Goal: Information Seeking & Learning: Learn about a topic

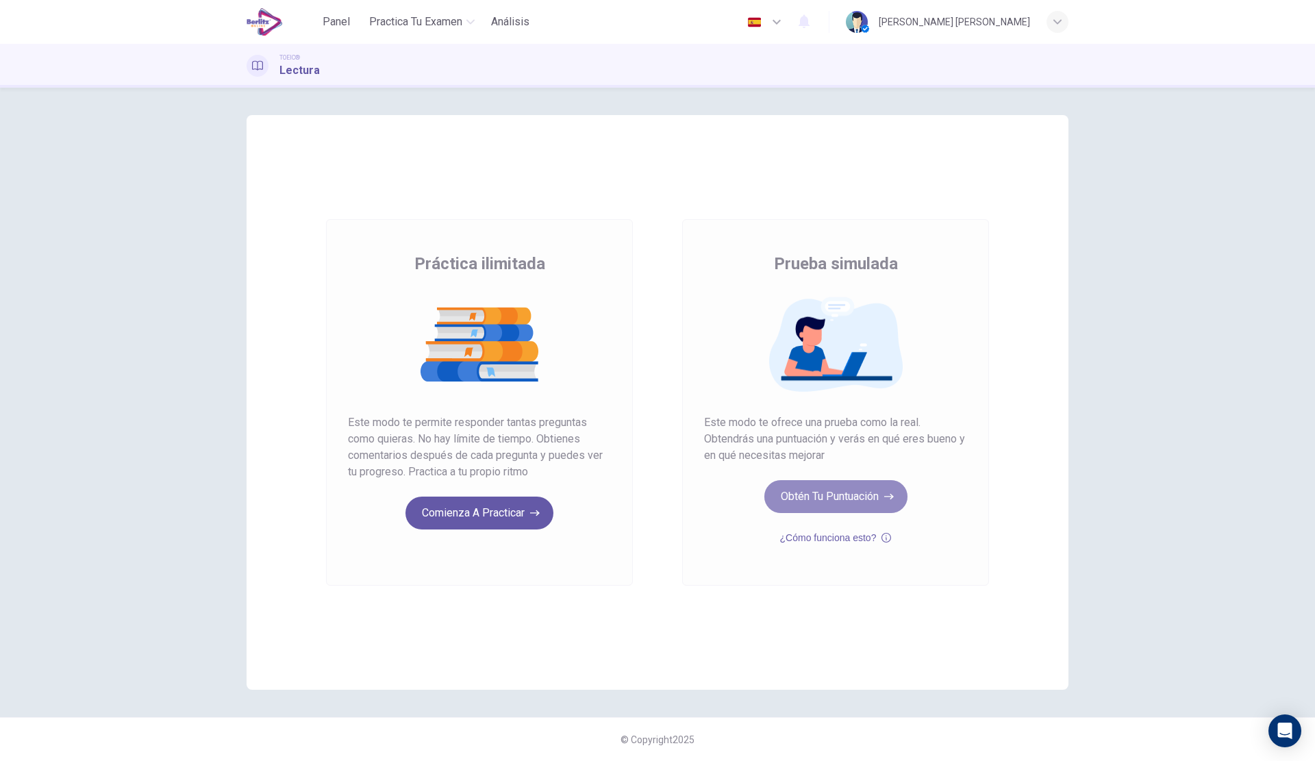
click at [841, 492] on button "Obtén tu puntuación" at bounding box center [835, 496] width 143 height 33
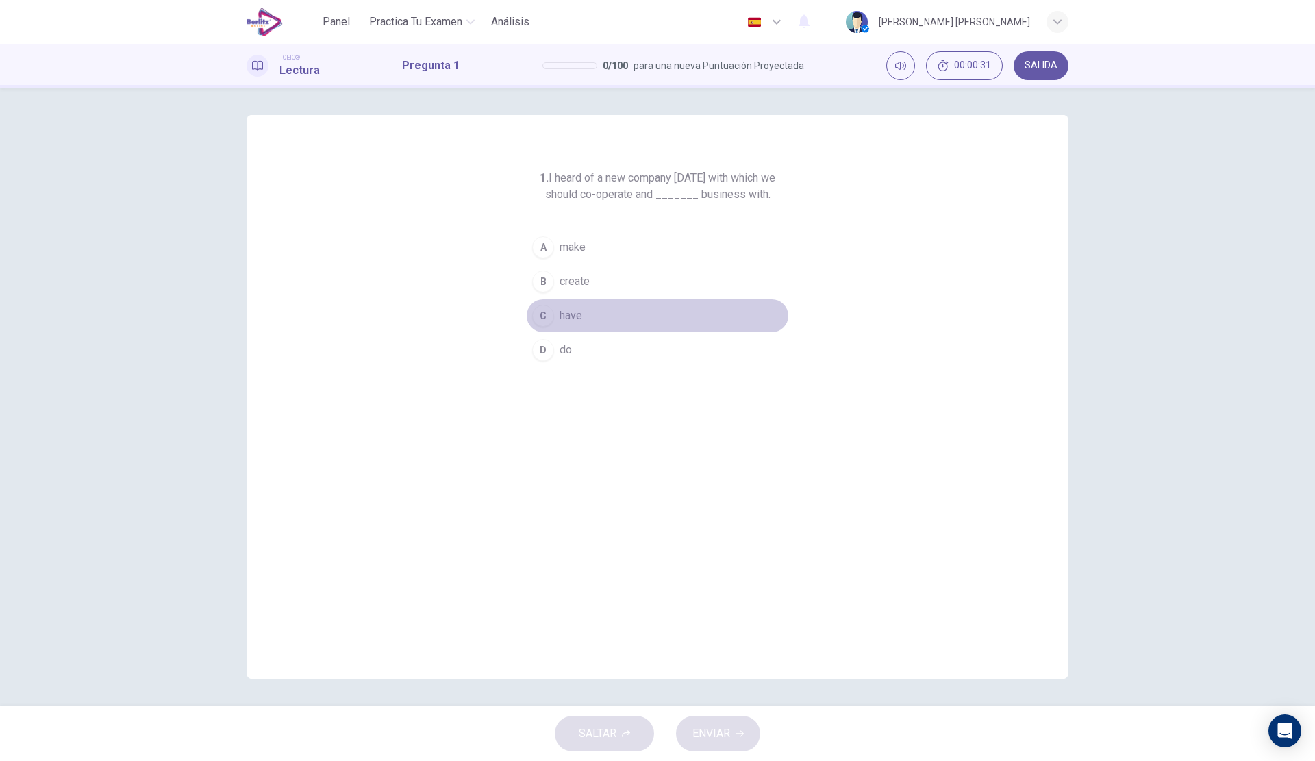
click at [581, 314] on span "have" at bounding box center [570, 315] width 23 height 16
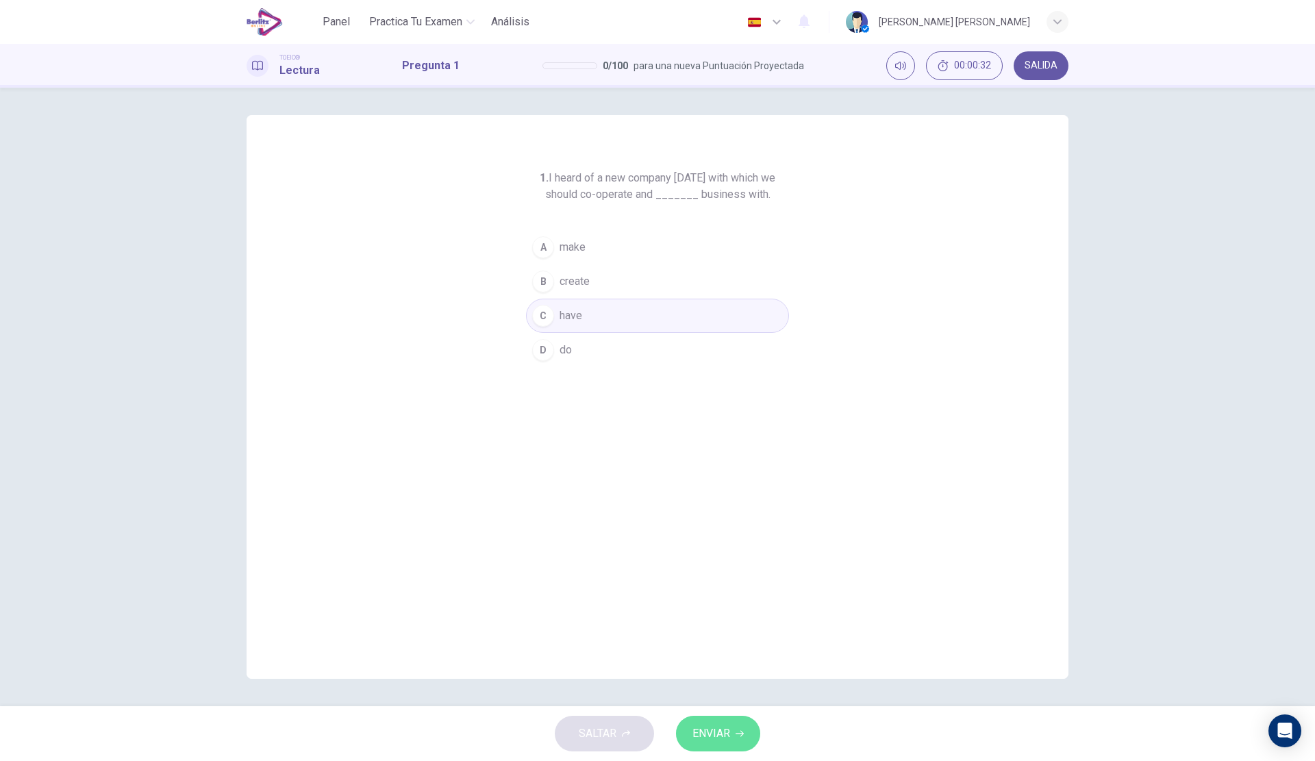
click at [733, 737] on button "ENVIAR" at bounding box center [718, 733] width 84 height 36
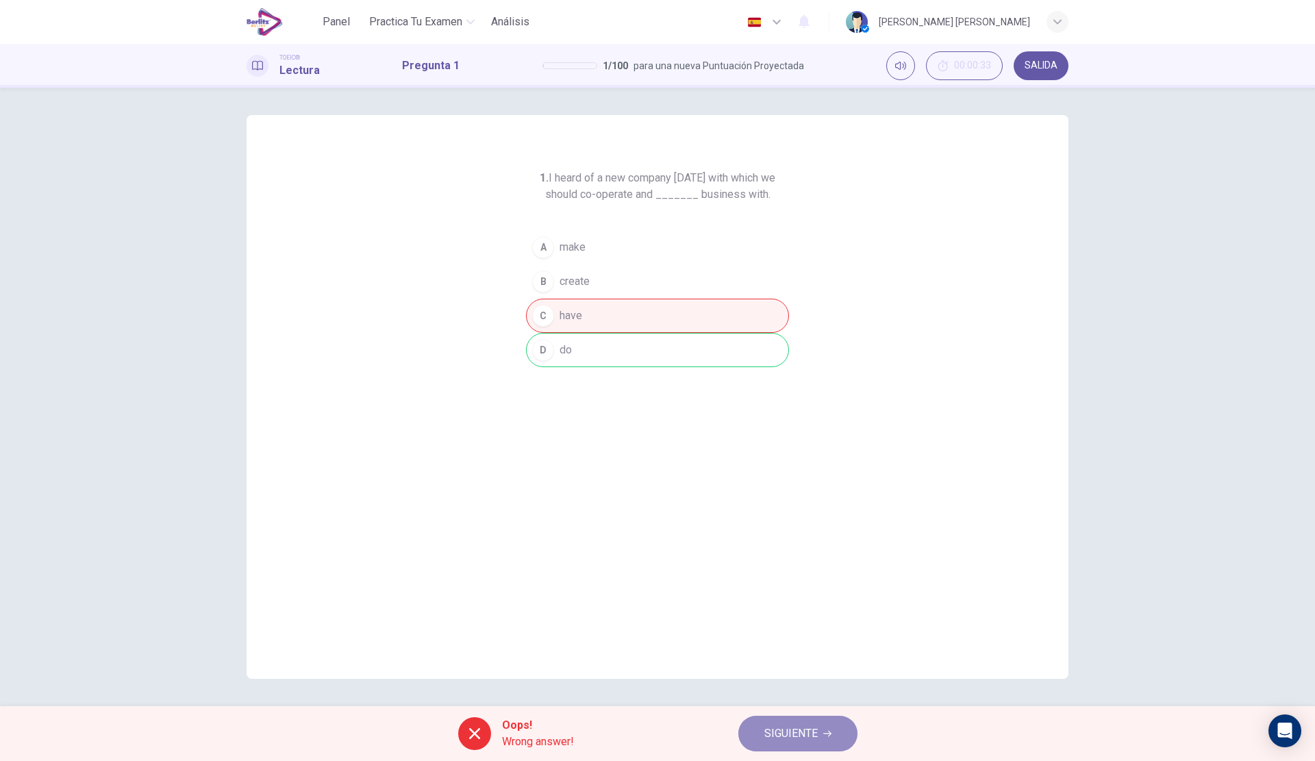
click at [774, 726] on span "SIGUIENTE" at bounding box center [790, 733] width 53 height 19
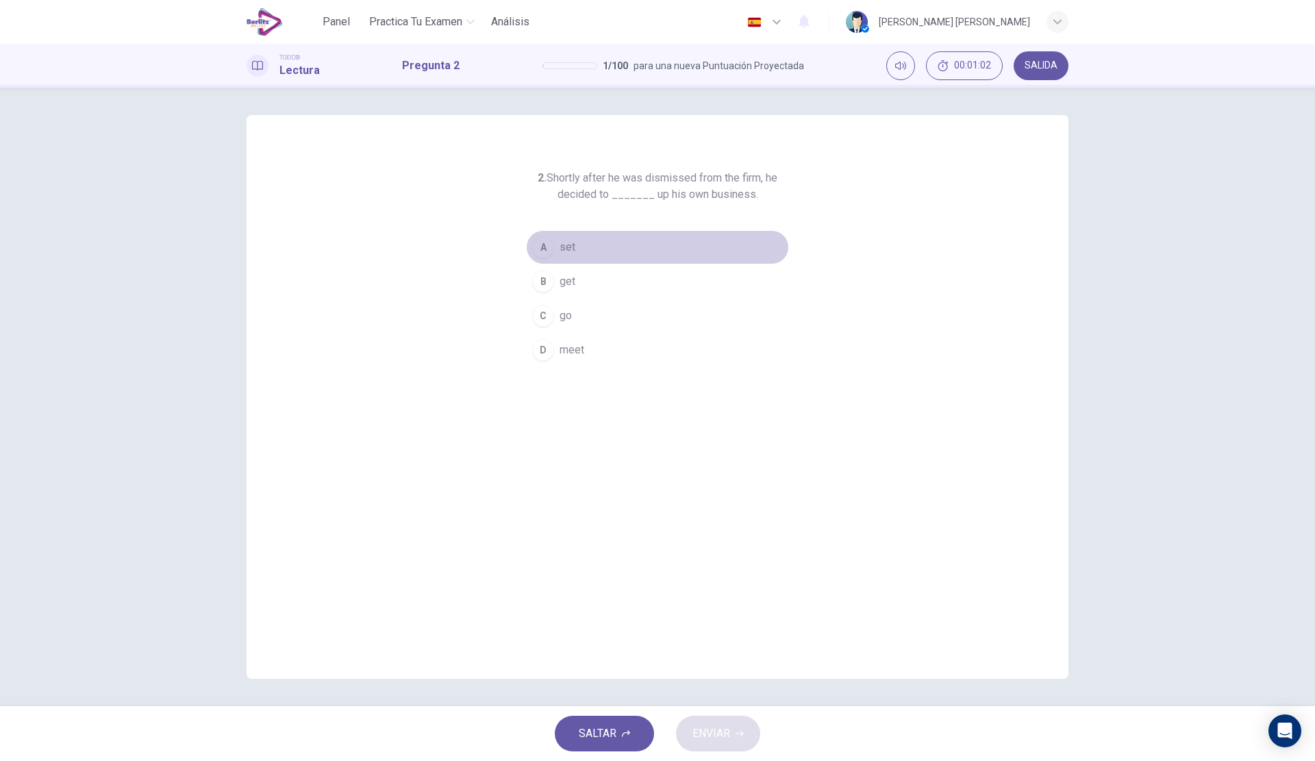
click at [565, 246] on span "set" at bounding box center [567, 247] width 16 height 16
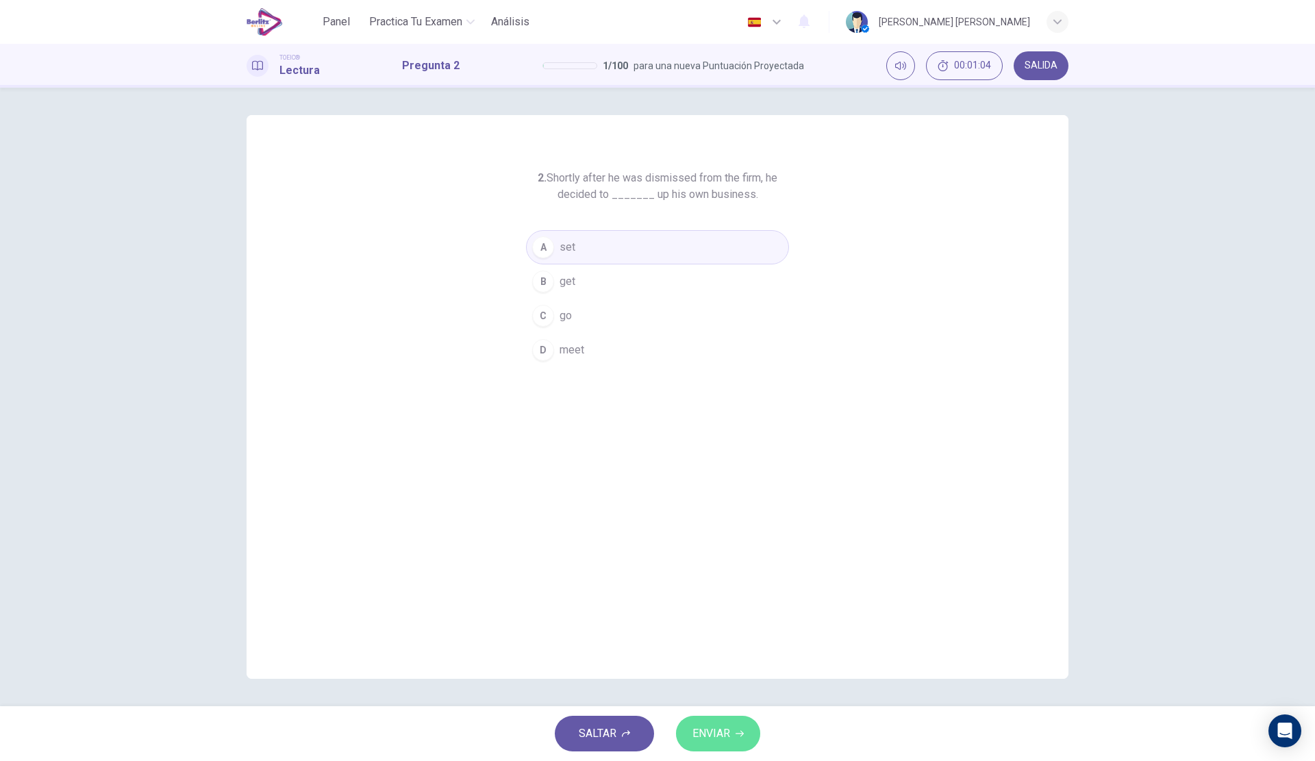
click at [713, 719] on button "ENVIAR" at bounding box center [718, 733] width 84 height 36
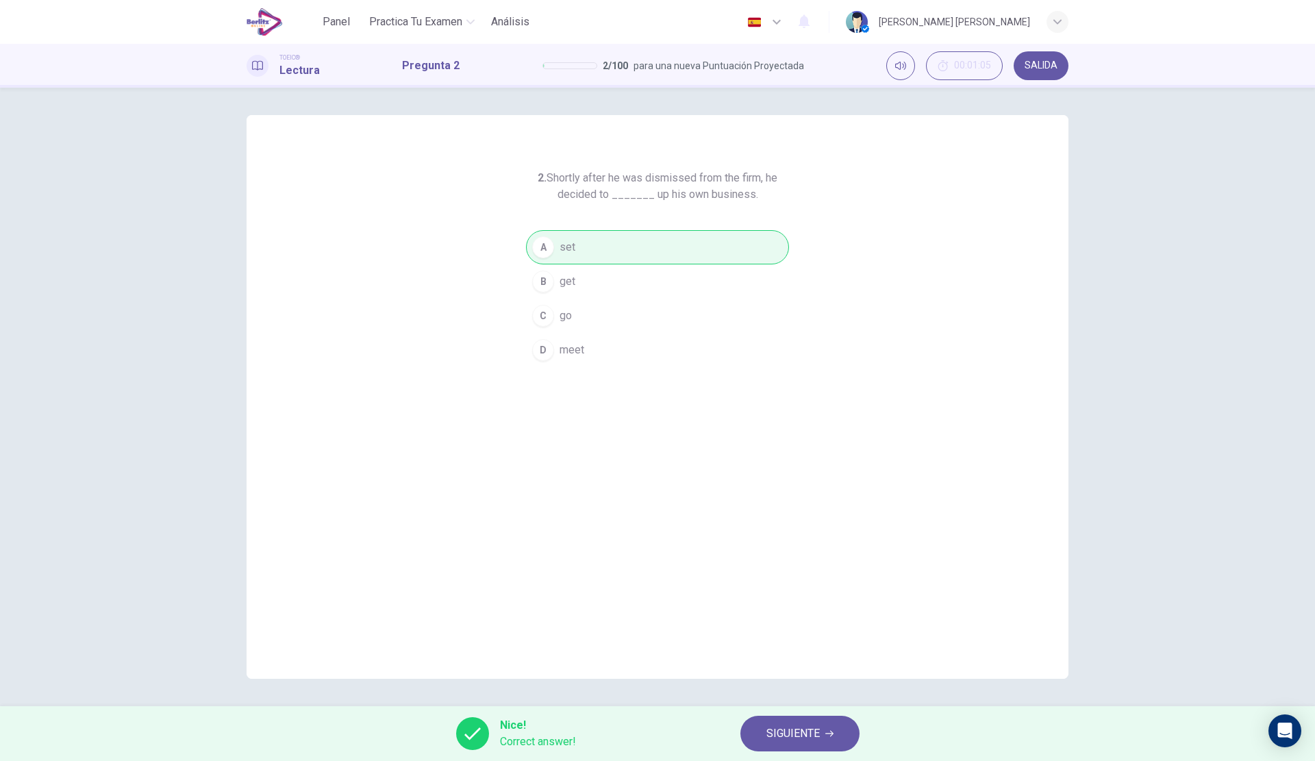
click at [806, 725] on span "SIGUIENTE" at bounding box center [792, 733] width 53 height 19
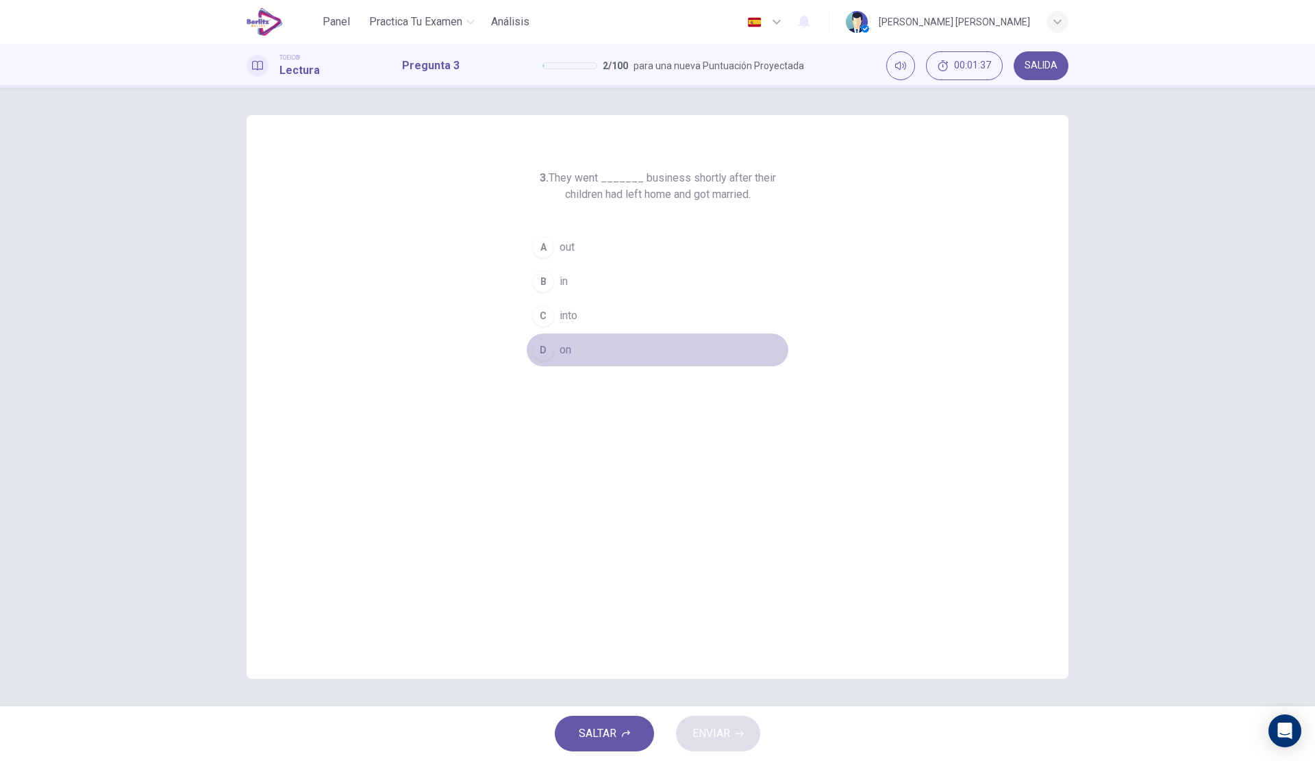
click at [577, 353] on button "D on" at bounding box center [657, 350] width 263 height 34
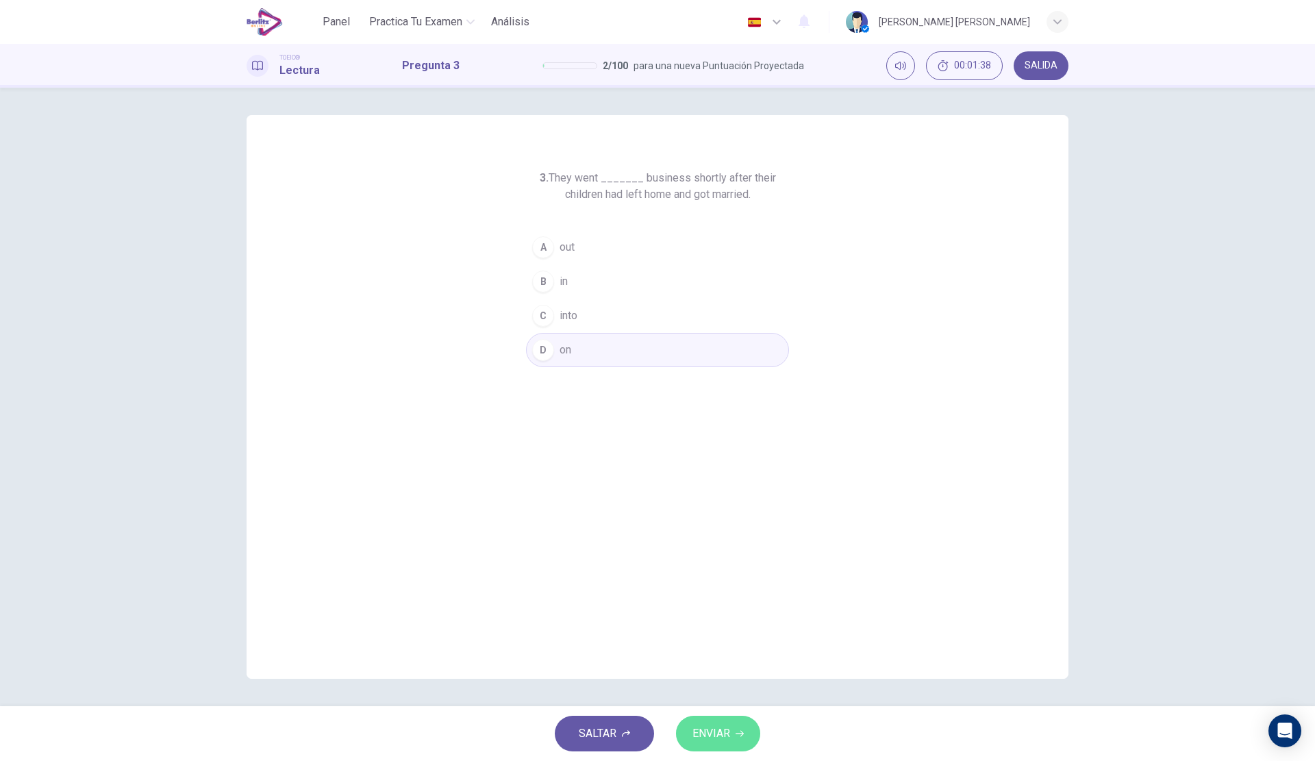
click at [722, 730] on span "ENVIAR" at bounding box center [711, 733] width 38 height 19
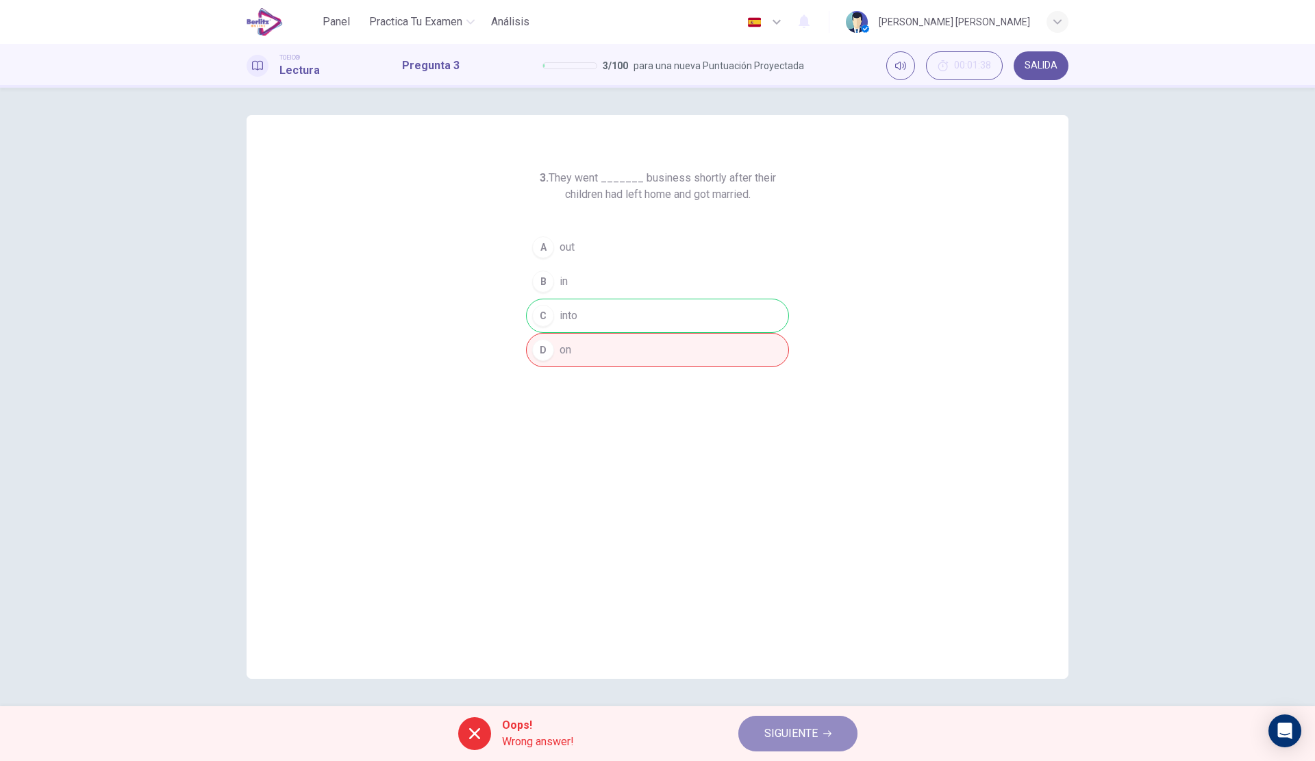
click at [805, 731] on span "SIGUIENTE" at bounding box center [790, 733] width 53 height 19
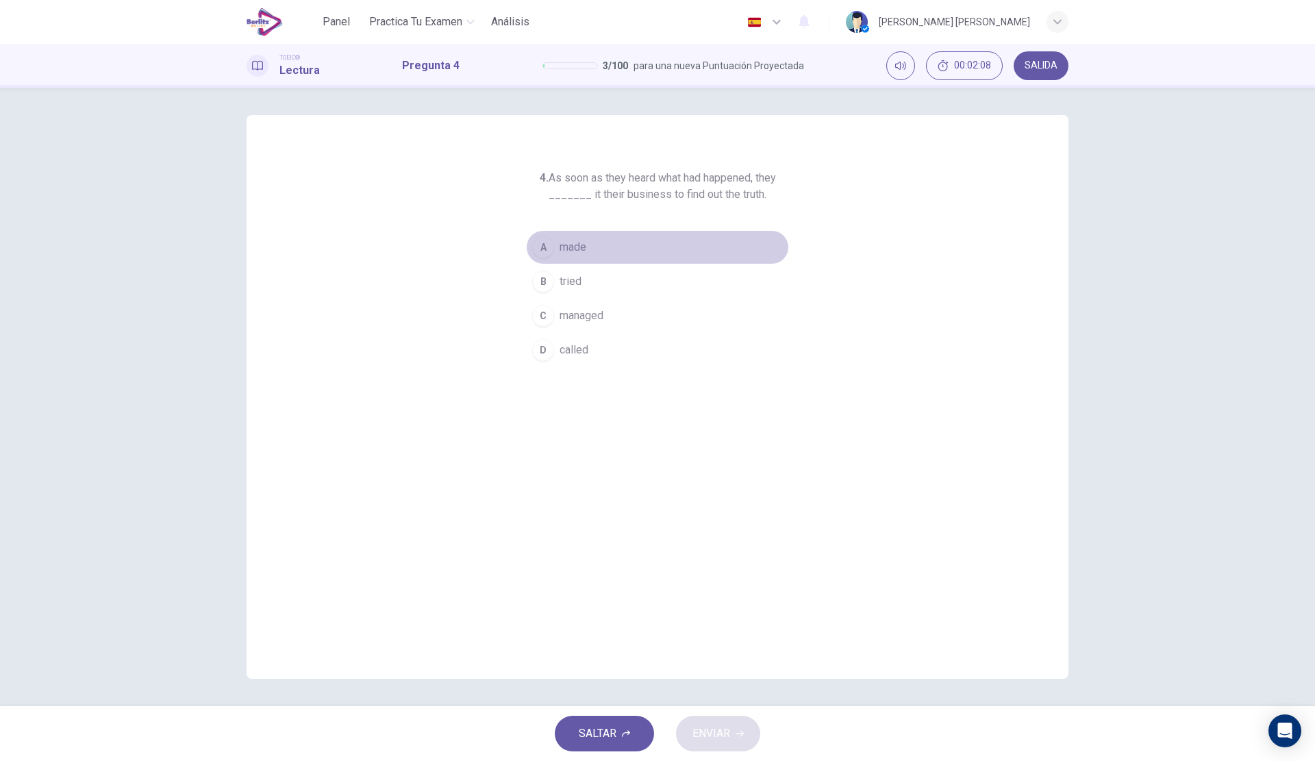
click at [580, 246] on span "made" at bounding box center [572, 247] width 27 height 16
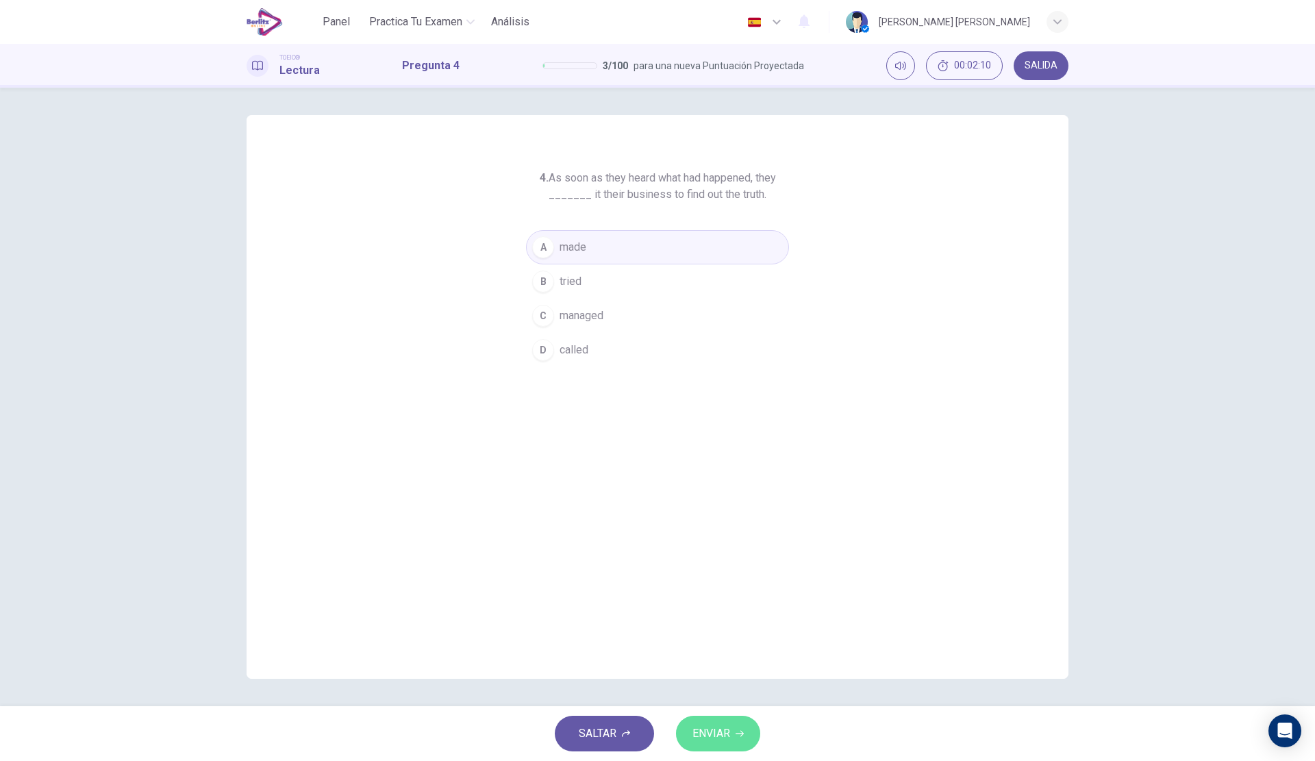
click at [718, 732] on span "ENVIAR" at bounding box center [711, 733] width 38 height 19
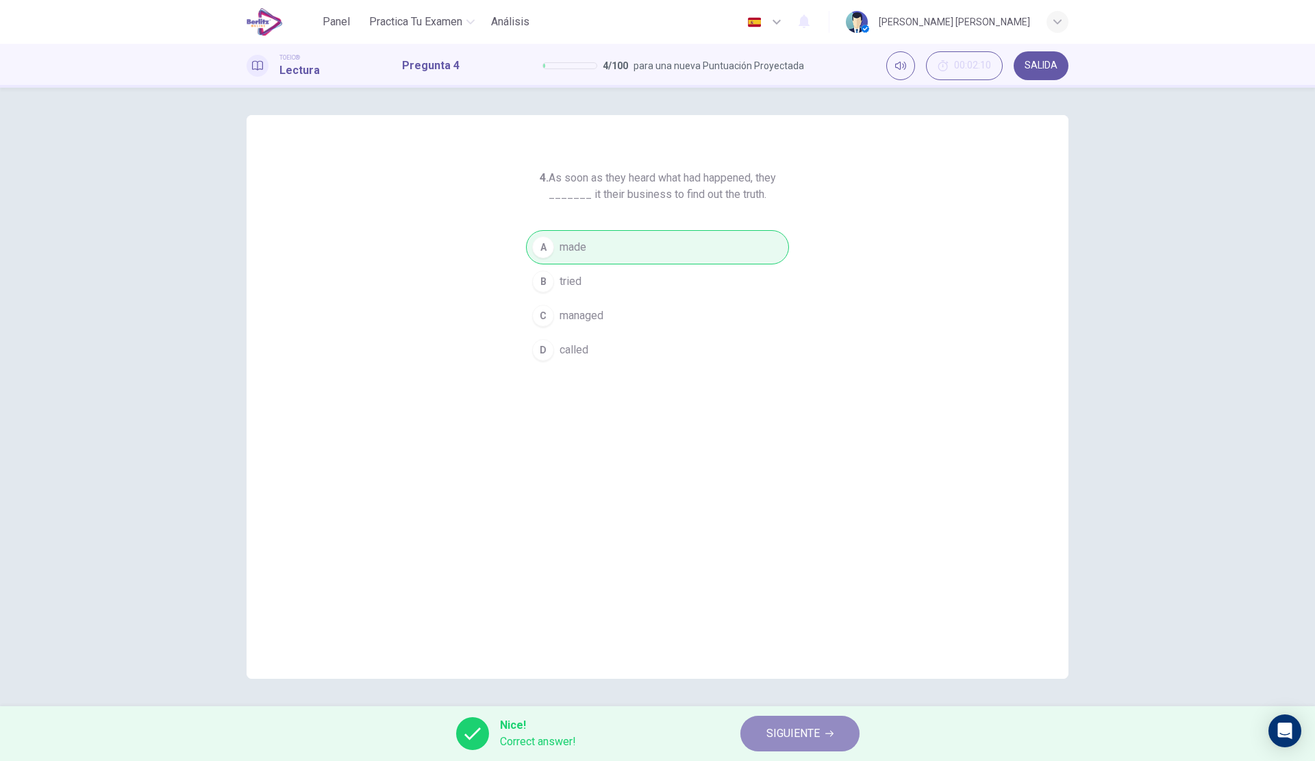
click at [815, 728] on span "SIGUIENTE" at bounding box center [792, 733] width 53 height 19
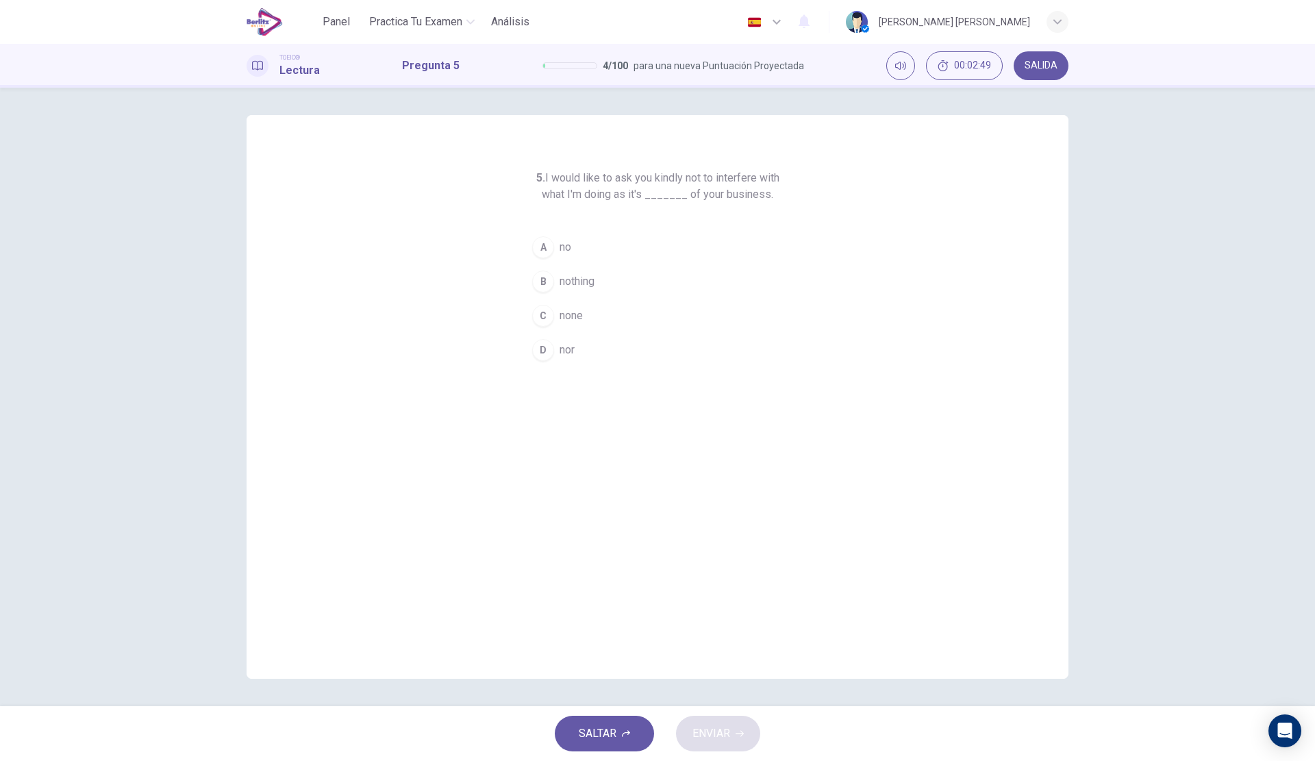
click at [590, 280] on span "nothing" at bounding box center [576, 281] width 35 height 16
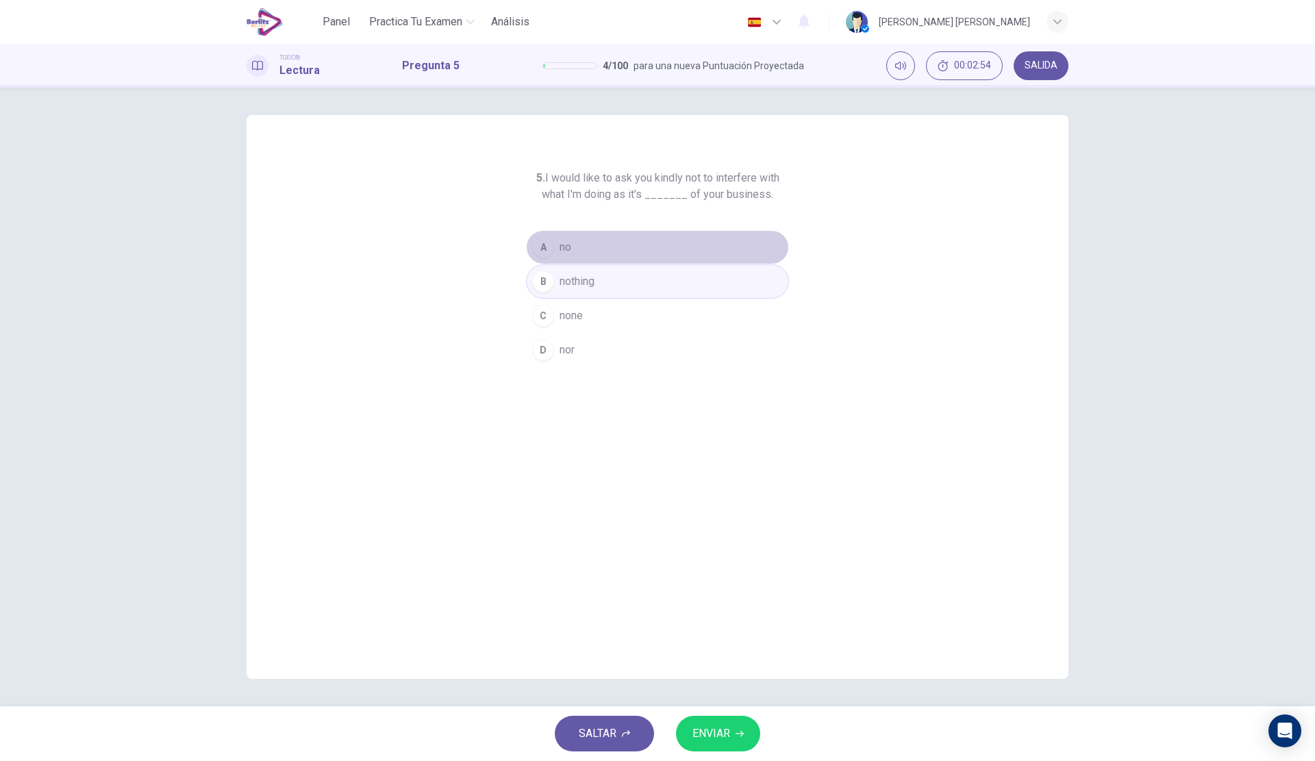
click at [589, 243] on button "A no" at bounding box center [657, 247] width 263 height 34
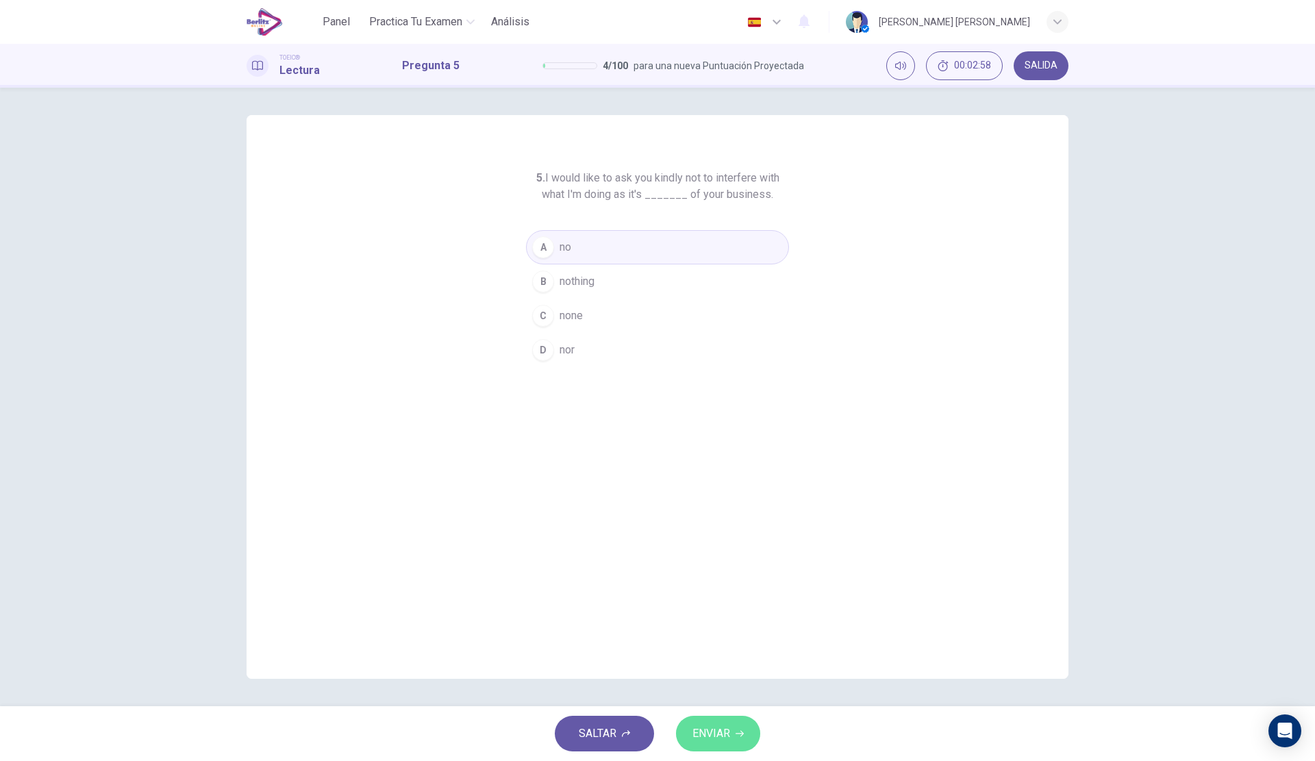
click at [702, 736] on span "ENVIAR" at bounding box center [711, 733] width 38 height 19
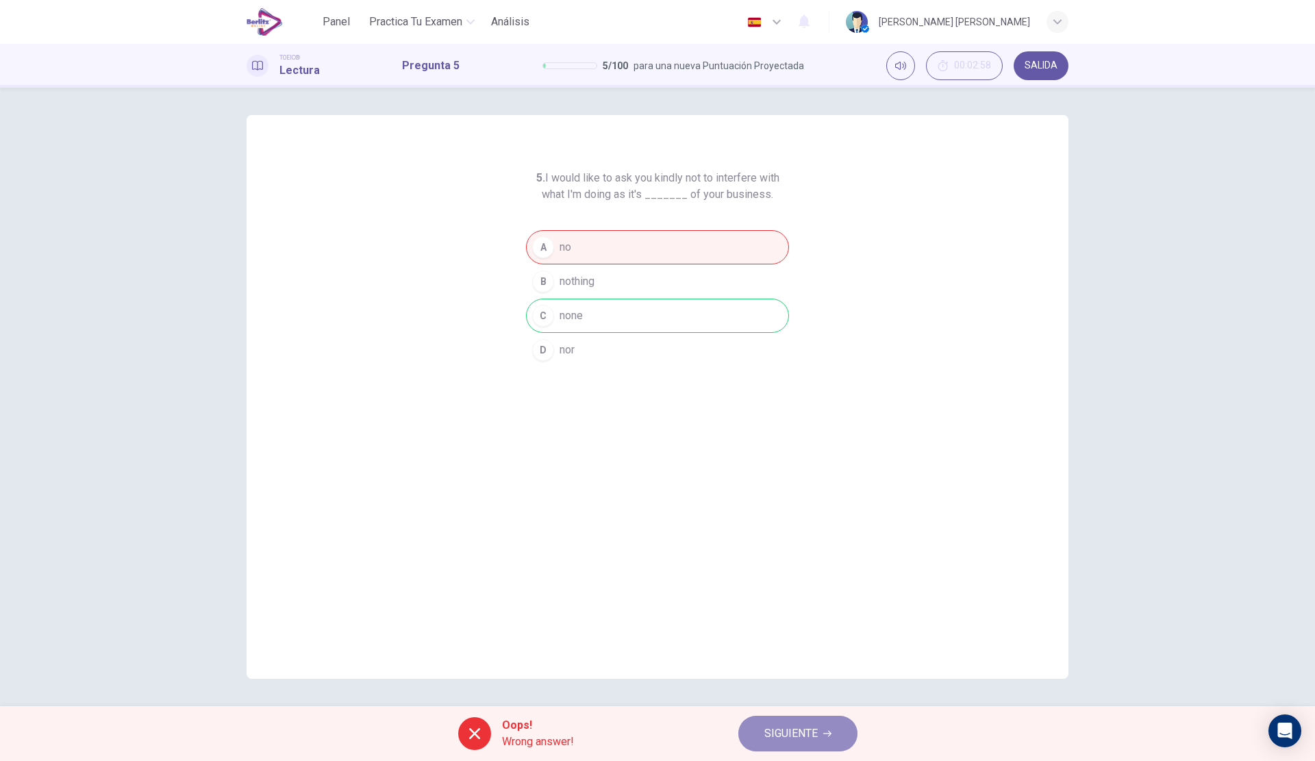
click at [778, 726] on span "SIGUIENTE" at bounding box center [790, 733] width 53 height 19
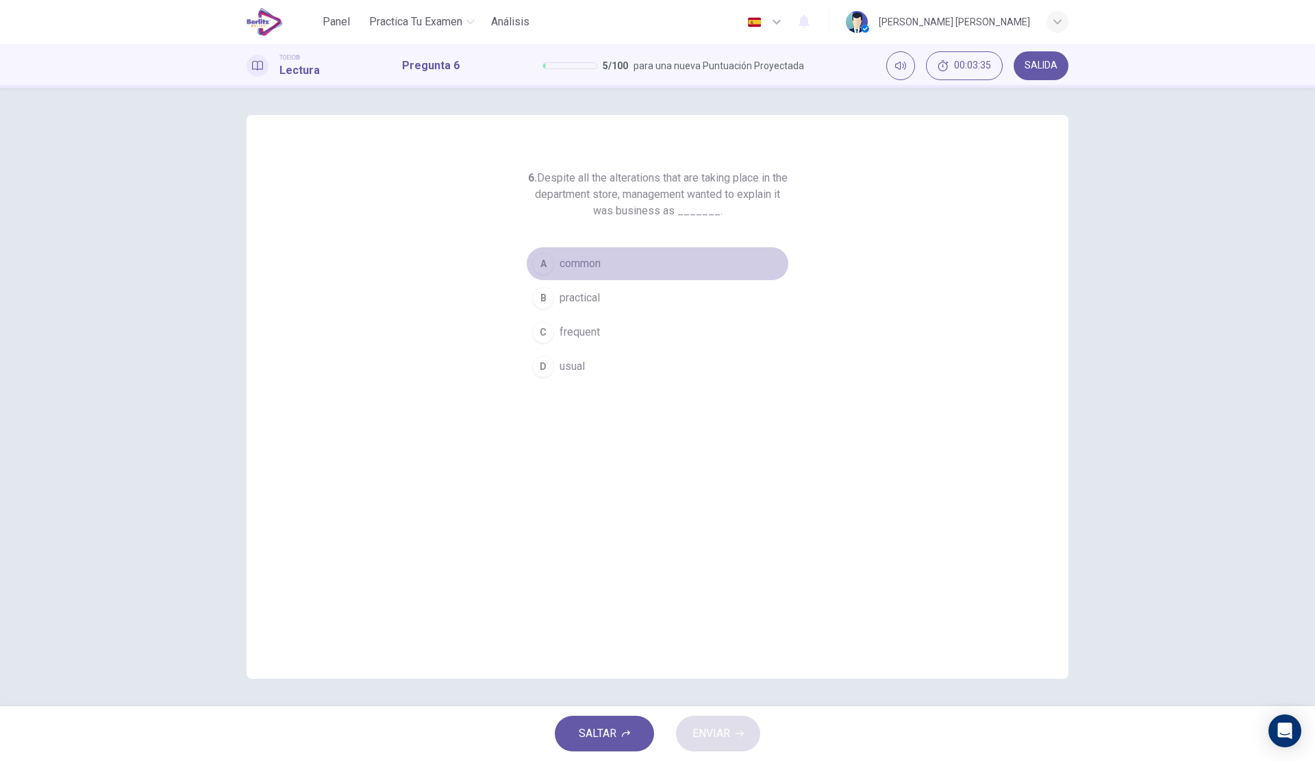
click at [597, 266] on span "common" at bounding box center [579, 263] width 41 height 16
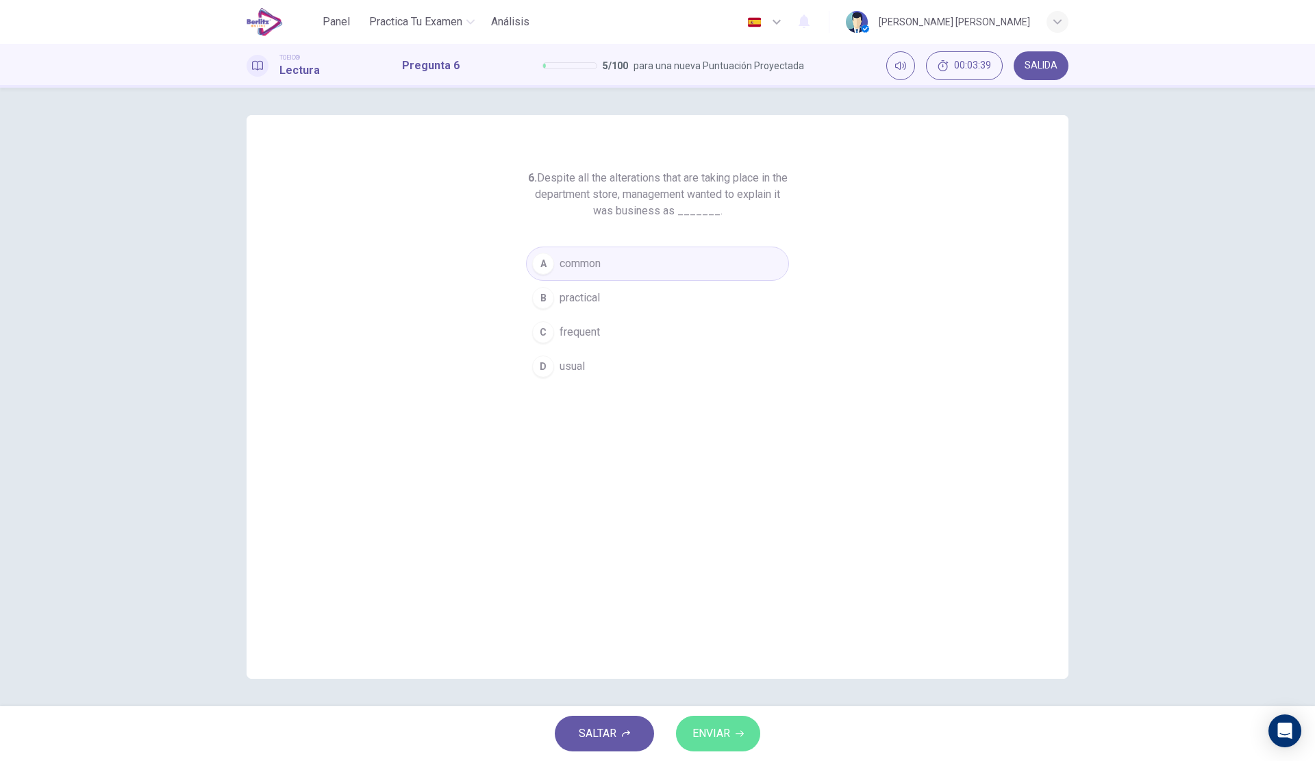
click at [713, 729] on span "ENVIAR" at bounding box center [711, 733] width 38 height 19
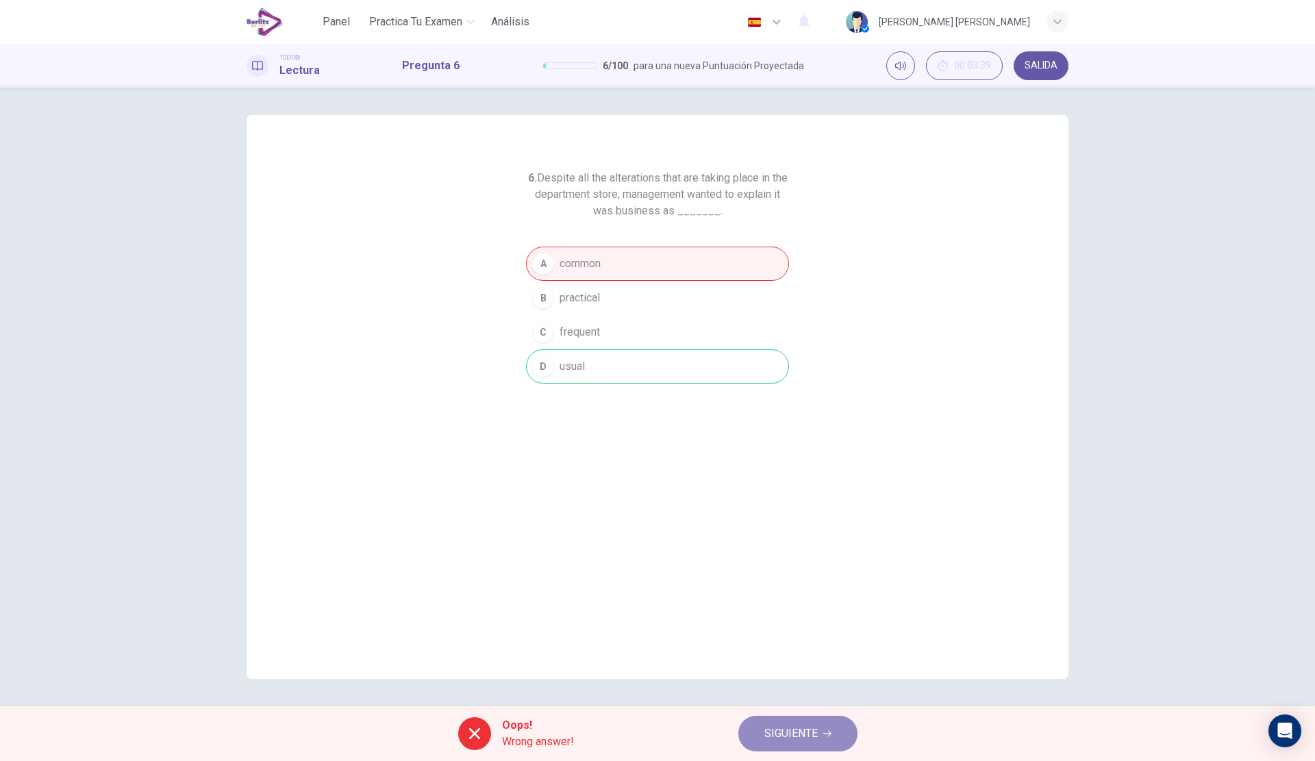
click at [777, 730] on span "SIGUIENTE" at bounding box center [790, 733] width 53 height 19
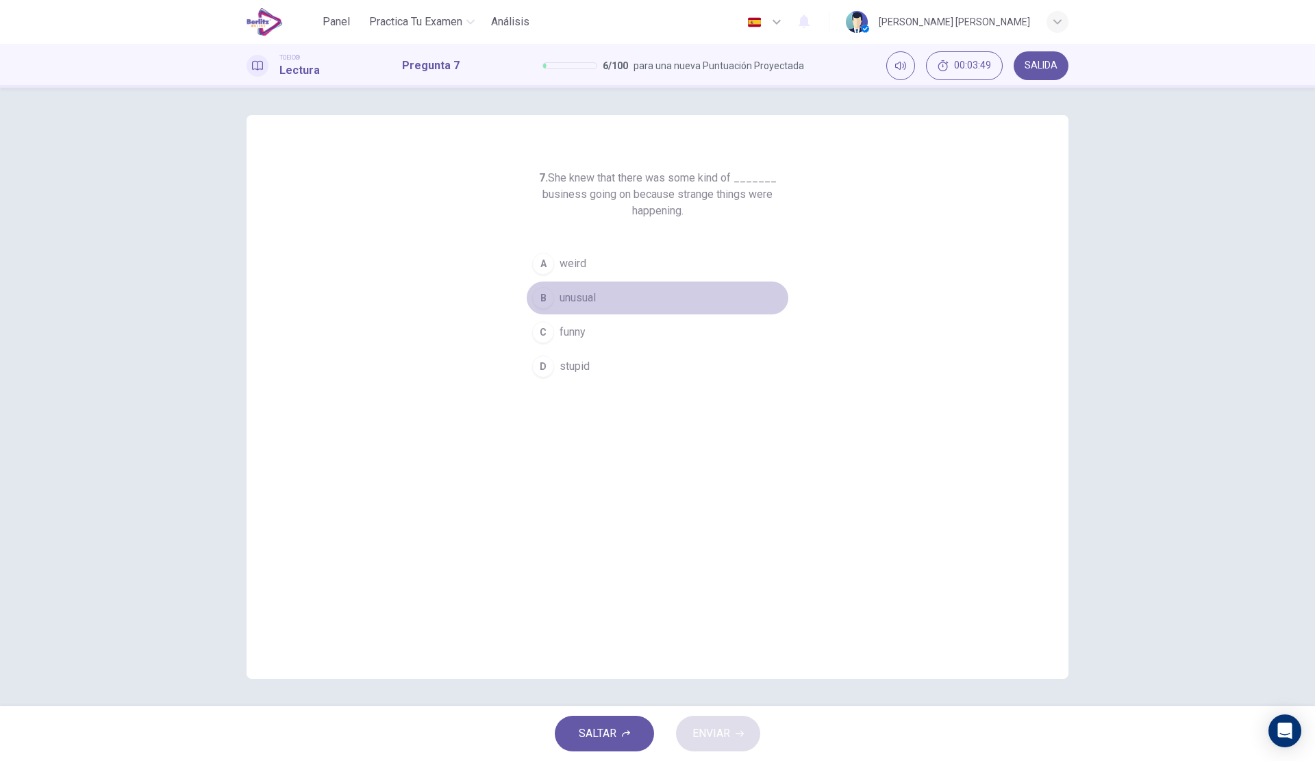
click at [591, 292] on span "unusual" at bounding box center [577, 298] width 36 height 16
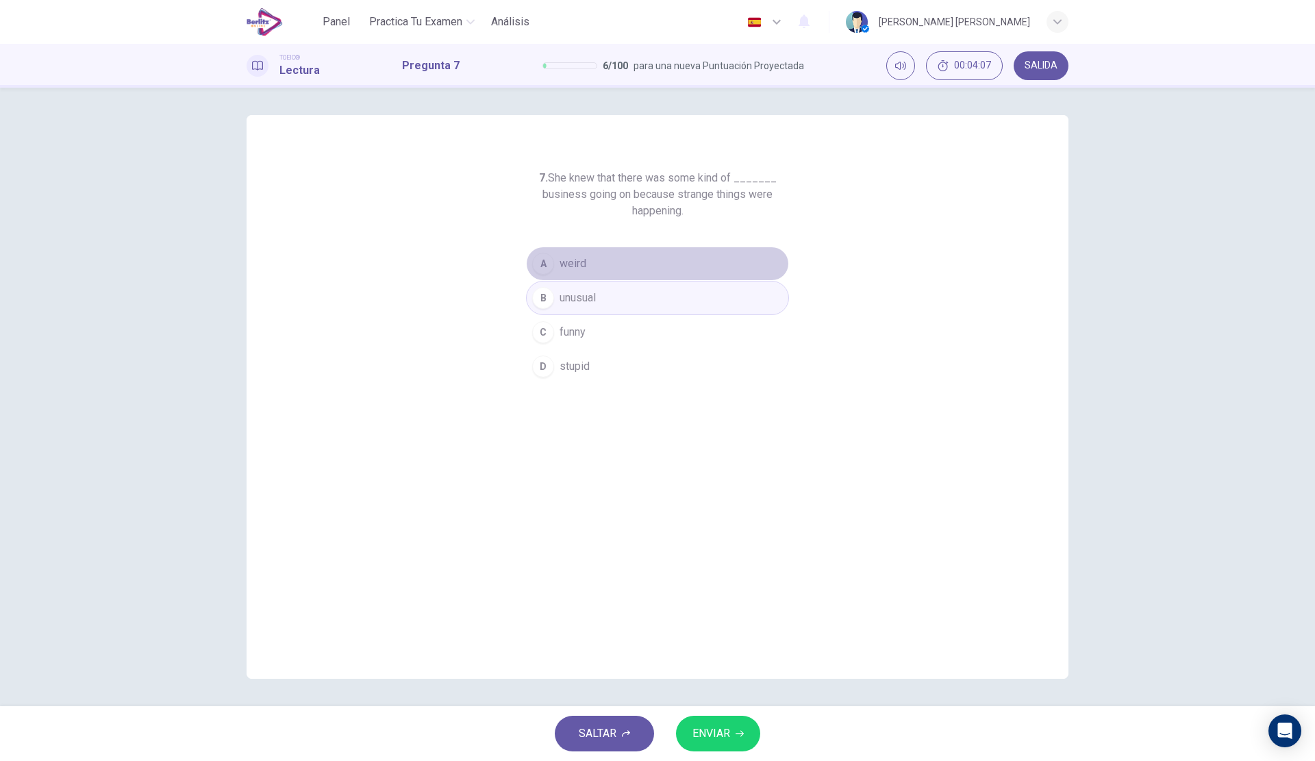
click at [625, 268] on button "A weird" at bounding box center [657, 263] width 263 height 34
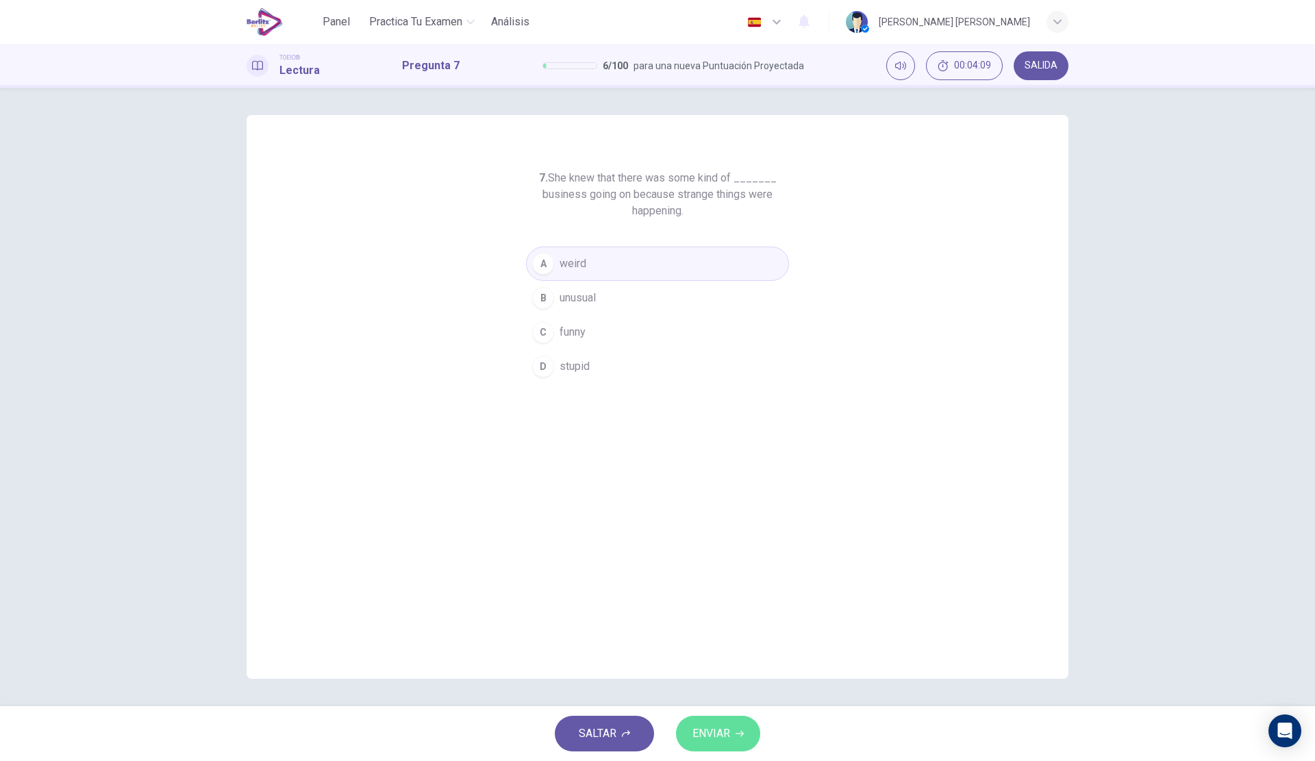
click at [718, 720] on button "ENVIAR" at bounding box center [718, 733] width 84 height 36
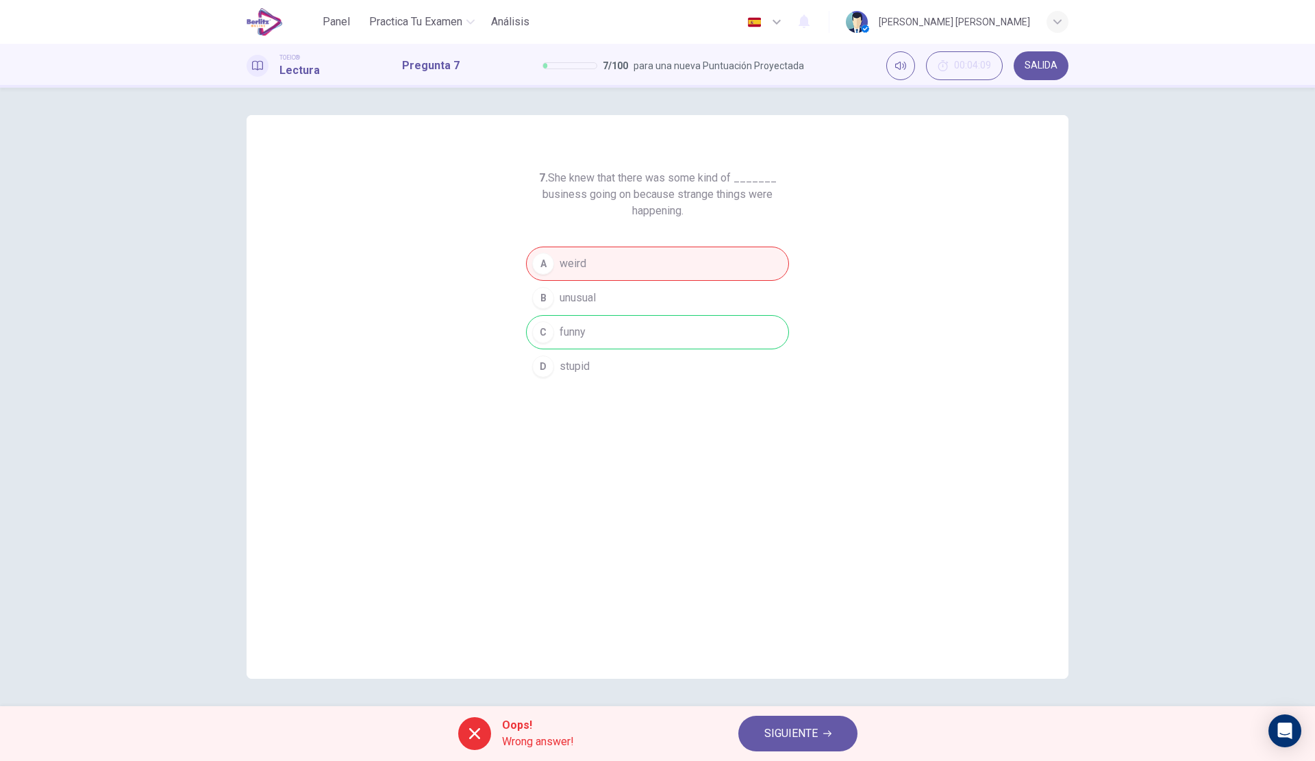
click at [822, 734] on button "SIGUIENTE" at bounding box center [797, 733] width 119 height 36
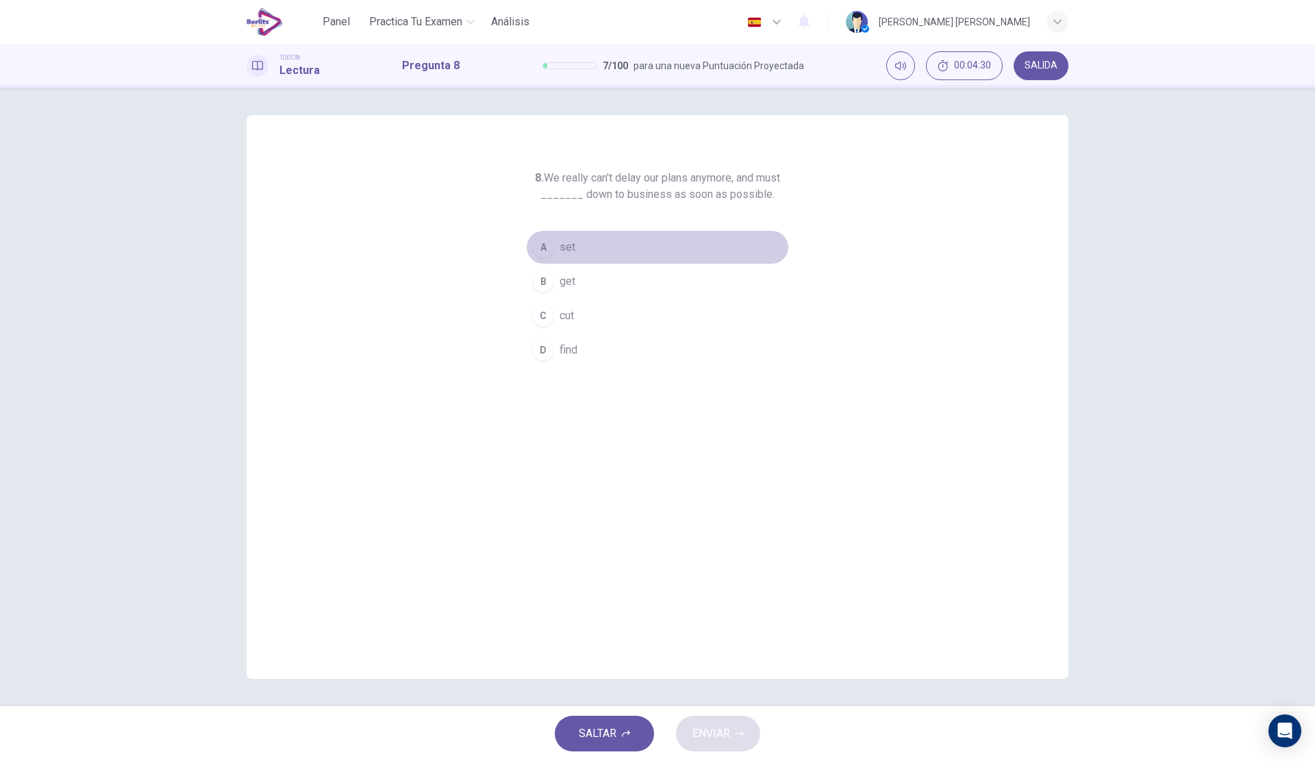
click at [568, 249] on span "set" at bounding box center [567, 247] width 16 height 16
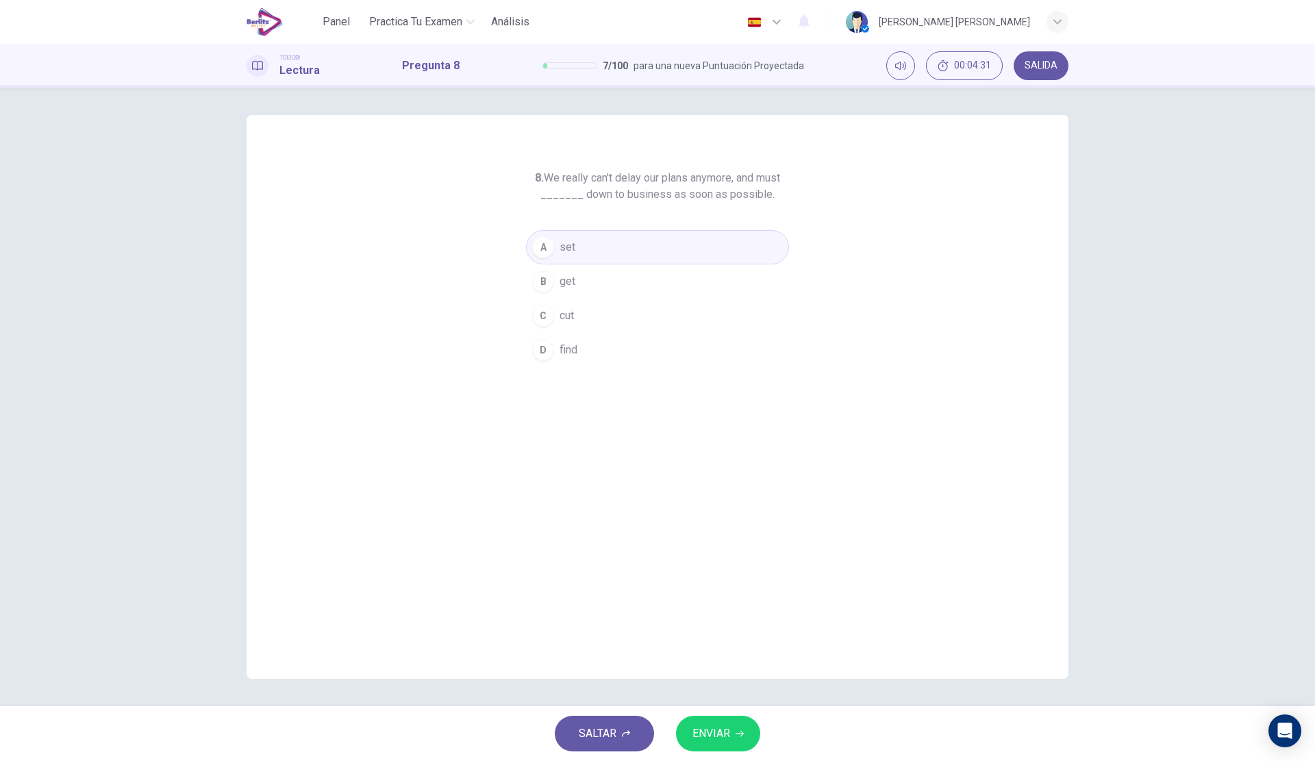
click at [731, 742] on button "ENVIAR" at bounding box center [718, 733] width 84 height 36
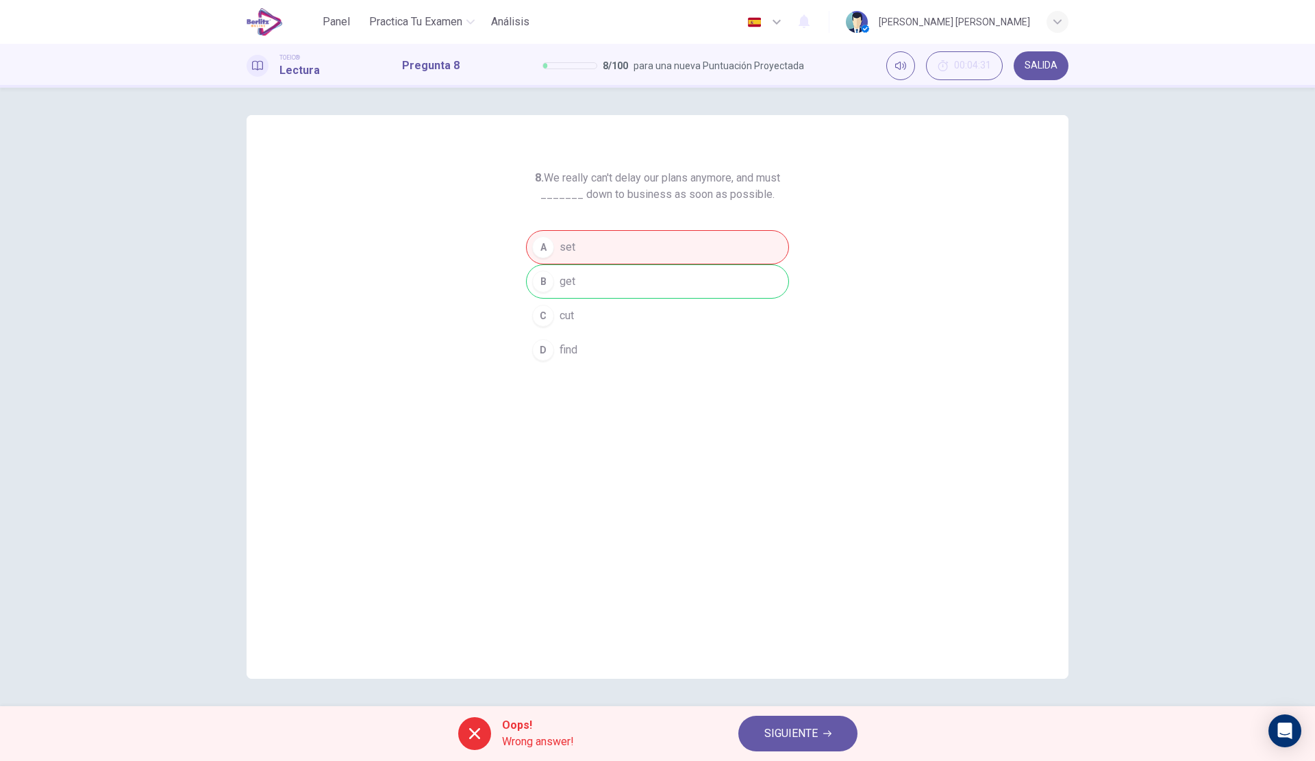
click at [786, 739] on span "SIGUIENTE" at bounding box center [790, 733] width 53 height 19
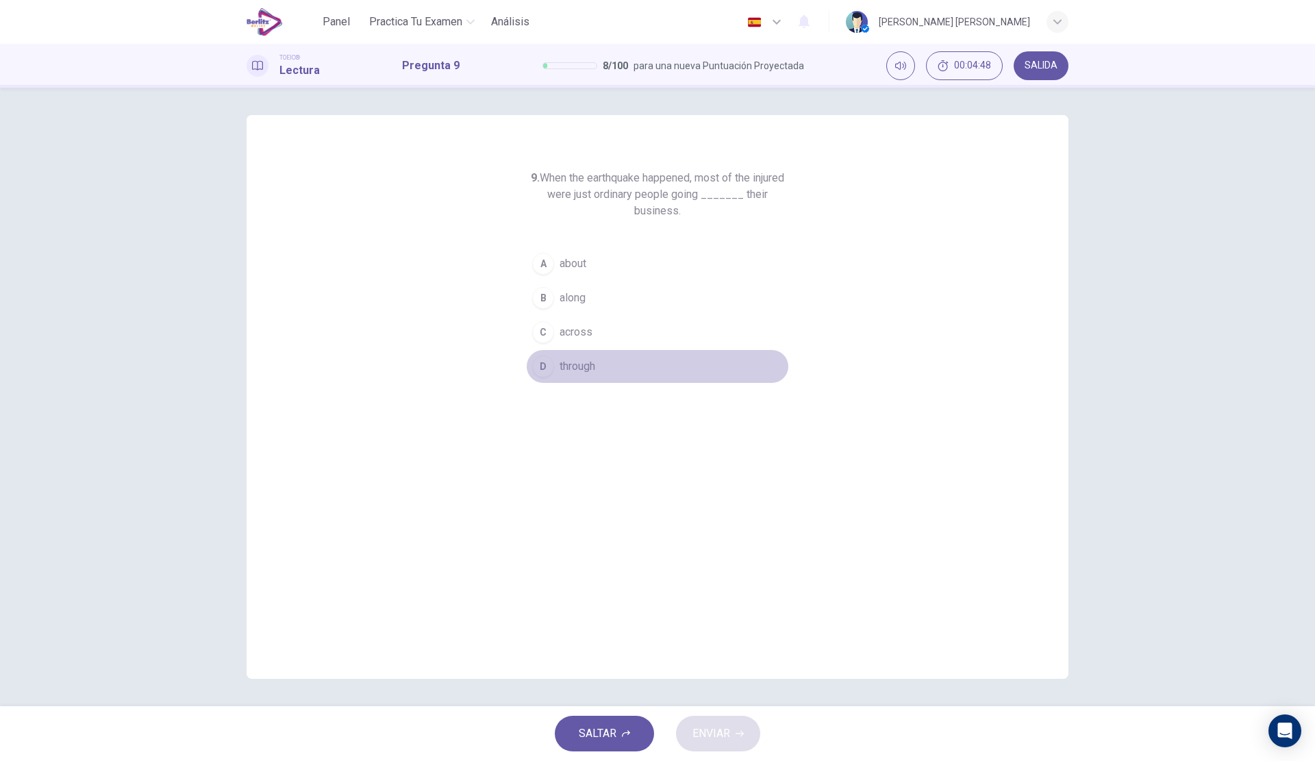
click at [588, 376] on button "D through" at bounding box center [657, 366] width 263 height 34
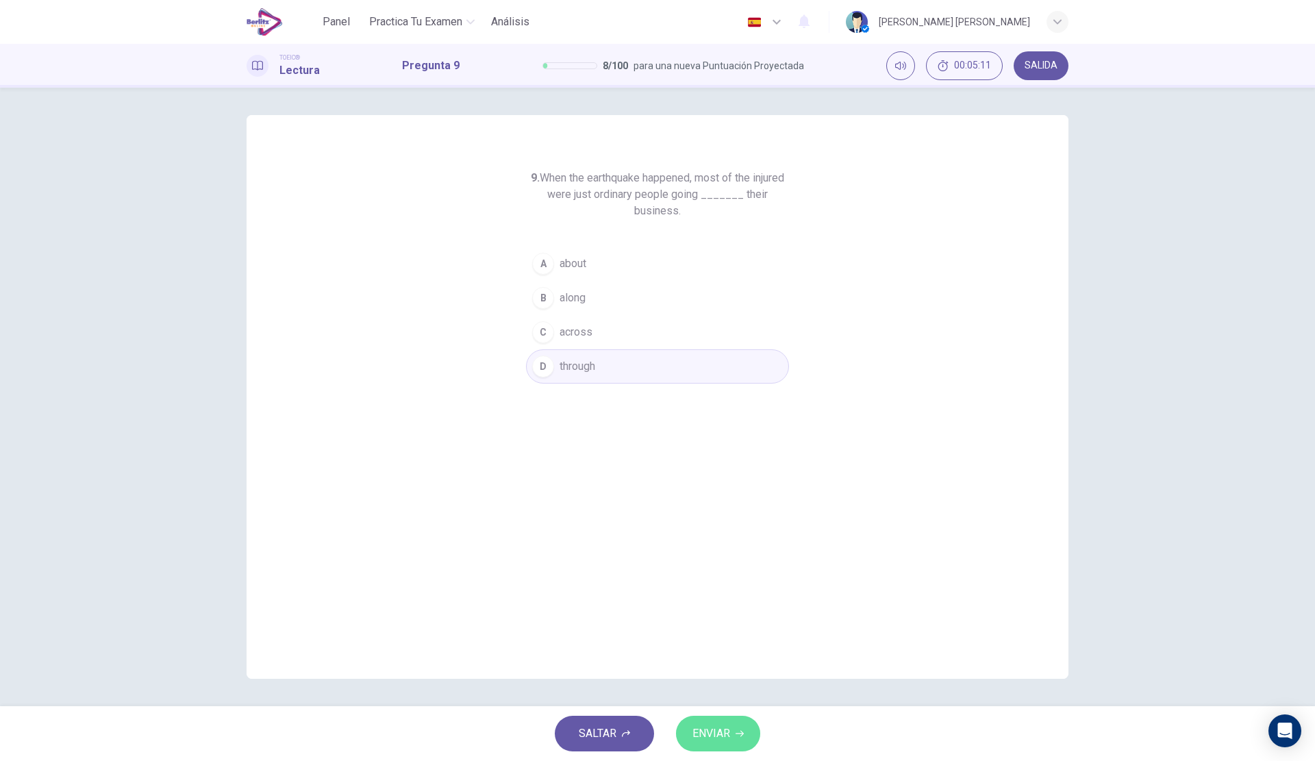
click at [712, 722] on button "ENVIAR" at bounding box center [718, 733] width 84 height 36
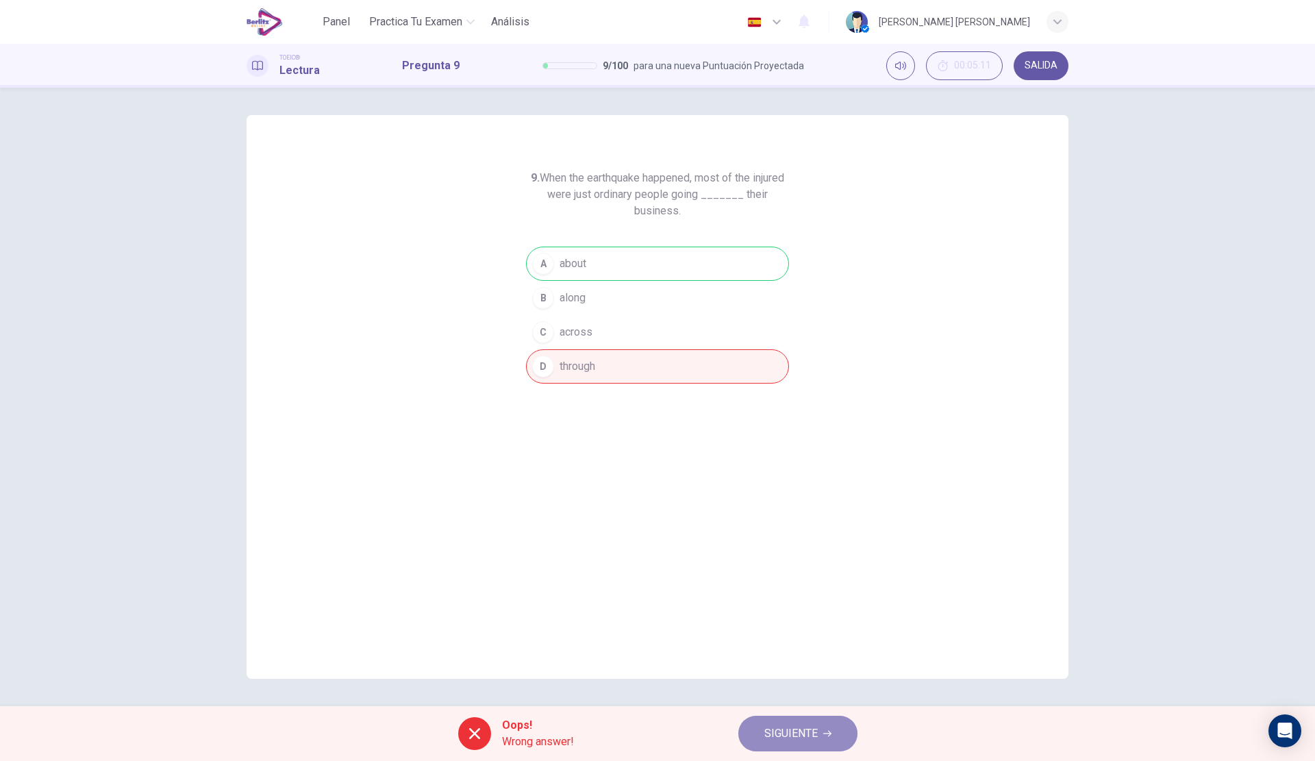
click at [776, 733] on span "SIGUIENTE" at bounding box center [790, 733] width 53 height 19
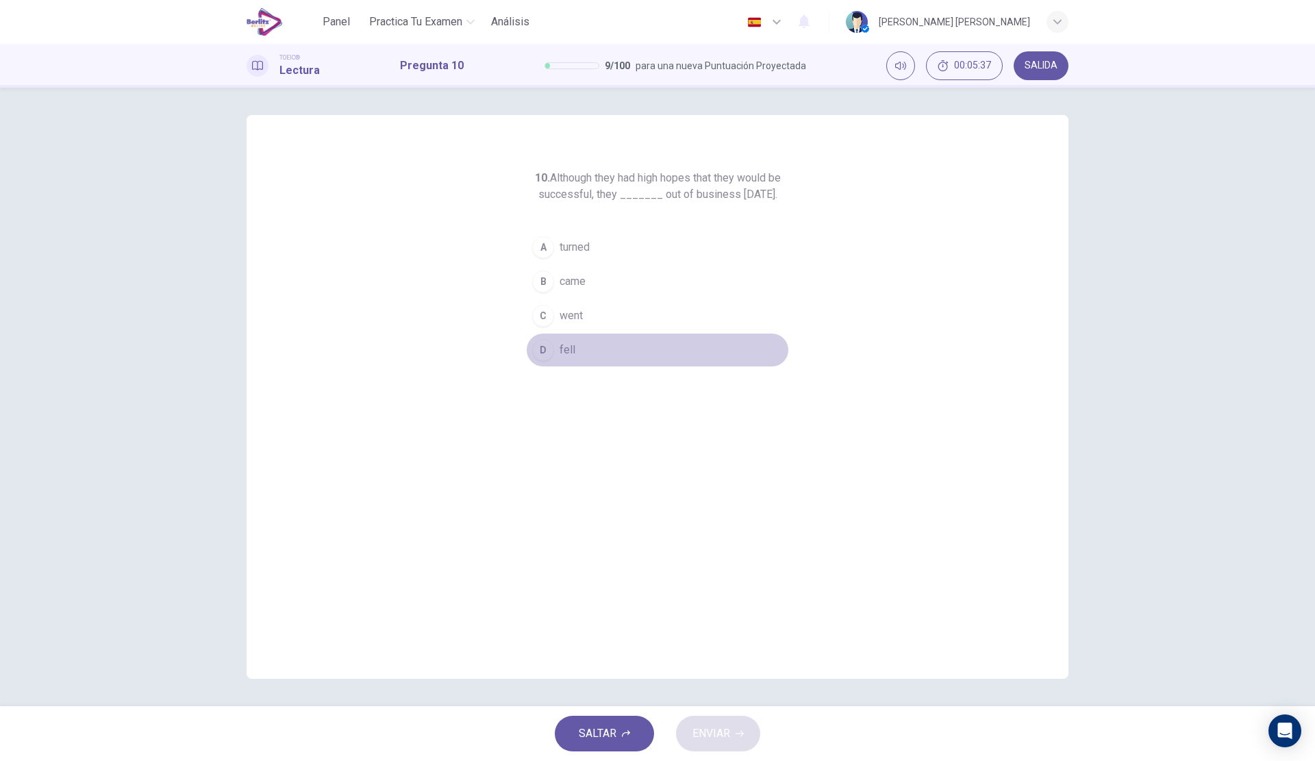
click at [574, 364] on button "D fell" at bounding box center [657, 350] width 263 height 34
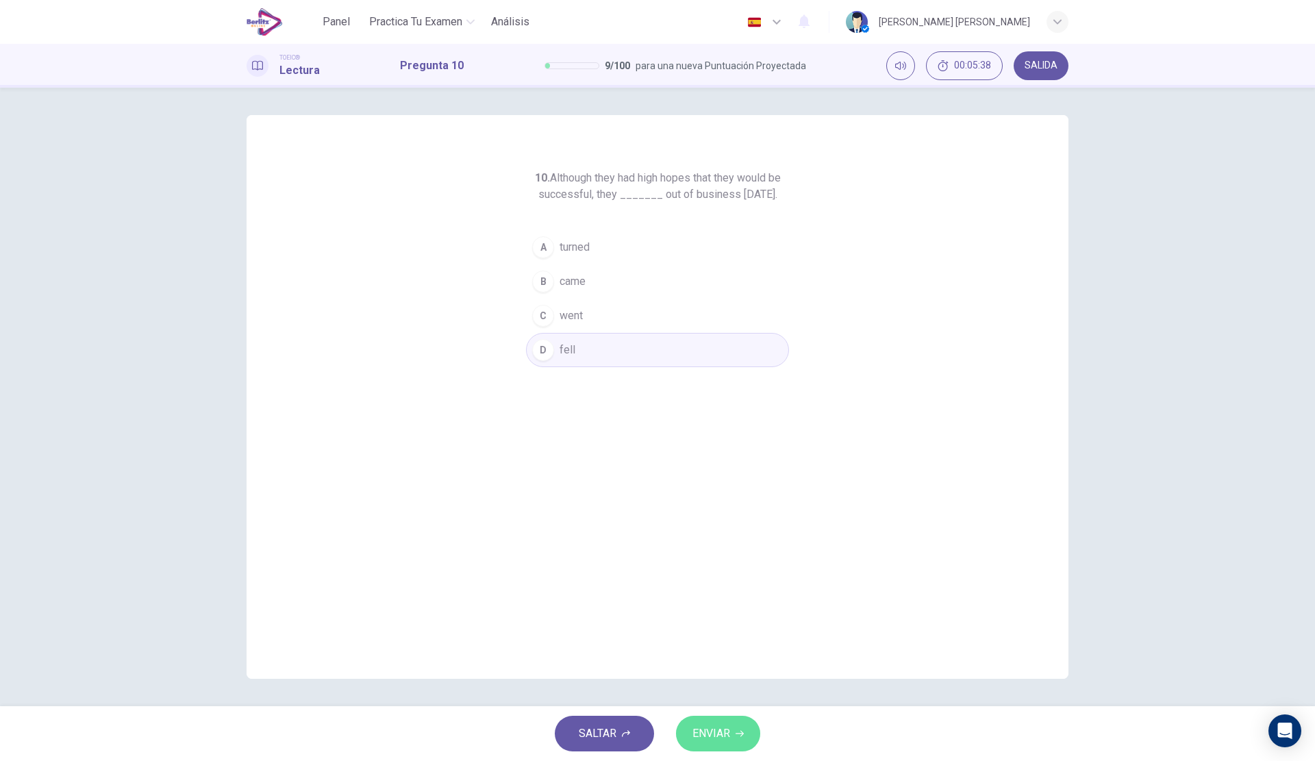
click at [715, 730] on span "ENVIAR" at bounding box center [711, 733] width 38 height 19
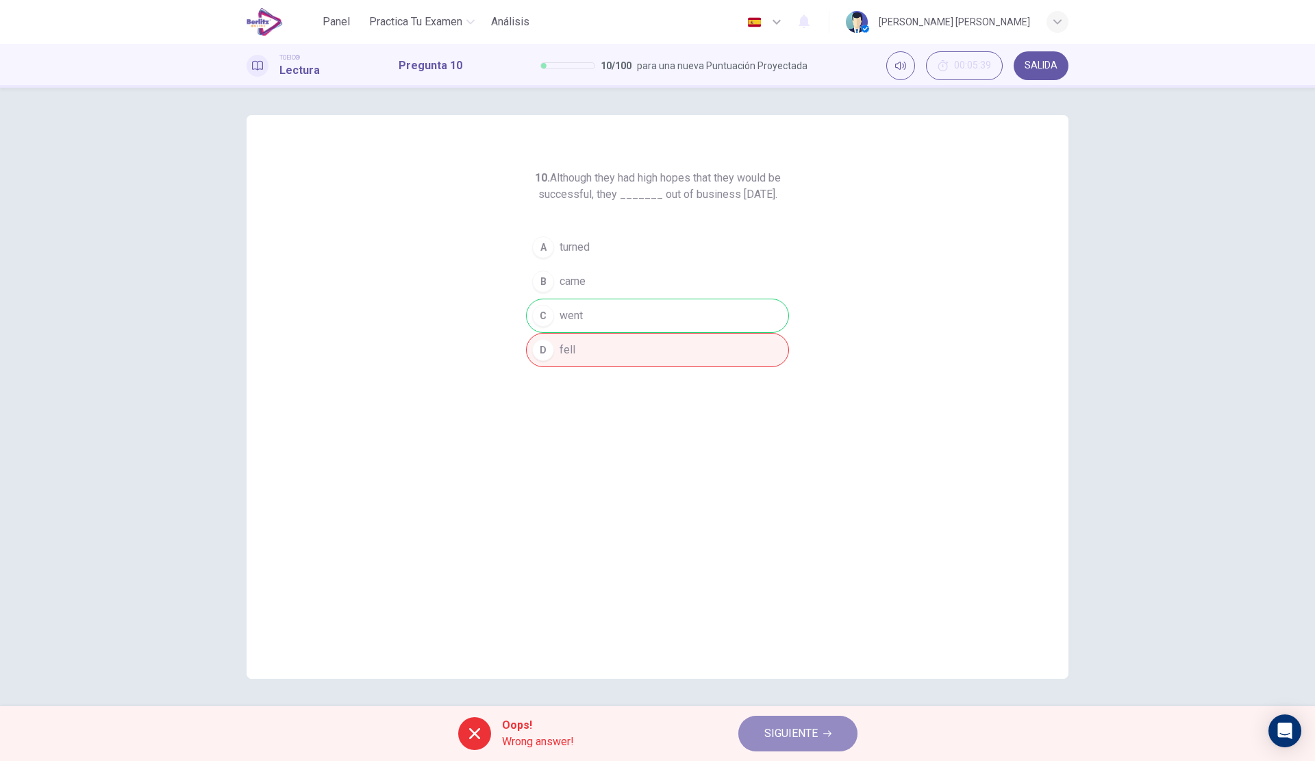
click at [778, 718] on button "SIGUIENTE" at bounding box center [797, 733] width 119 height 36
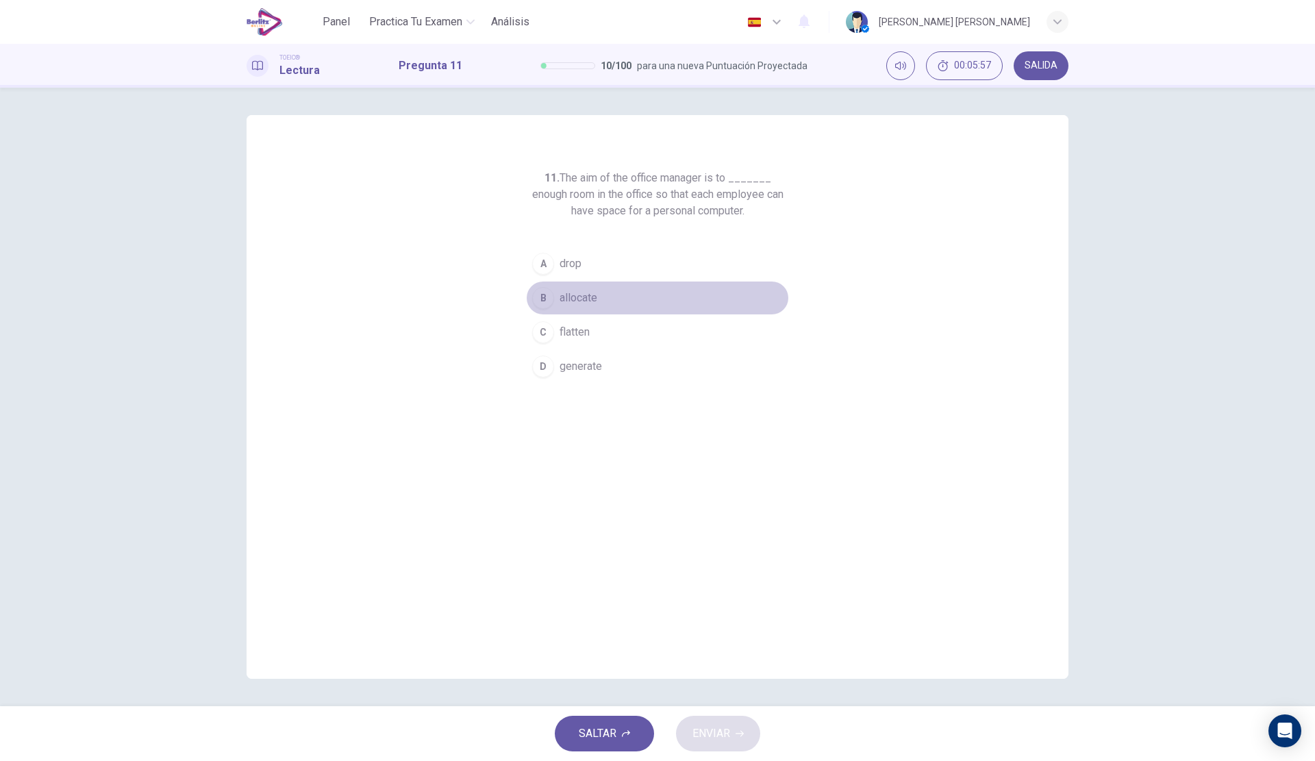
click at [613, 296] on button "B allocate" at bounding box center [657, 298] width 263 height 34
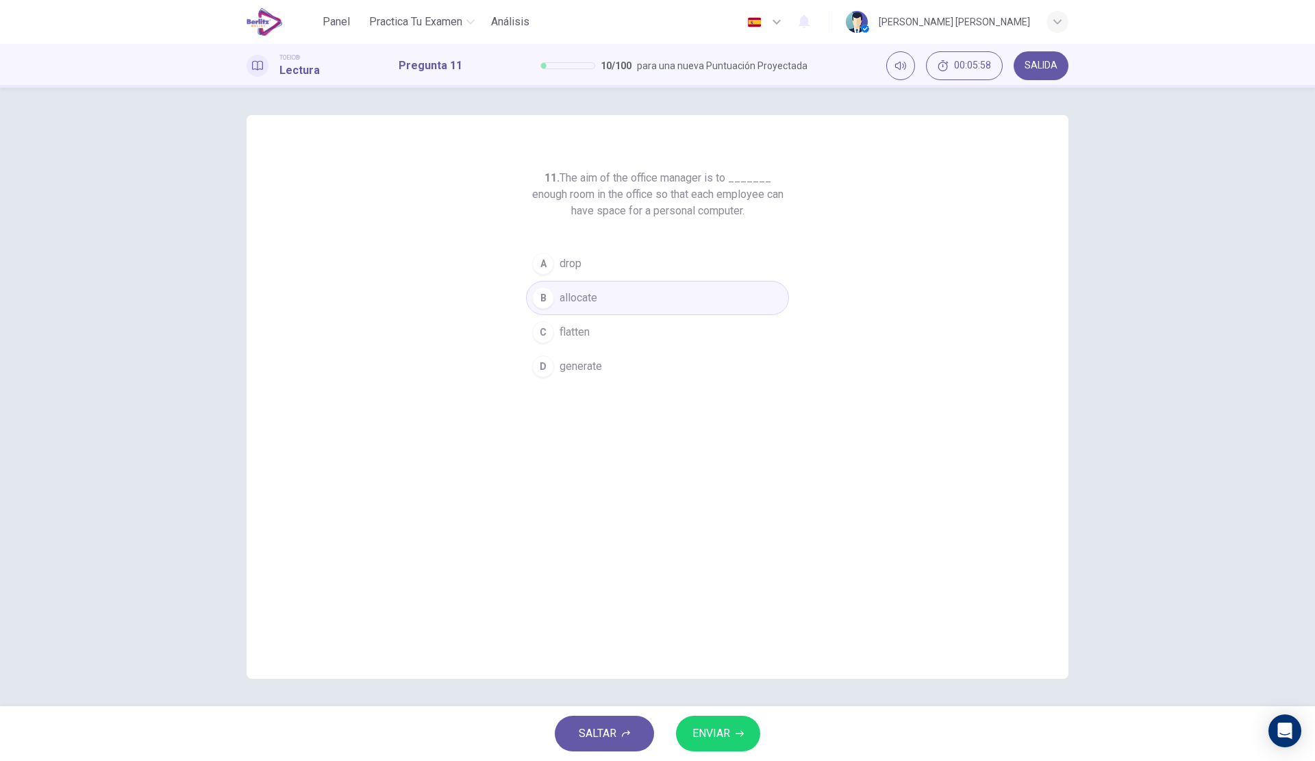
click at [725, 735] on span "ENVIAR" at bounding box center [711, 733] width 38 height 19
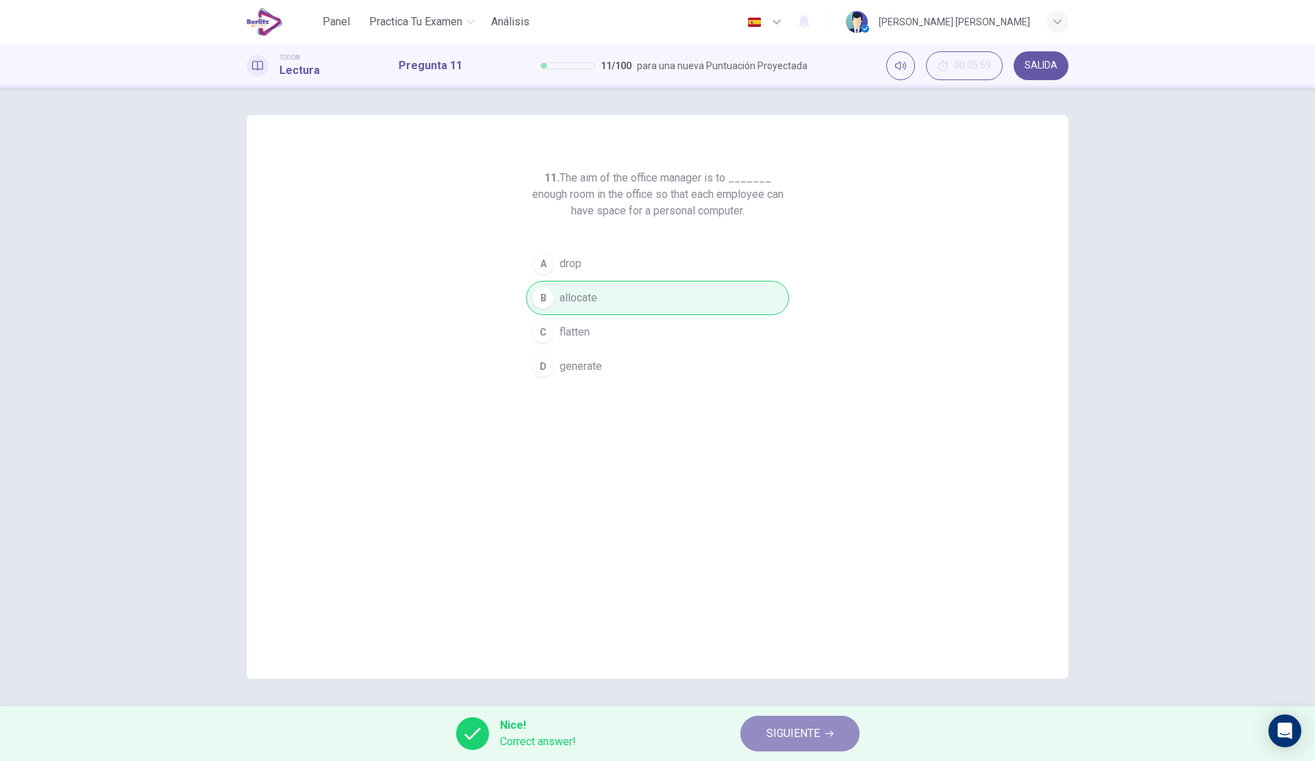
click at [803, 729] on span "SIGUIENTE" at bounding box center [792, 733] width 53 height 19
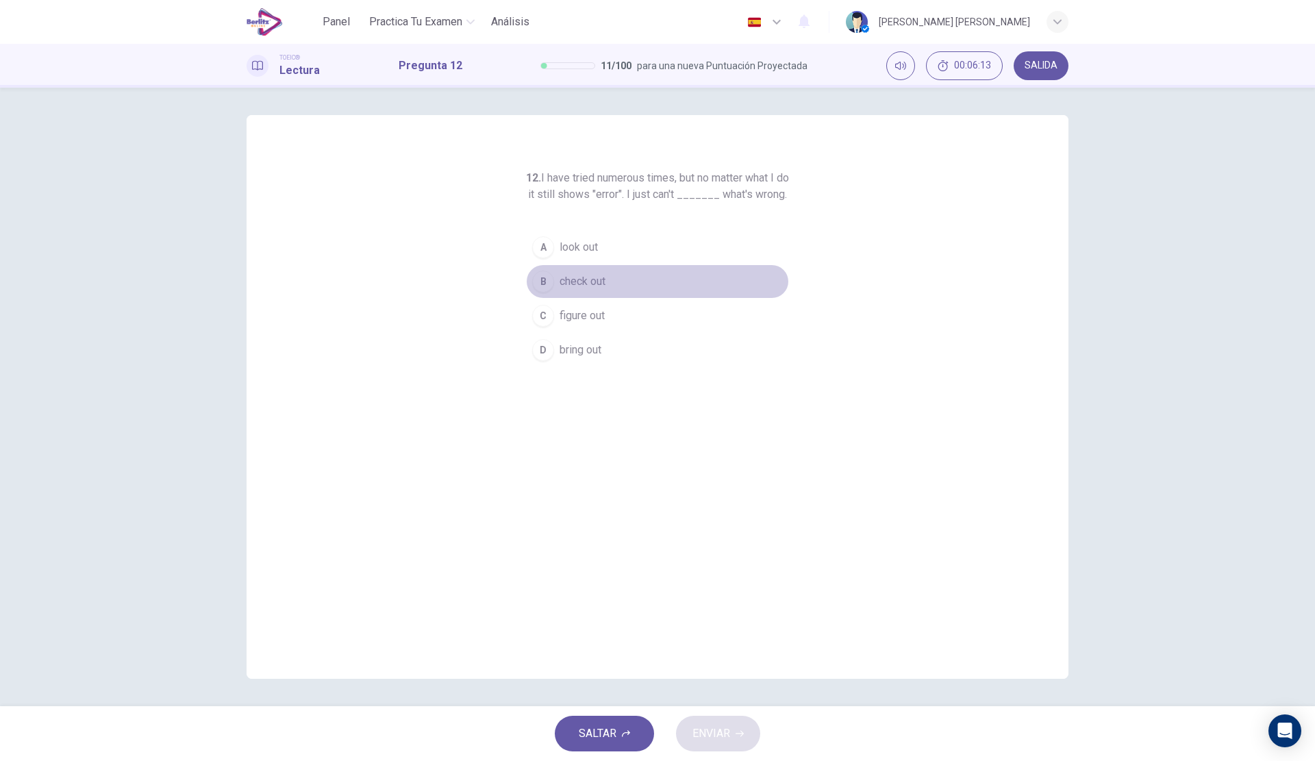
click at [596, 290] on span "check out" at bounding box center [582, 281] width 46 height 16
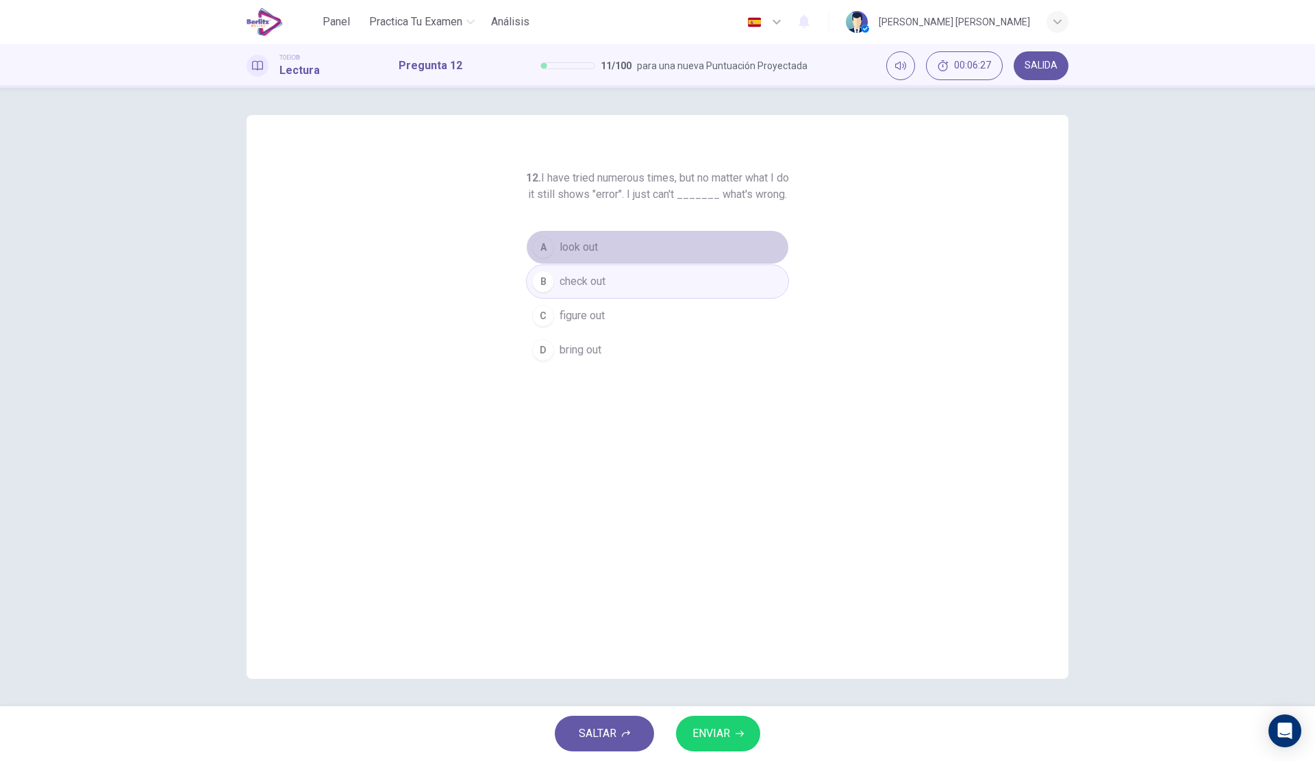
click at [633, 264] on button "A look out" at bounding box center [657, 247] width 263 height 34
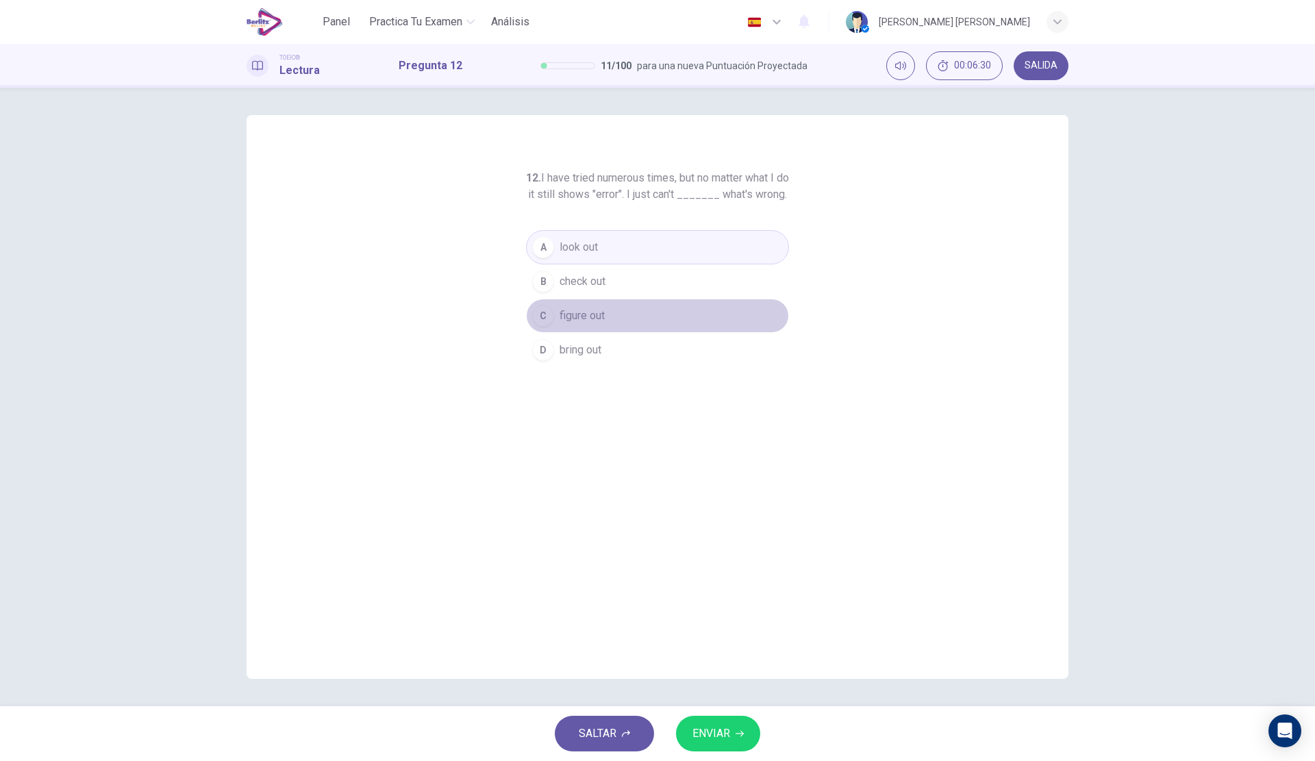
click at [575, 324] on span "figure out" at bounding box center [581, 315] width 45 height 16
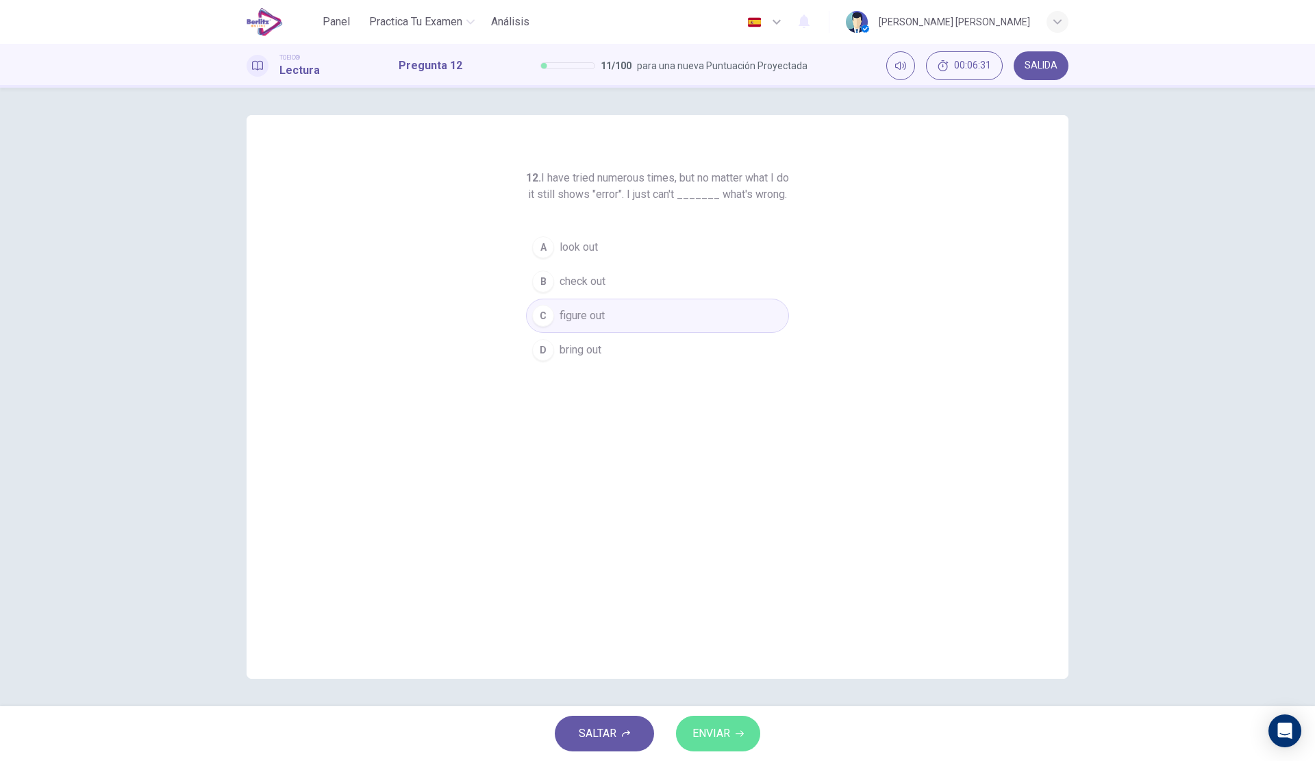
click at [706, 720] on button "ENVIAR" at bounding box center [718, 733] width 84 height 36
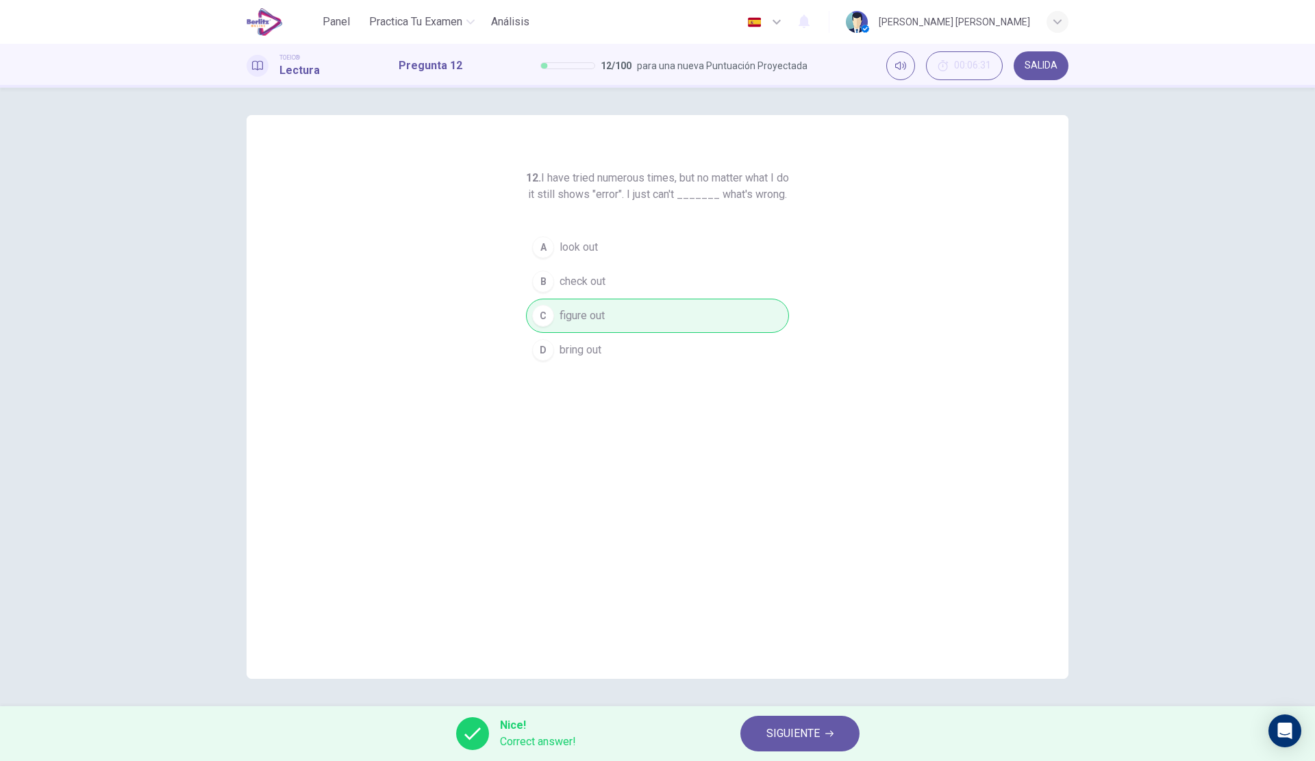
click at [773, 733] on span "SIGUIENTE" at bounding box center [792, 733] width 53 height 19
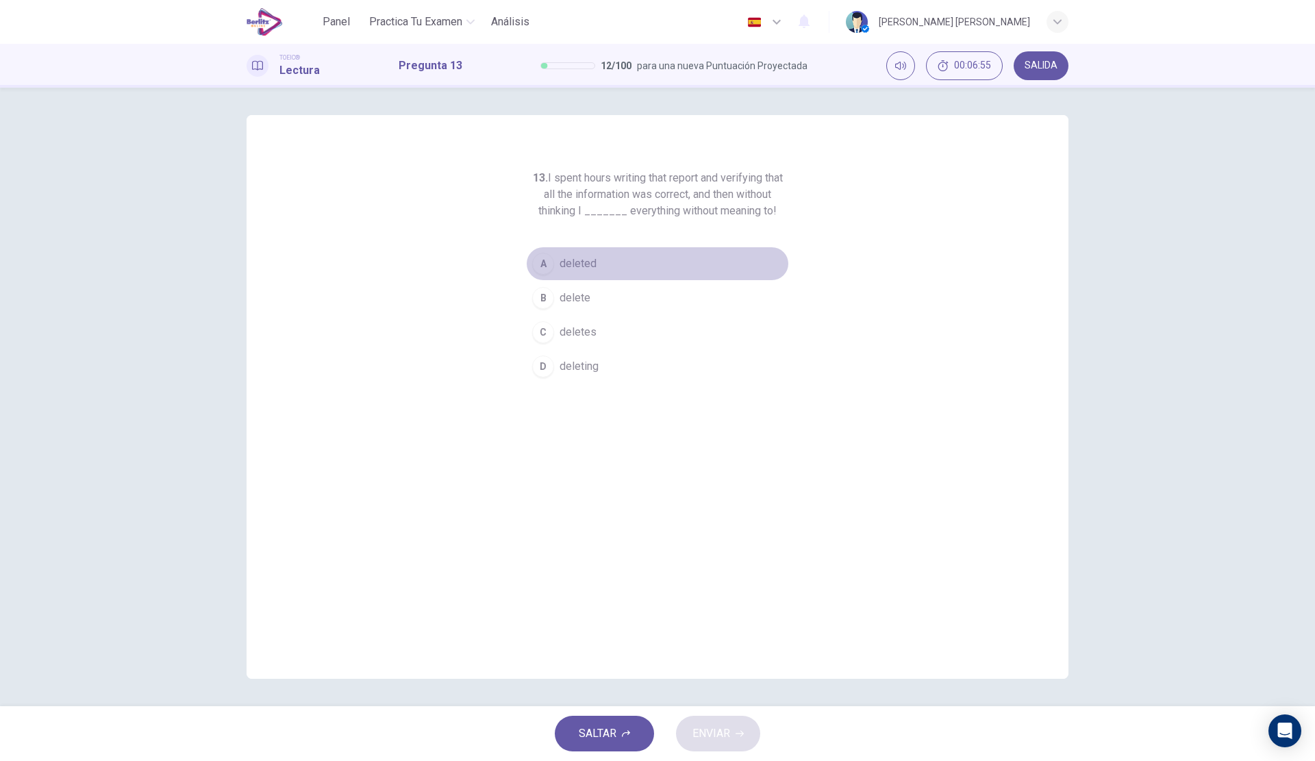
click at [586, 268] on span "deleted" at bounding box center [577, 263] width 37 height 16
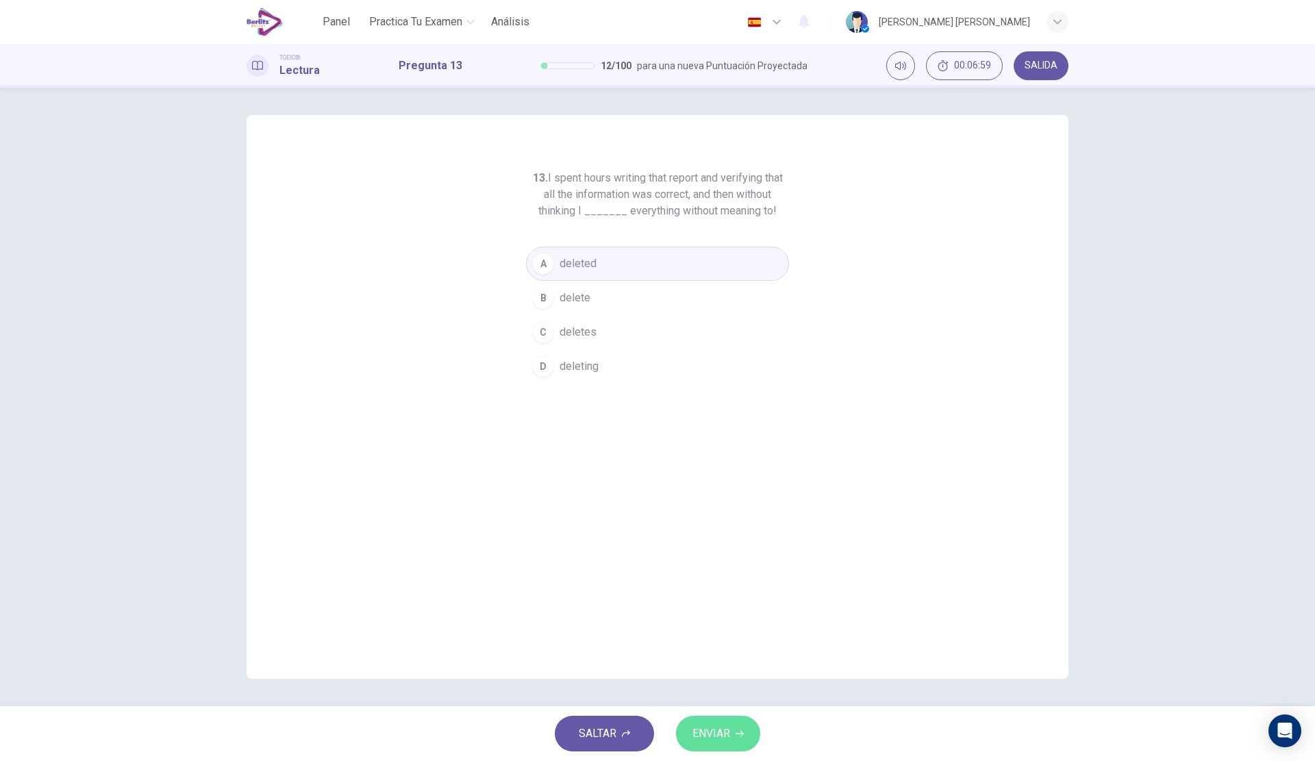
click at [720, 720] on button "ENVIAR" at bounding box center [718, 733] width 84 height 36
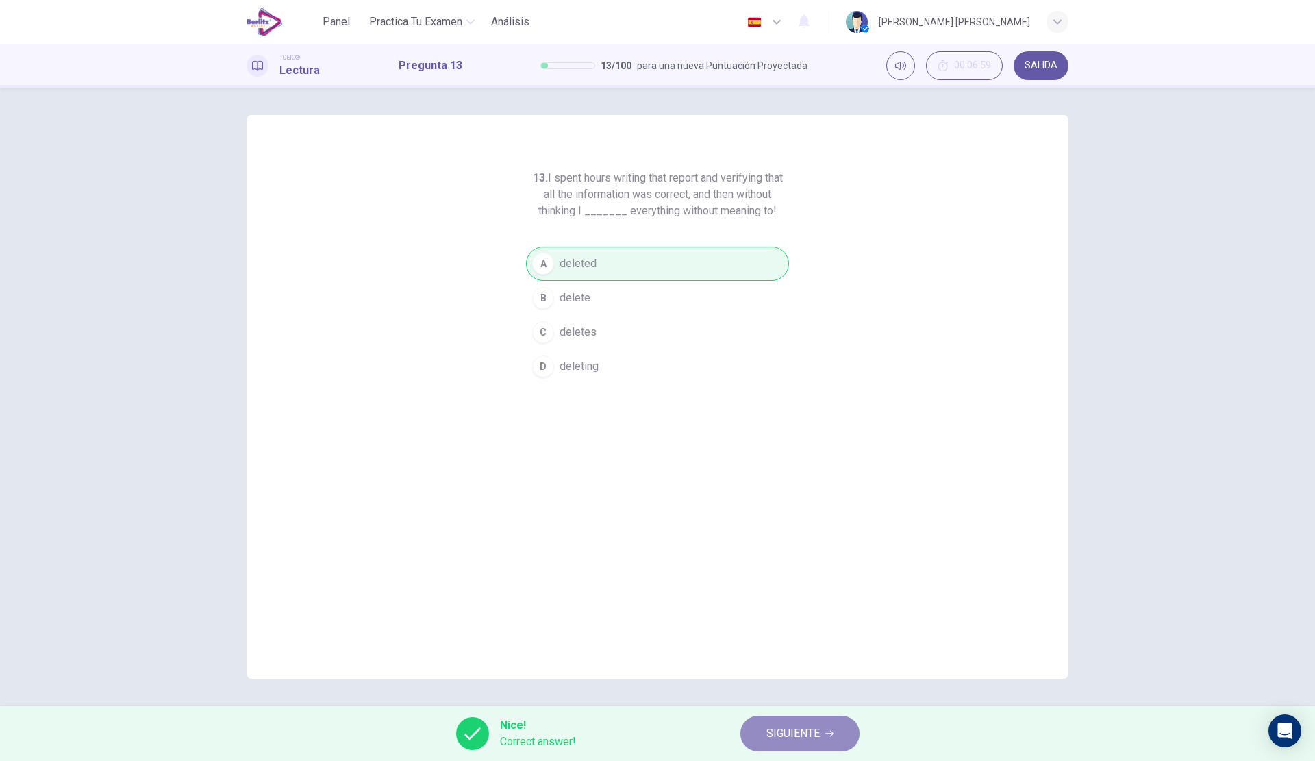
click at [802, 738] on span "SIGUIENTE" at bounding box center [792, 733] width 53 height 19
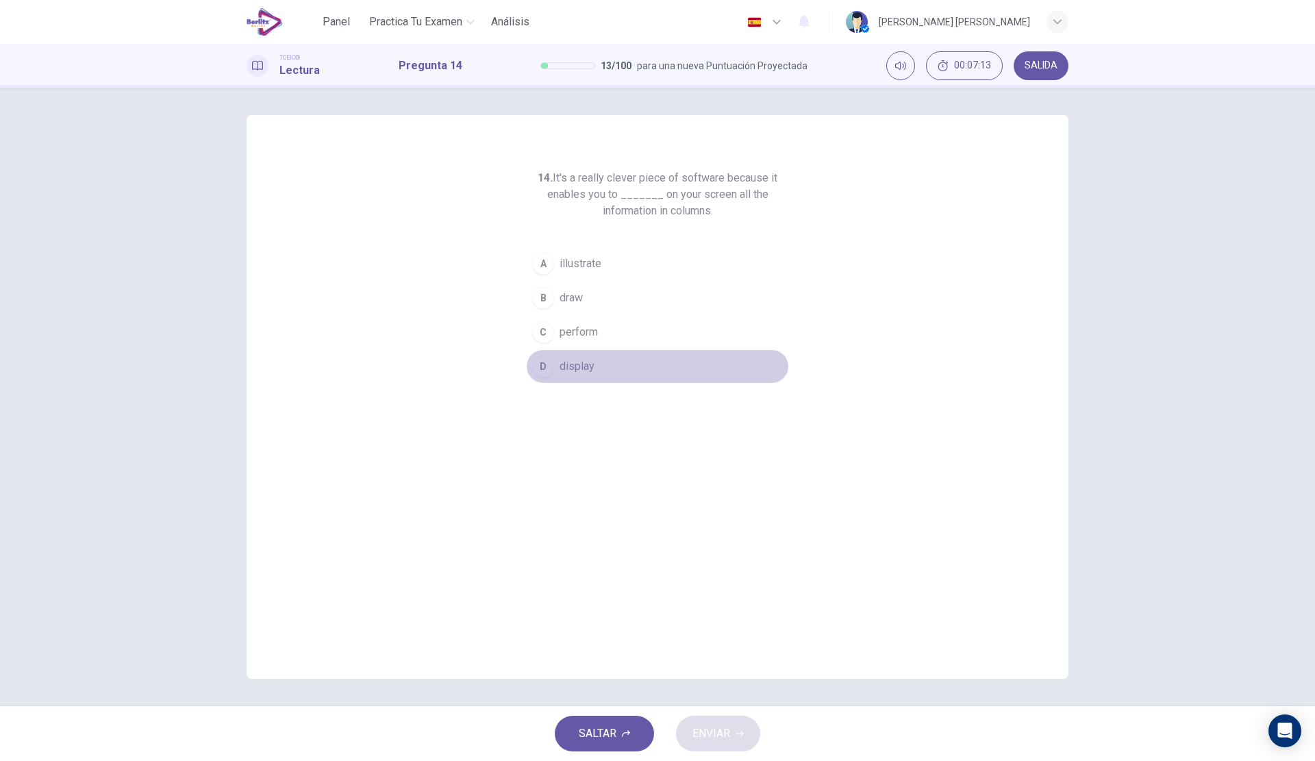
click at [582, 366] on span "display" at bounding box center [576, 366] width 35 height 16
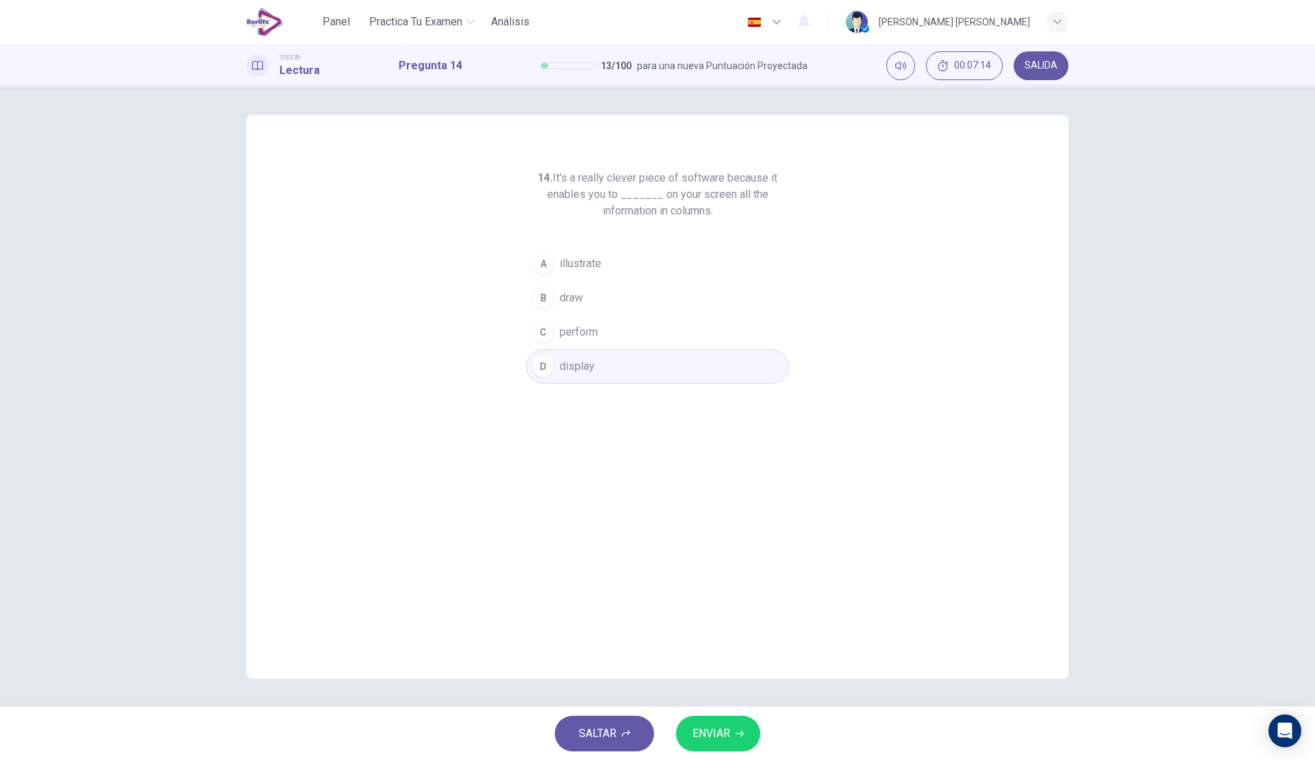
click at [714, 726] on span "ENVIAR" at bounding box center [711, 733] width 38 height 19
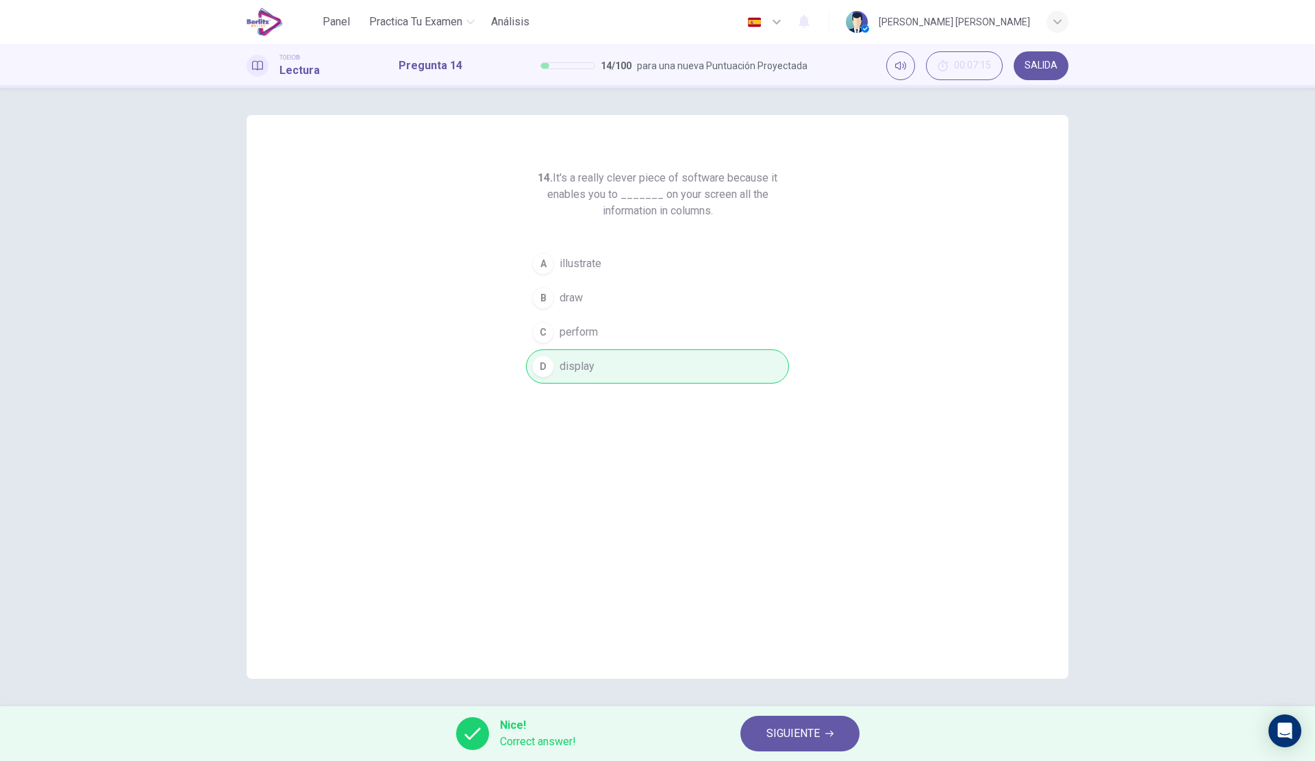
click at [771, 727] on span "SIGUIENTE" at bounding box center [792, 733] width 53 height 19
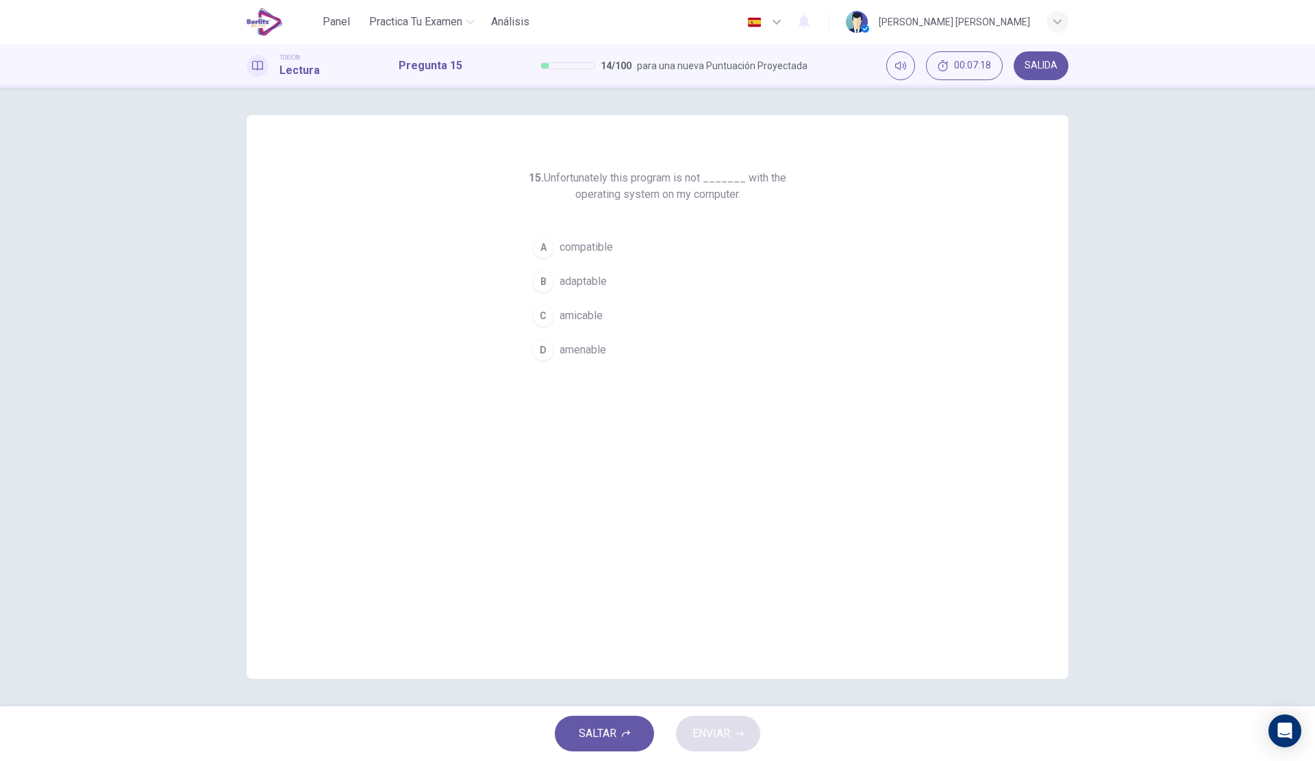
click at [601, 248] on span "compatible" at bounding box center [585, 247] width 53 height 16
click at [718, 729] on span "ENVIAR" at bounding box center [711, 733] width 38 height 19
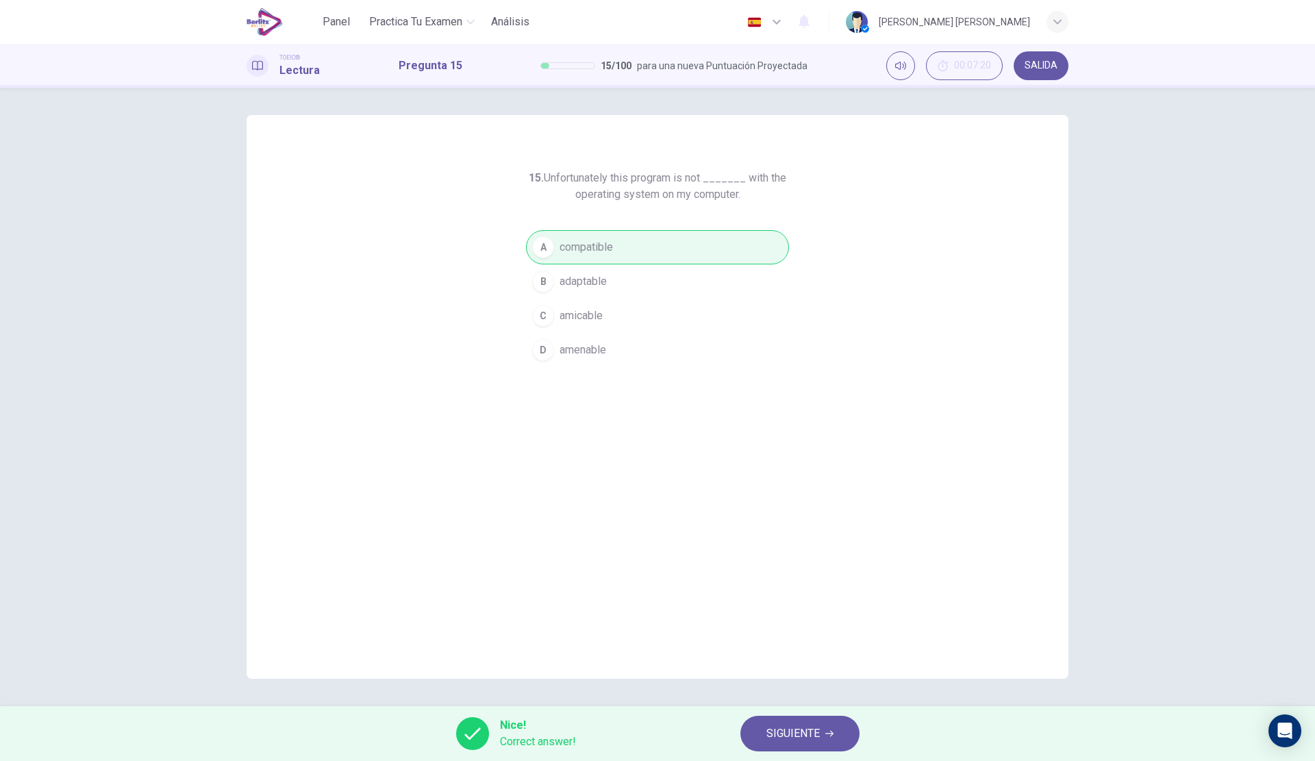
click at [778, 729] on span "SIGUIENTE" at bounding box center [792, 733] width 53 height 19
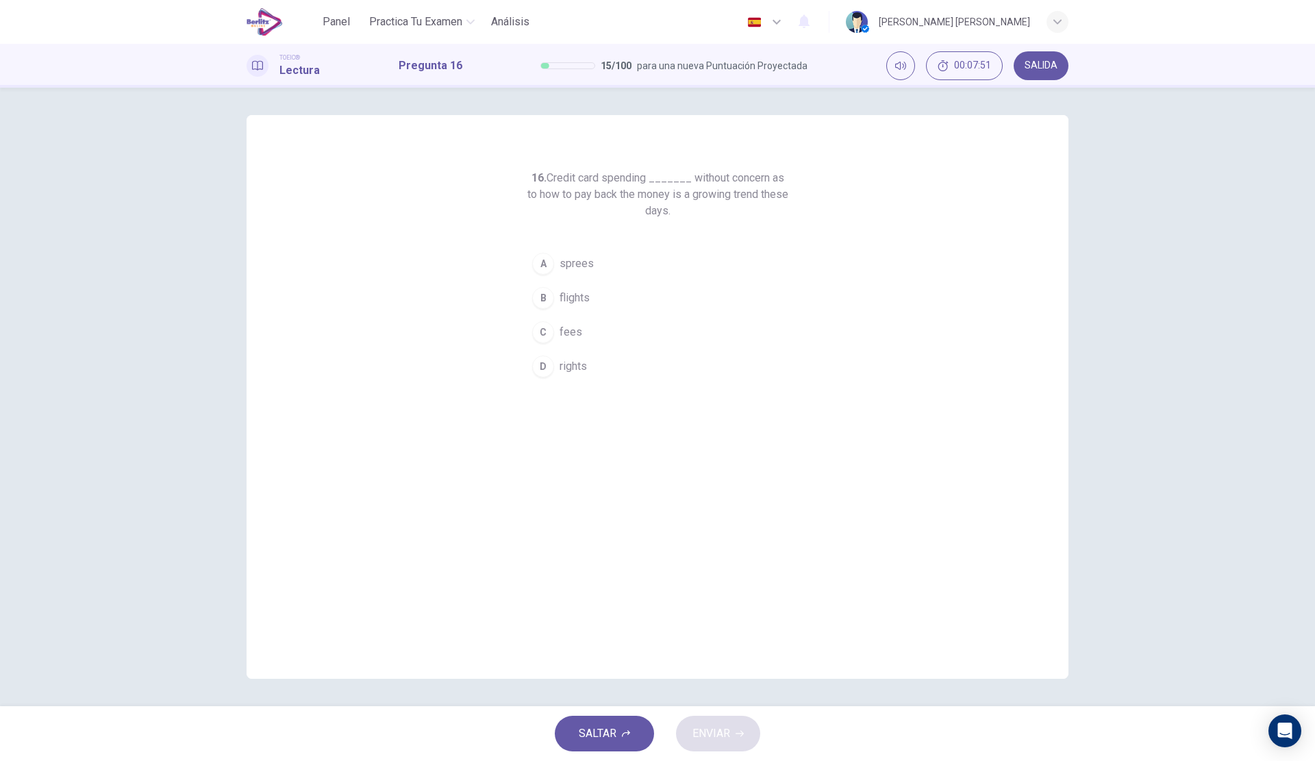
click at [557, 322] on button "C fees" at bounding box center [657, 332] width 263 height 34
click at [739, 724] on button "ENVIAR" at bounding box center [718, 733] width 84 height 36
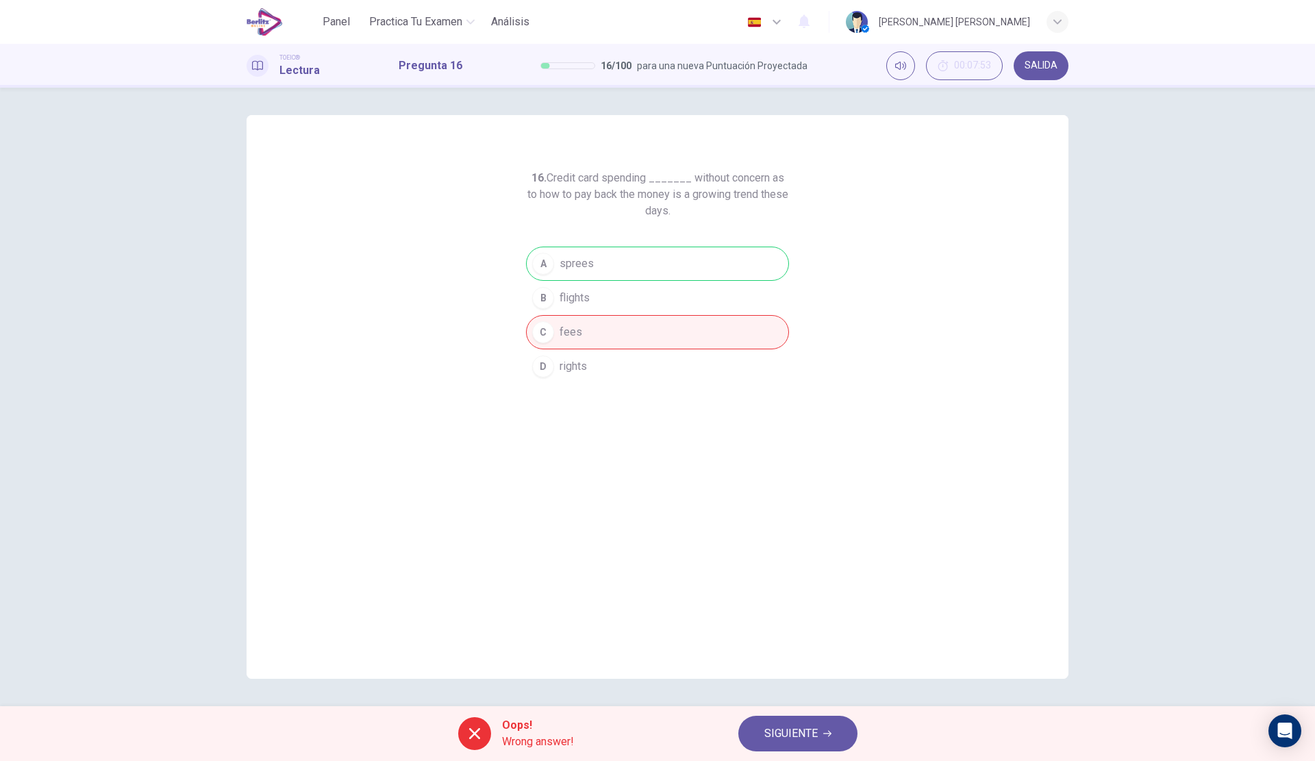
click at [815, 736] on span "SIGUIENTE" at bounding box center [790, 733] width 53 height 19
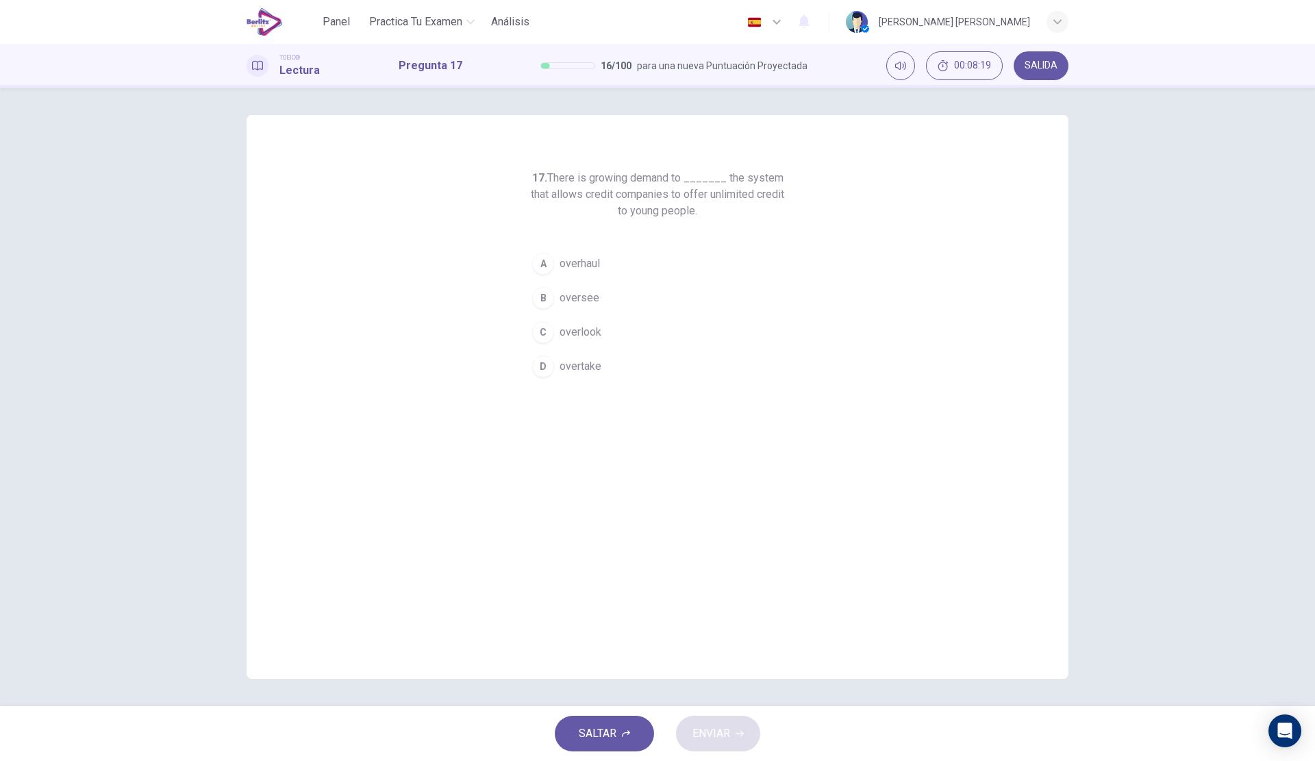
click at [576, 300] on span "oversee" at bounding box center [579, 298] width 40 height 16
click at [711, 722] on button "ENVIAR" at bounding box center [718, 733] width 84 height 36
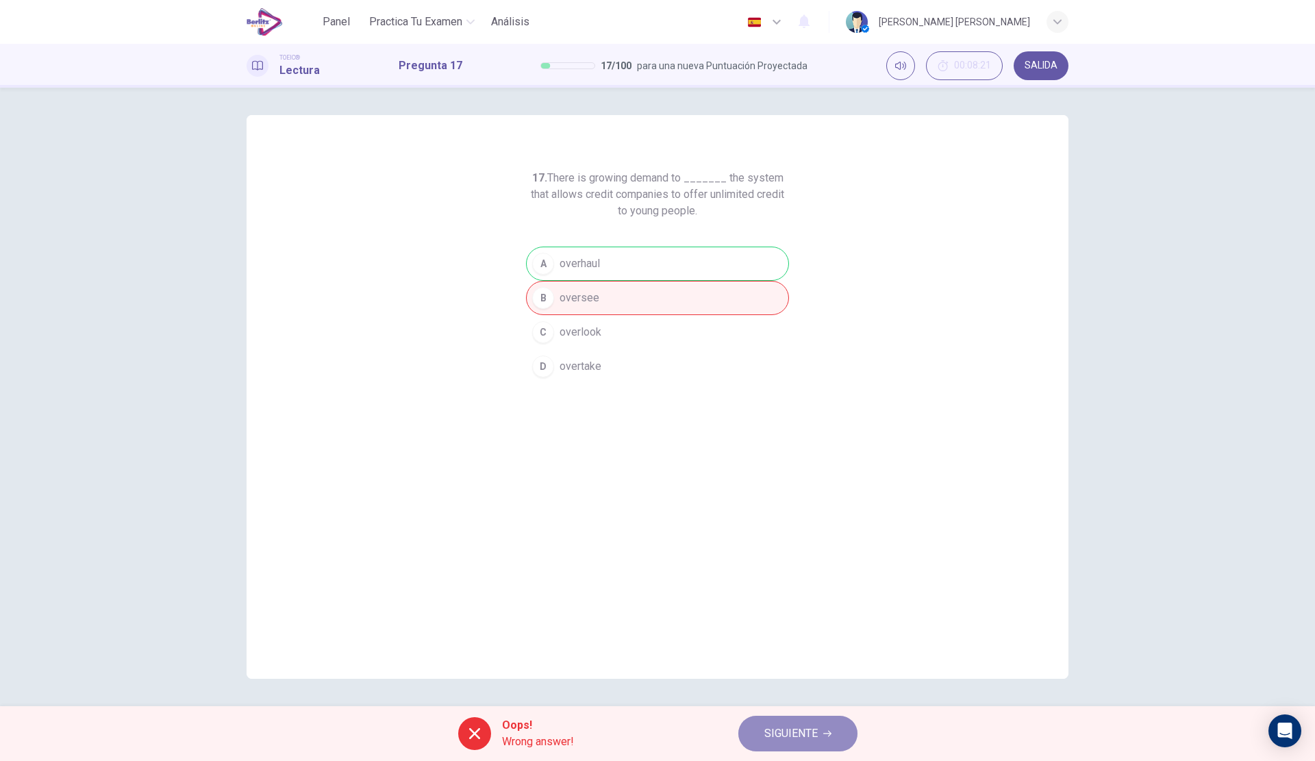
click at [798, 732] on span "SIGUIENTE" at bounding box center [790, 733] width 53 height 19
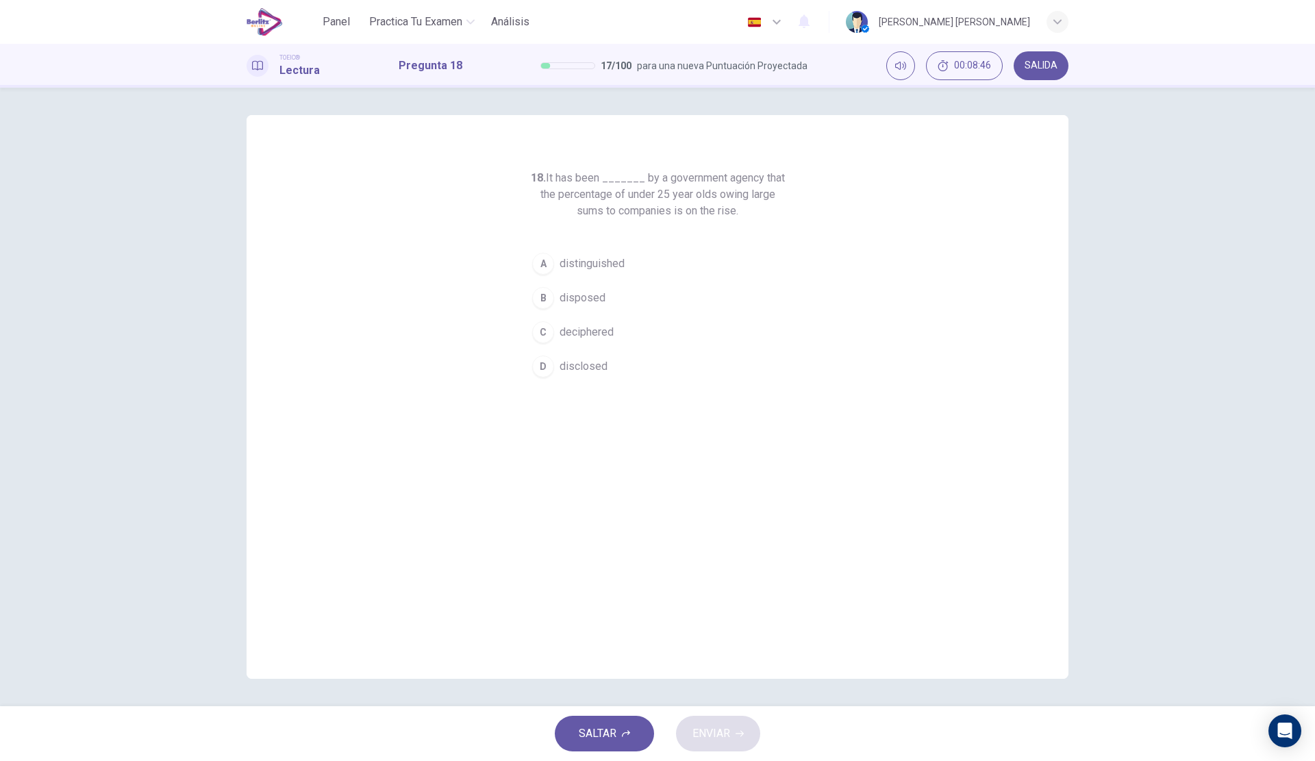
click at [592, 368] on span "disclosed" at bounding box center [583, 366] width 48 height 16
click at [722, 733] on span "ENVIAR" at bounding box center [711, 733] width 38 height 19
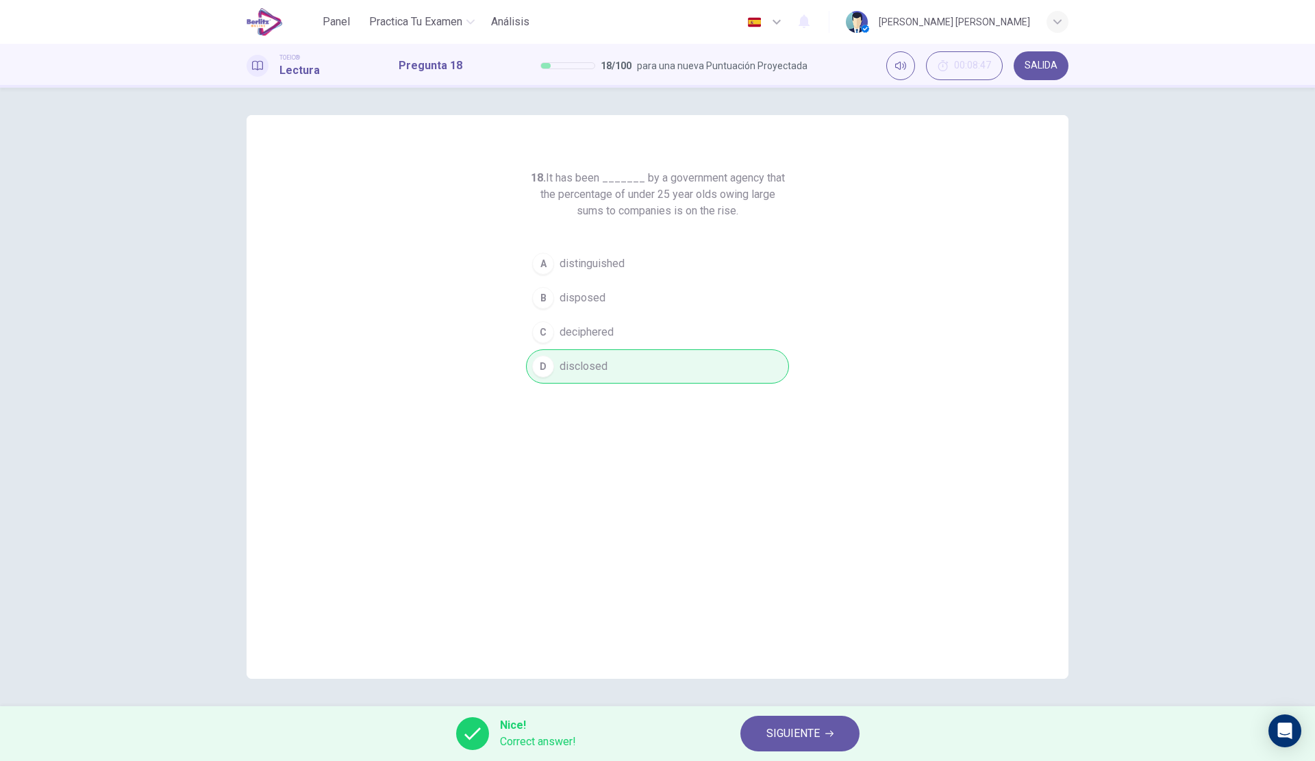
click at [775, 726] on span "SIGUIENTE" at bounding box center [792, 733] width 53 height 19
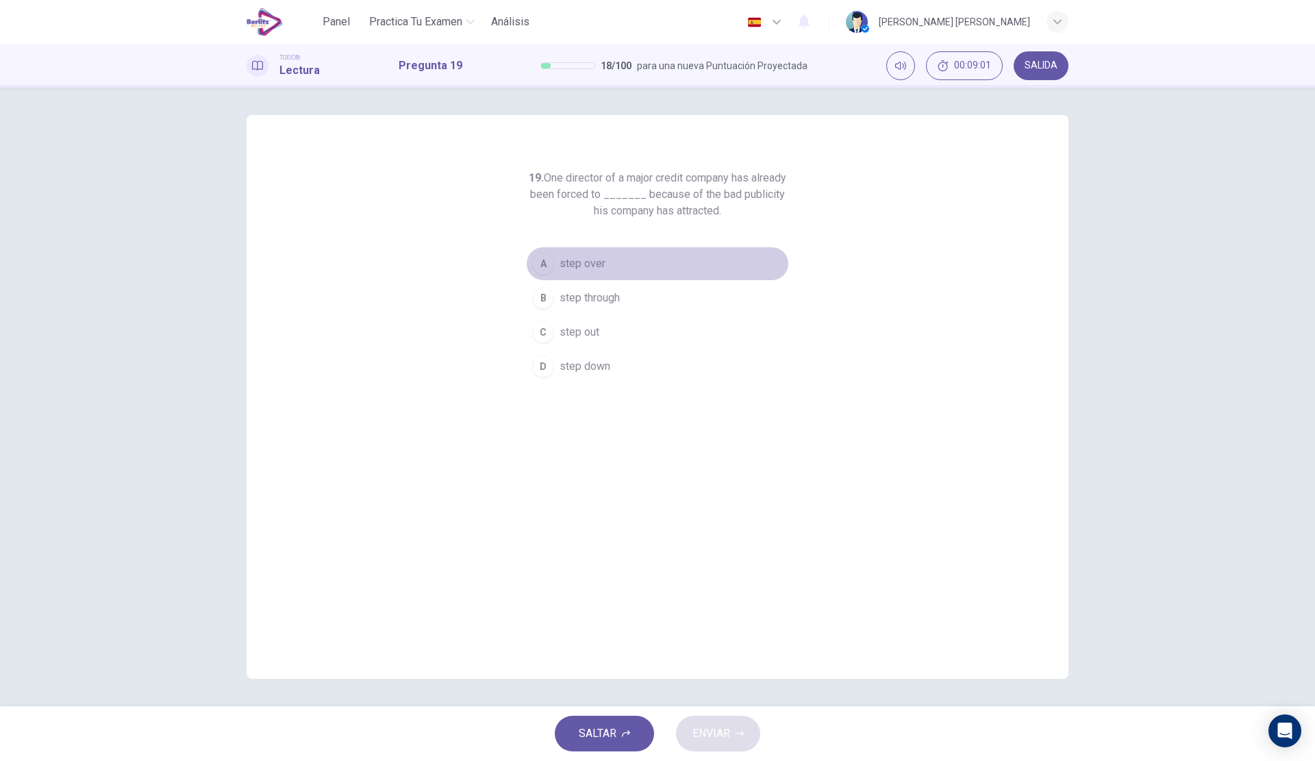
click at [592, 269] on span "step over" at bounding box center [582, 263] width 46 height 16
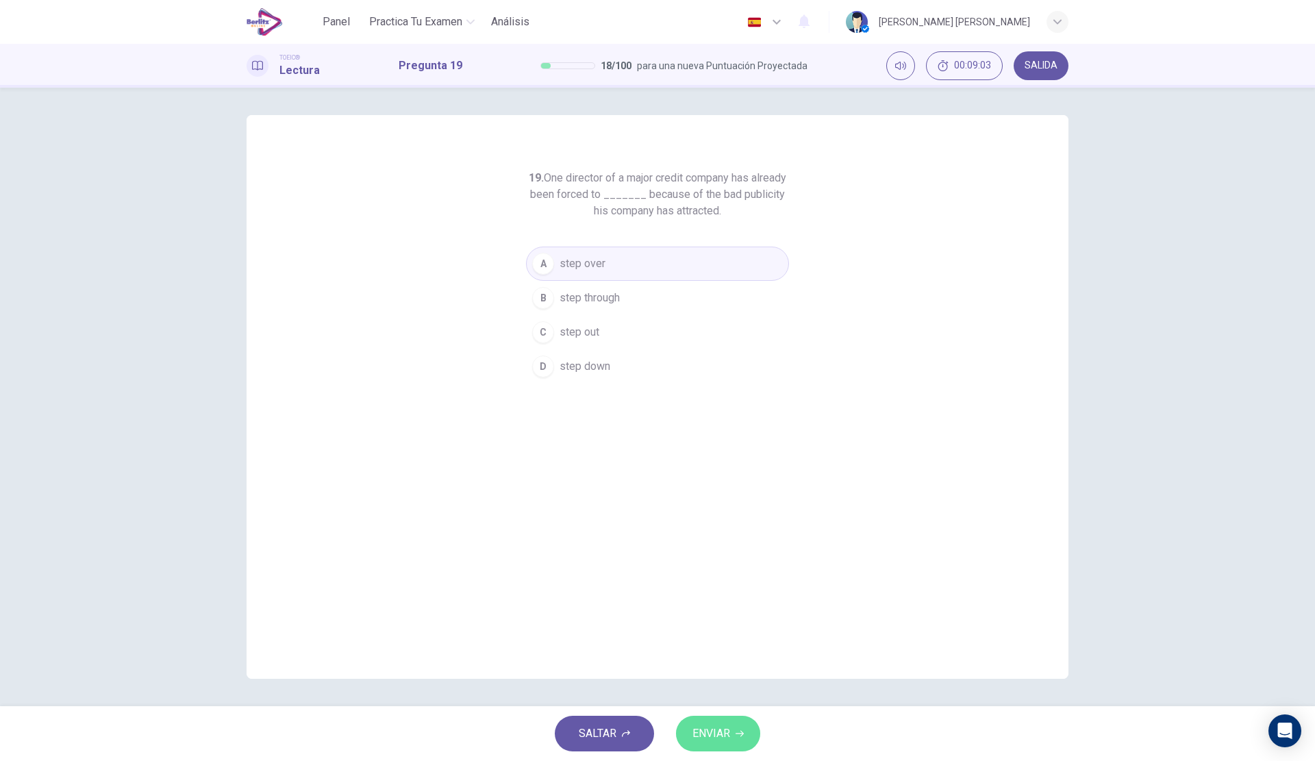
click at [717, 733] on span "ENVIAR" at bounding box center [711, 733] width 38 height 19
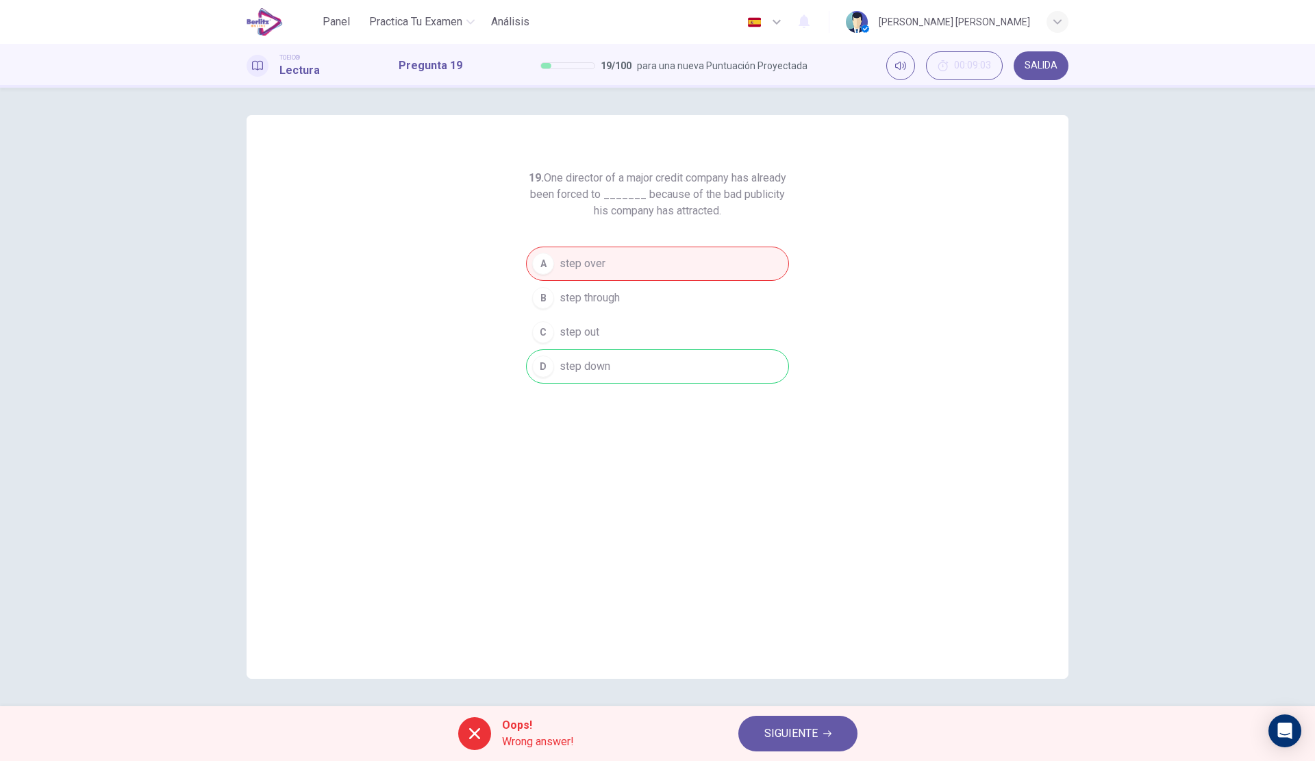
click at [818, 726] on span "SIGUIENTE" at bounding box center [790, 733] width 53 height 19
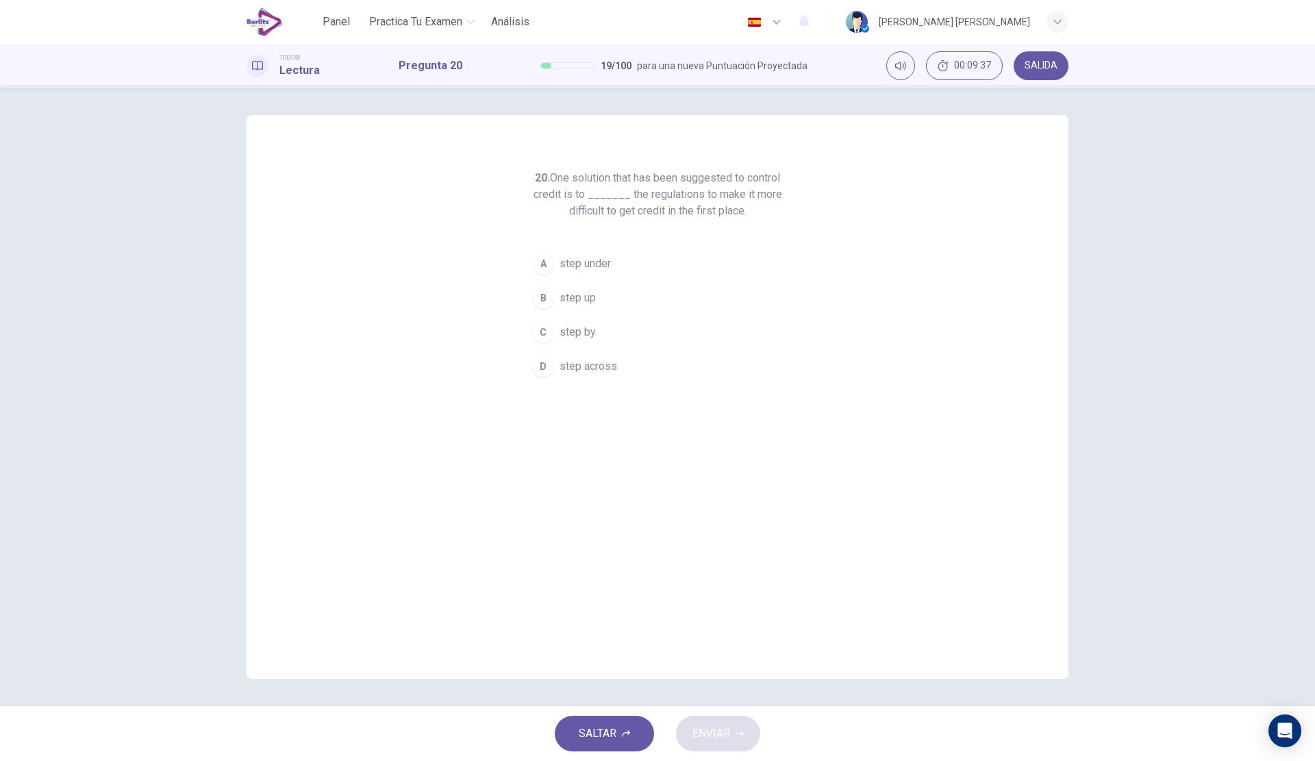
click at [600, 298] on button "B step up" at bounding box center [657, 298] width 263 height 34
click at [714, 739] on span "ENVIAR" at bounding box center [711, 733] width 38 height 19
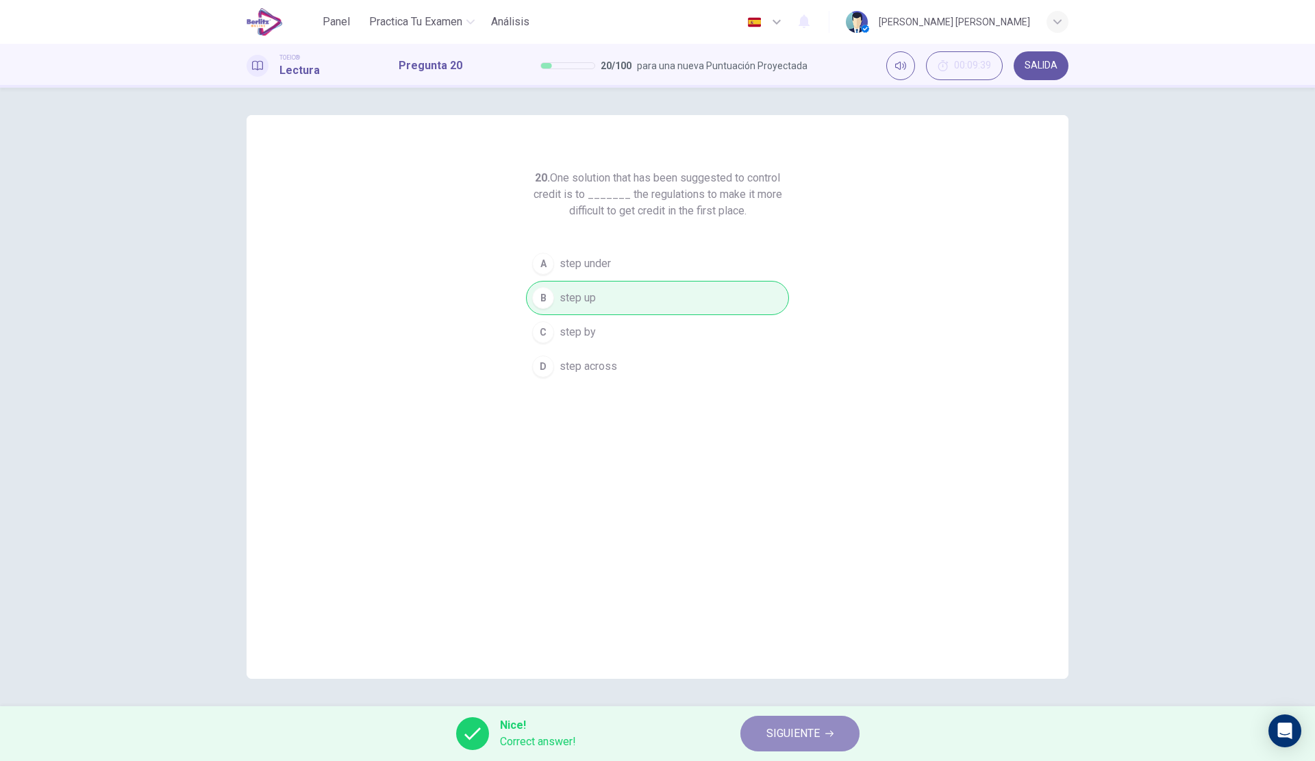
click at [794, 737] on span "SIGUIENTE" at bounding box center [792, 733] width 53 height 19
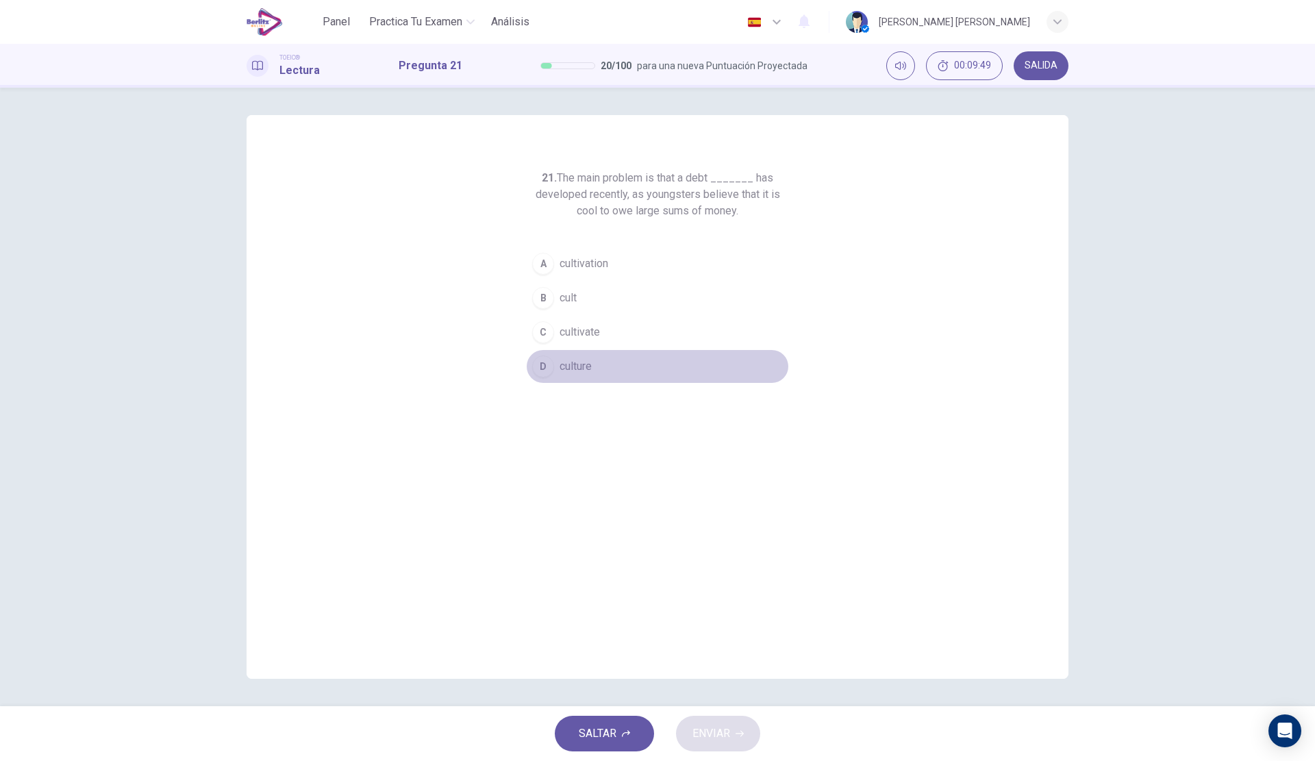
click at [594, 367] on button "D culture" at bounding box center [657, 366] width 263 height 34
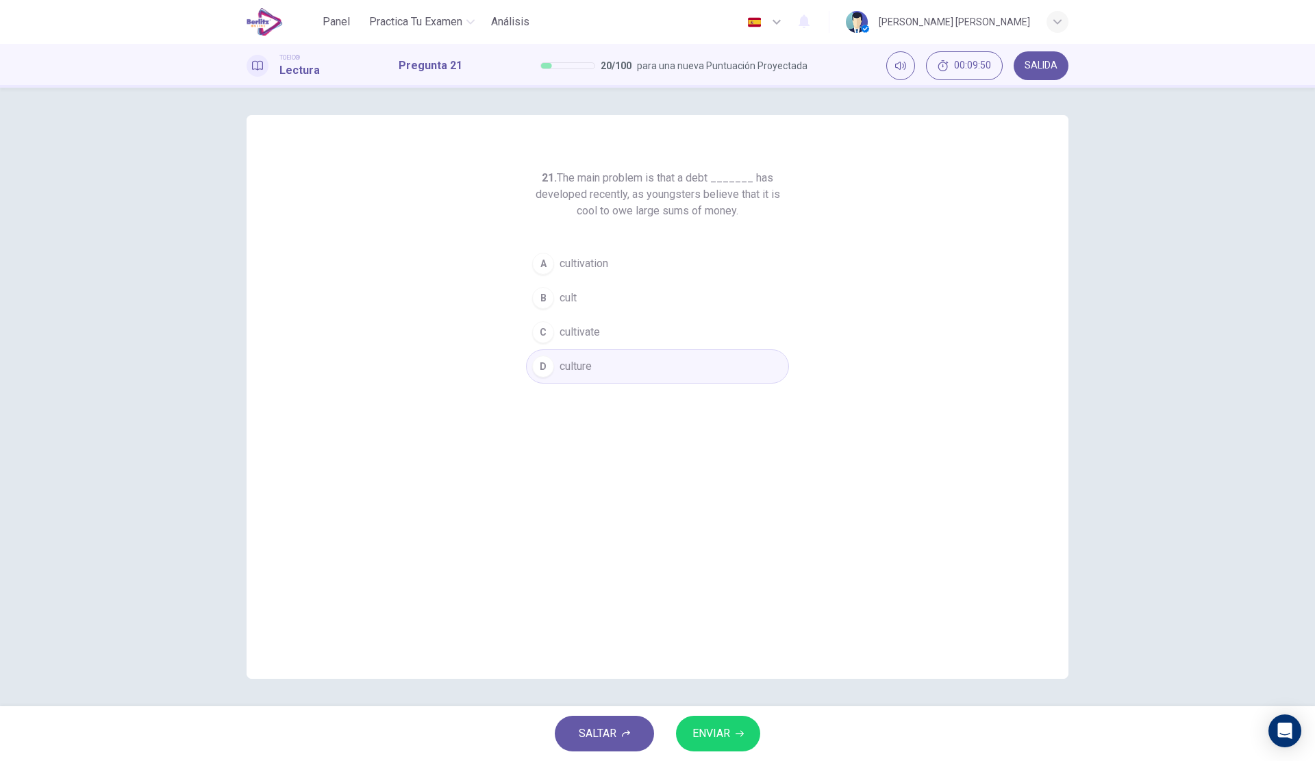
click at [718, 720] on button "ENVIAR" at bounding box center [718, 733] width 84 height 36
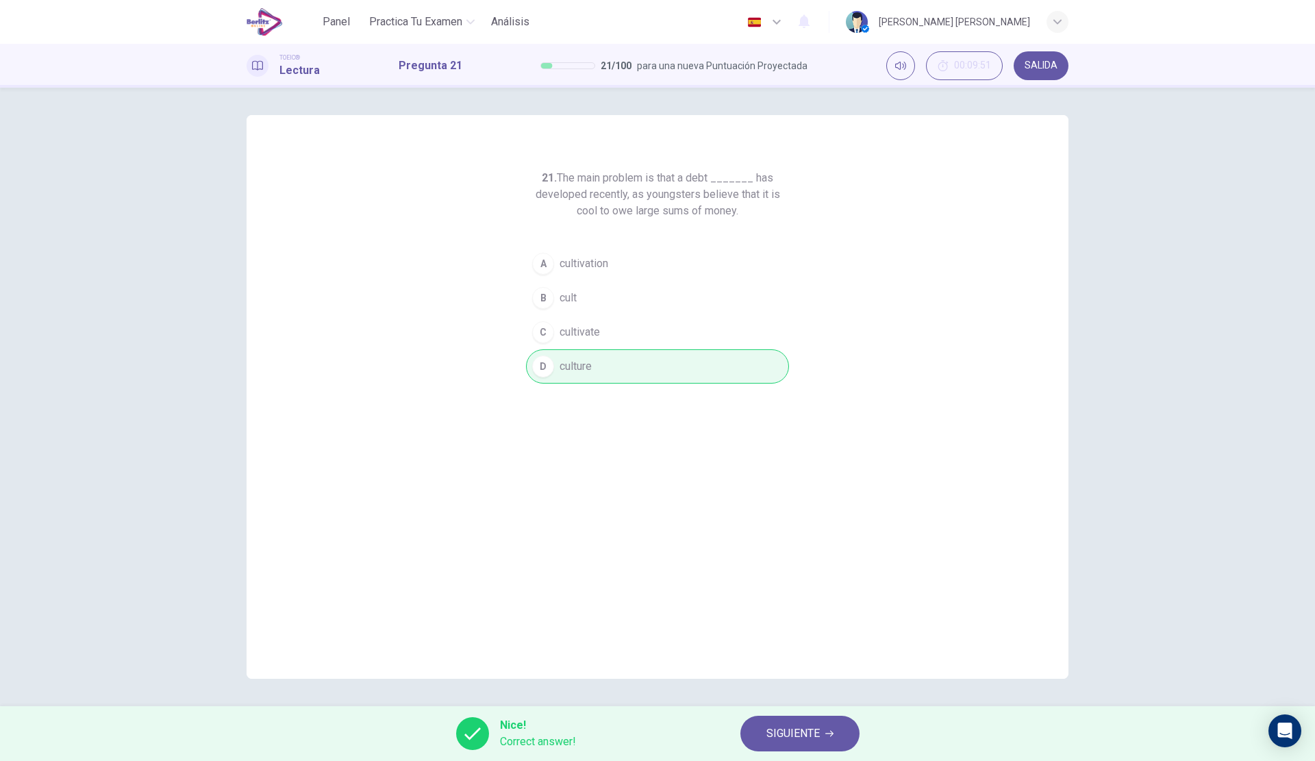
click at [776, 731] on span "SIGUIENTE" at bounding box center [792, 733] width 53 height 19
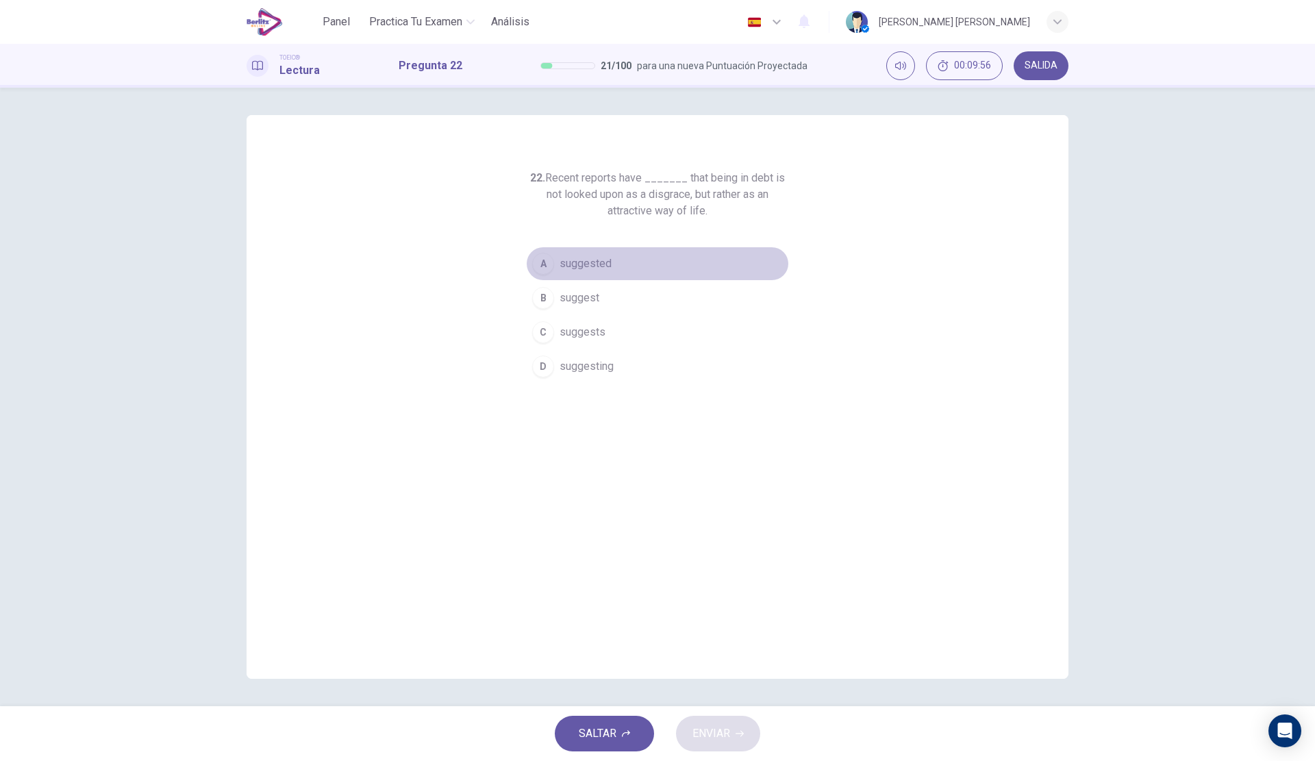
click at [629, 264] on button "A suggested" at bounding box center [657, 263] width 263 height 34
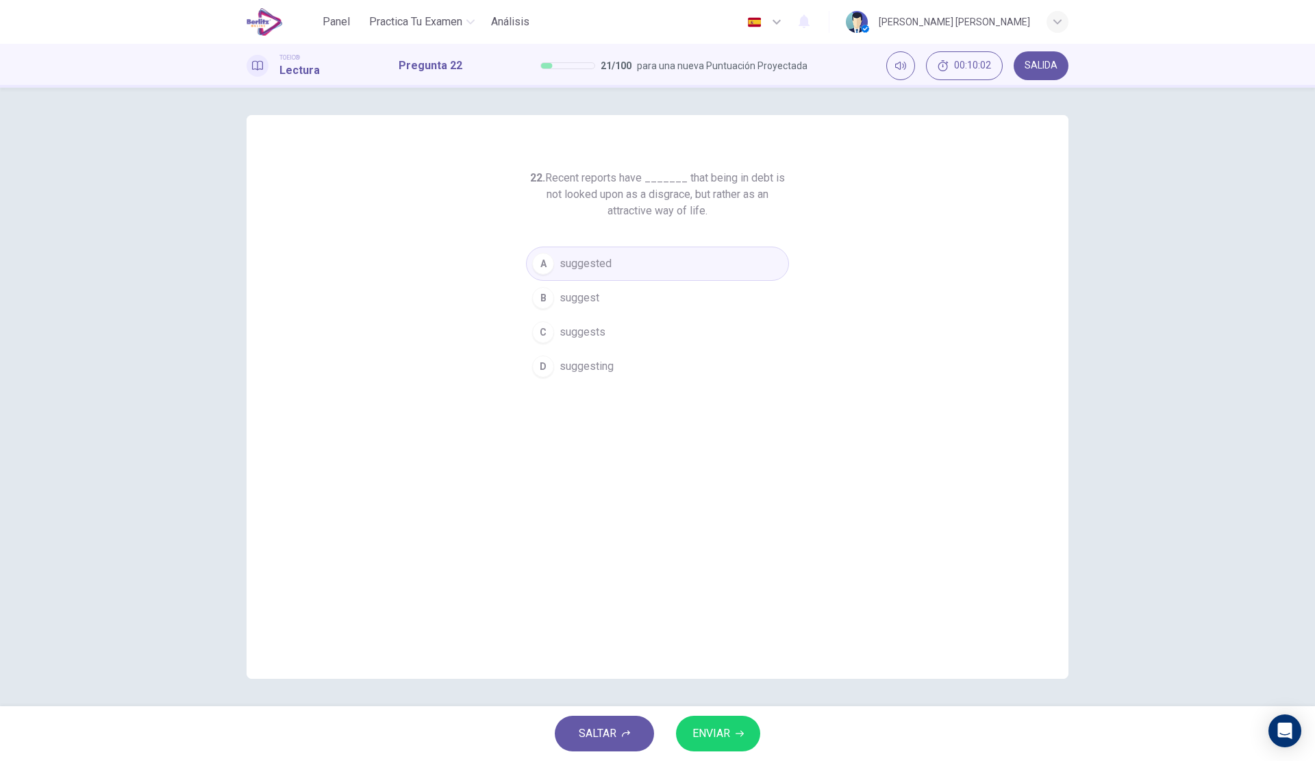
click at [726, 739] on span "ENVIAR" at bounding box center [711, 733] width 38 height 19
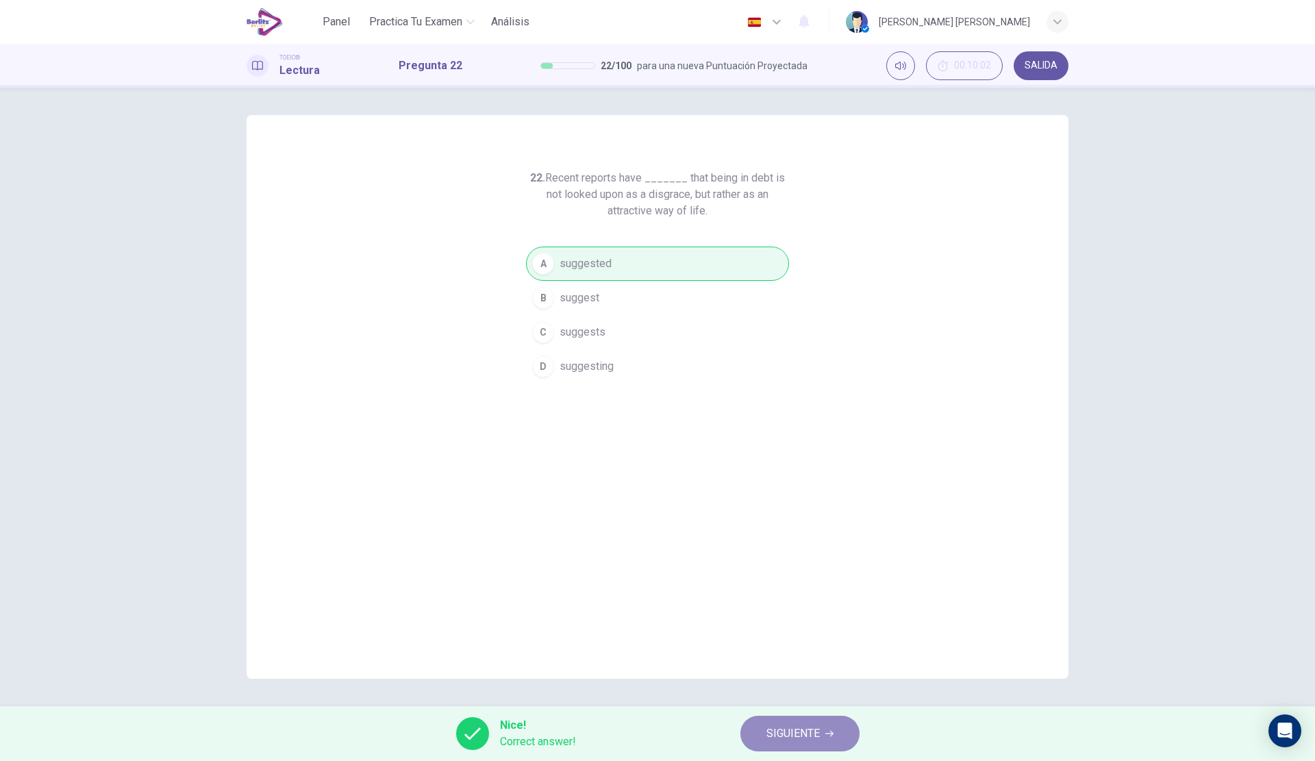
click at [813, 722] on button "SIGUIENTE" at bounding box center [799, 733] width 119 height 36
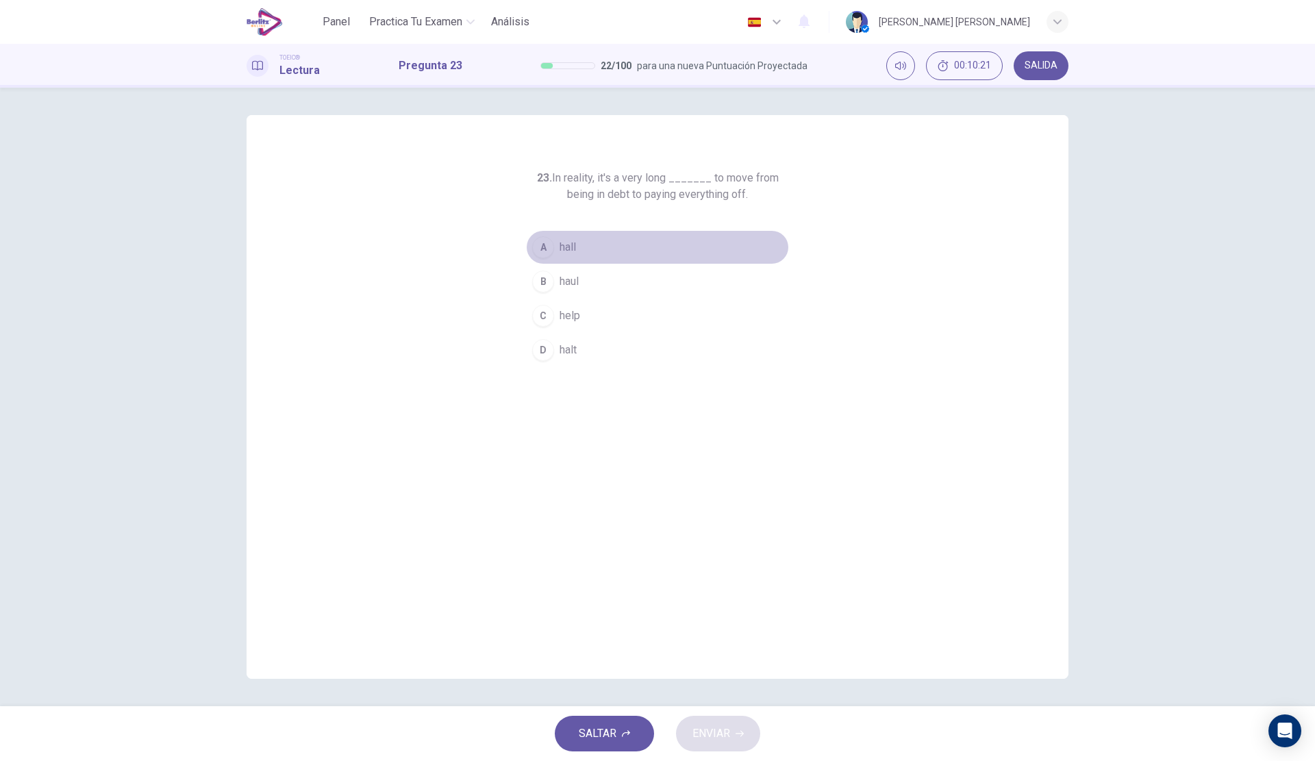
click at [575, 244] on span "hall" at bounding box center [567, 247] width 16 height 16
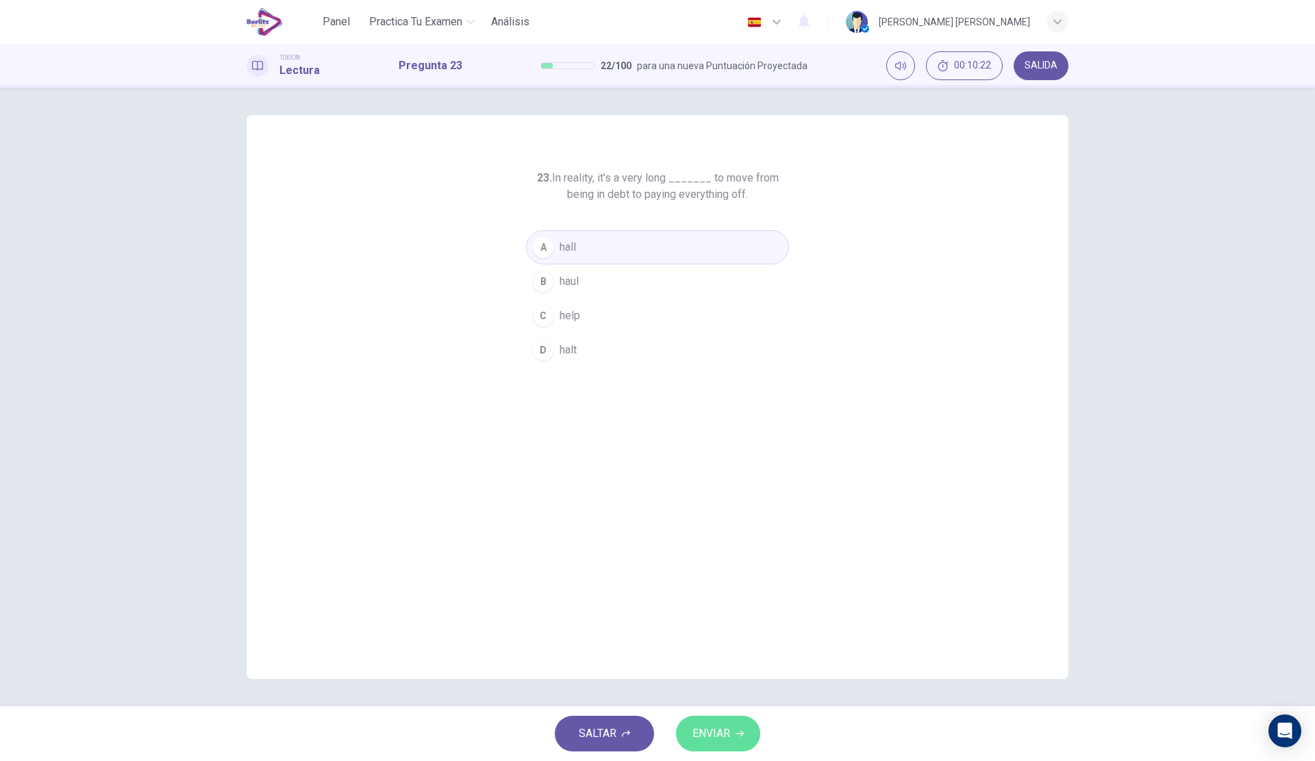
click at [713, 724] on span "ENVIAR" at bounding box center [711, 733] width 38 height 19
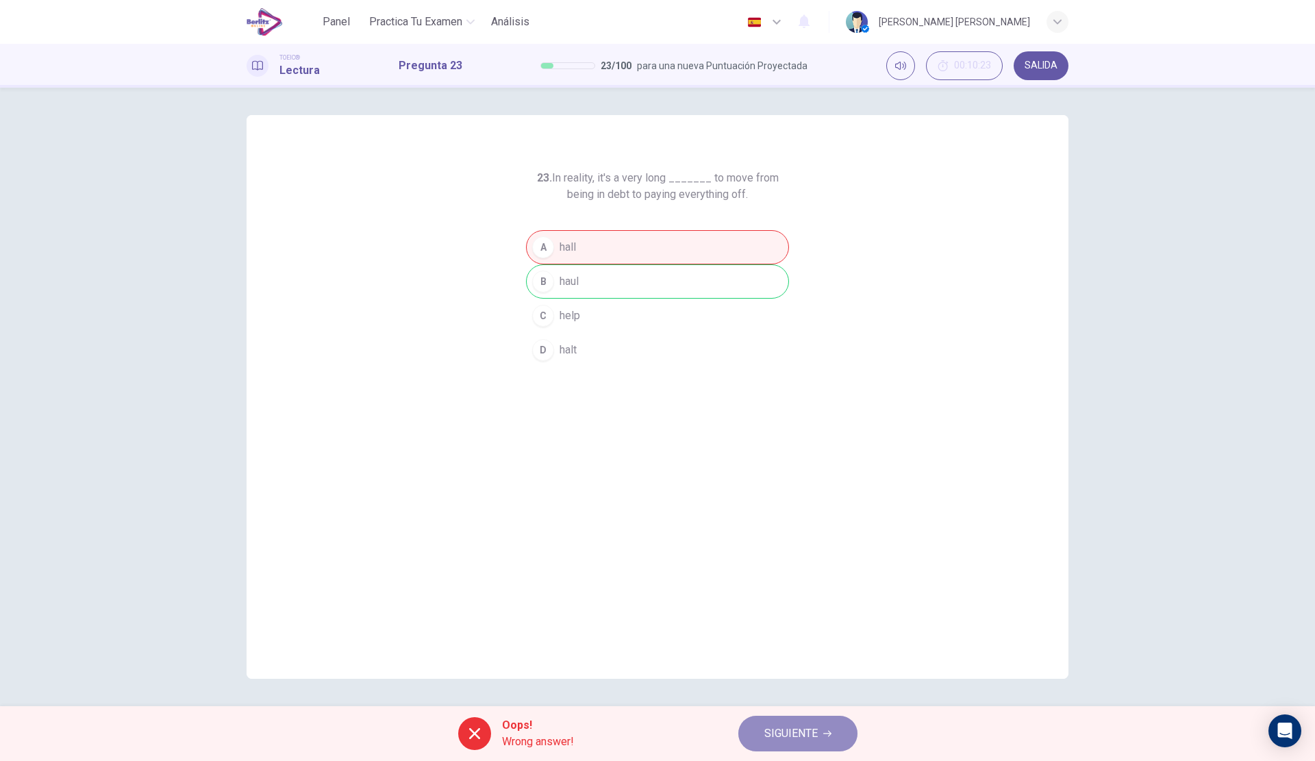
click at [810, 727] on span "SIGUIENTE" at bounding box center [790, 733] width 53 height 19
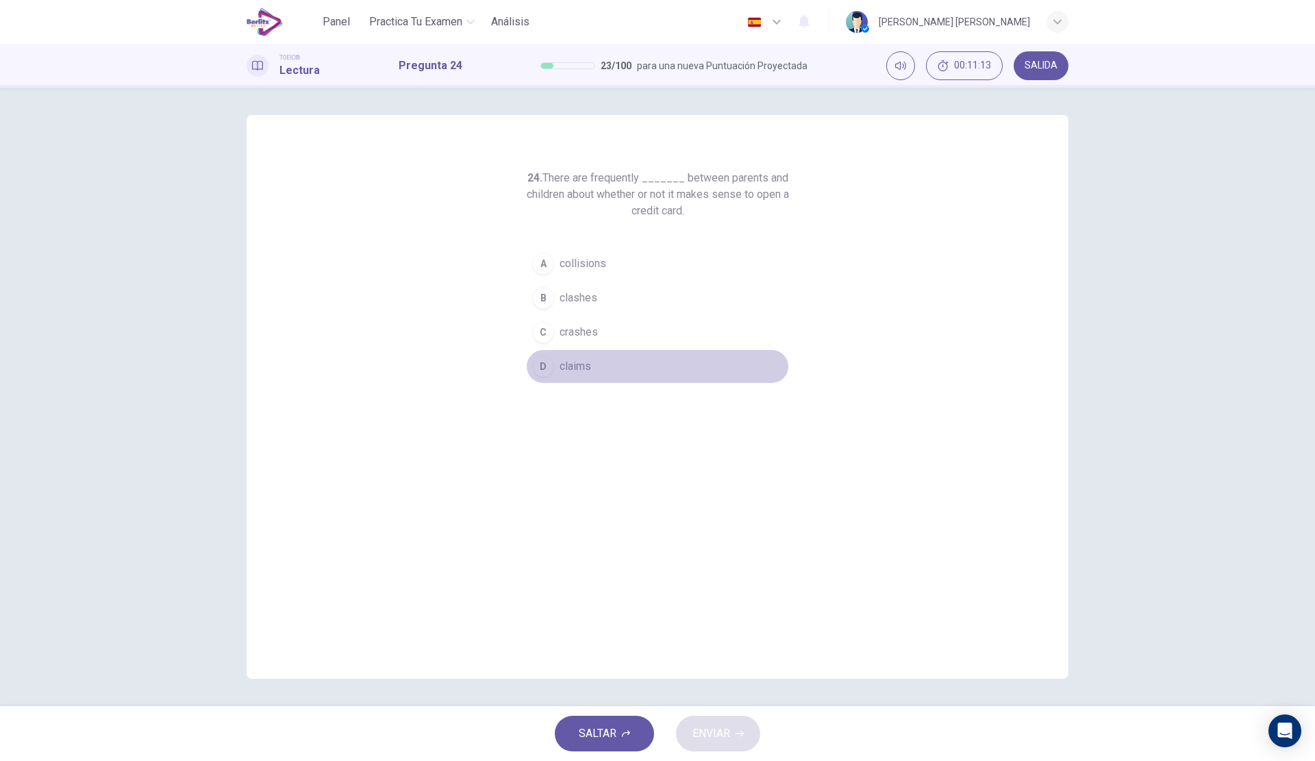
click at [569, 370] on span "claims" at bounding box center [574, 366] width 31 height 16
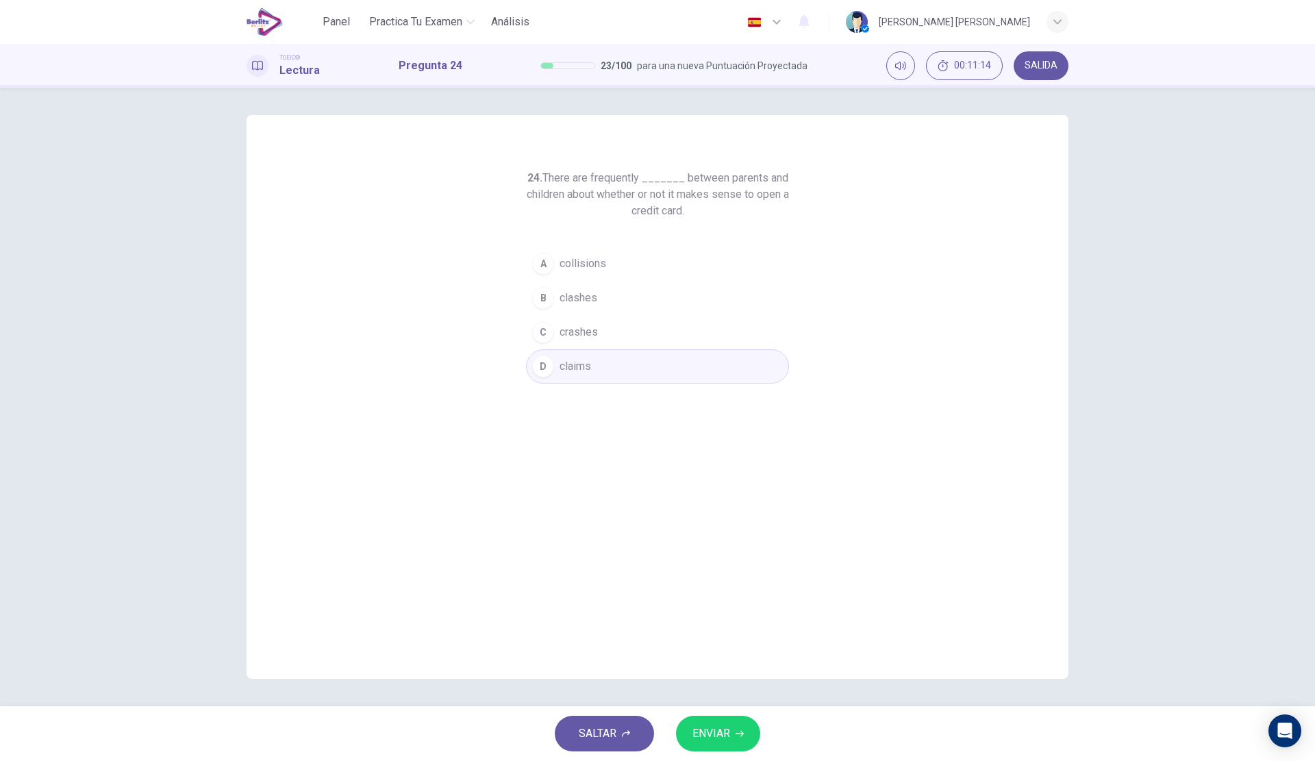
click at [699, 735] on span "ENVIAR" at bounding box center [711, 733] width 38 height 19
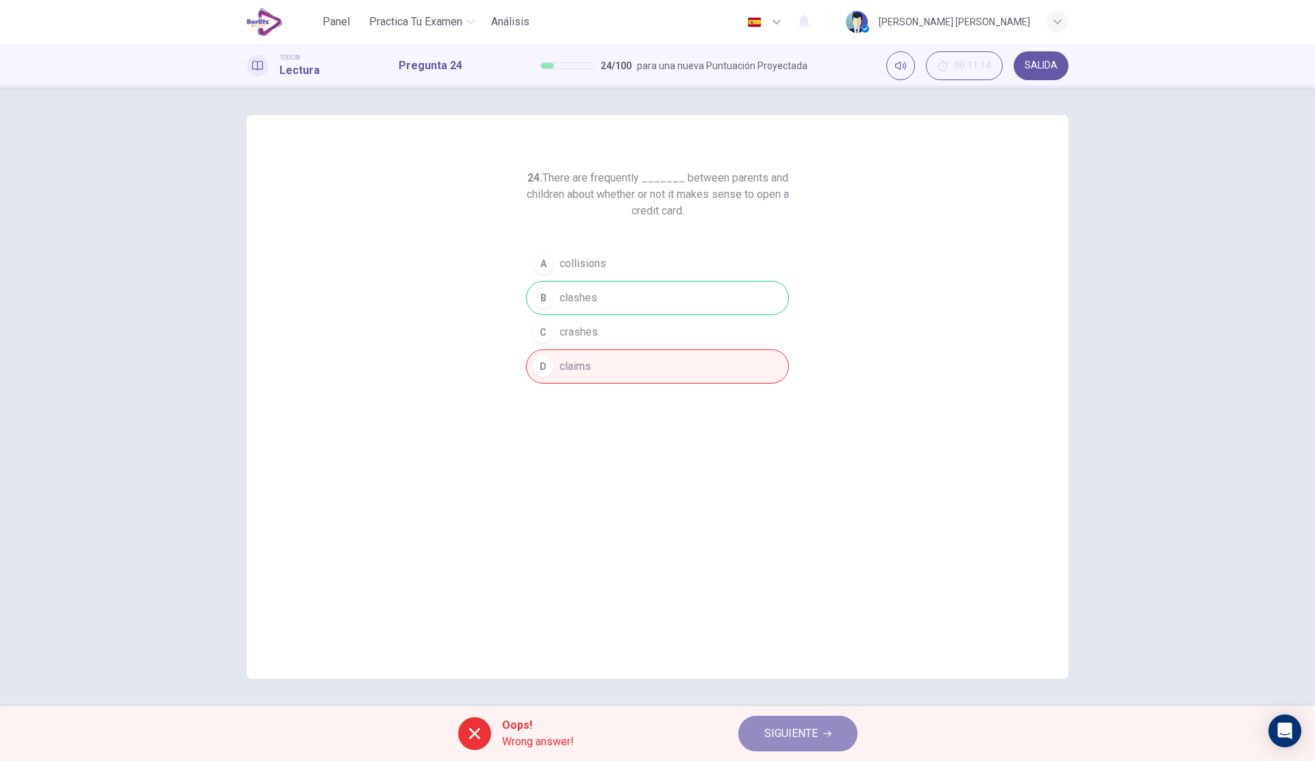
click at [817, 726] on span "SIGUIENTE" at bounding box center [790, 733] width 53 height 19
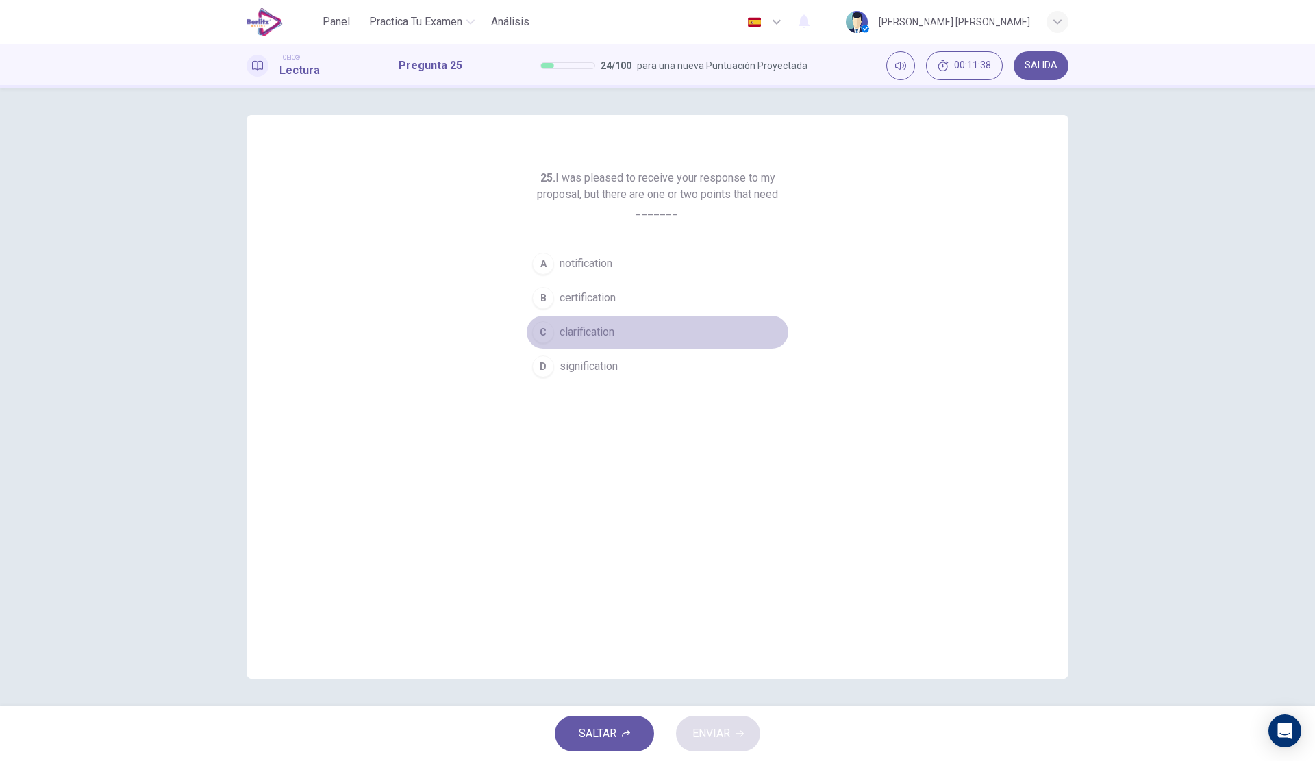
click at [603, 322] on button "C clarification" at bounding box center [657, 332] width 263 height 34
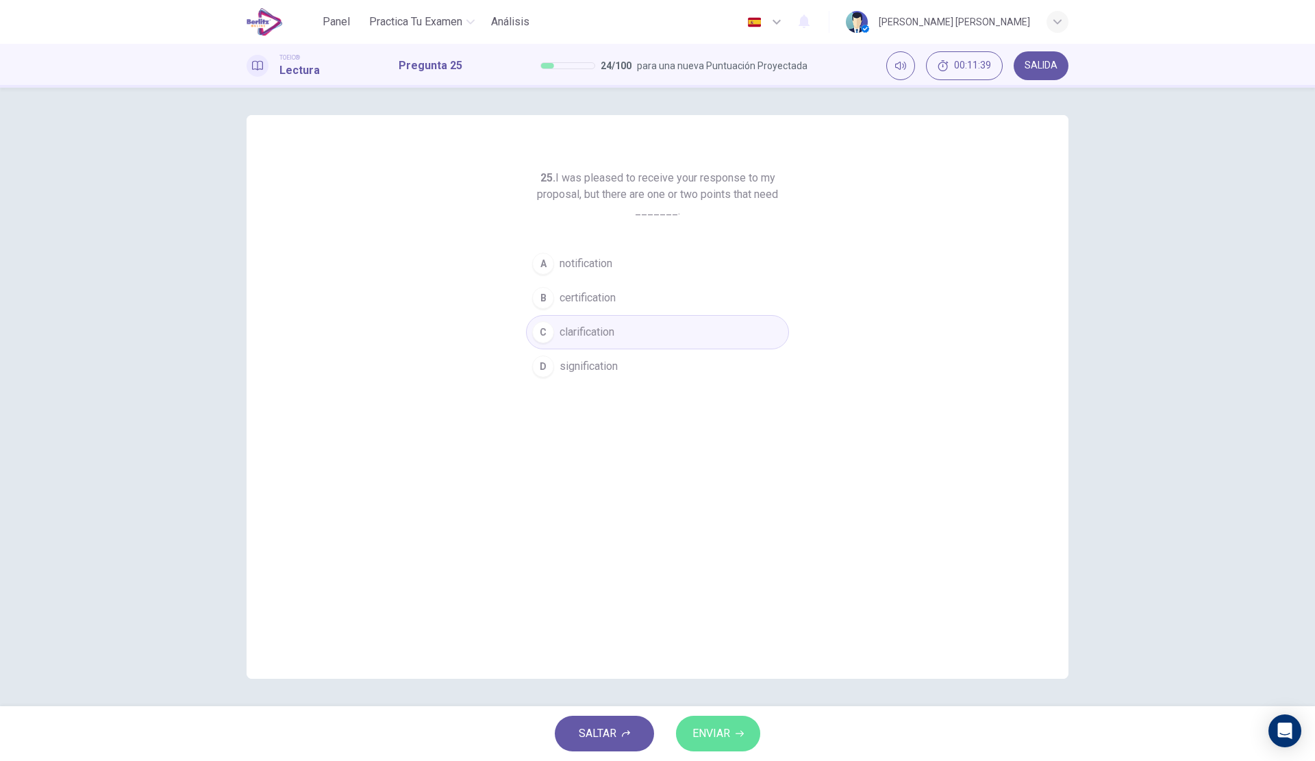
click at [705, 727] on span "ENVIAR" at bounding box center [711, 733] width 38 height 19
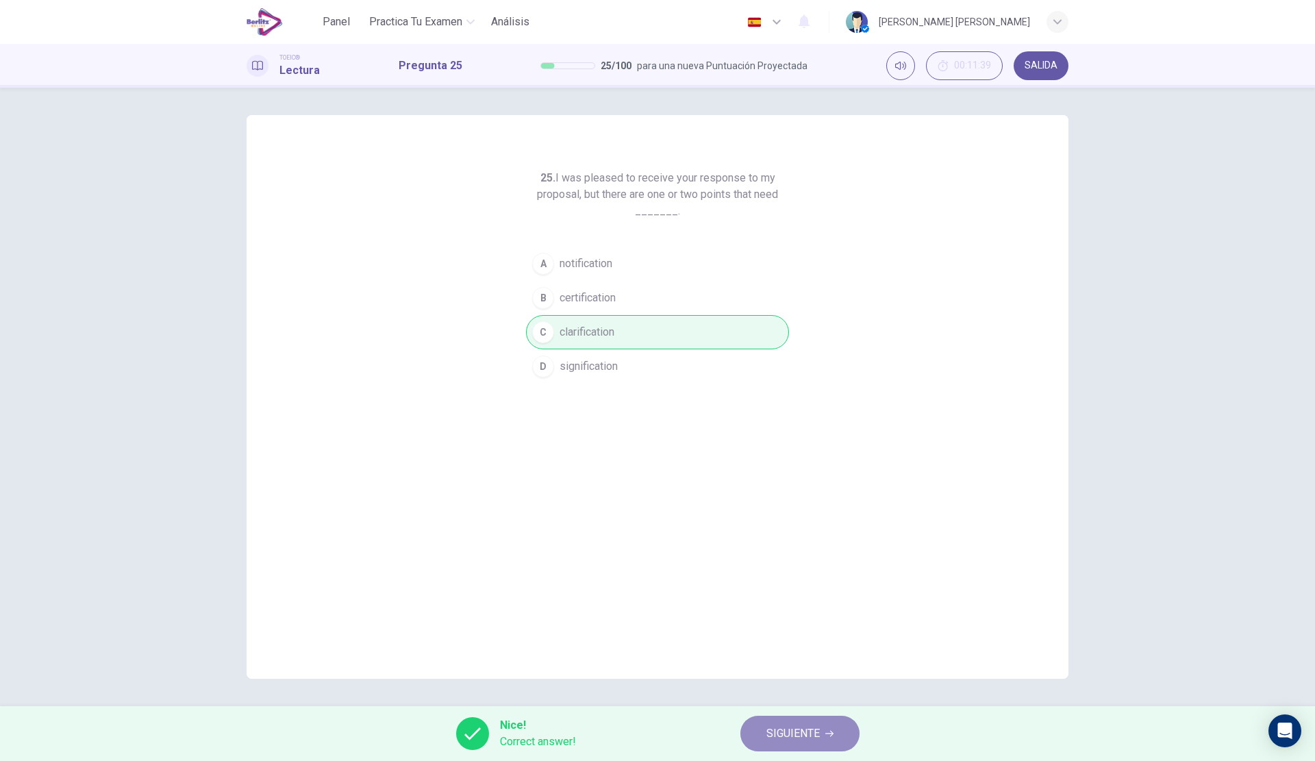
click at [814, 734] on span "SIGUIENTE" at bounding box center [792, 733] width 53 height 19
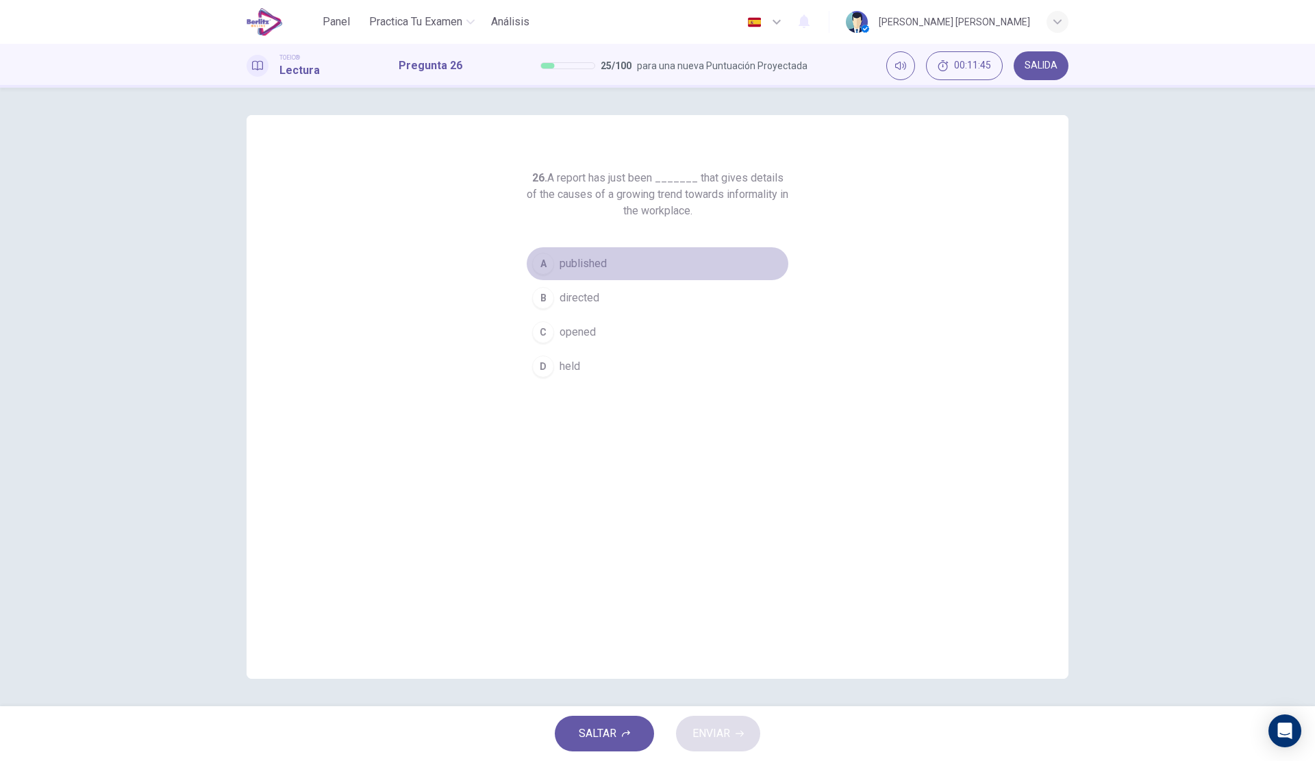
click at [618, 260] on button "A published" at bounding box center [657, 263] width 263 height 34
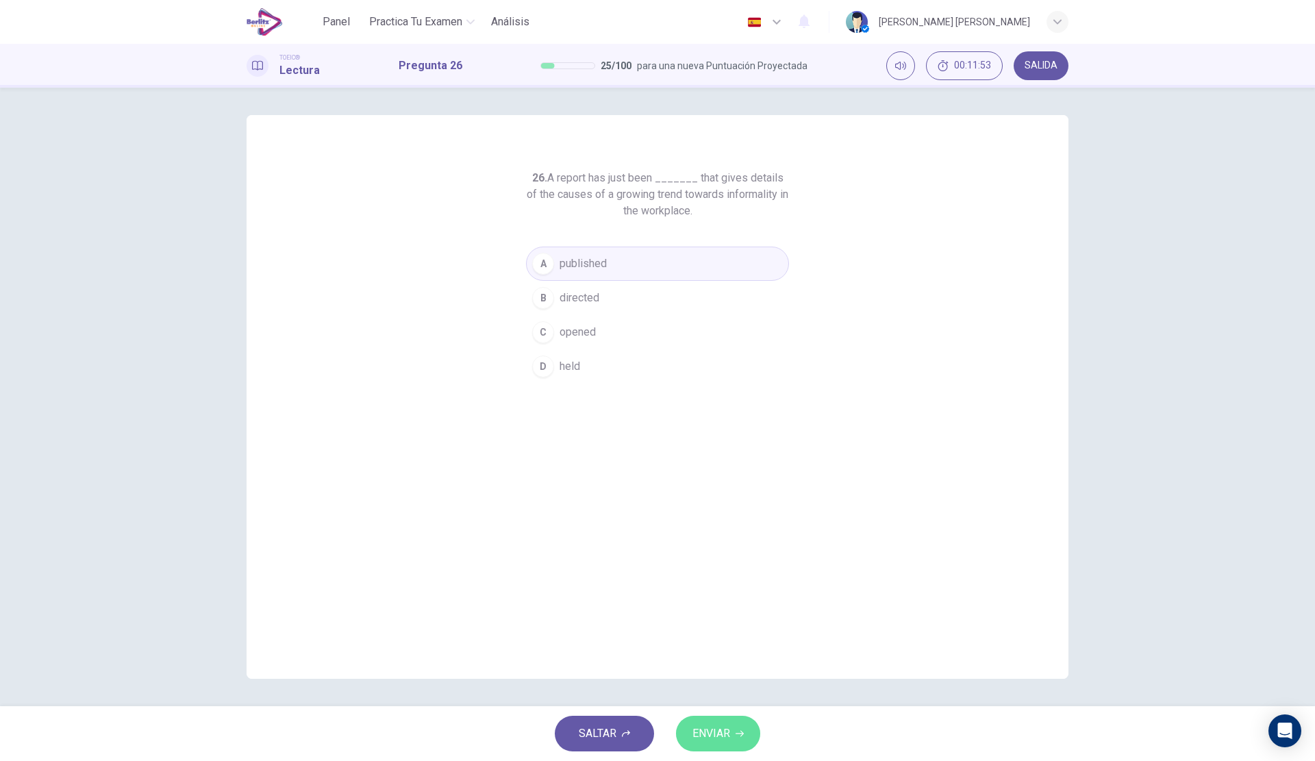
click at [732, 742] on button "ENVIAR" at bounding box center [718, 733] width 84 height 36
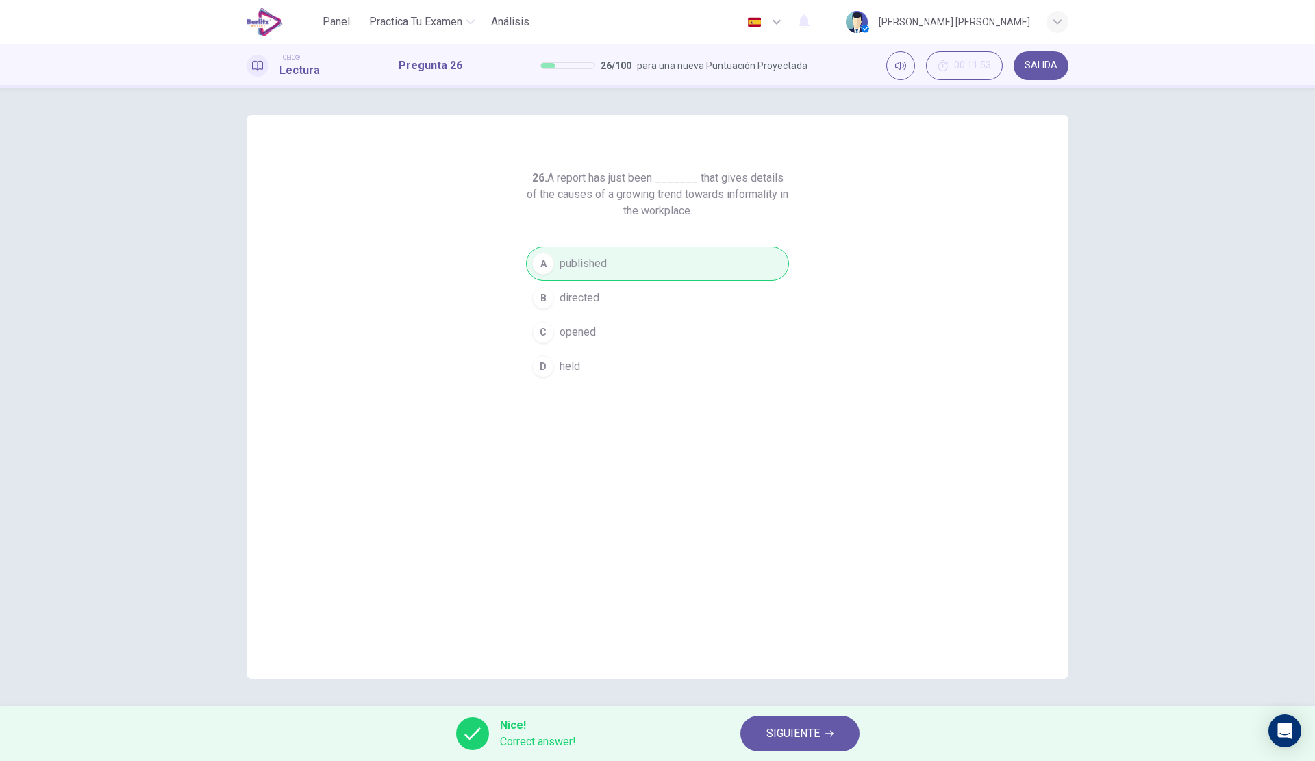
click at [825, 728] on button "SIGUIENTE" at bounding box center [799, 733] width 119 height 36
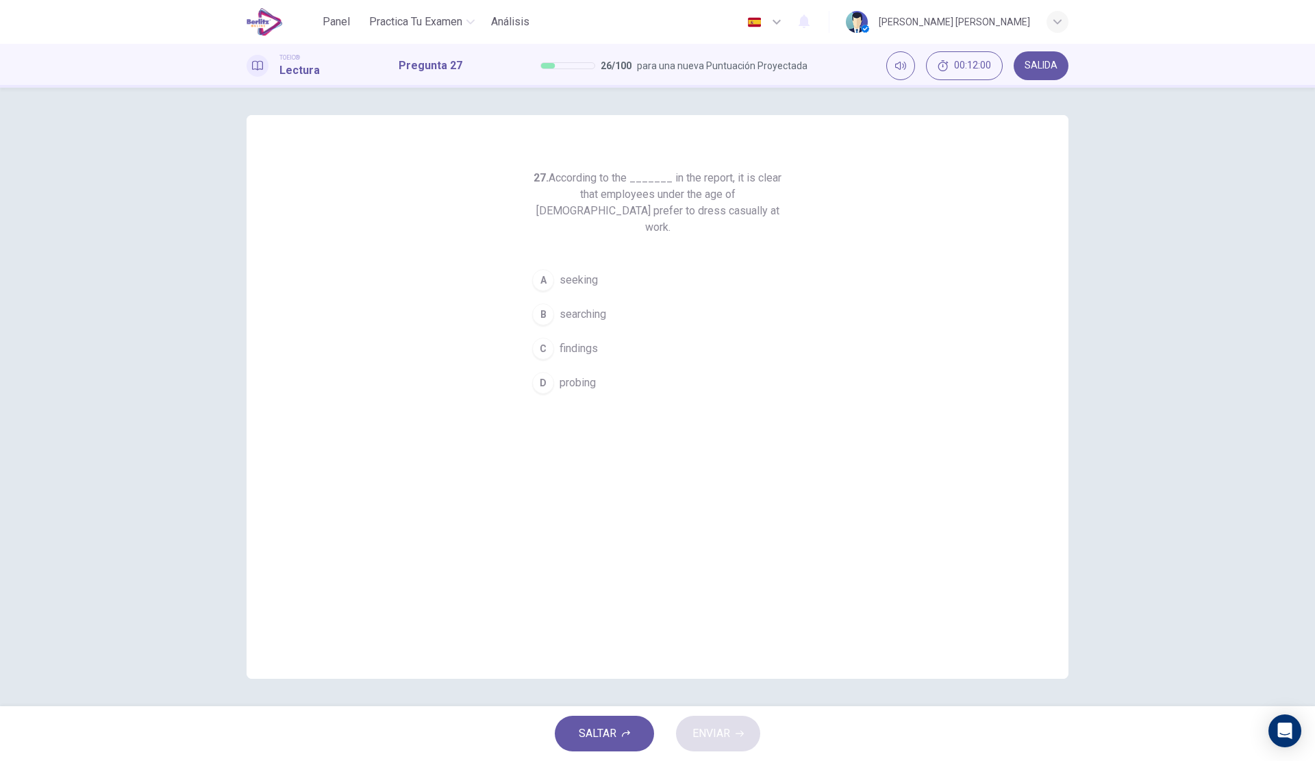
click at [605, 331] on button "C findings" at bounding box center [657, 348] width 263 height 34
click at [692, 724] on button "ENVIAR" at bounding box center [718, 733] width 84 height 36
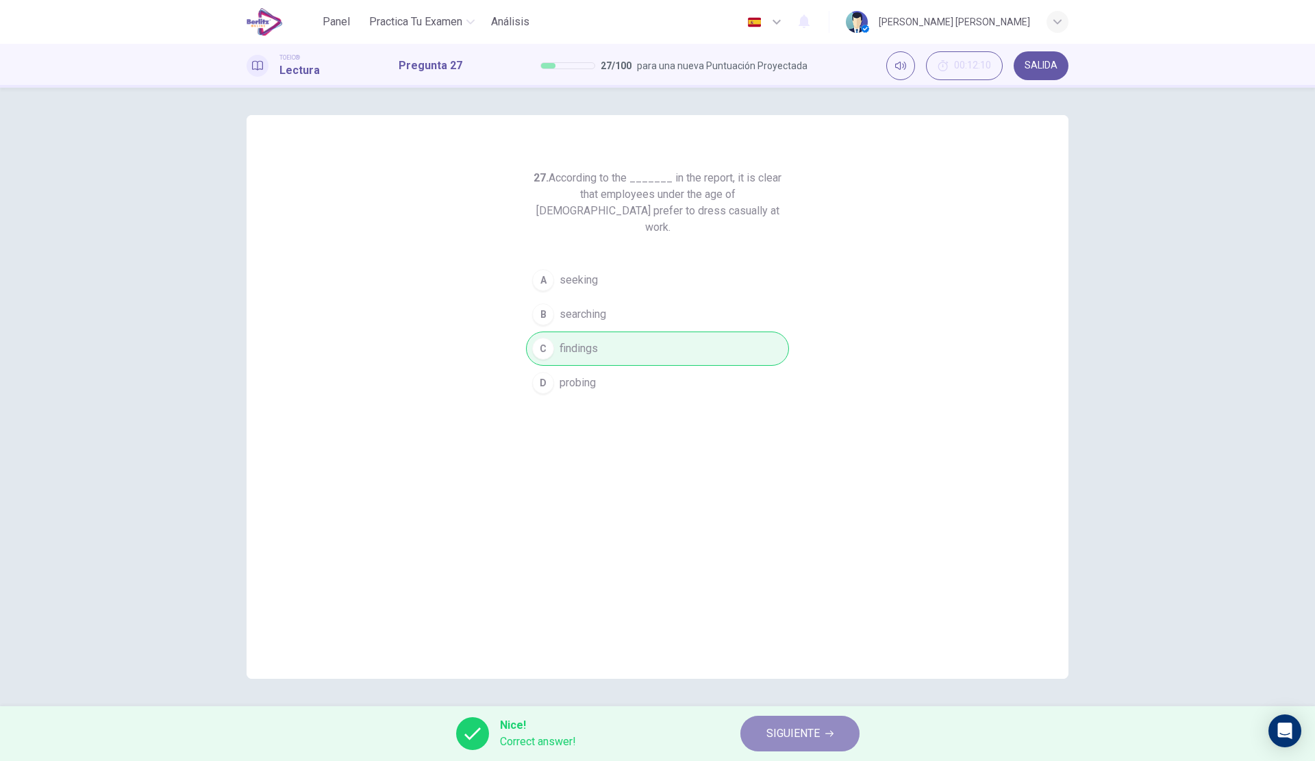
click at [759, 718] on button "SIGUIENTE" at bounding box center [799, 733] width 119 height 36
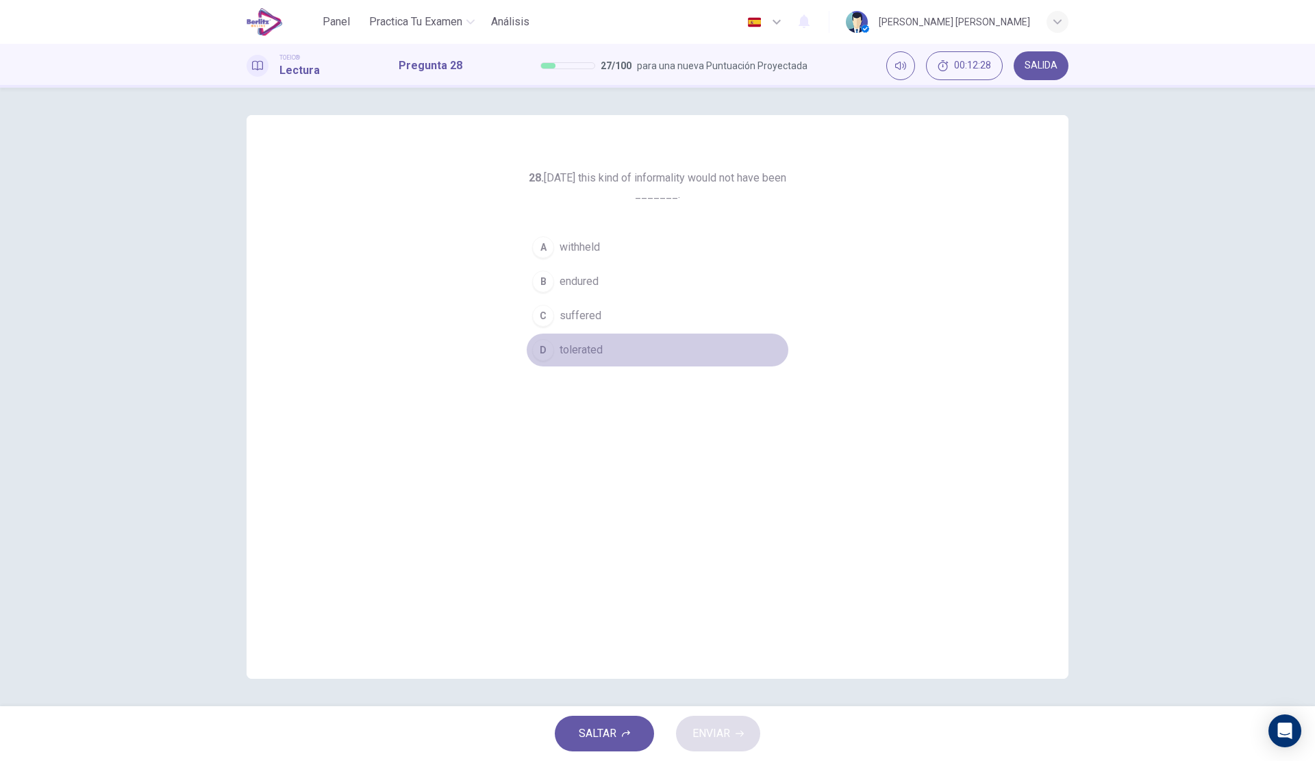
click at [603, 346] on span "tolerated" at bounding box center [580, 350] width 43 height 16
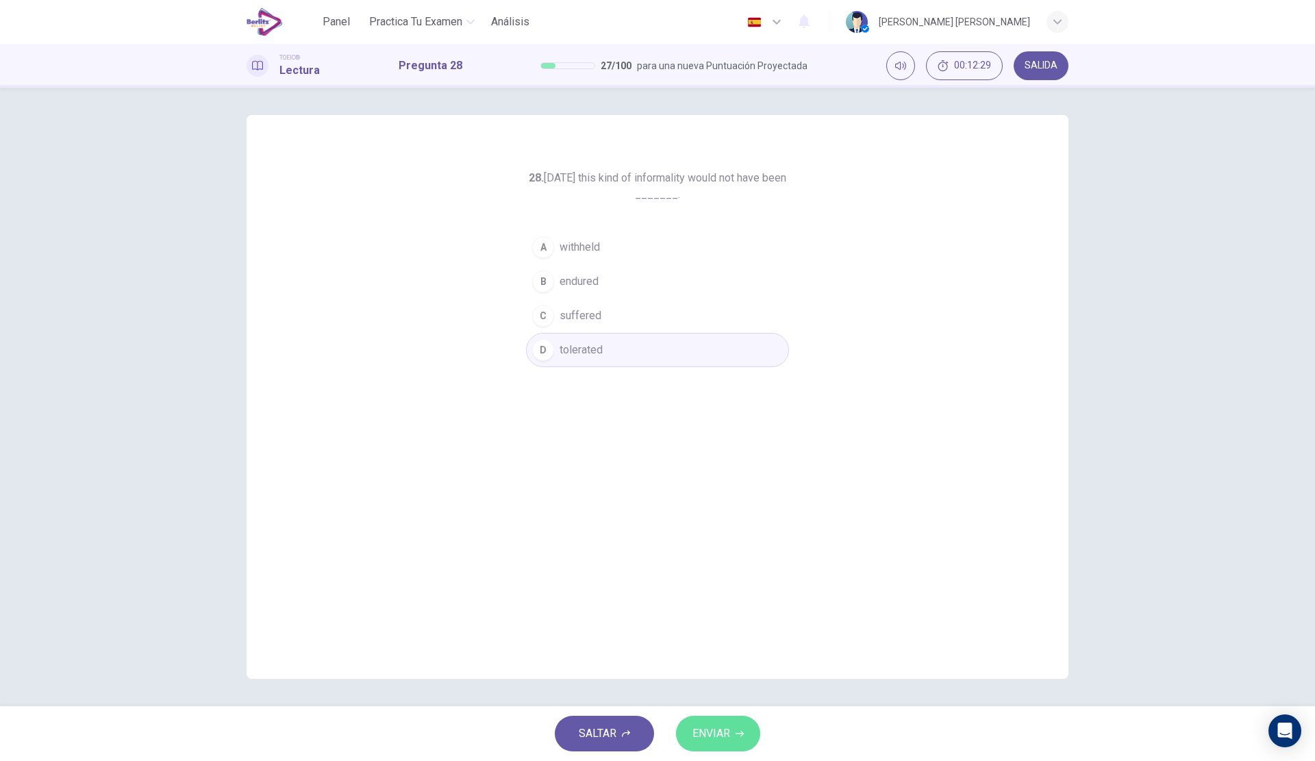
click at [712, 742] on span "ENVIAR" at bounding box center [711, 733] width 38 height 19
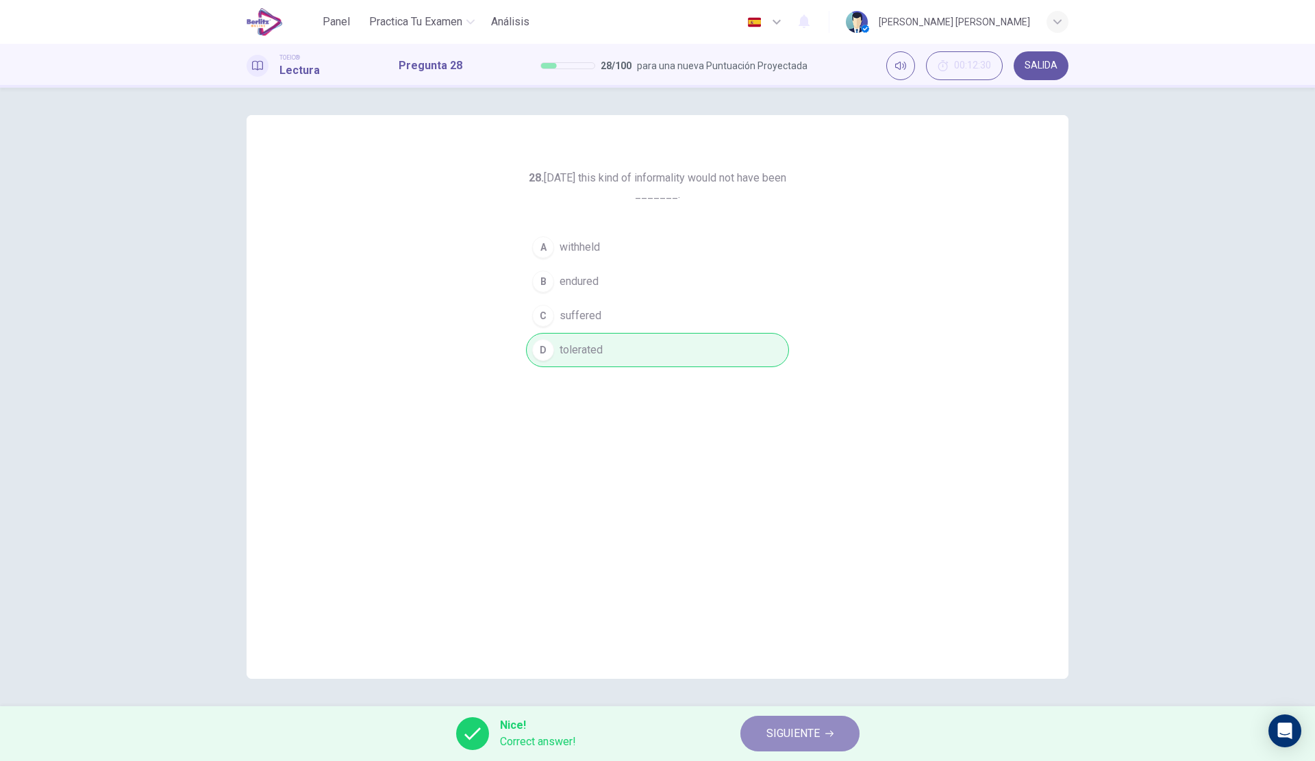
click at [809, 744] on button "SIGUIENTE" at bounding box center [799, 733] width 119 height 36
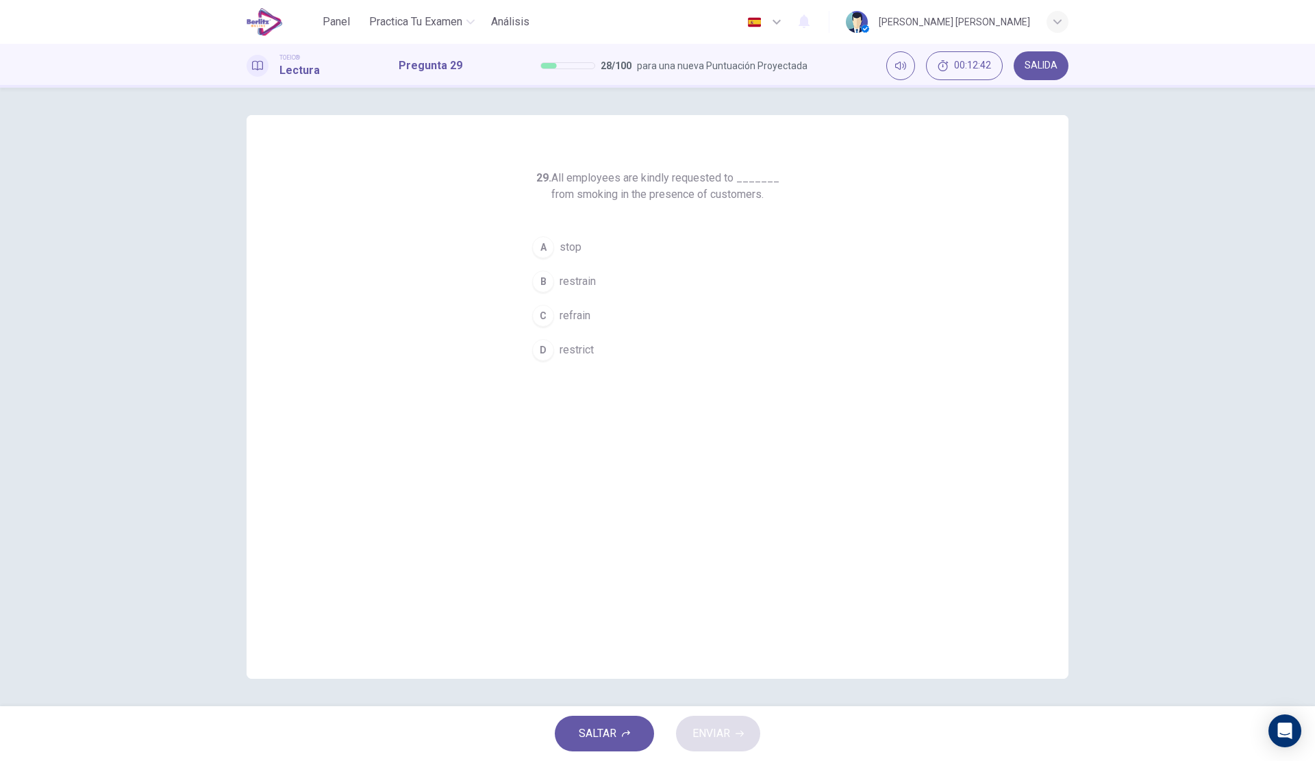
click at [621, 355] on button "D restrict" at bounding box center [657, 350] width 263 height 34
click at [720, 737] on span "ENVIAR" at bounding box center [711, 733] width 38 height 19
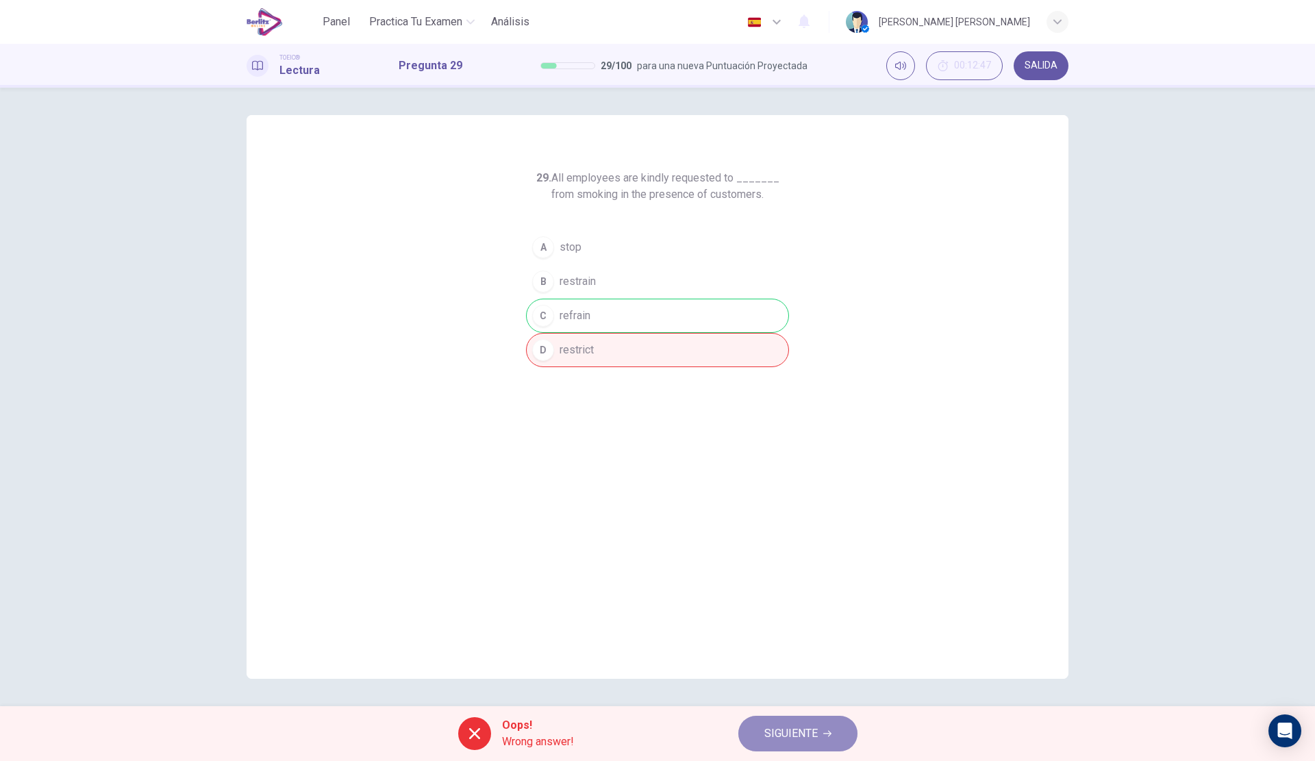
click at [831, 732] on icon "button" at bounding box center [827, 733] width 8 height 8
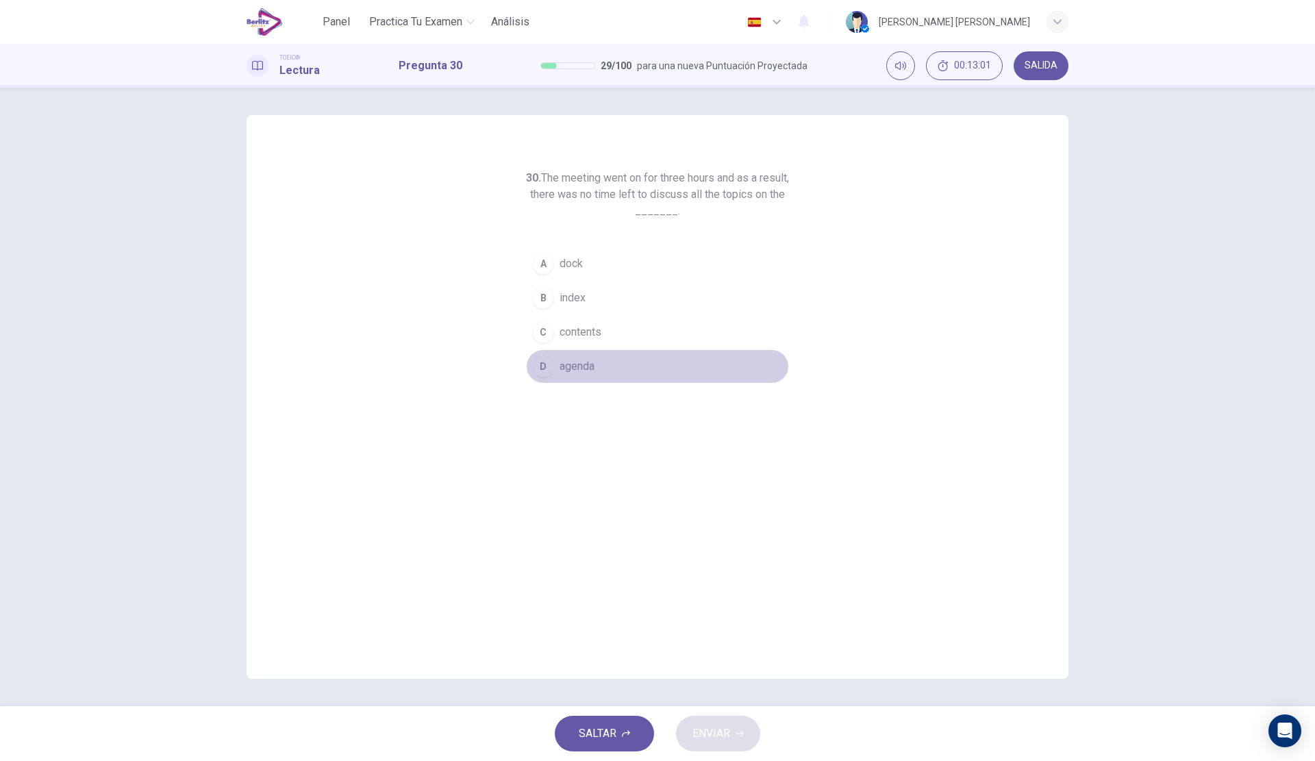
click at [596, 373] on button "D agenda" at bounding box center [657, 366] width 263 height 34
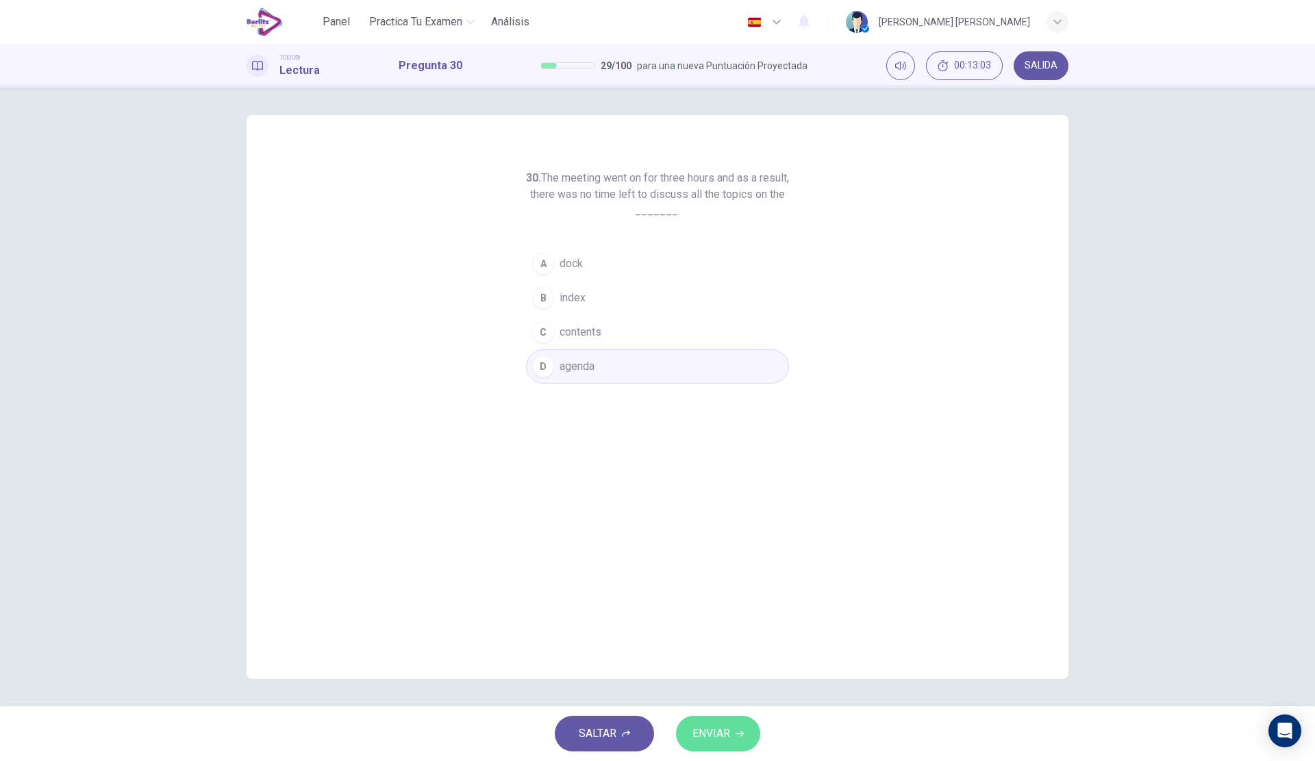
click at [740, 737] on icon "button" at bounding box center [739, 733] width 8 height 8
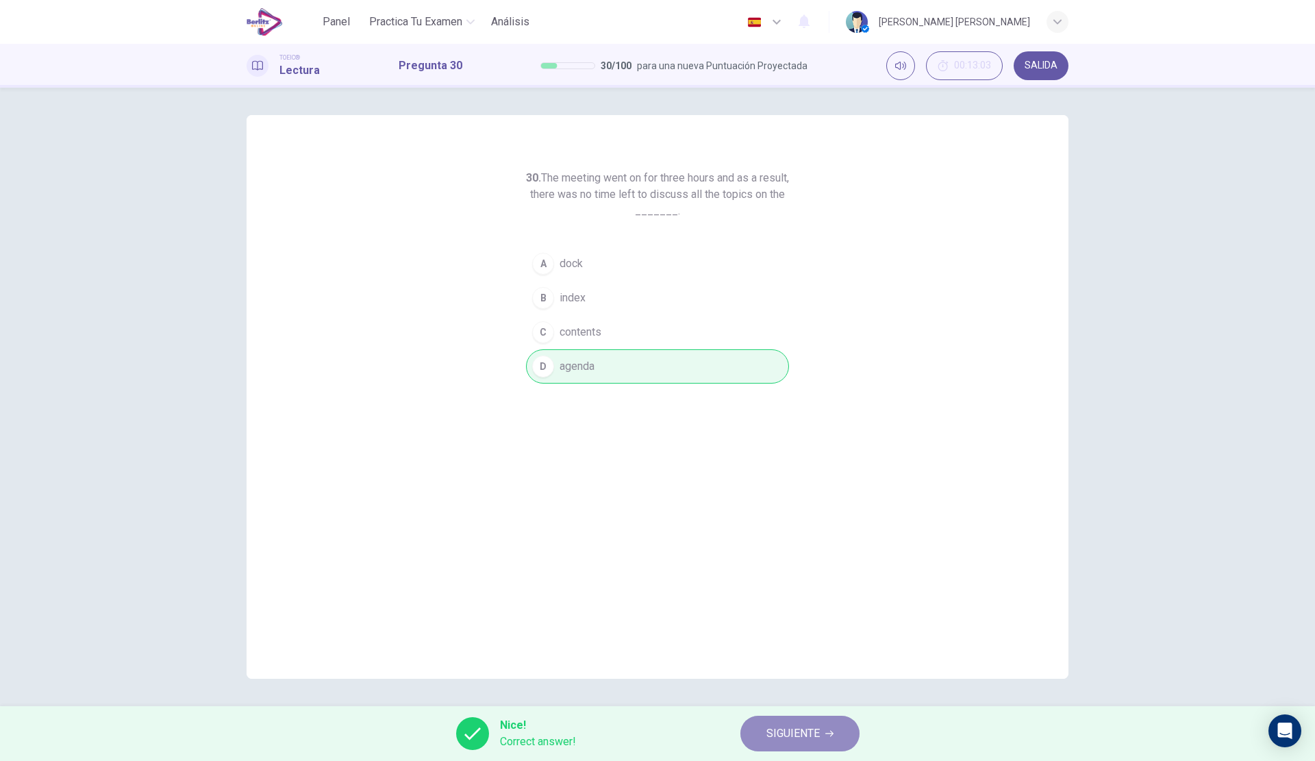
click at [781, 729] on span "SIGUIENTE" at bounding box center [792, 733] width 53 height 19
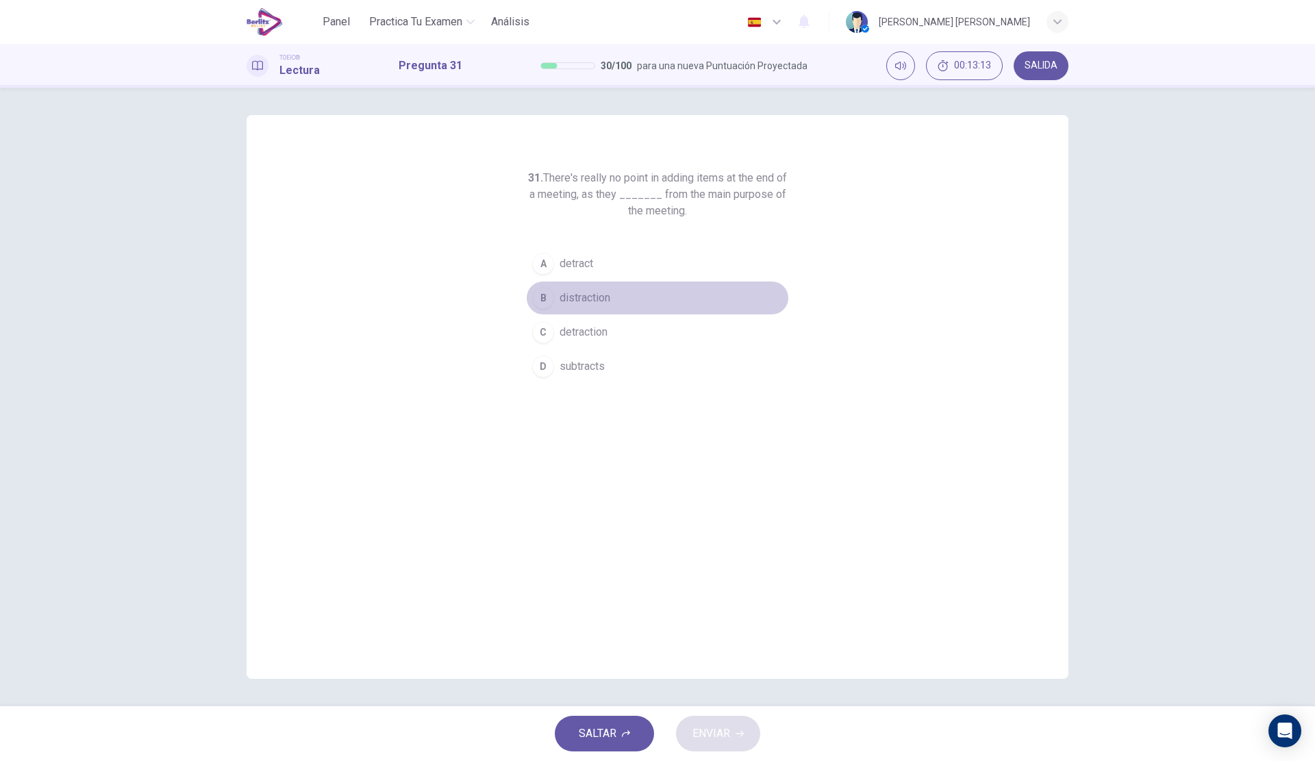
click at [609, 309] on button "B distraction" at bounding box center [657, 298] width 263 height 34
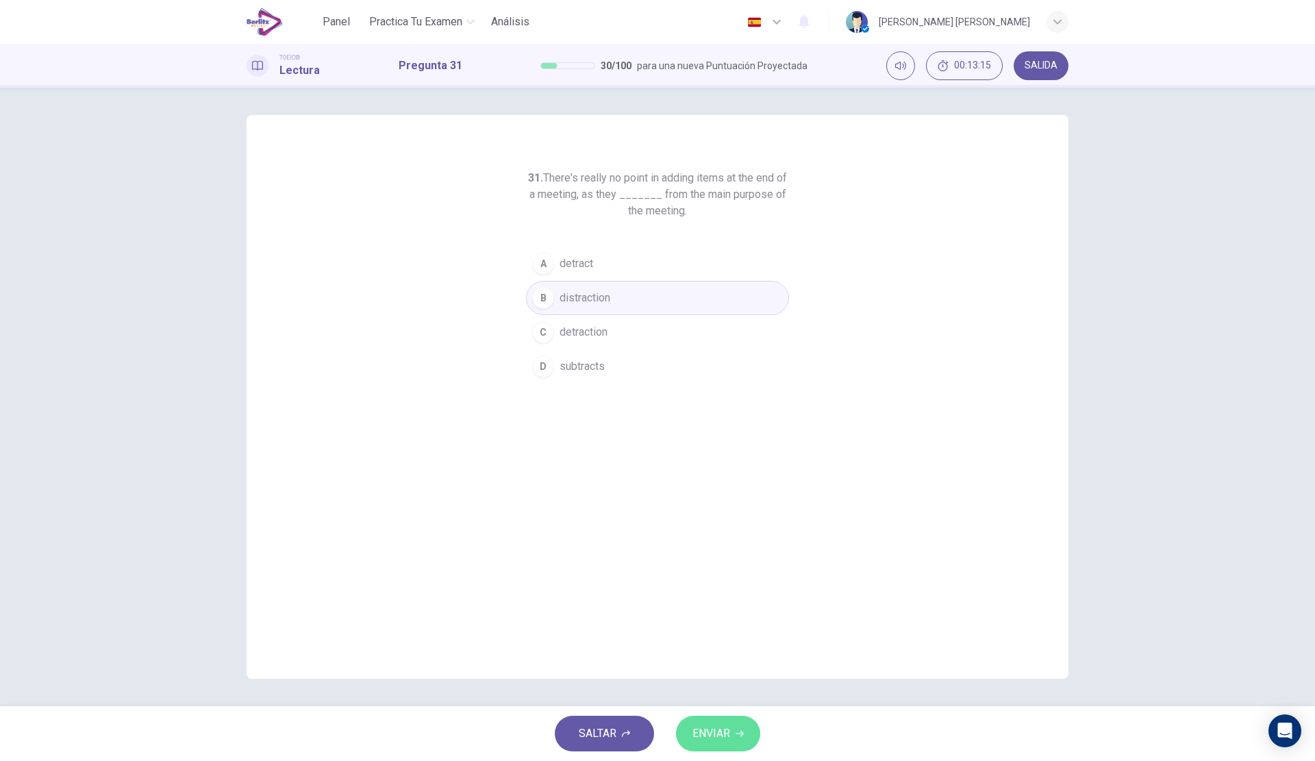
click at [722, 724] on span "ENVIAR" at bounding box center [711, 733] width 38 height 19
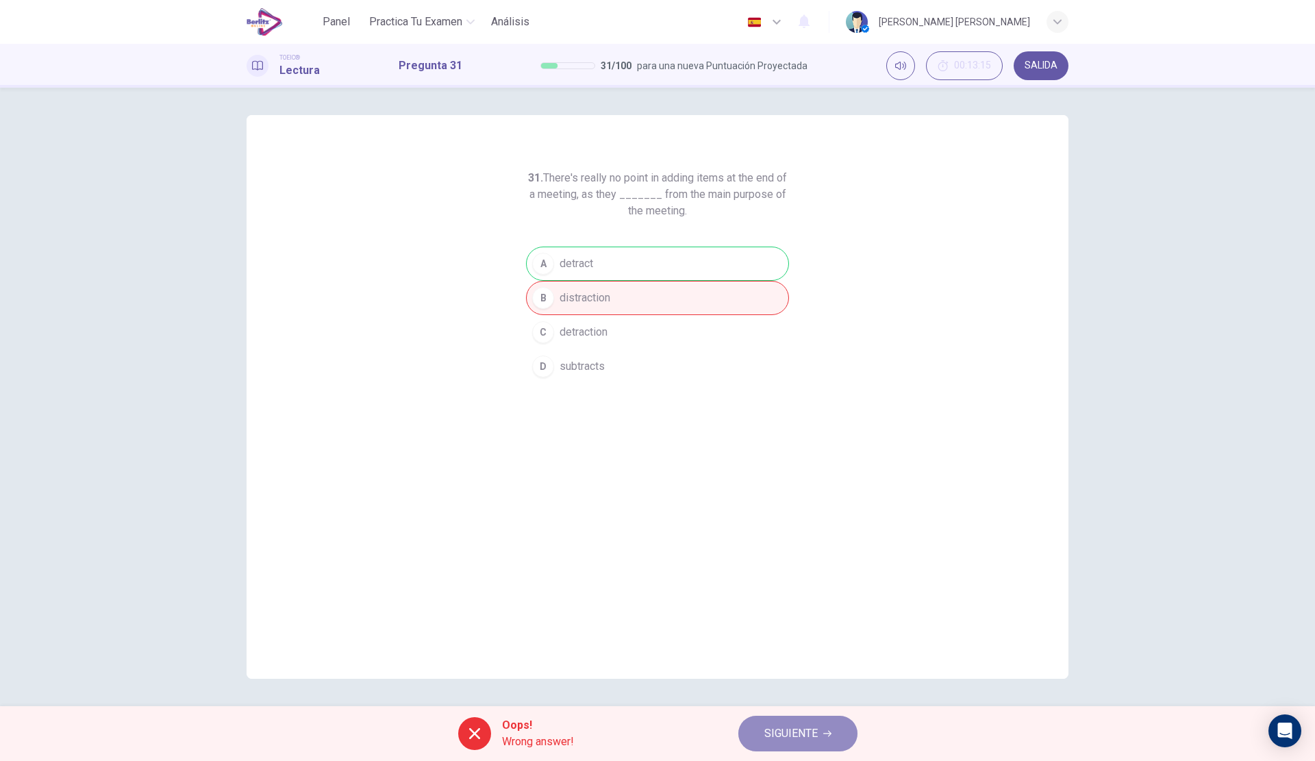
click at [826, 735] on icon "button" at bounding box center [827, 733] width 8 height 8
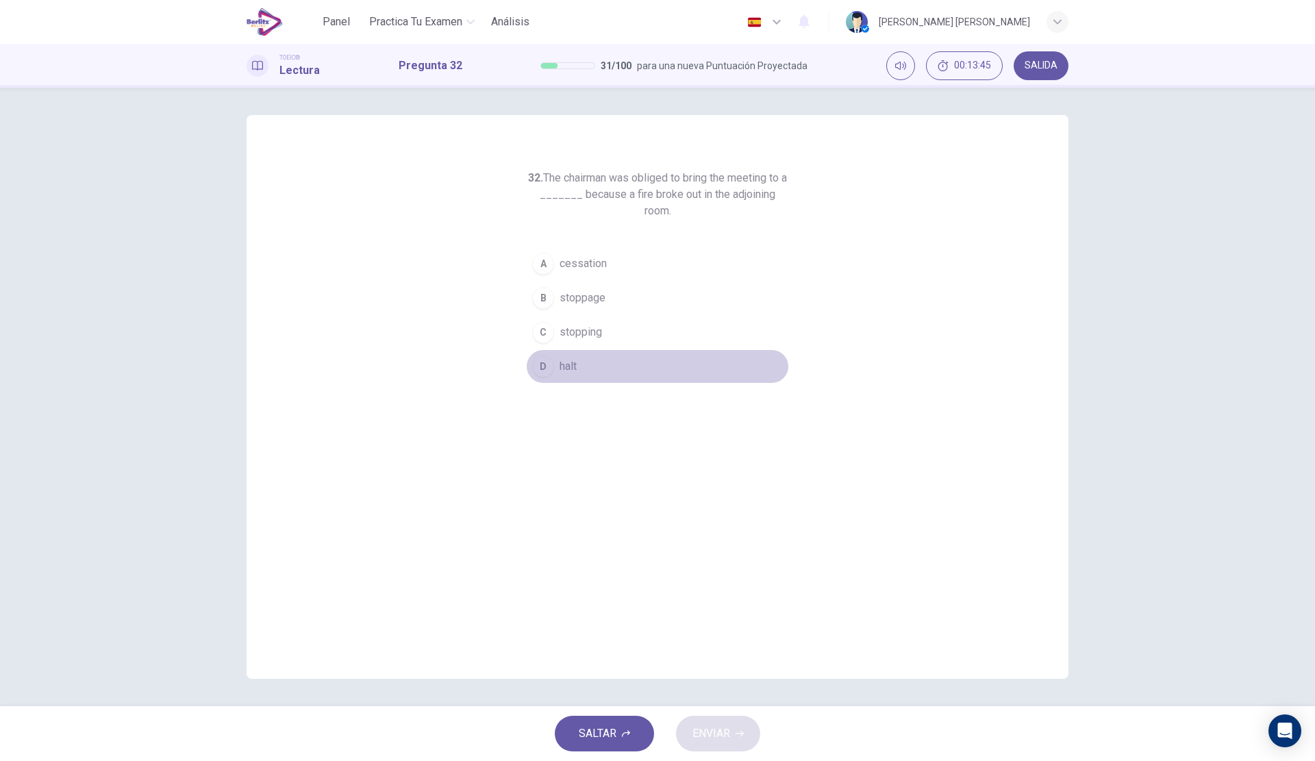
click at [594, 360] on button "D halt" at bounding box center [657, 366] width 263 height 34
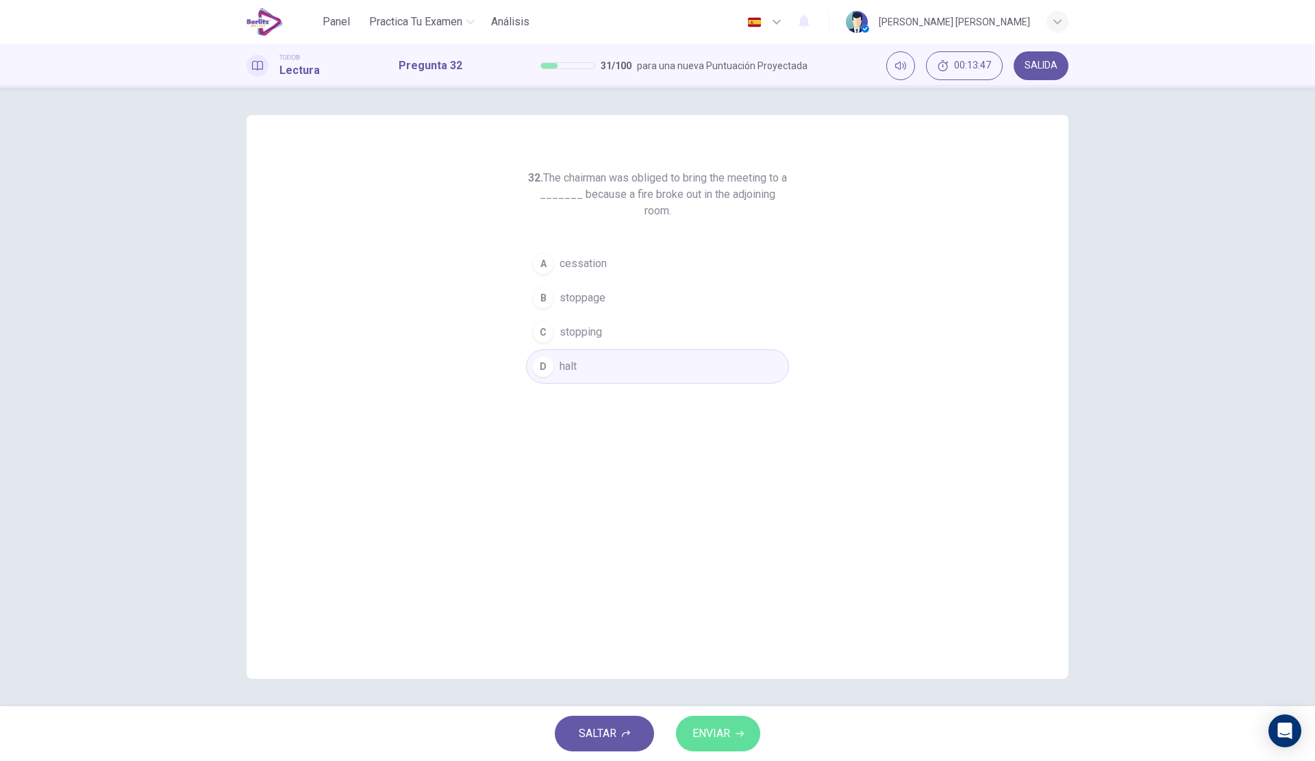
click at [714, 735] on span "ENVIAR" at bounding box center [711, 733] width 38 height 19
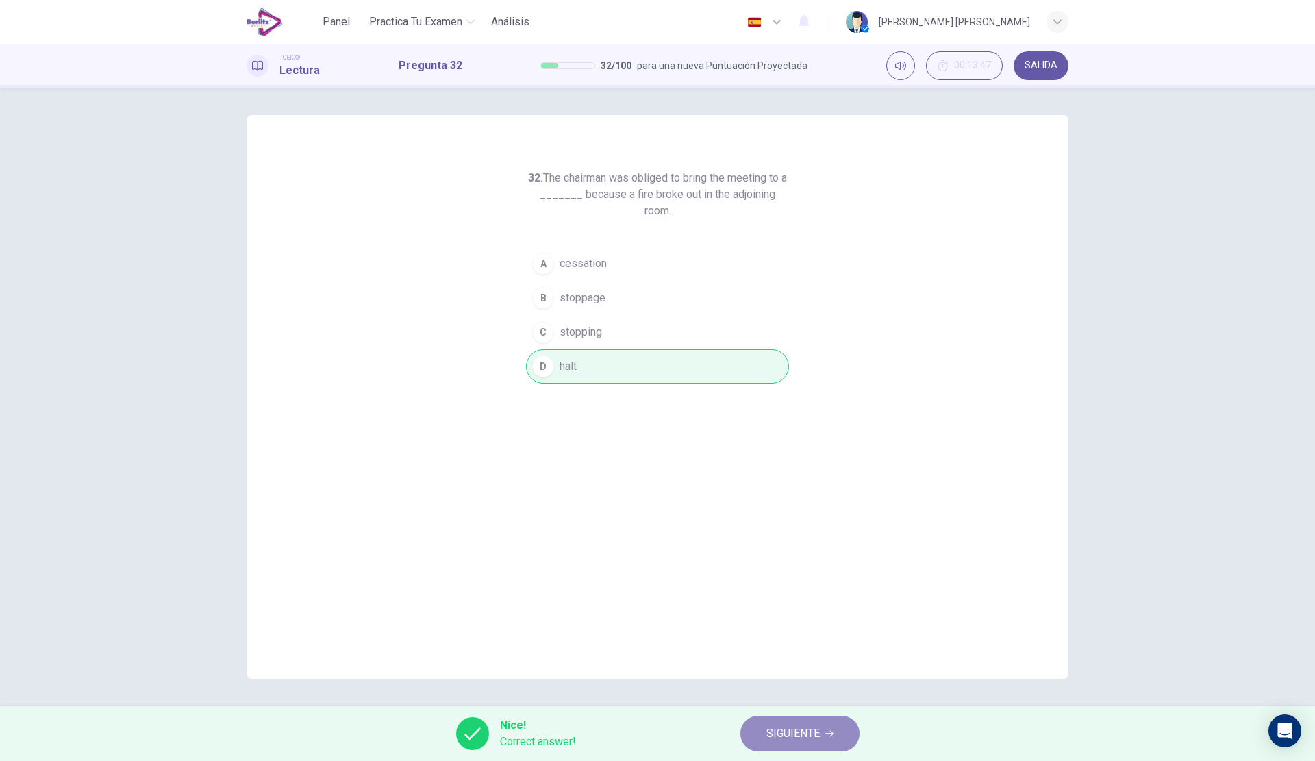
click at [818, 733] on span "SIGUIENTE" at bounding box center [792, 733] width 53 height 19
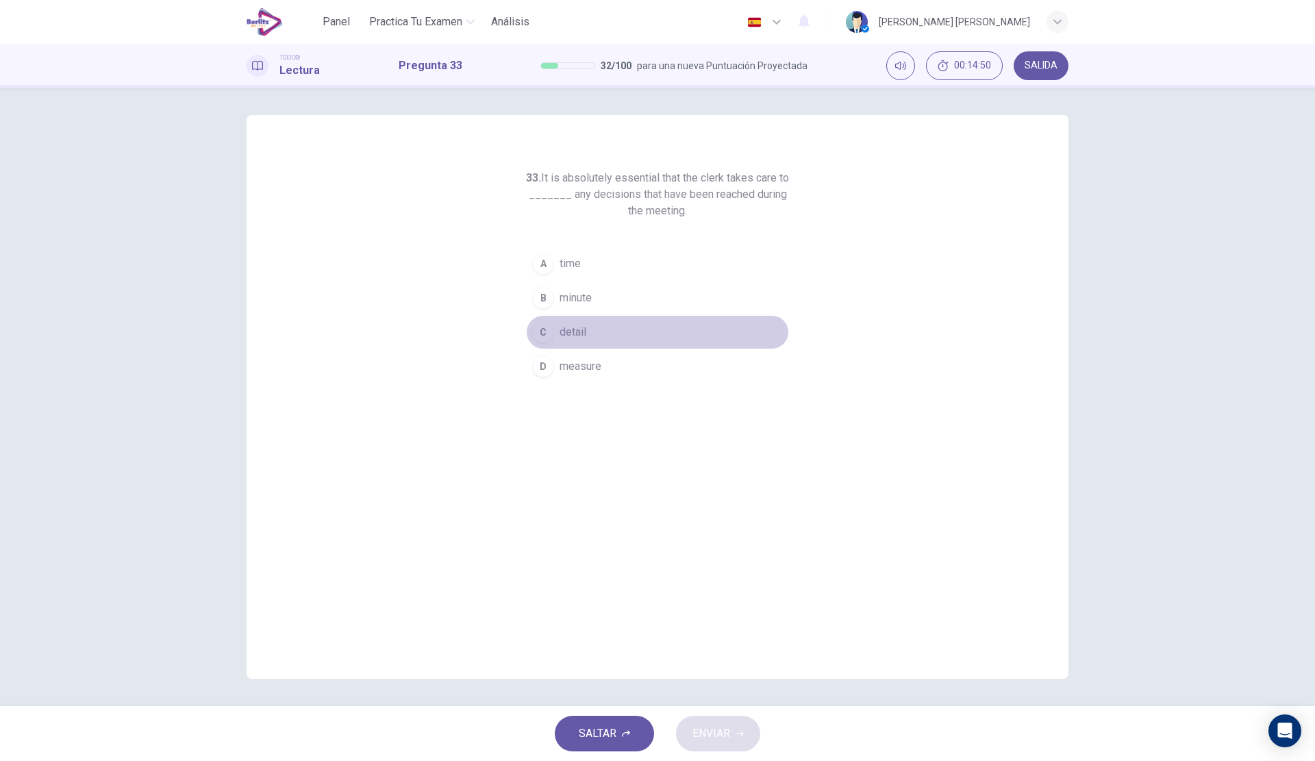
click at [581, 327] on span "detail" at bounding box center [572, 332] width 27 height 16
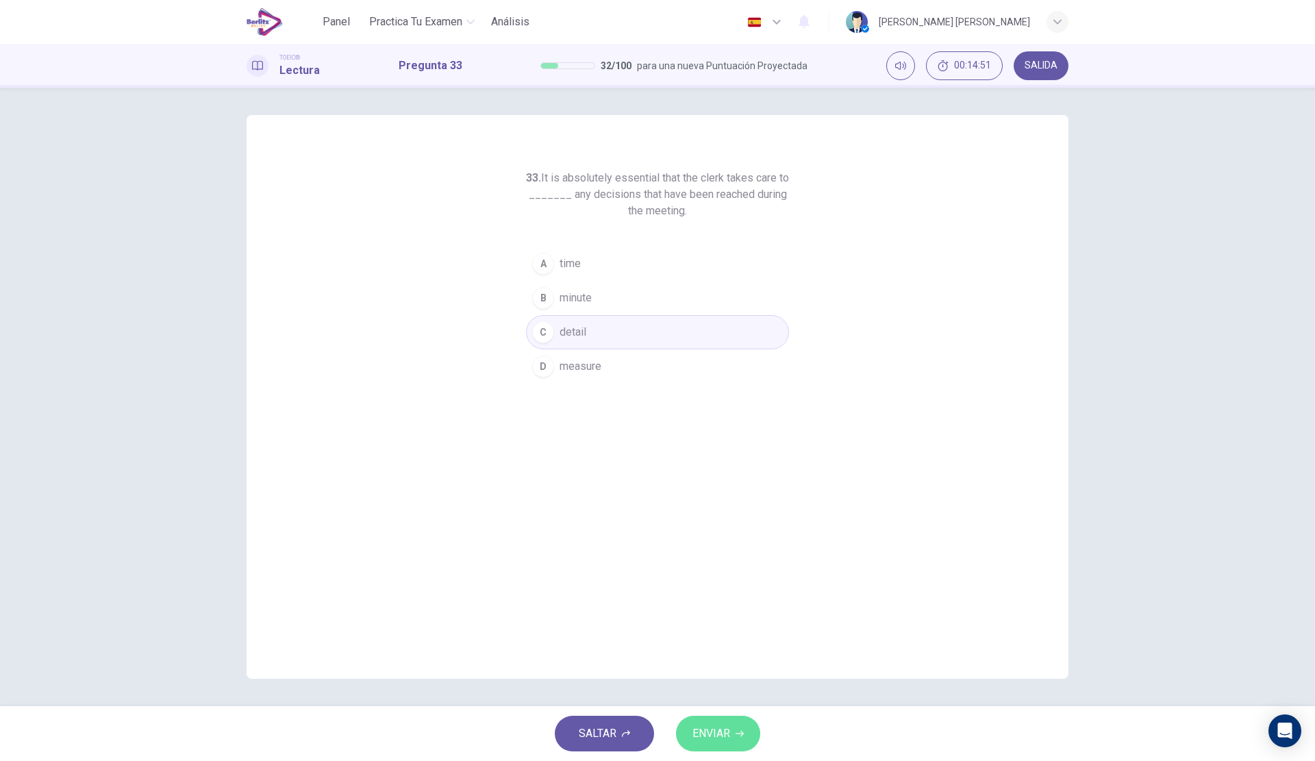
click at [731, 731] on button "ENVIAR" at bounding box center [718, 733] width 84 height 36
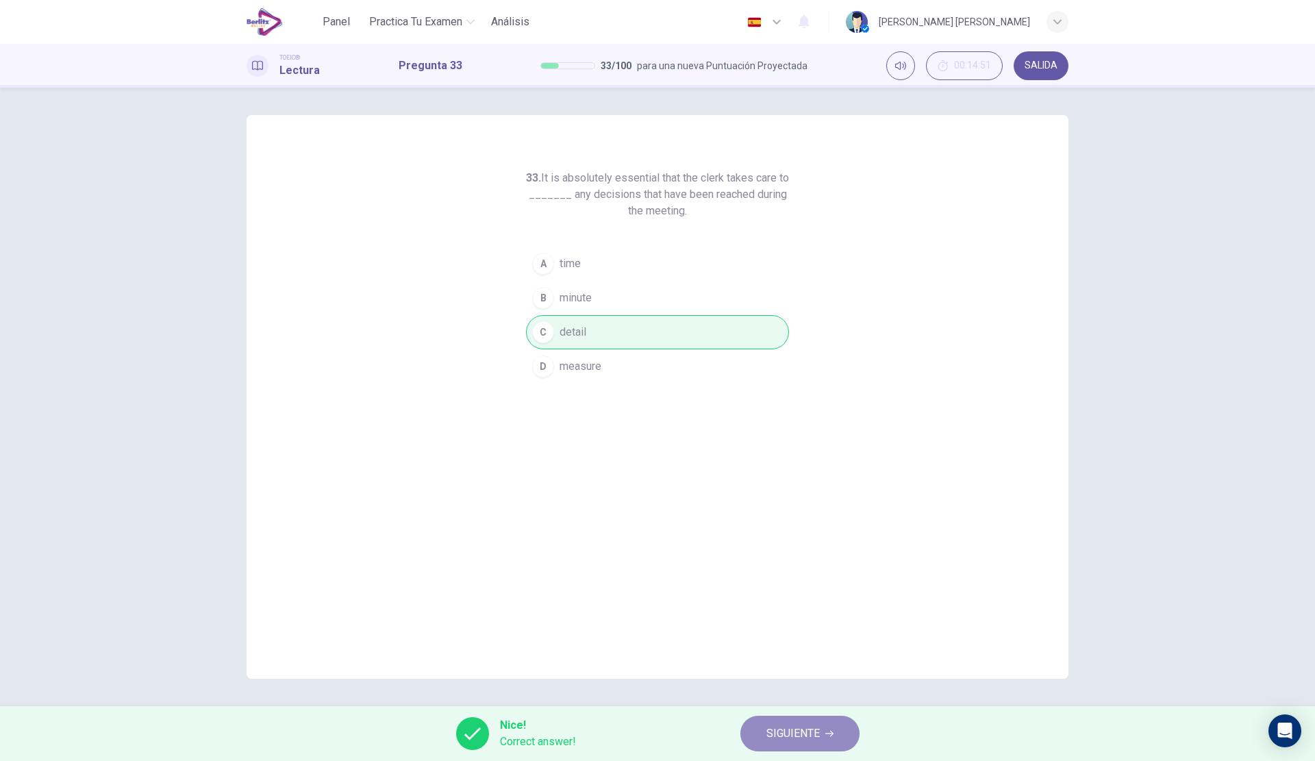
click at [812, 729] on span "SIGUIENTE" at bounding box center [792, 733] width 53 height 19
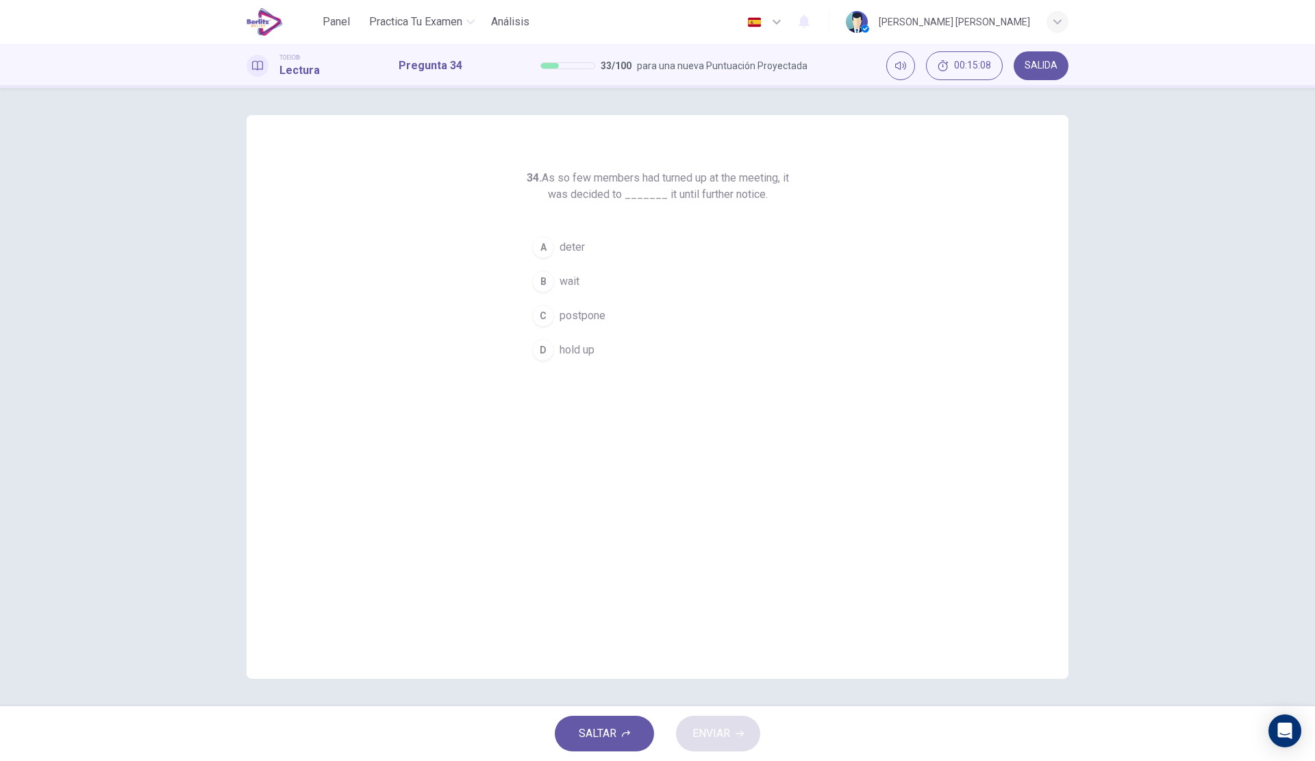
click at [615, 313] on button "C postpone" at bounding box center [657, 316] width 263 height 34
click at [734, 735] on button "ENVIAR" at bounding box center [718, 733] width 84 height 36
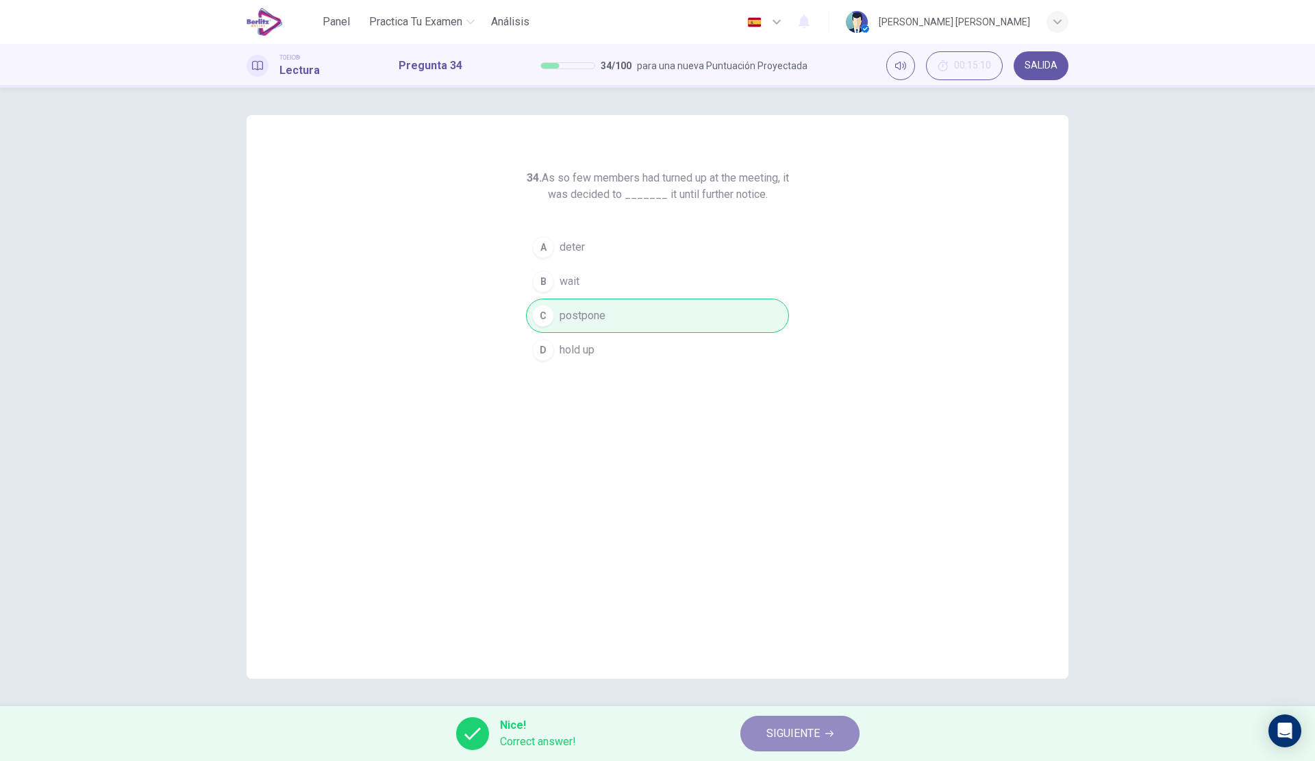
click at [824, 718] on button "SIGUIENTE" at bounding box center [799, 733] width 119 height 36
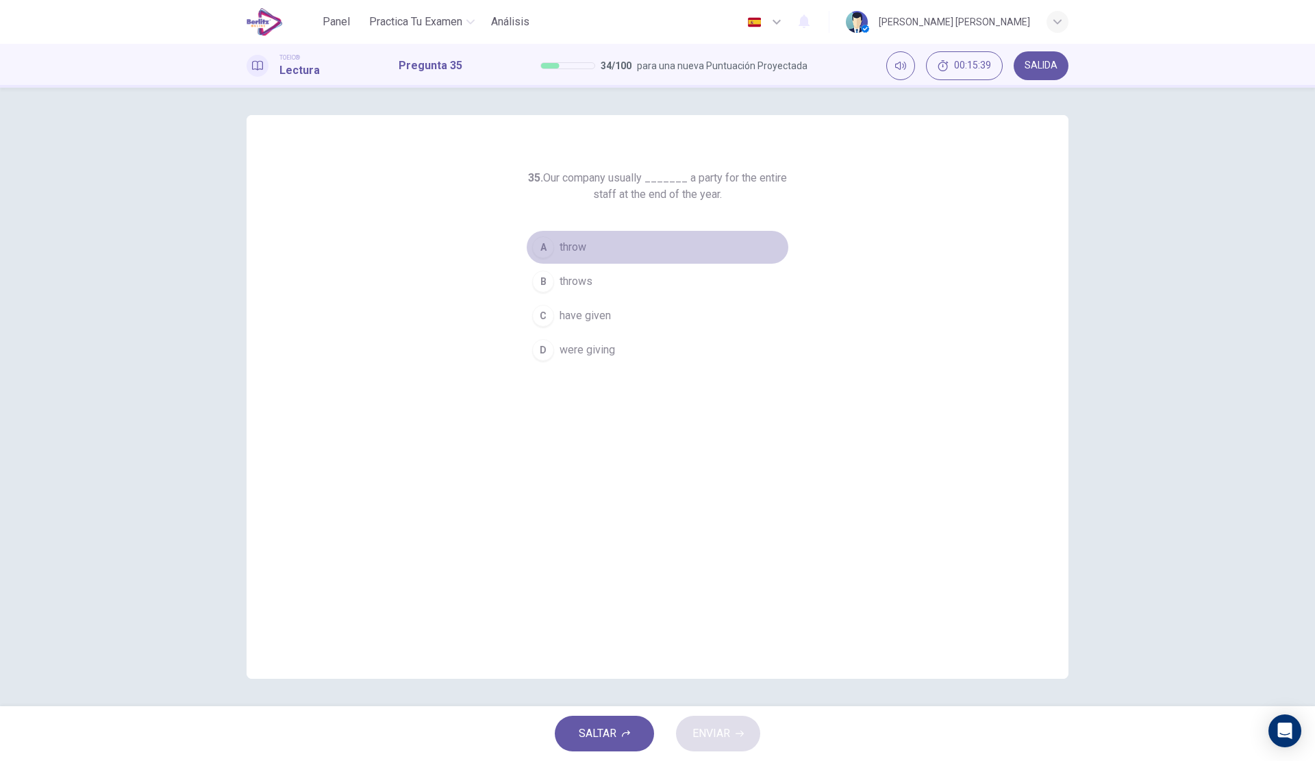
click at [581, 255] on button "A throw" at bounding box center [657, 247] width 263 height 34
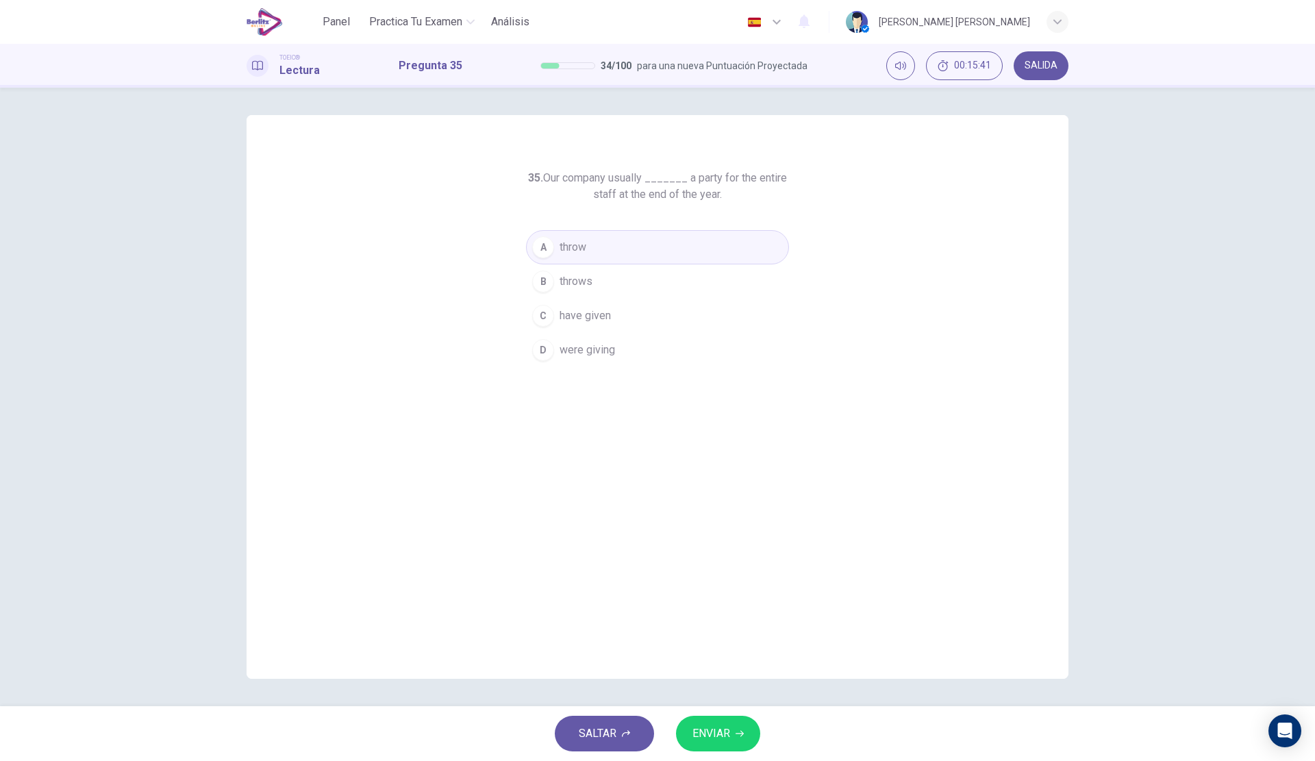
click at [705, 754] on div "SALTAR ENVIAR" at bounding box center [657, 733] width 1315 height 55
click at [711, 733] on span "ENVIAR" at bounding box center [711, 733] width 38 height 19
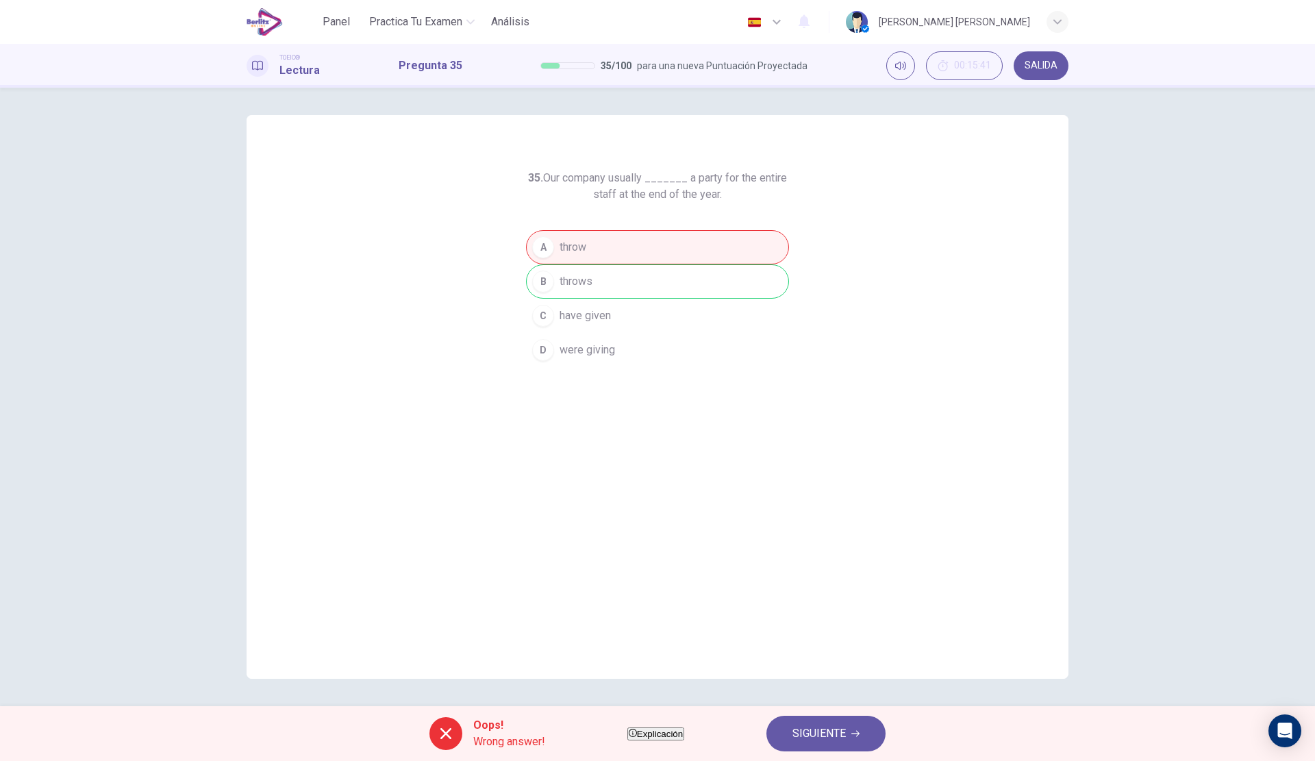
click at [683, 739] on span "Explicación" at bounding box center [660, 734] width 46 height 10
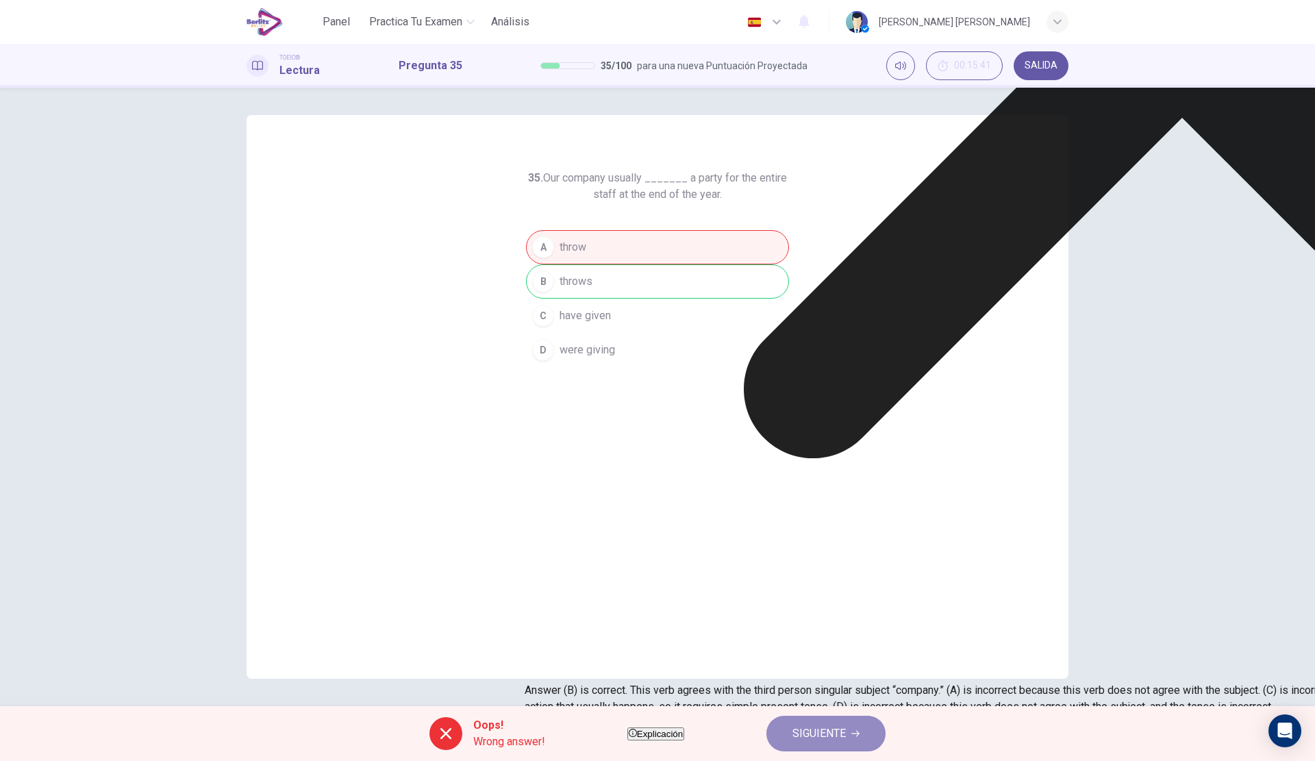
click at [836, 722] on button "SIGUIENTE" at bounding box center [825, 733] width 119 height 36
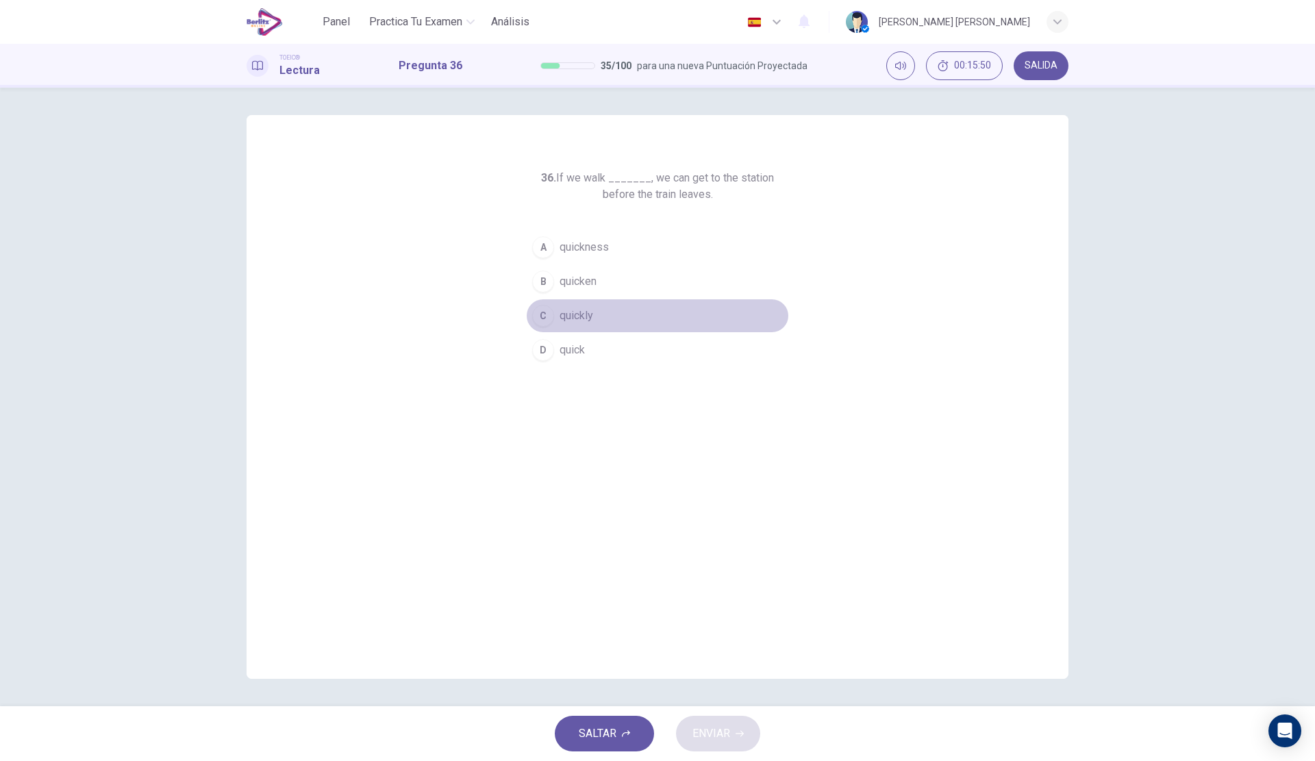
click at [622, 300] on button "C quickly" at bounding box center [657, 316] width 263 height 34
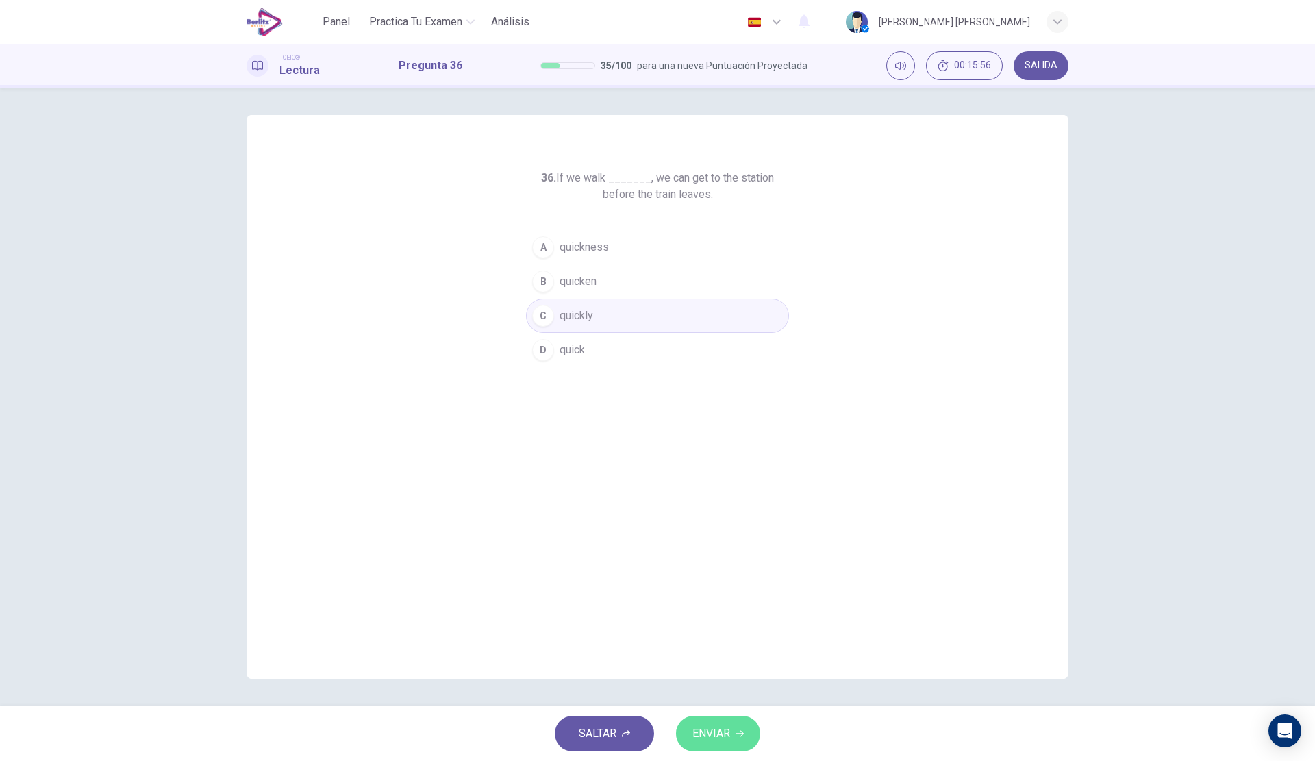
click at [735, 723] on button "ENVIAR" at bounding box center [718, 733] width 84 height 36
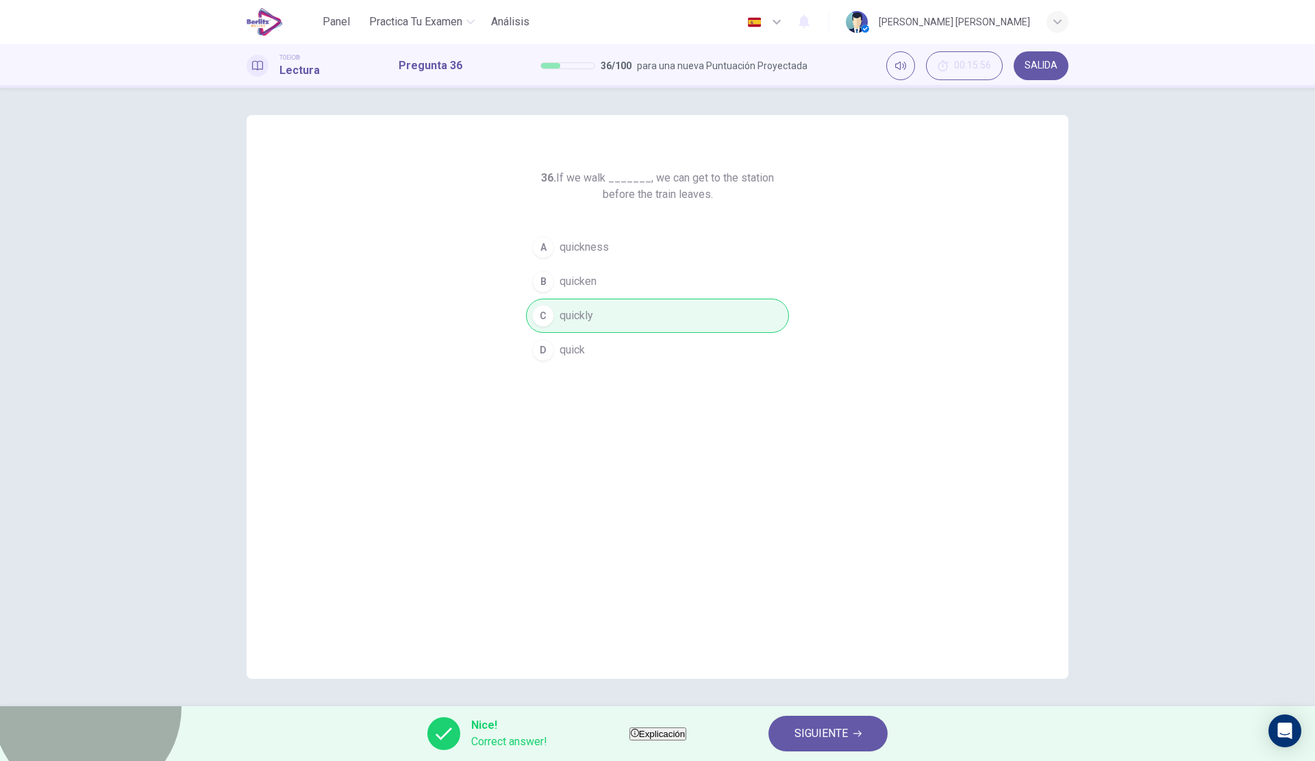
click at [686, 727] on button "Explicación" at bounding box center [657, 733] width 57 height 13
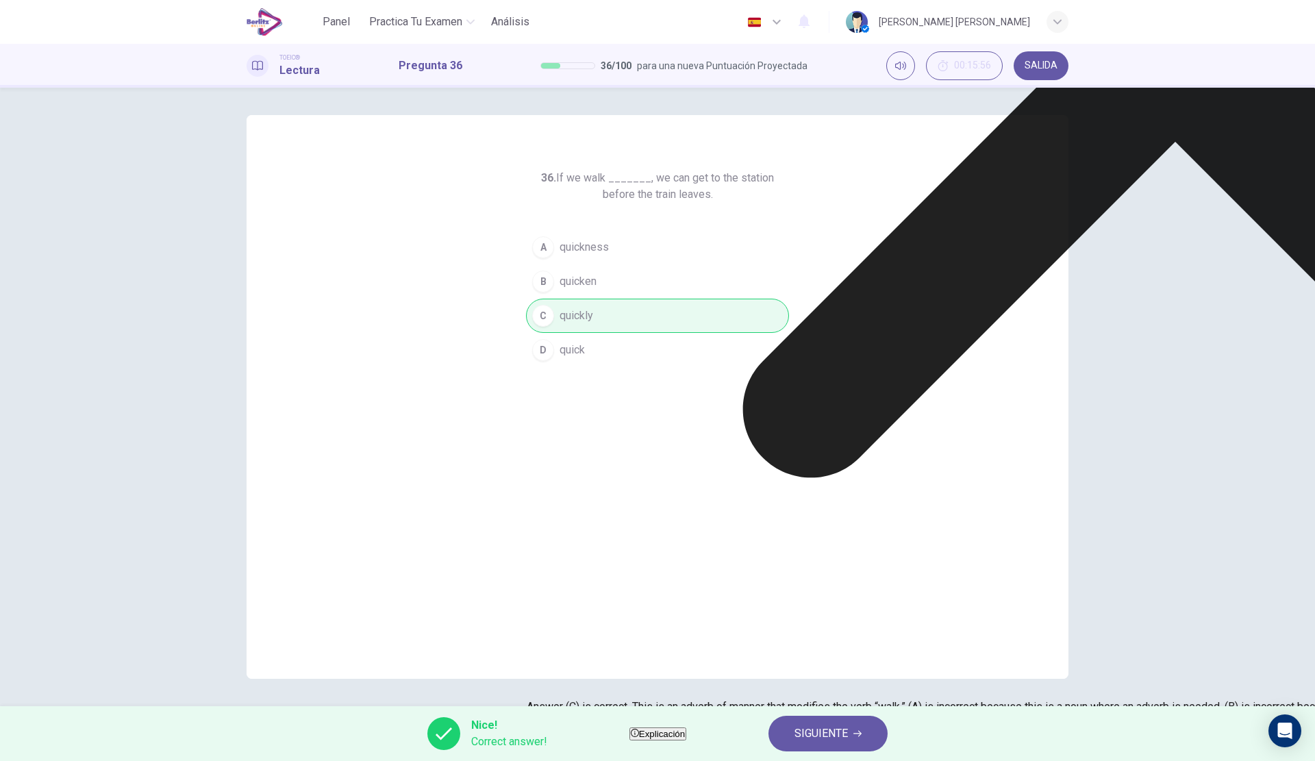
click at [848, 724] on span "SIGUIENTE" at bounding box center [820, 733] width 53 height 19
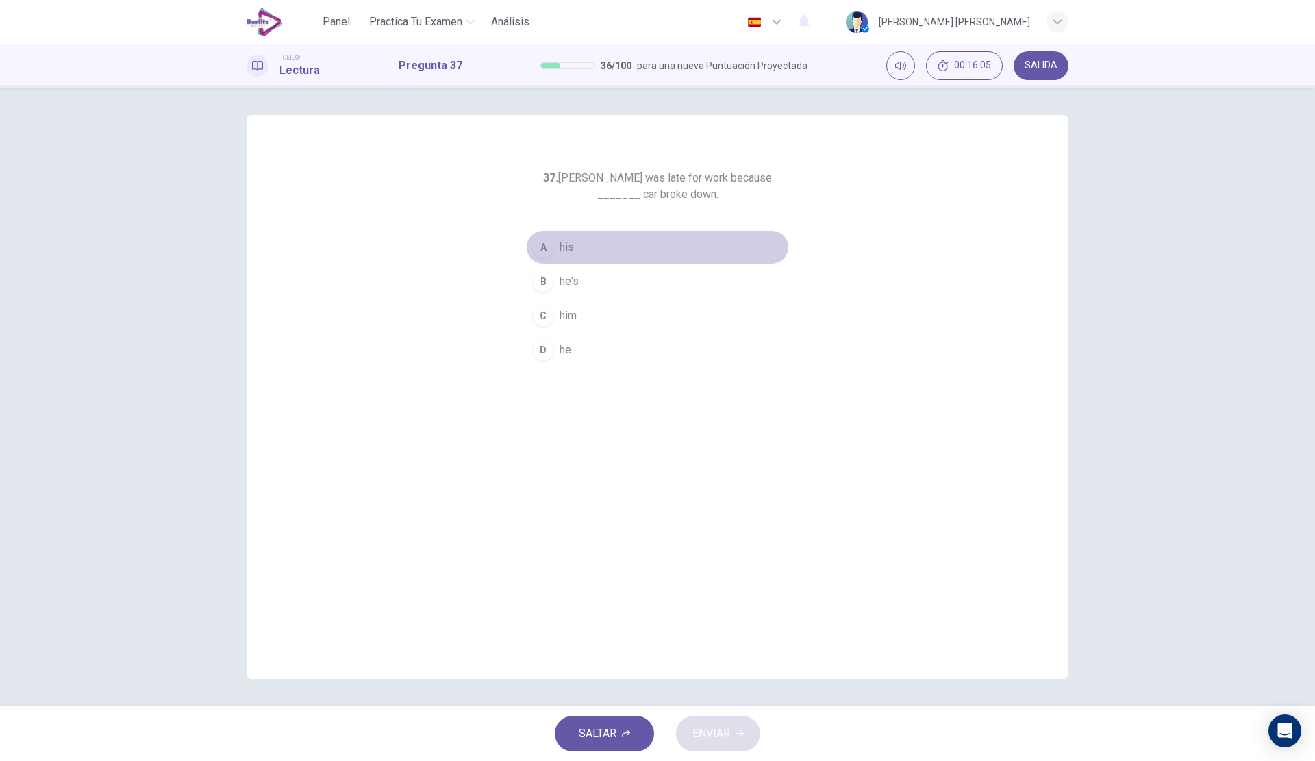
click at [566, 241] on span "his" at bounding box center [566, 247] width 14 height 16
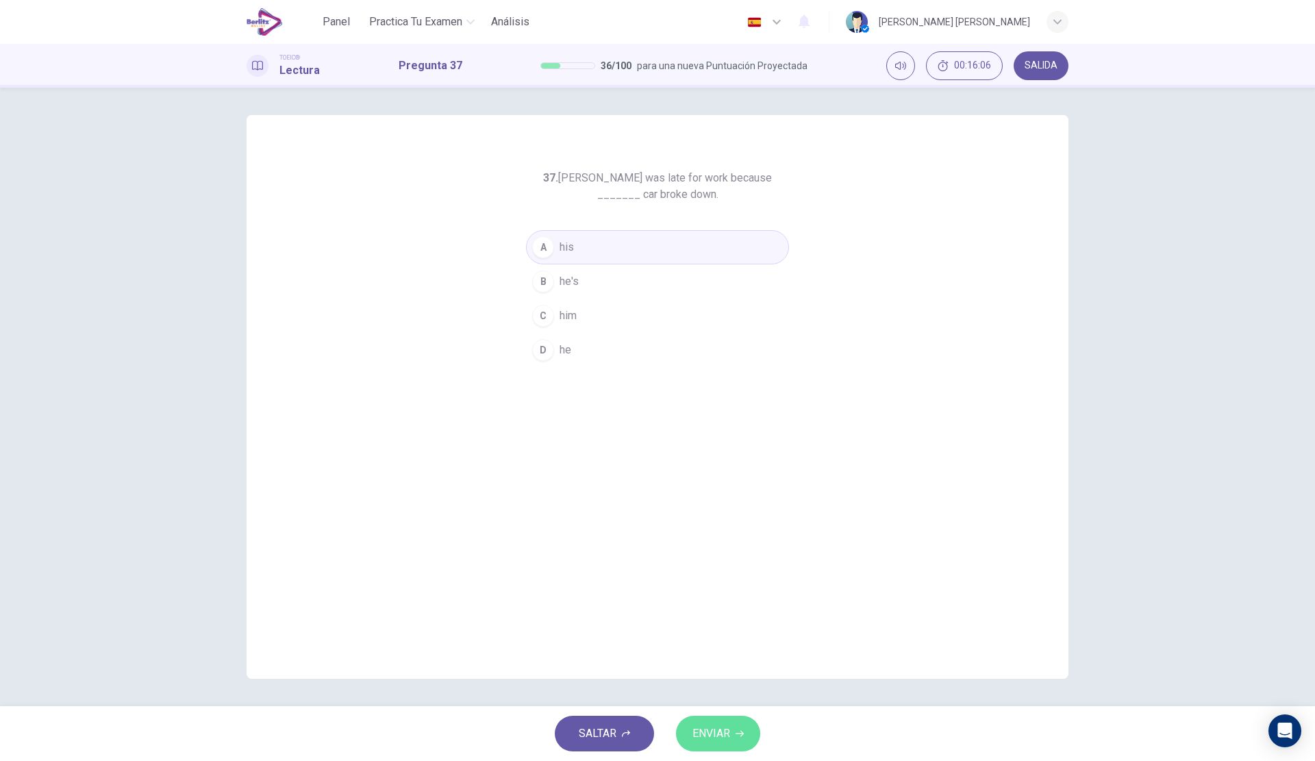
click at [741, 729] on icon "button" at bounding box center [739, 733] width 8 height 8
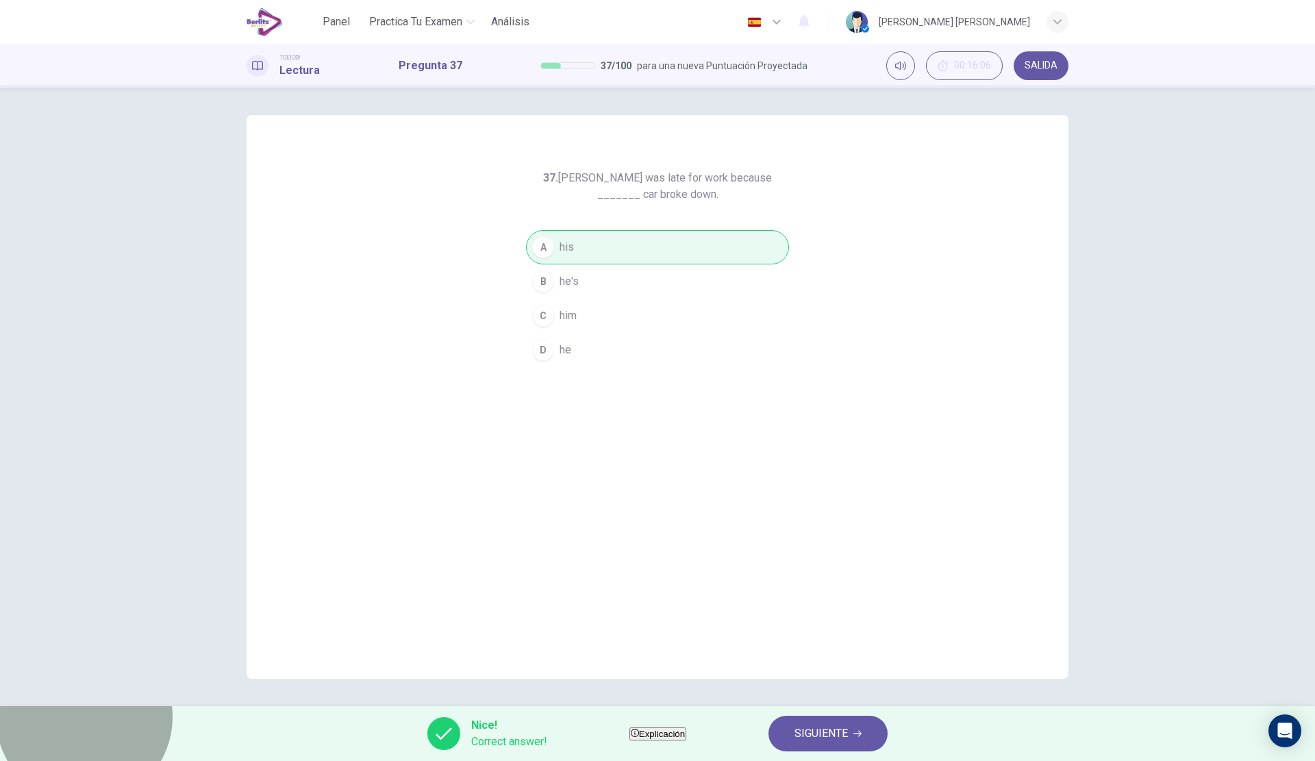
click at [685, 729] on span "Explicación" at bounding box center [662, 734] width 46 height 10
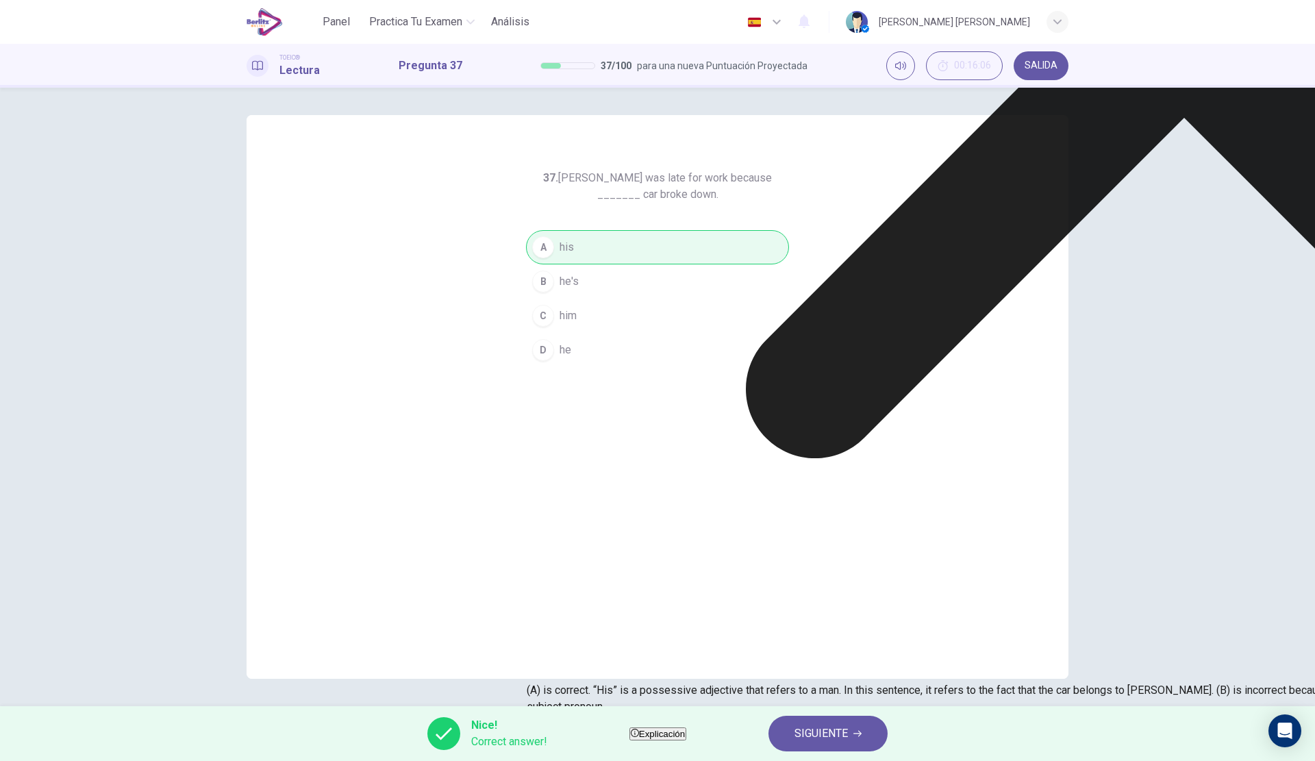
click at [576, 722] on div "Nice! Correct answer! Explicación SIGUIENTE" at bounding box center [657, 733] width 1315 height 55
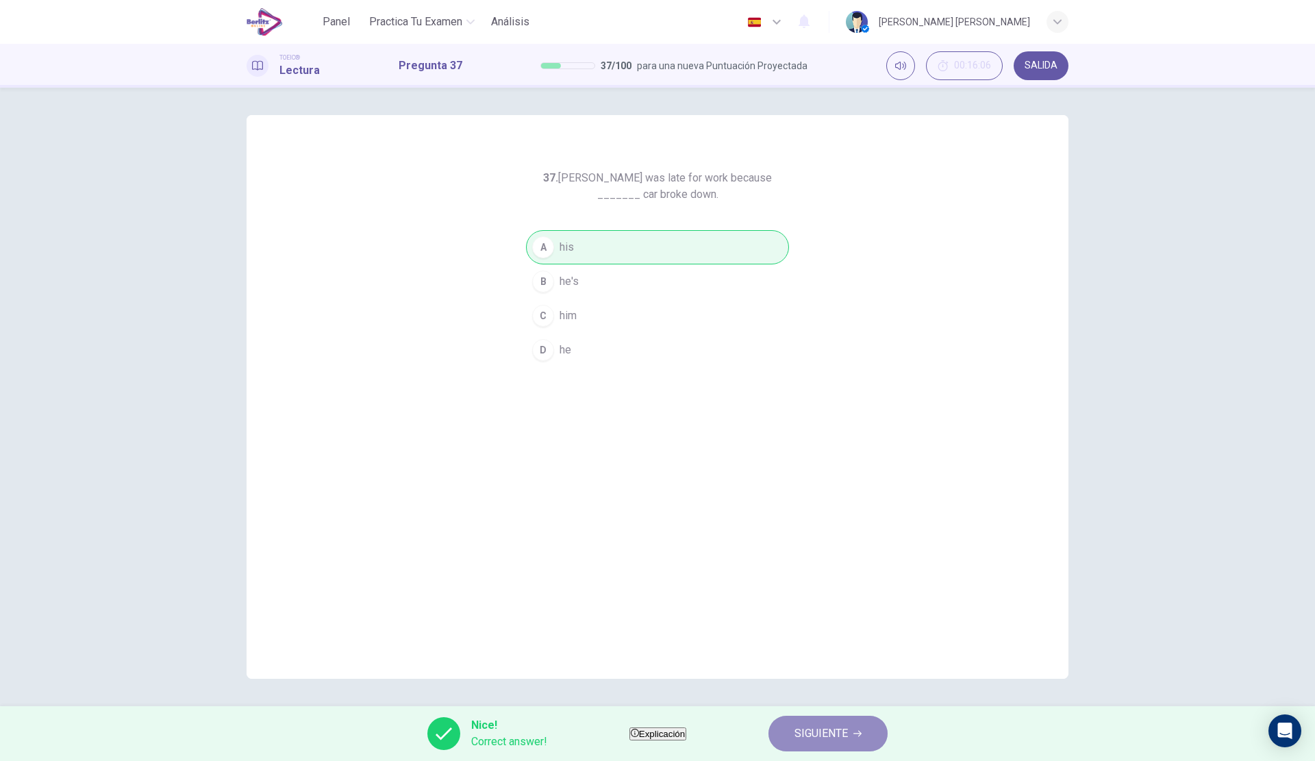
click at [845, 732] on span "SIGUIENTE" at bounding box center [820, 733] width 53 height 19
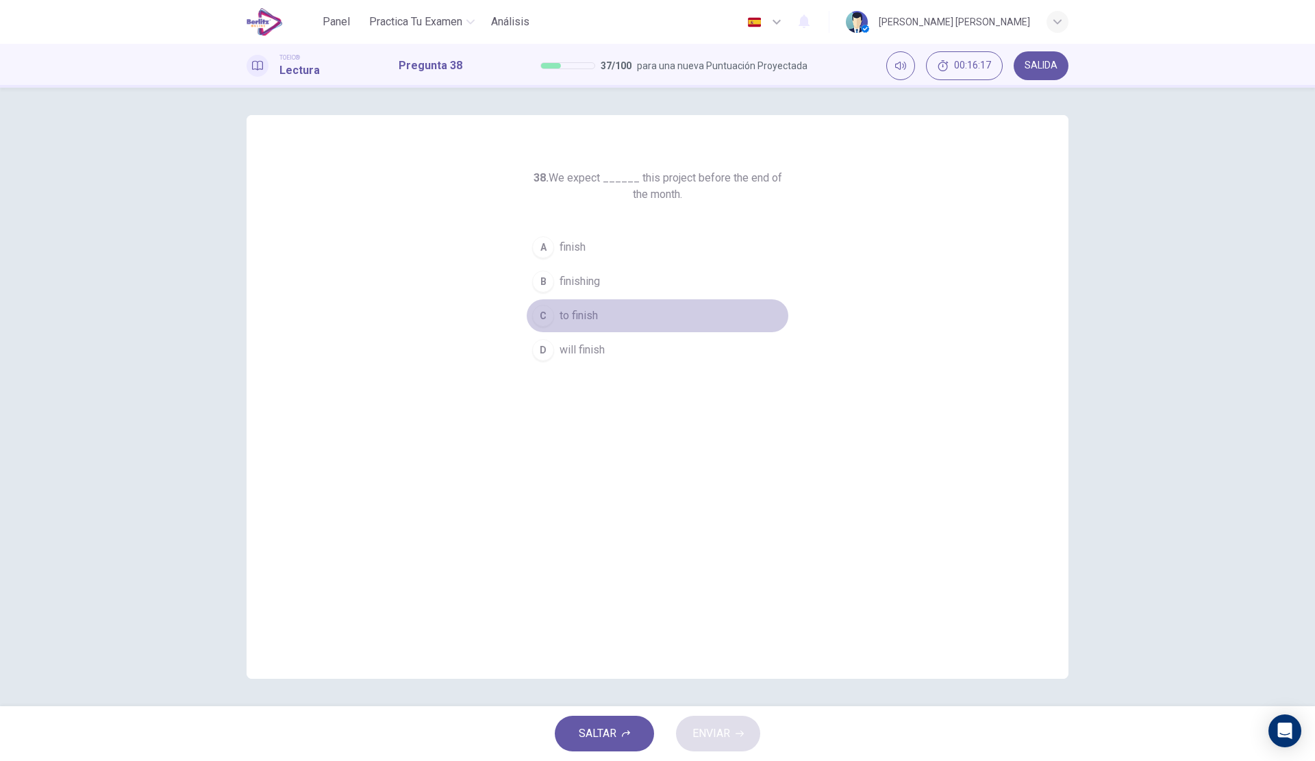
click at [592, 320] on span "to finish" at bounding box center [578, 315] width 38 height 16
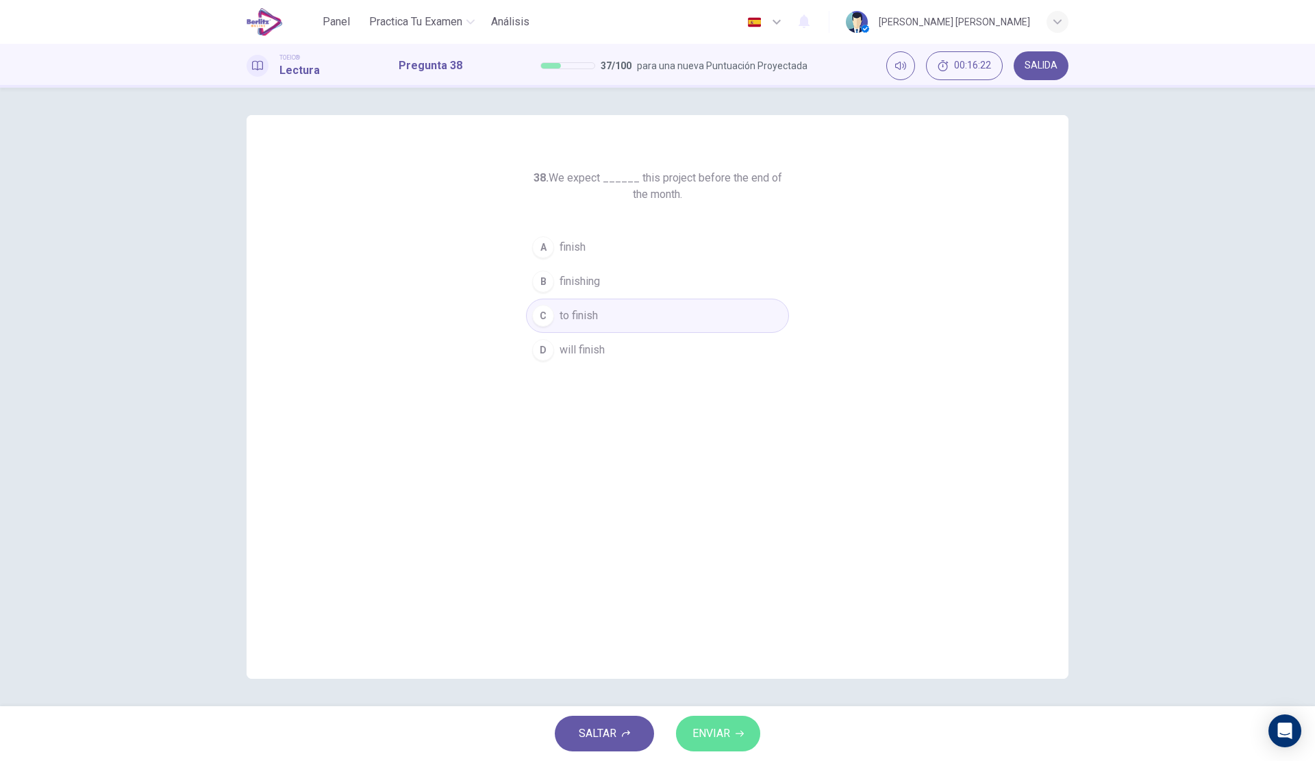
click at [715, 734] on span "ENVIAR" at bounding box center [711, 733] width 38 height 19
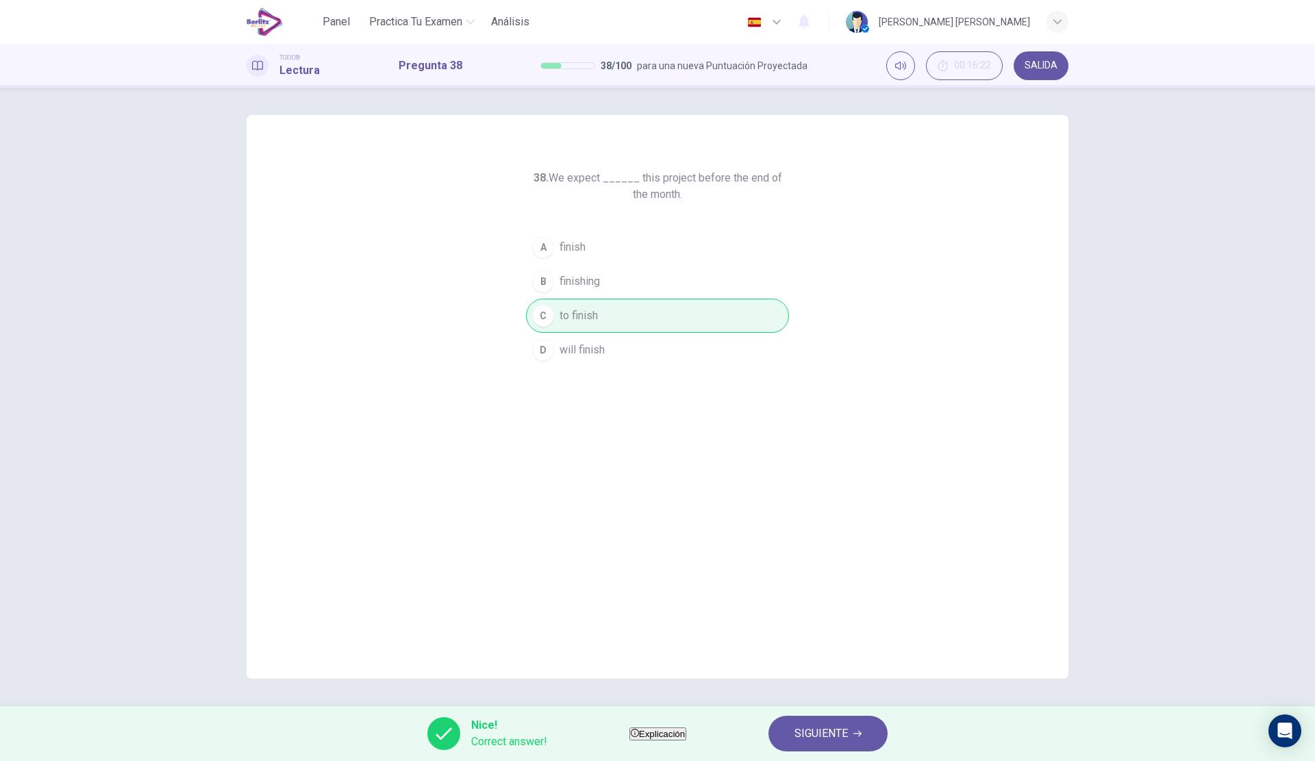
click at [821, 733] on button "SIGUIENTE" at bounding box center [827, 733] width 119 height 36
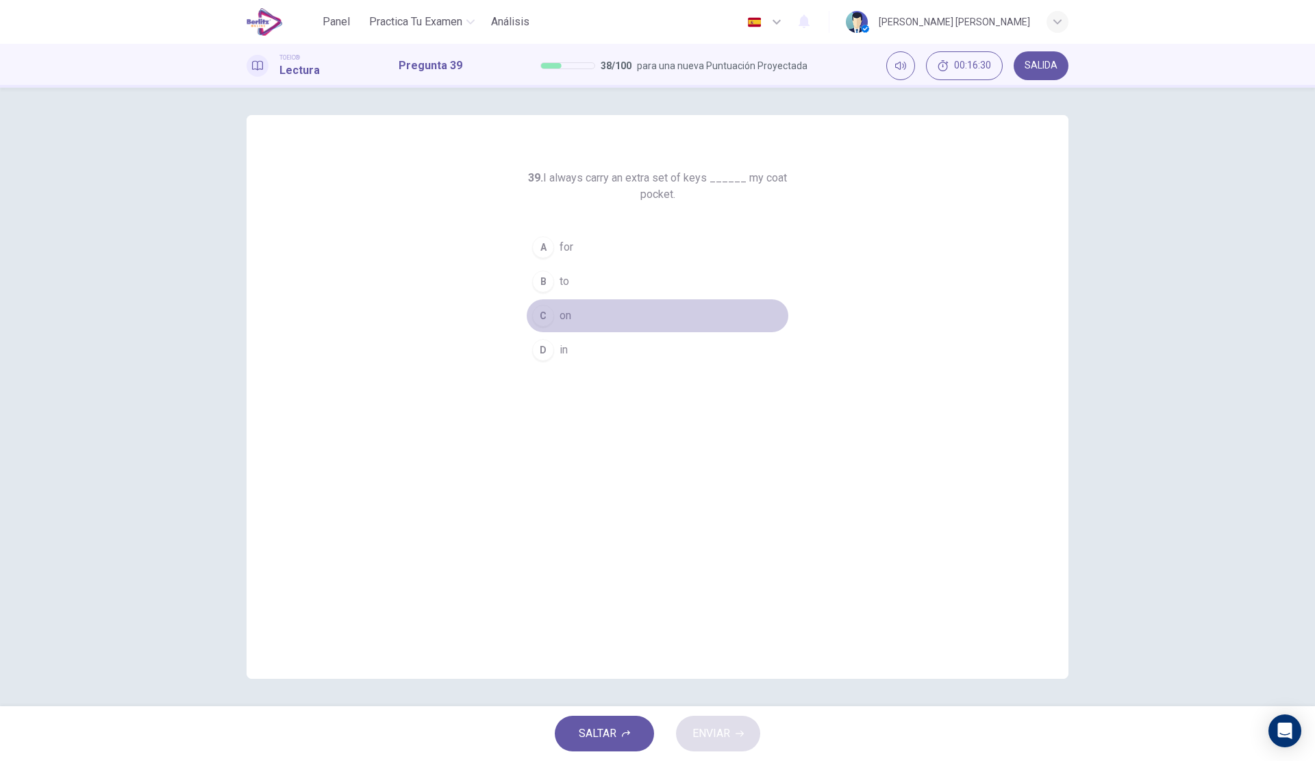
click at [603, 306] on button "C on" at bounding box center [657, 316] width 263 height 34
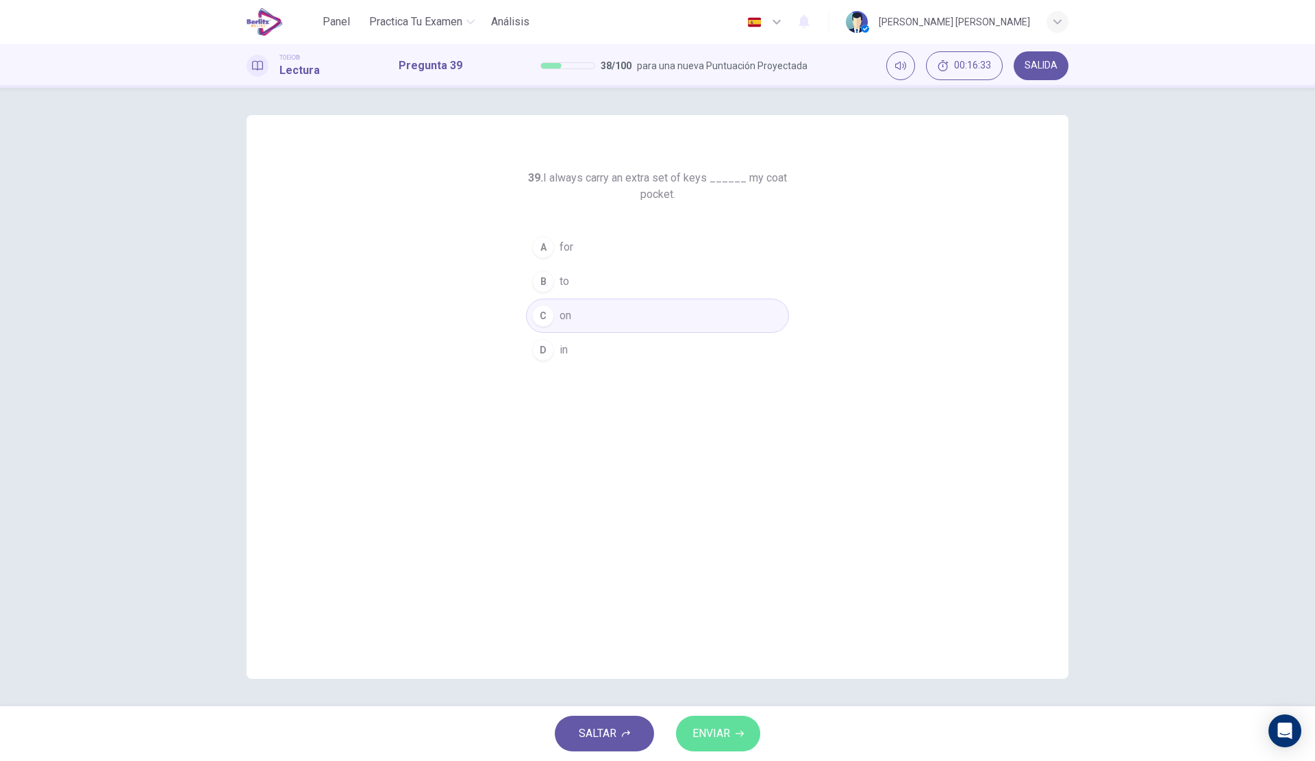
click at [720, 729] on span "ENVIAR" at bounding box center [711, 733] width 38 height 19
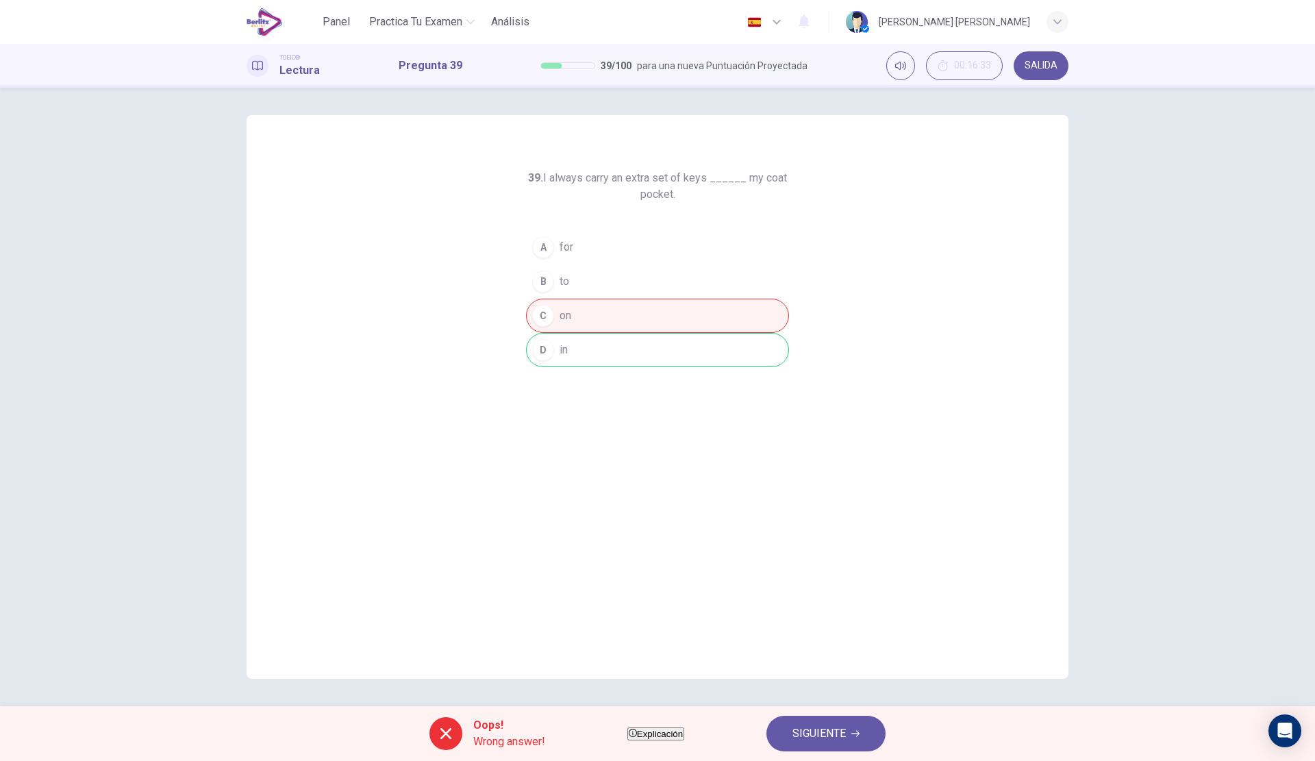
click at [721, 729] on div "Oops! Wrong answer! Explicación SIGUIENTE" at bounding box center [657, 733] width 1315 height 55
click at [683, 729] on span "Explicación" at bounding box center [660, 734] width 46 height 10
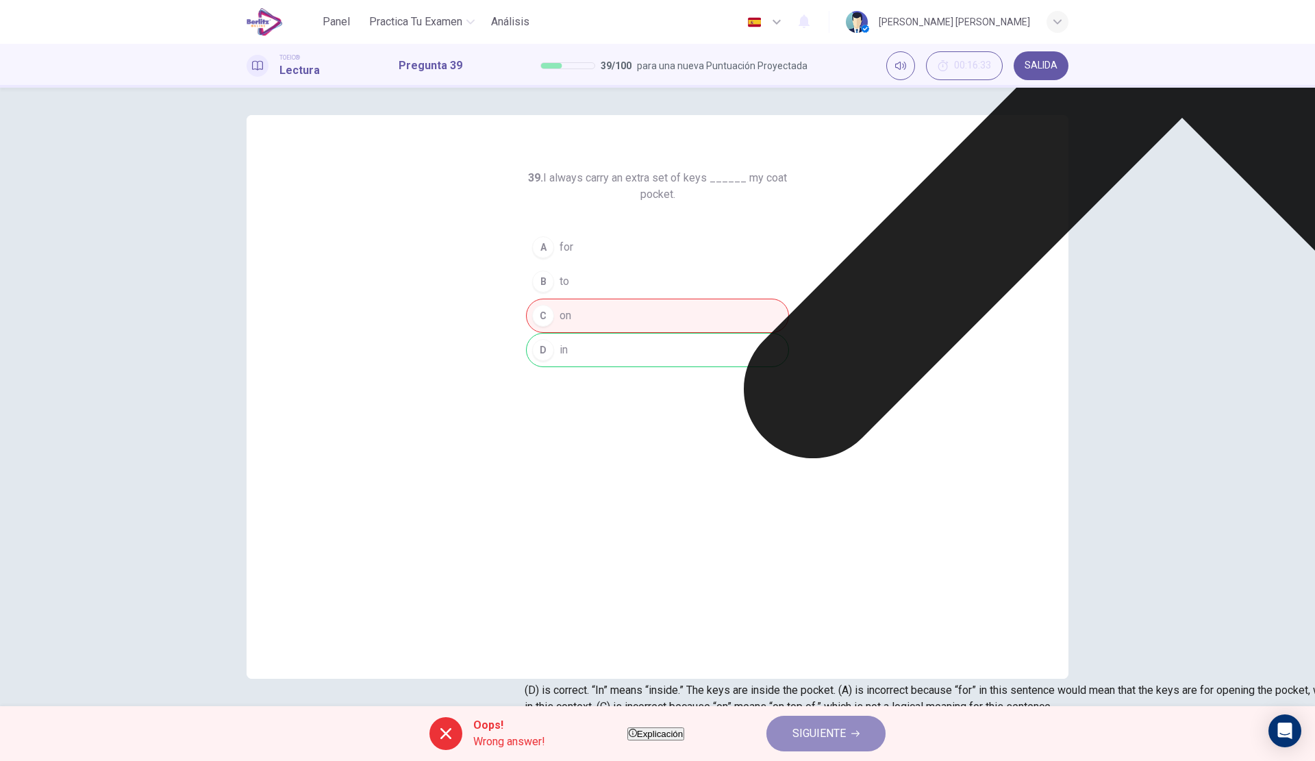
click at [824, 738] on span "SIGUIENTE" at bounding box center [818, 733] width 53 height 19
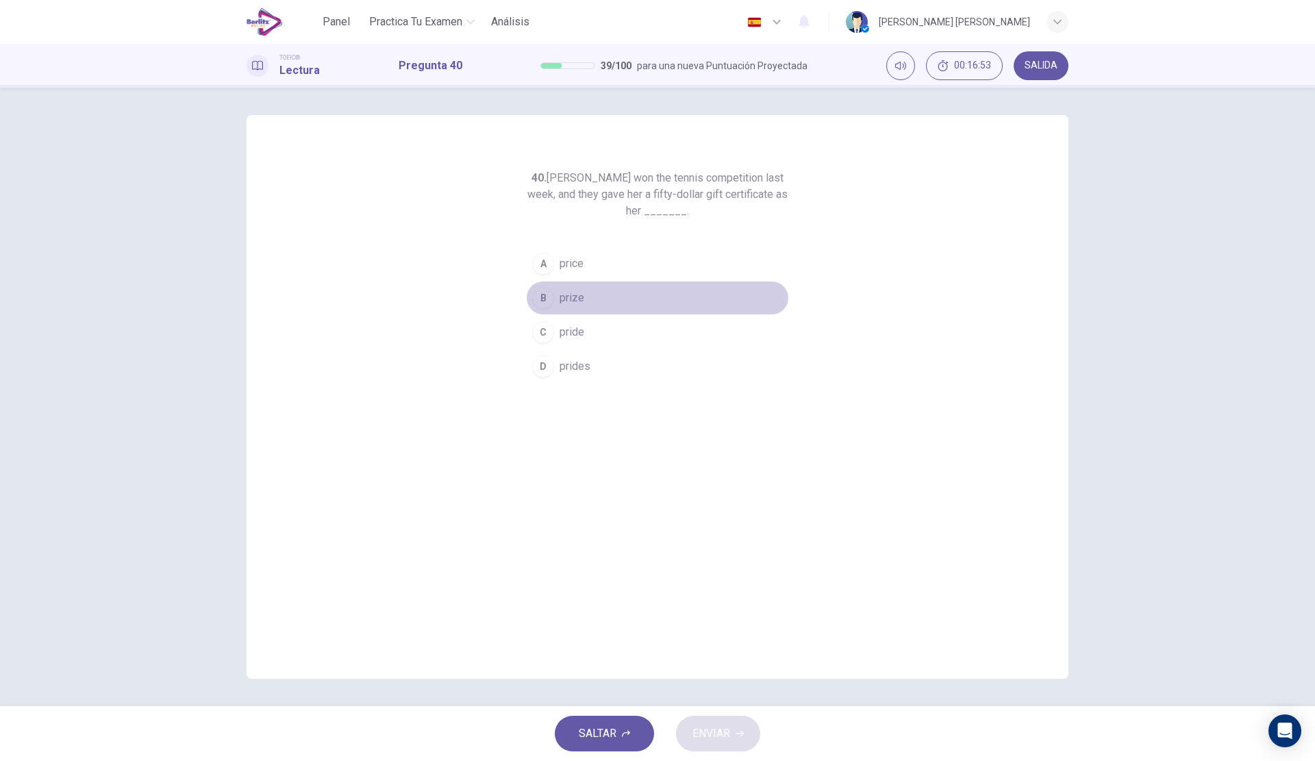
click at [597, 301] on button "B prize" at bounding box center [657, 298] width 263 height 34
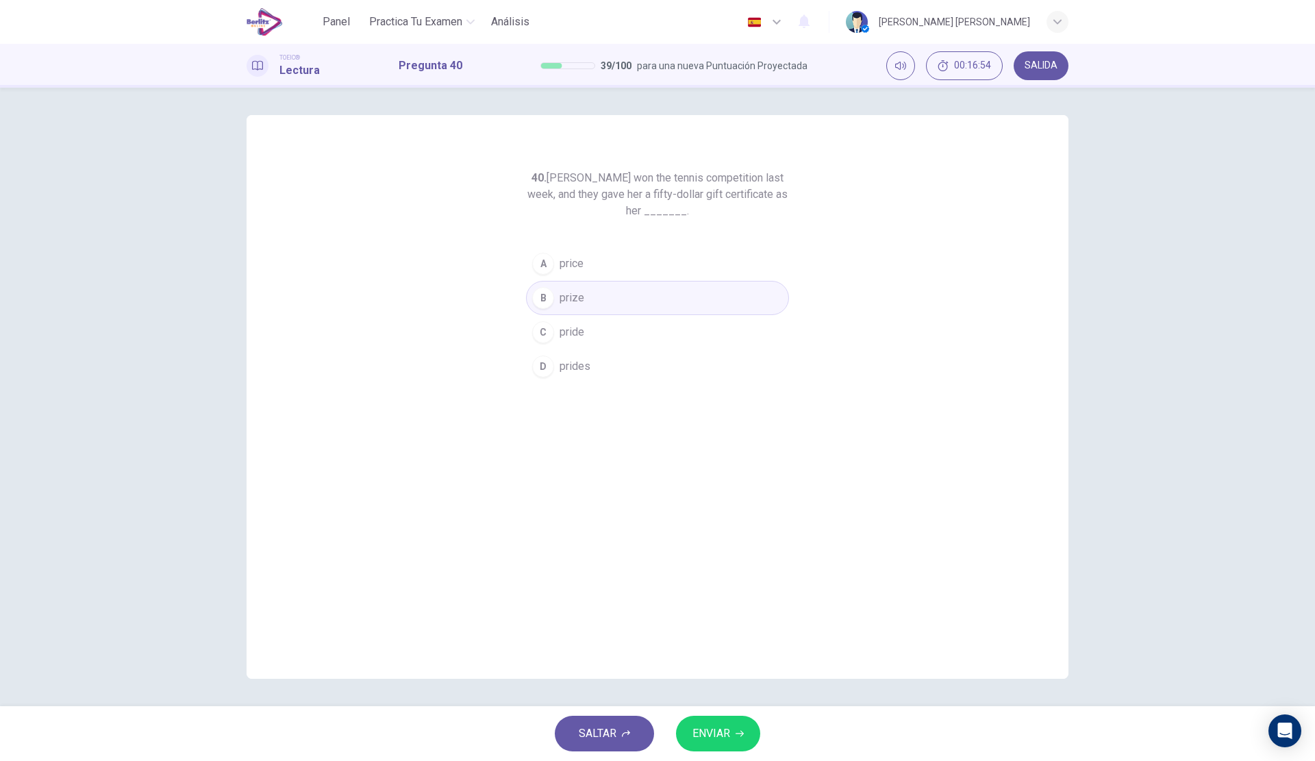
click at [709, 727] on span "ENVIAR" at bounding box center [711, 733] width 38 height 19
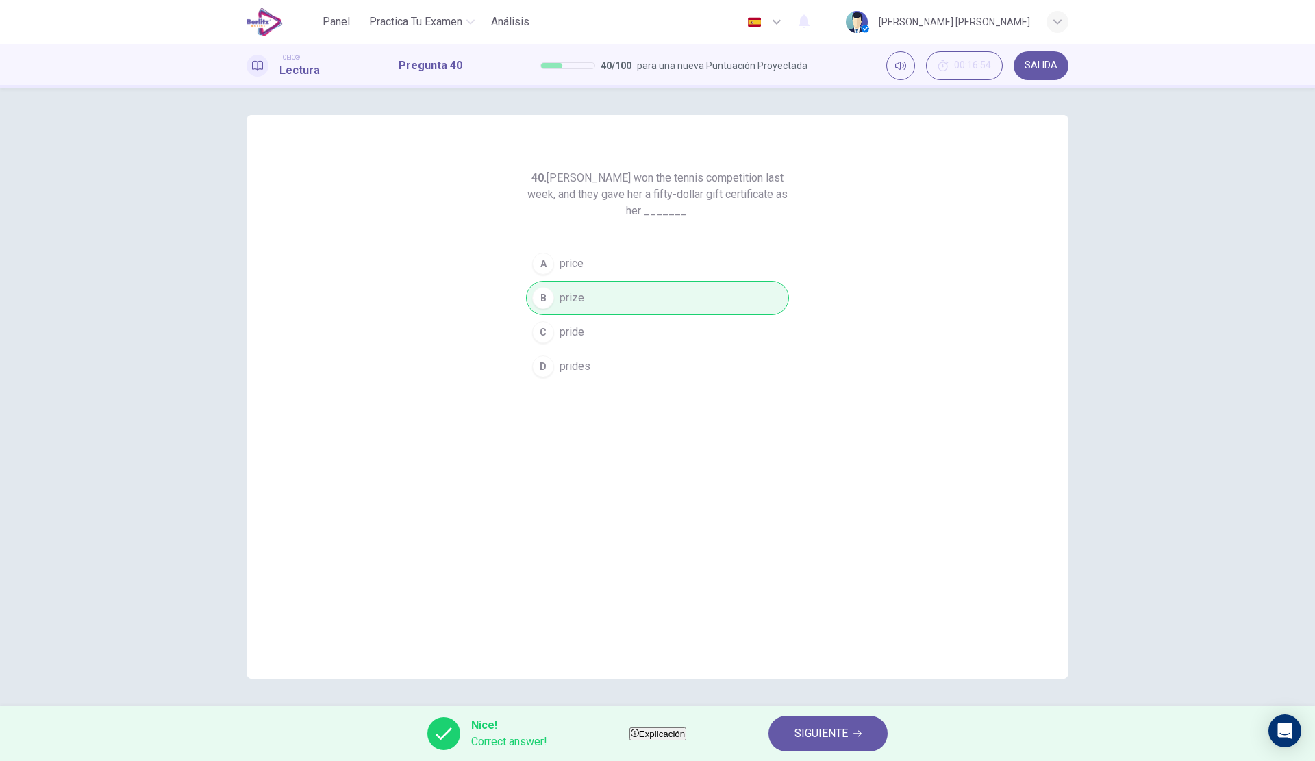
click at [846, 730] on span "SIGUIENTE" at bounding box center [820, 733] width 53 height 19
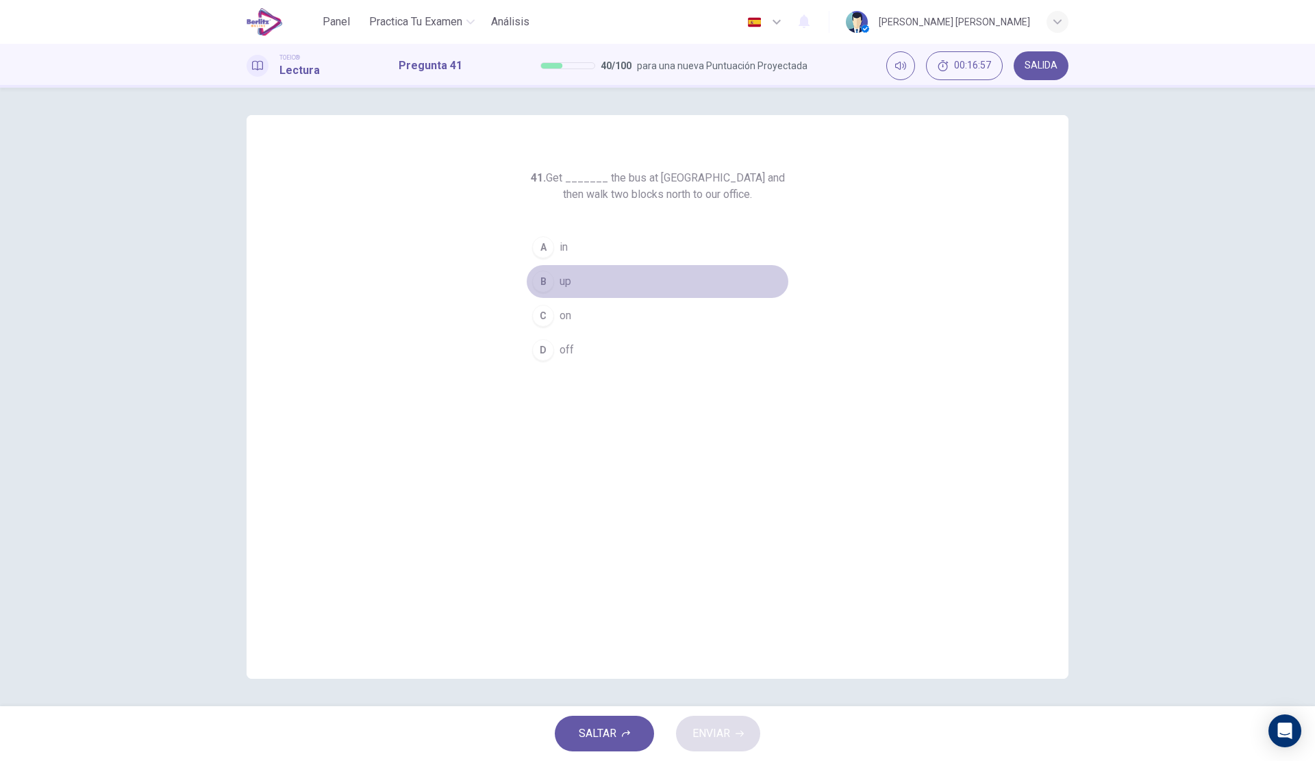
click at [612, 278] on button "B up" at bounding box center [657, 281] width 263 height 34
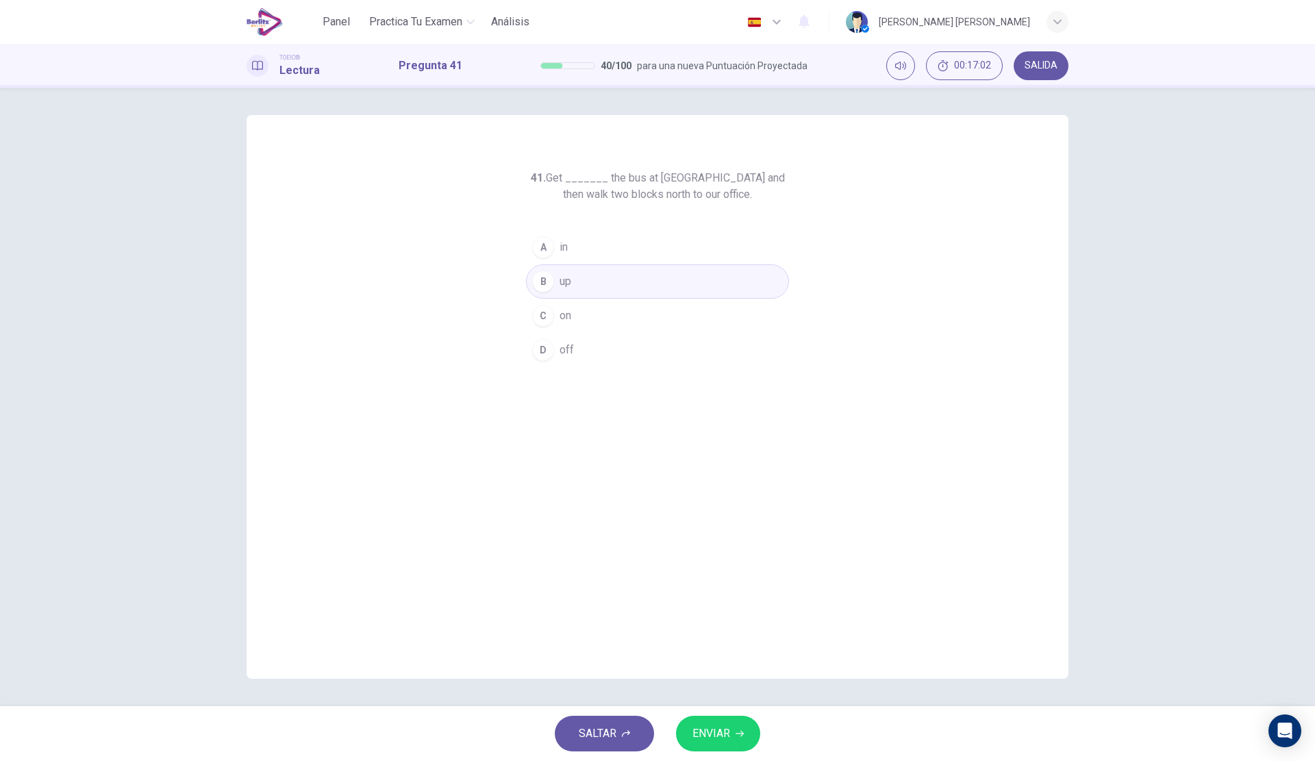
click at [610, 247] on button "A in" at bounding box center [657, 247] width 263 height 34
click at [698, 717] on button "ENVIAR" at bounding box center [718, 733] width 84 height 36
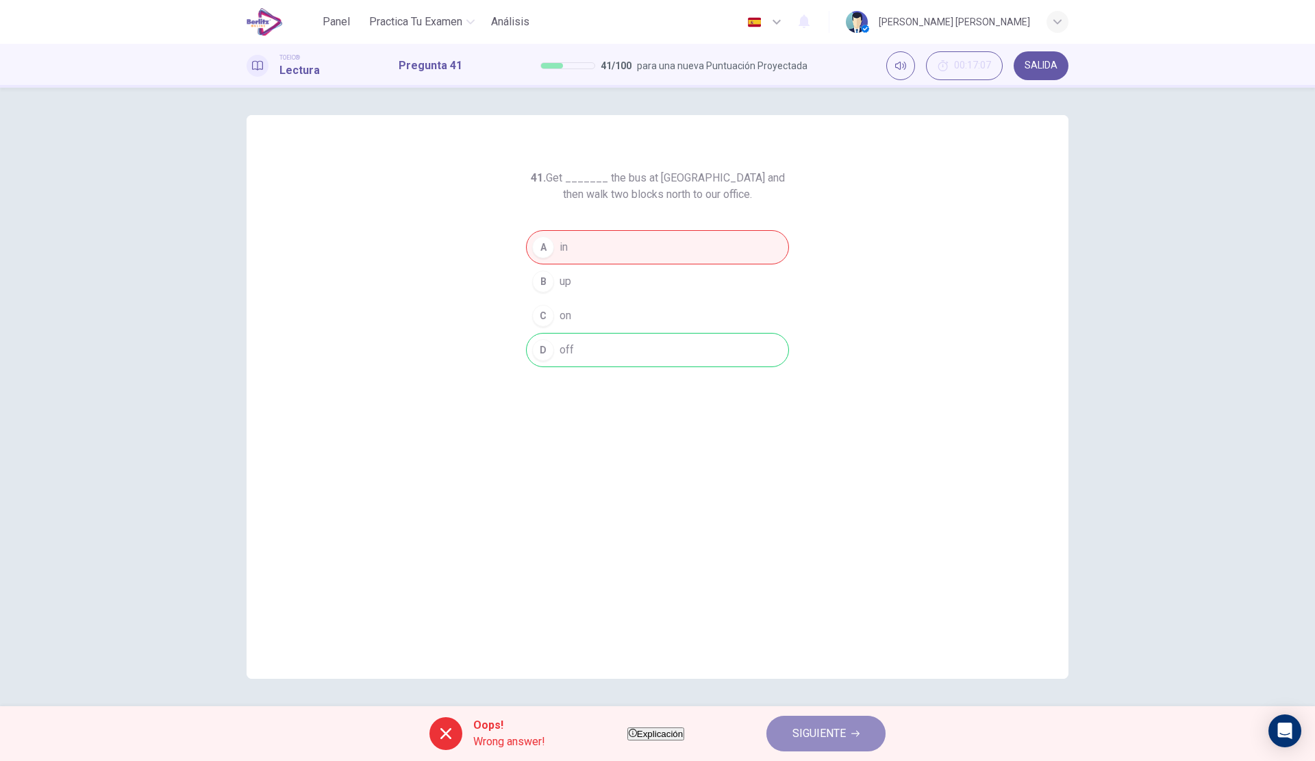
click at [866, 722] on button "SIGUIENTE" at bounding box center [825, 733] width 119 height 36
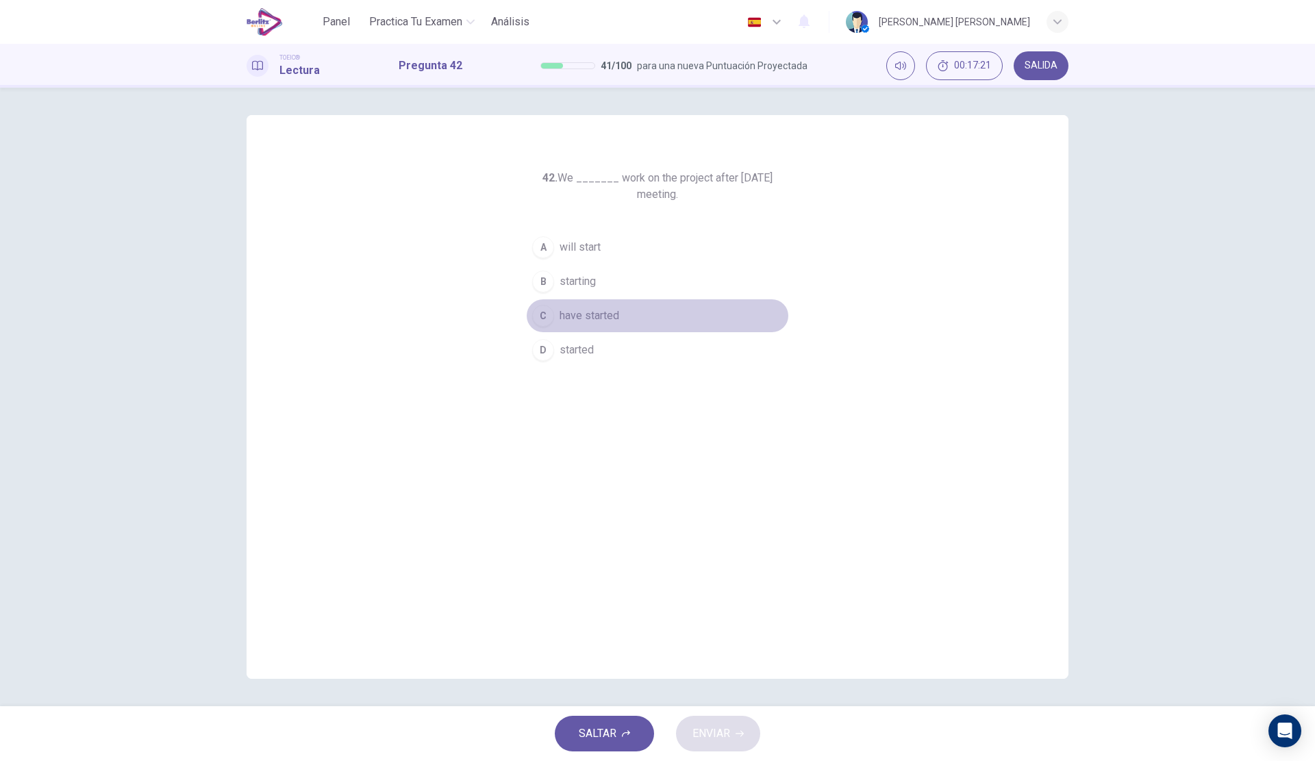
click at [605, 316] on span "have started" at bounding box center [589, 315] width 60 height 16
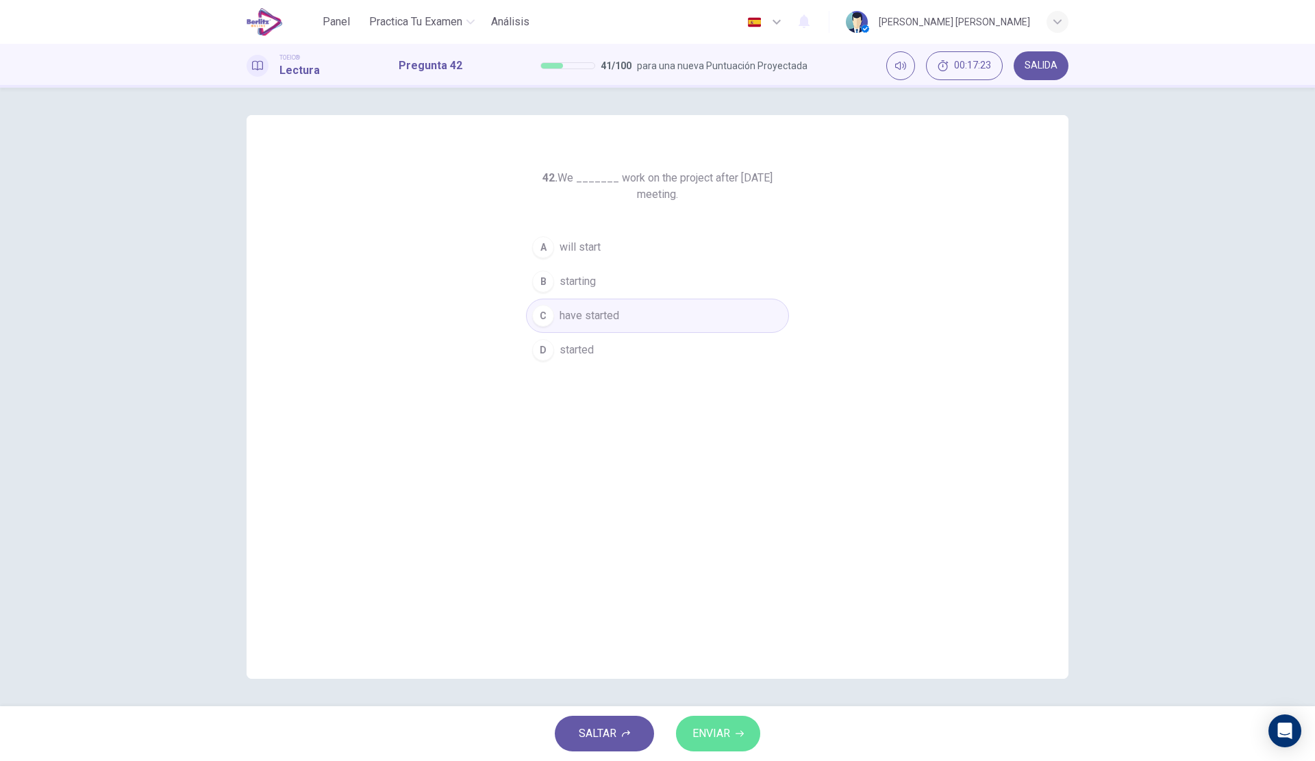
click at [724, 731] on span "ENVIAR" at bounding box center [711, 733] width 38 height 19
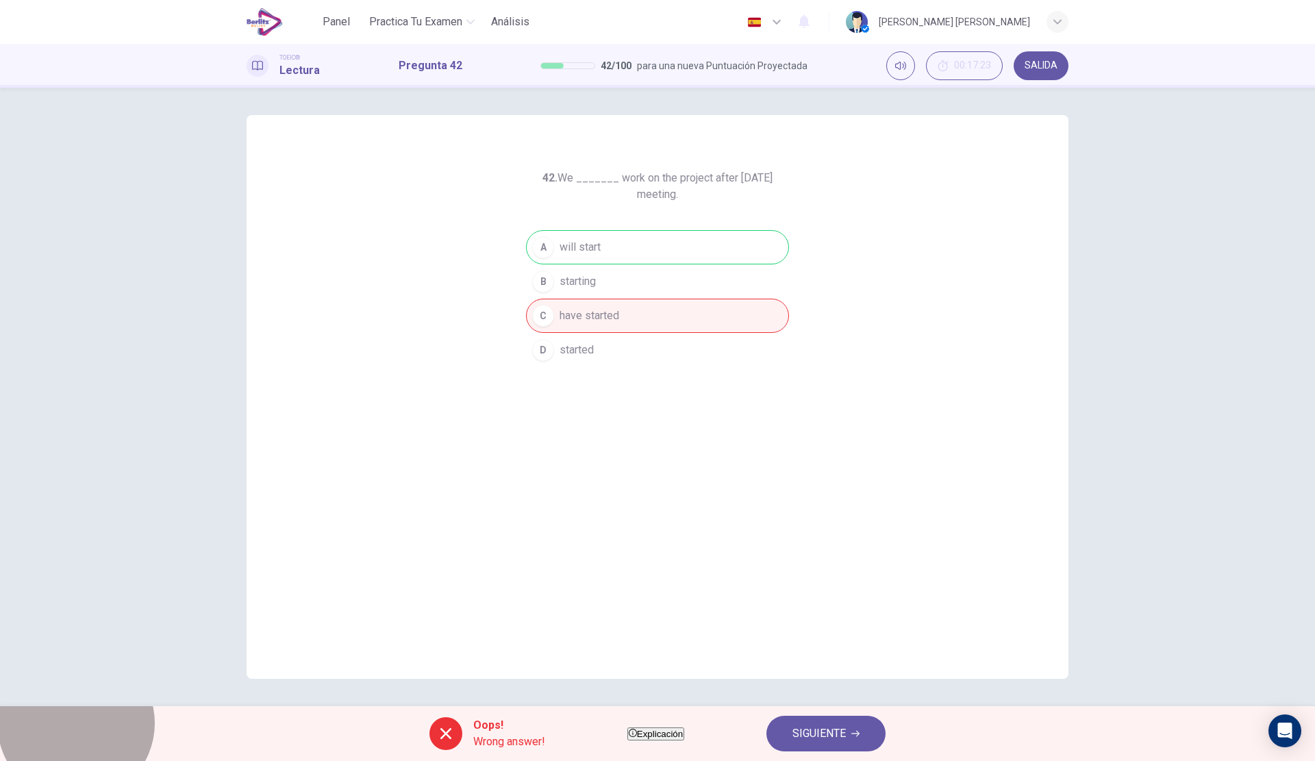
click at [674, 733] on span "Explicación" at bounding box center [660, 734] width 46 height 10
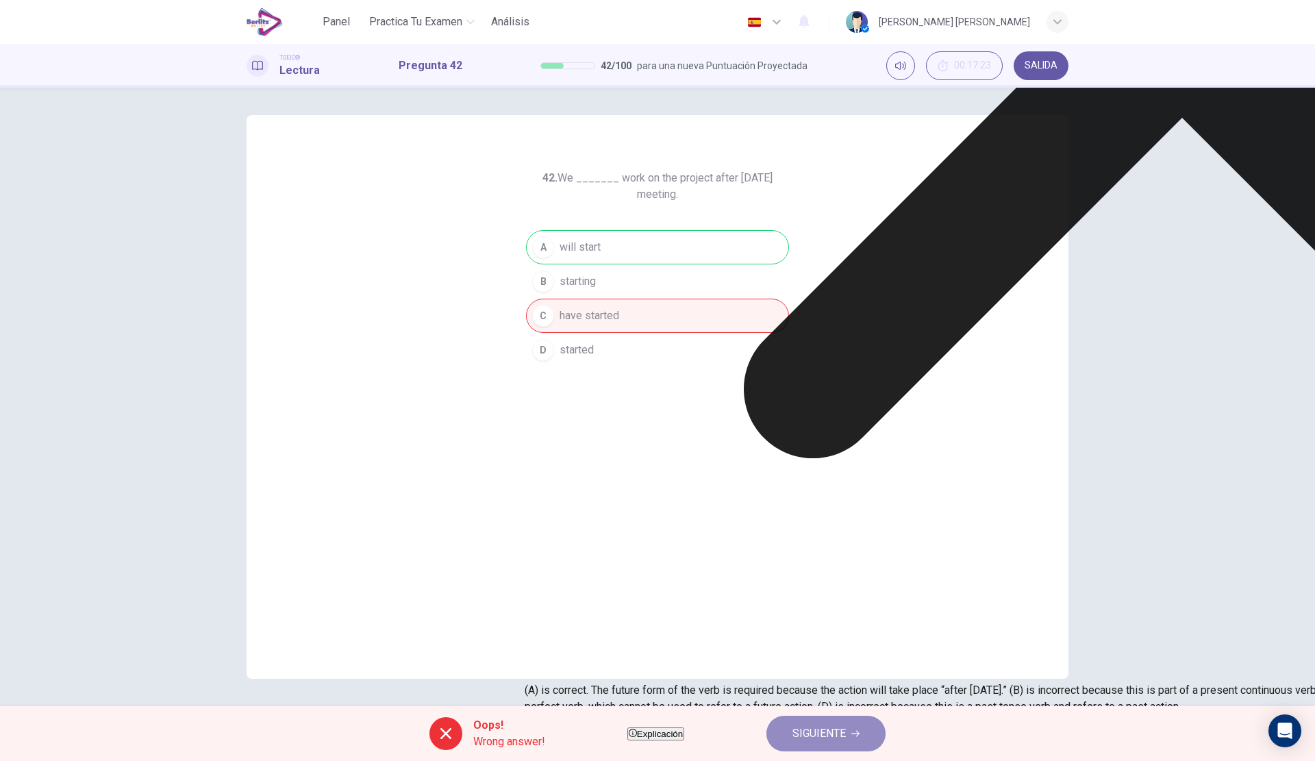
click at [846, 733] on span "SIGUIENTE" at bounding box center [818, 733] width 53 height 19
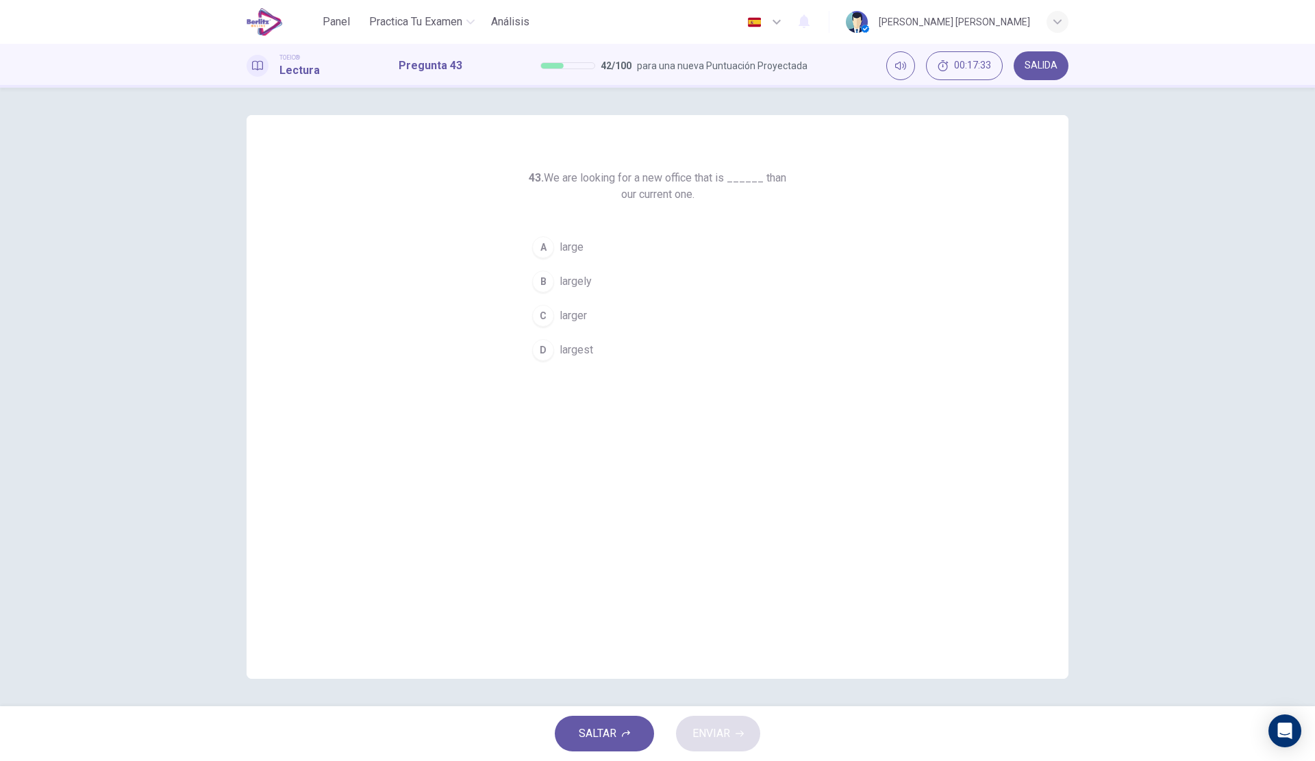
click at [590, 347] on span "largest" at bounding box center [576, 350] width 34 height 16
click at [735, 737] on icon "button" at bounding box center [739, 733] width 8 height 8
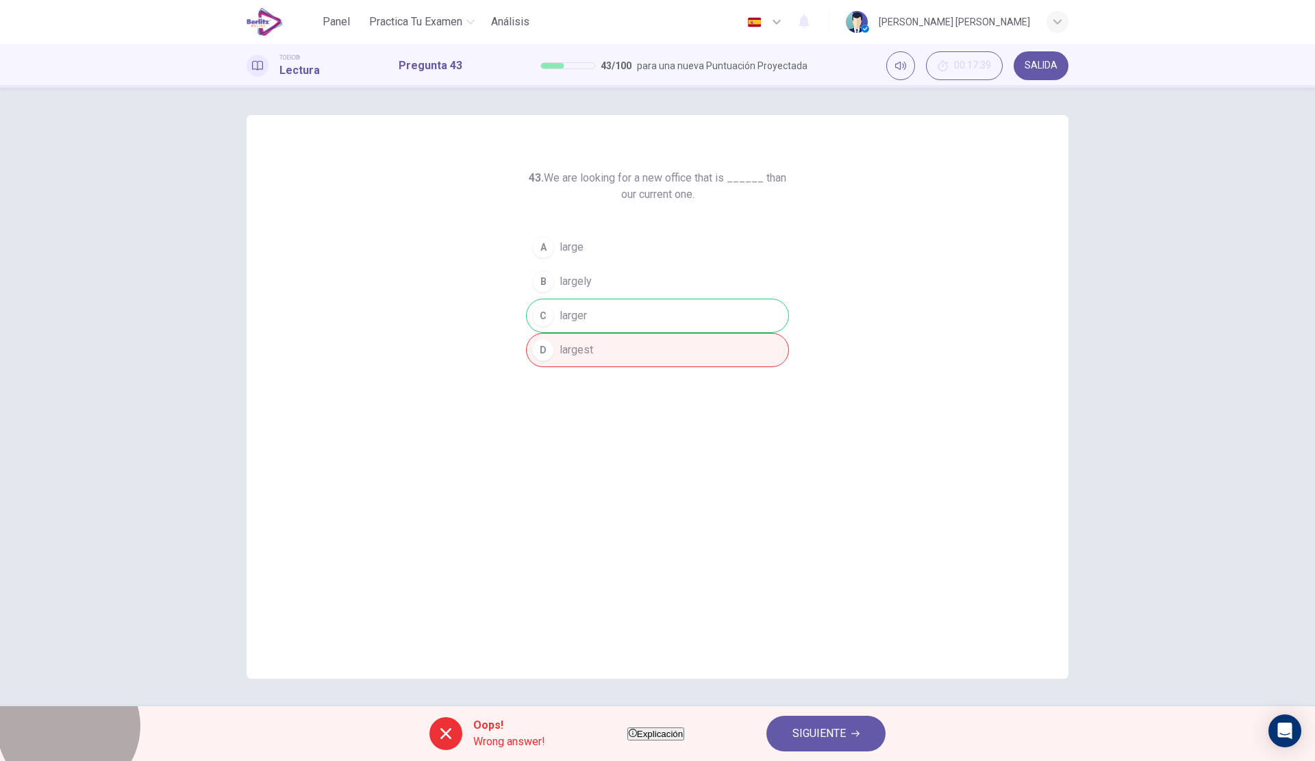
click at [667, 735] on span "Explicación" at bounding box center [660, 734] width 46 height 10
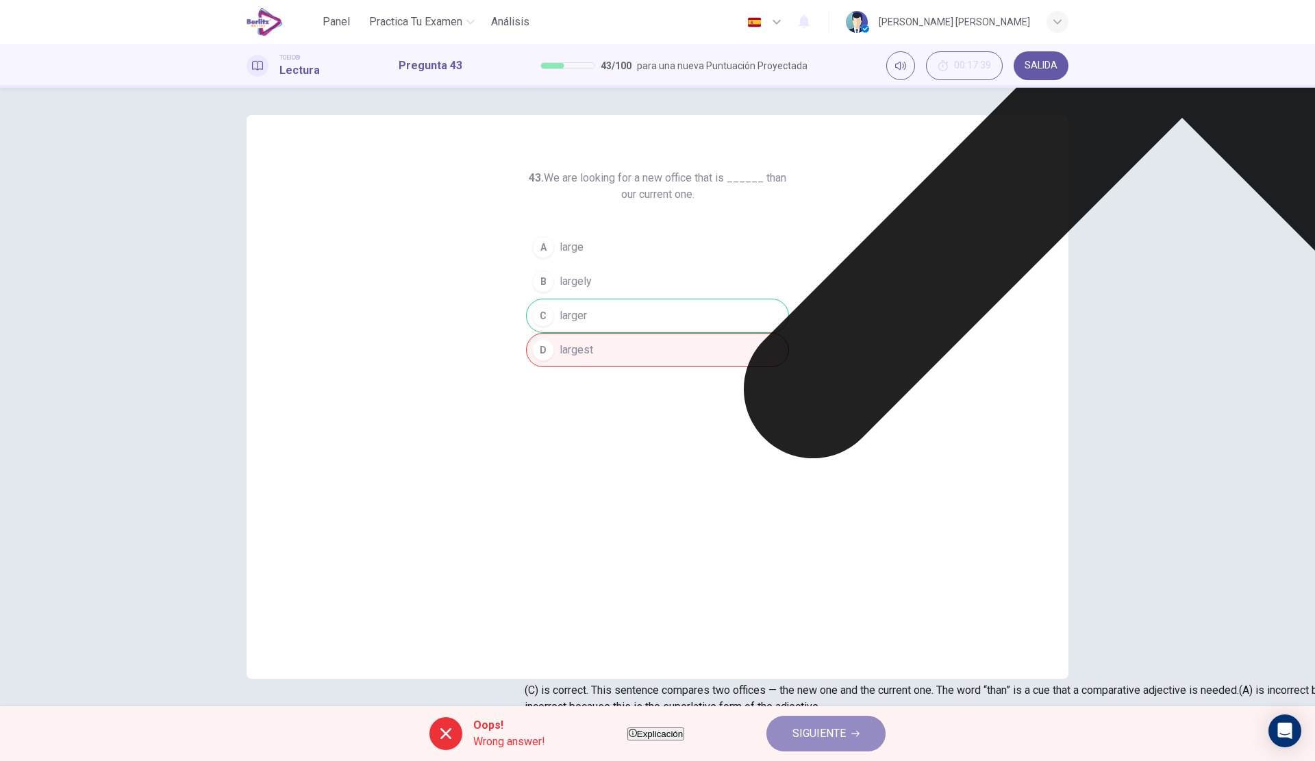
click at [846, 733] on span "SIGUIENTE" at bounding box center [818, 733] width 53 height 19
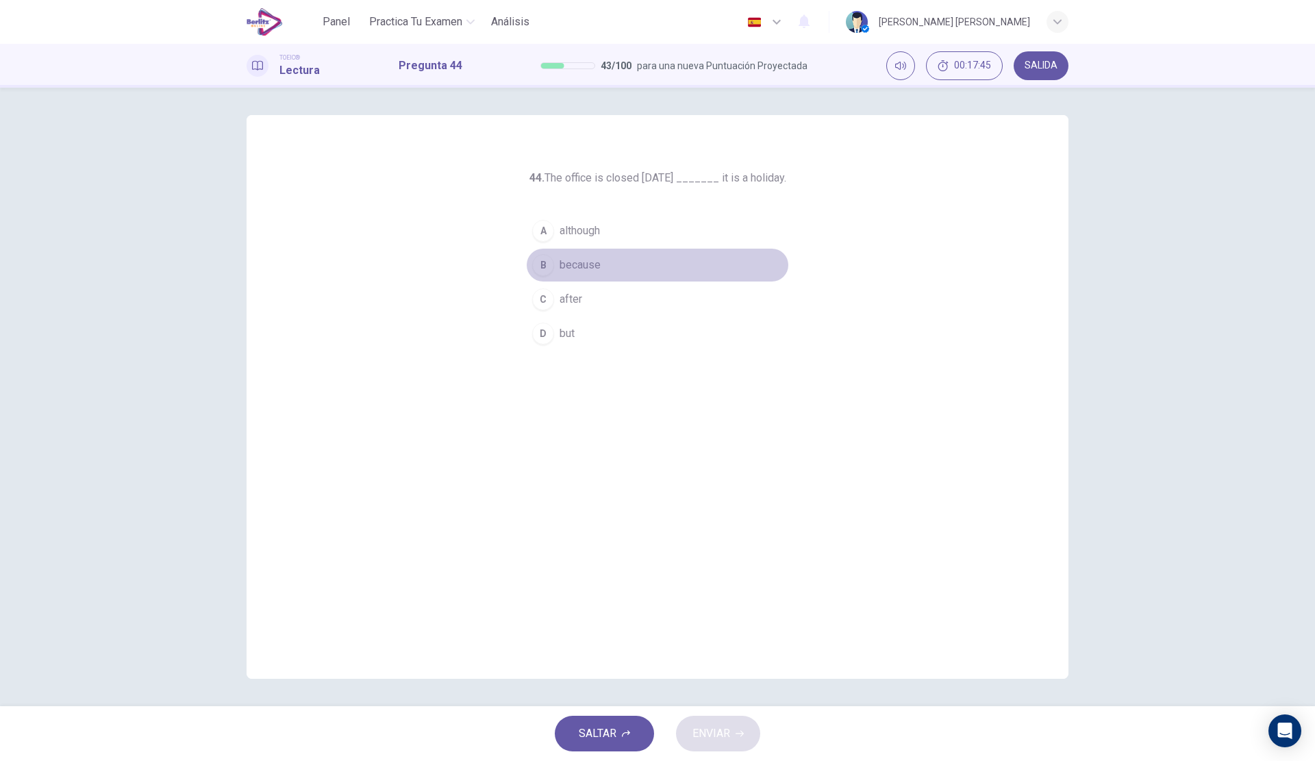
click at [598, 264] on span "because" at bounding box center [579, 265] width 41 height 16
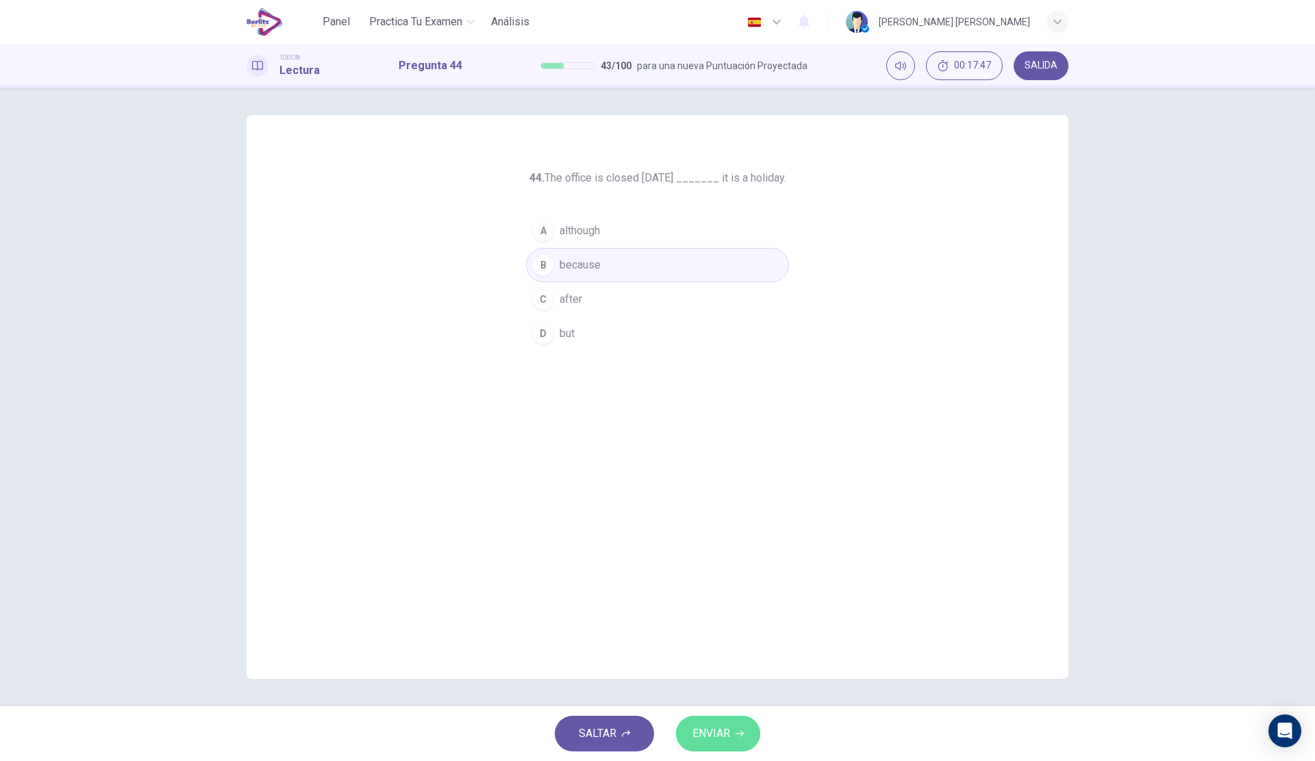
click at [725, 731] on span "ENVIAR" at bounding box center [711, 733] width 38 height 19
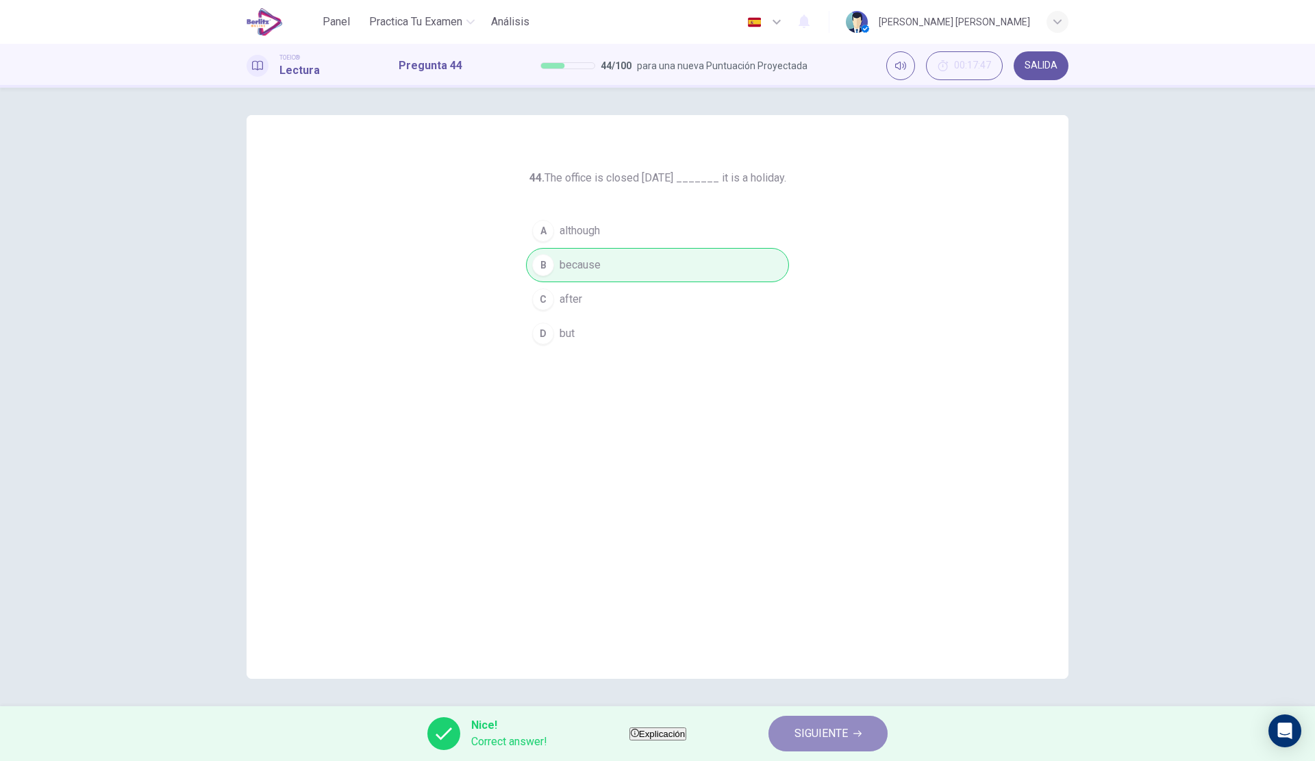
click at [818, 729] on button "SIGUIENTE" at bounding box center [827, 733] width 119 height 36
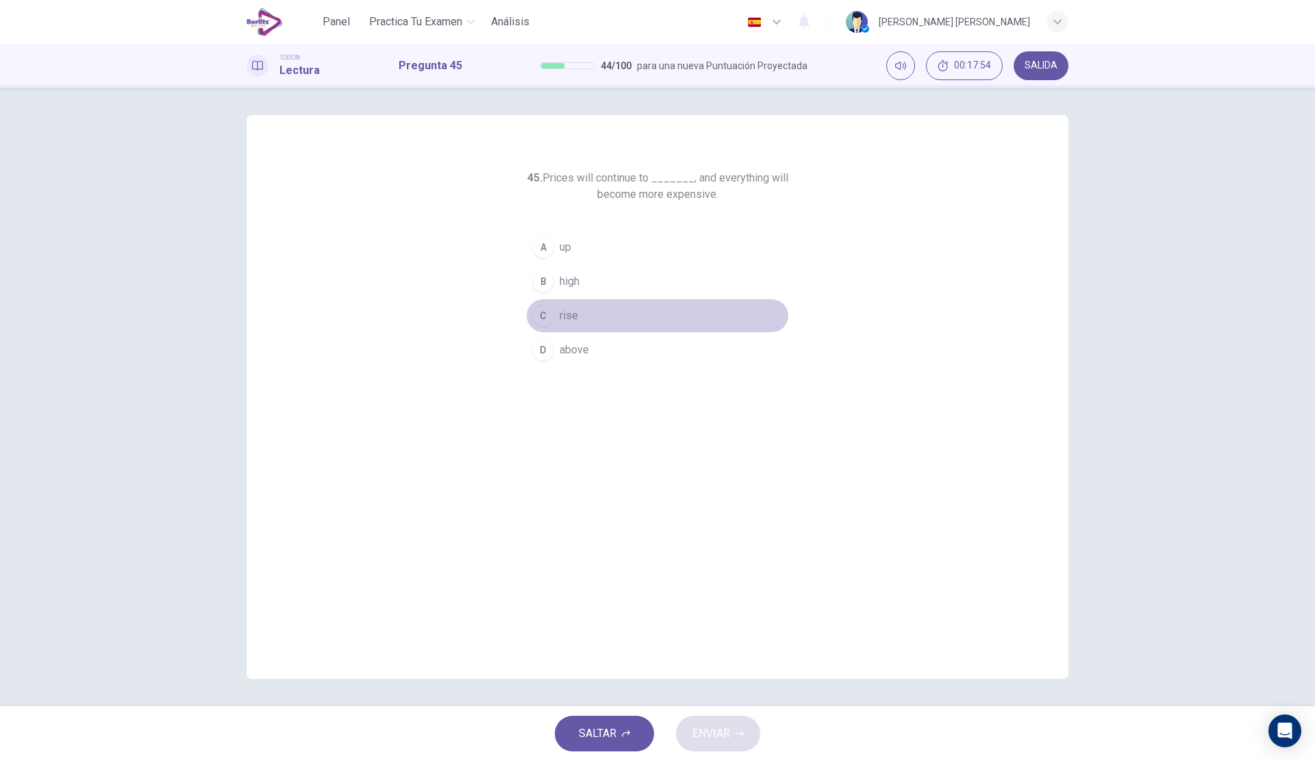
click at [586, 313] on button "C rise" at bounding box center [657, 316] width 263 height 34
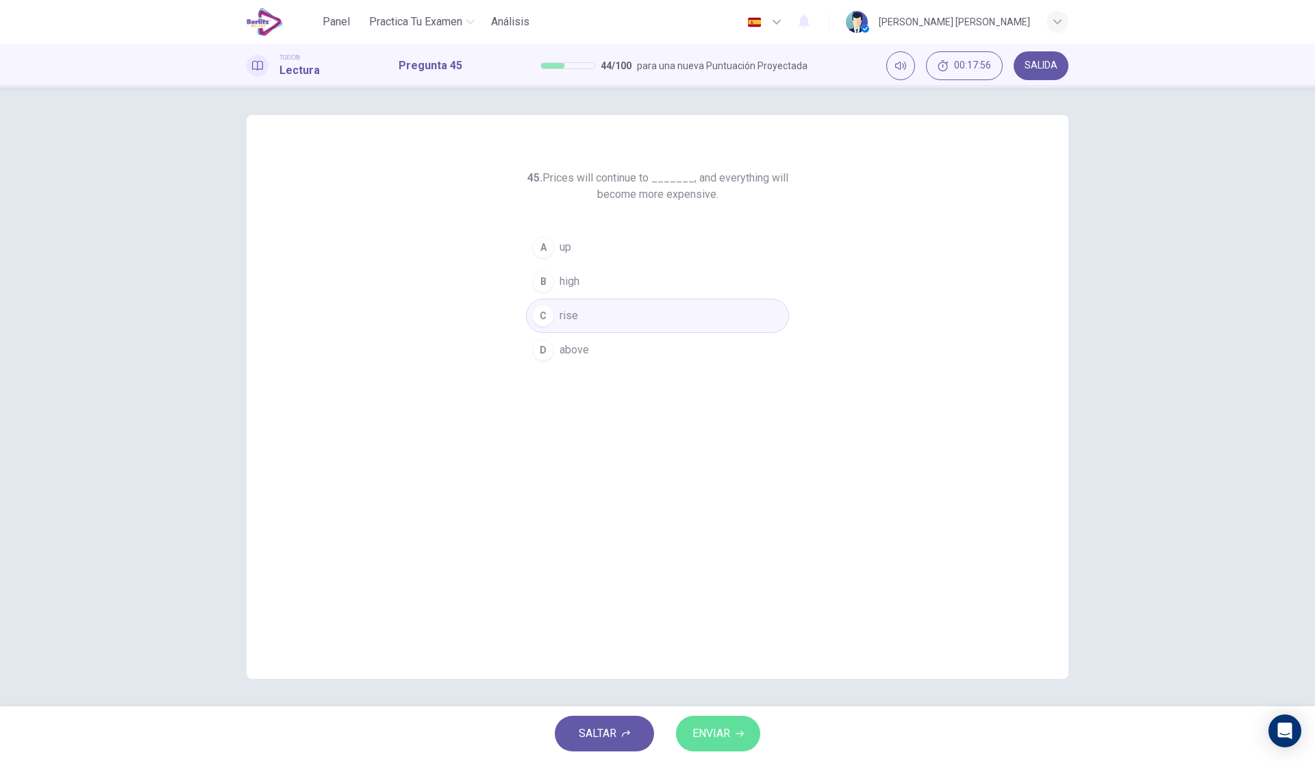
click at [731, 722] on button "ENVIAR" at bounding box center [718, 733] width 84 height 36
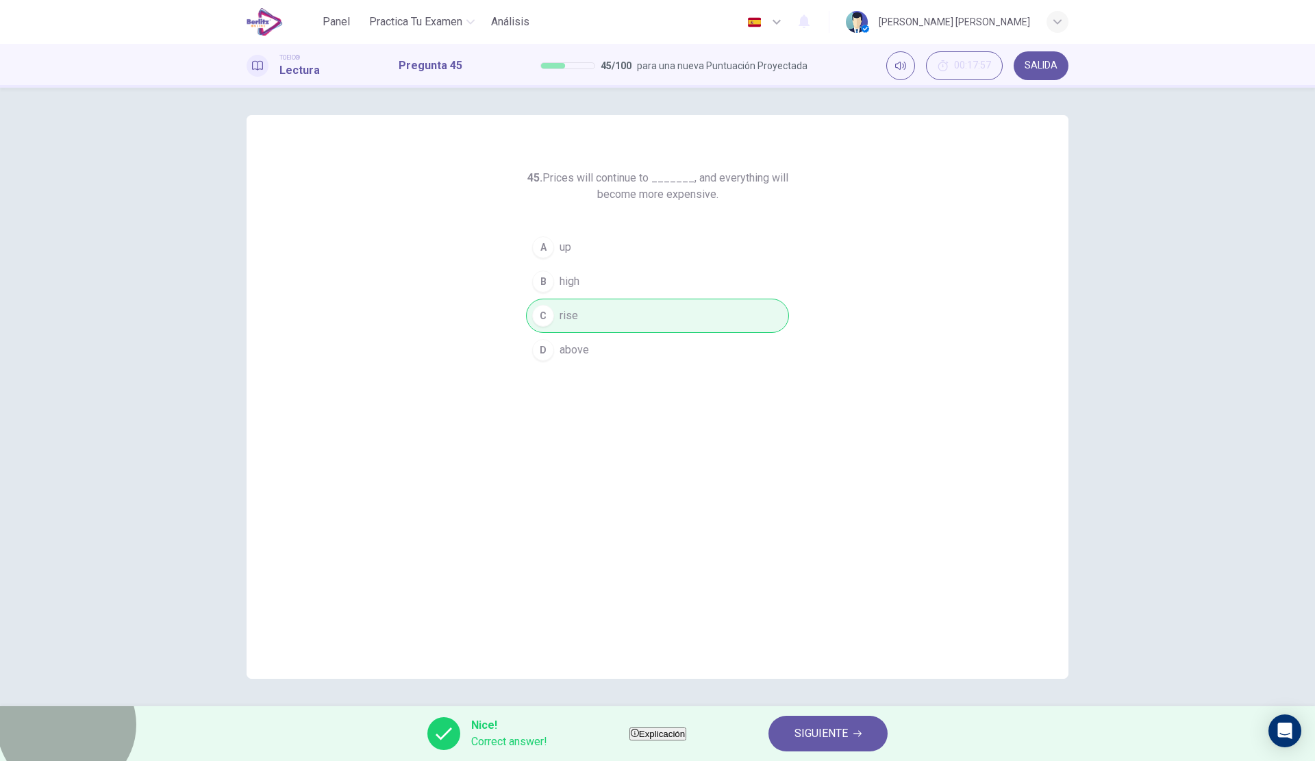
click at [667, 734] on span "Explicación" at bounding box center [662, 734] width 46 height 10
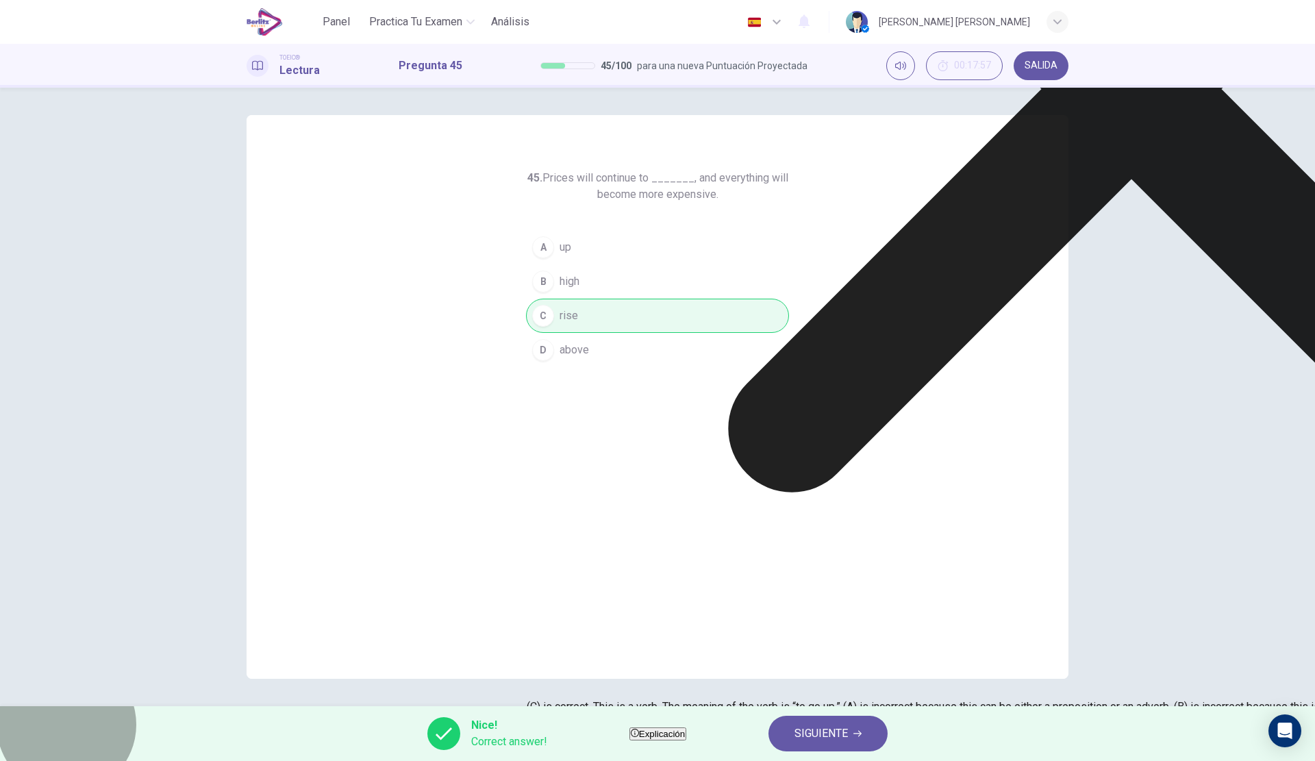
click at [667, 734] on span "Explicación" at bounding box center [662, 734] width 46 height 10
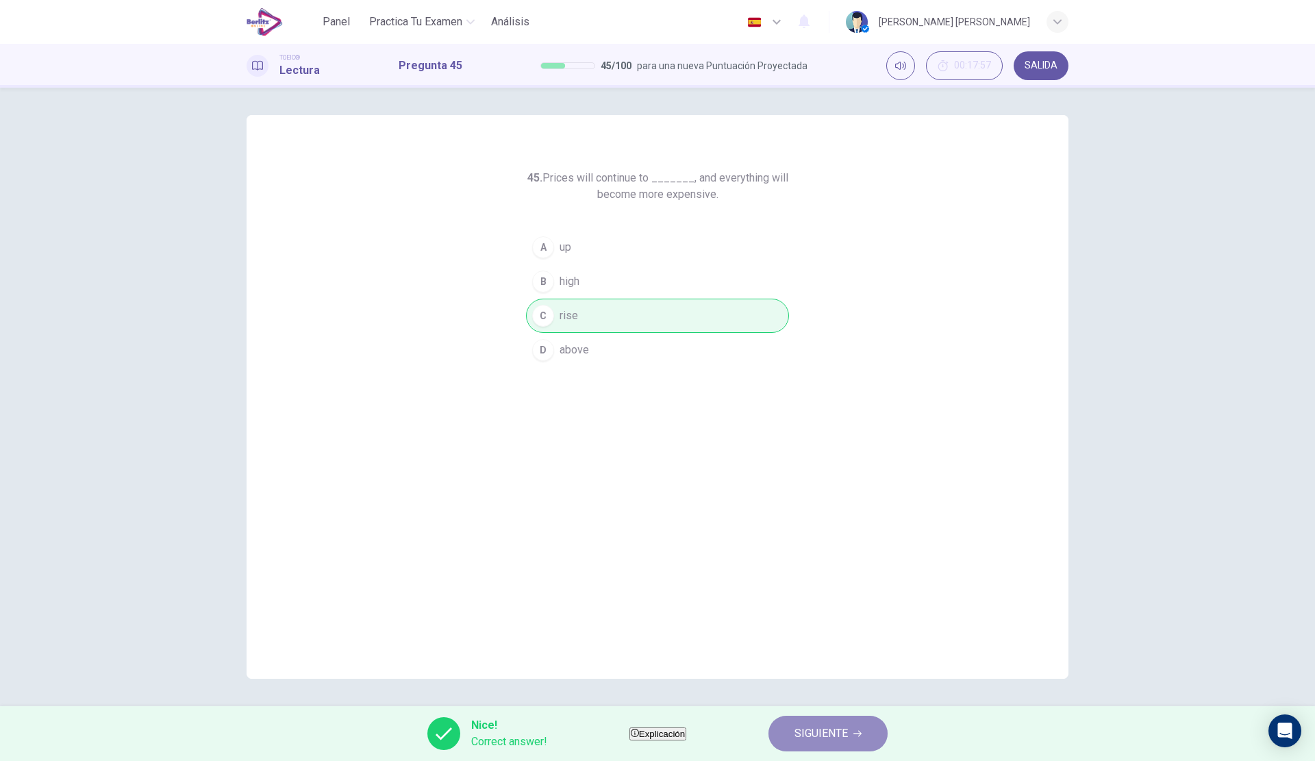
click at [828, 733] on span "SIGUIENTE" at bounding box center [820, 733] width 53 height 19
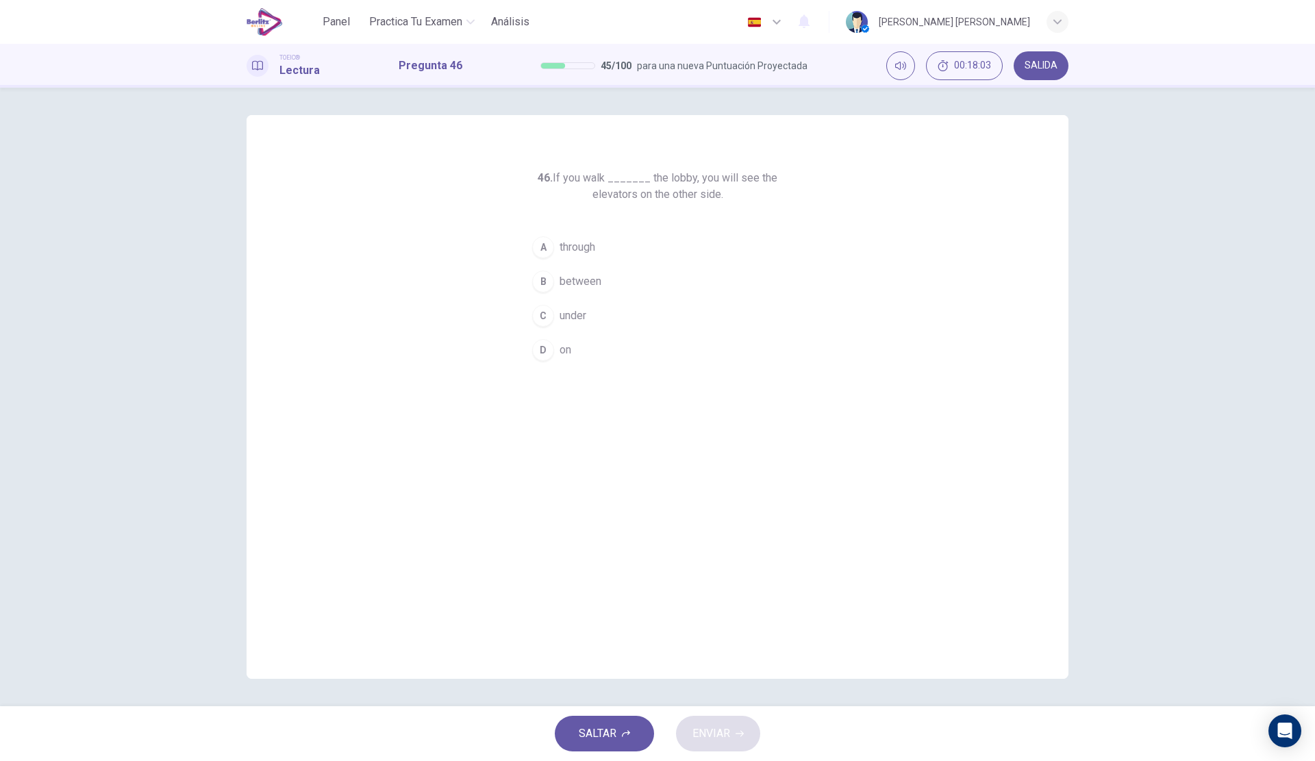
click at [579, 253] on span "through" at bounding box center [577, 247] width 36 height 16
click at [736, 736] on icon "button" at bounding box center [739, 733] width 8 height 8
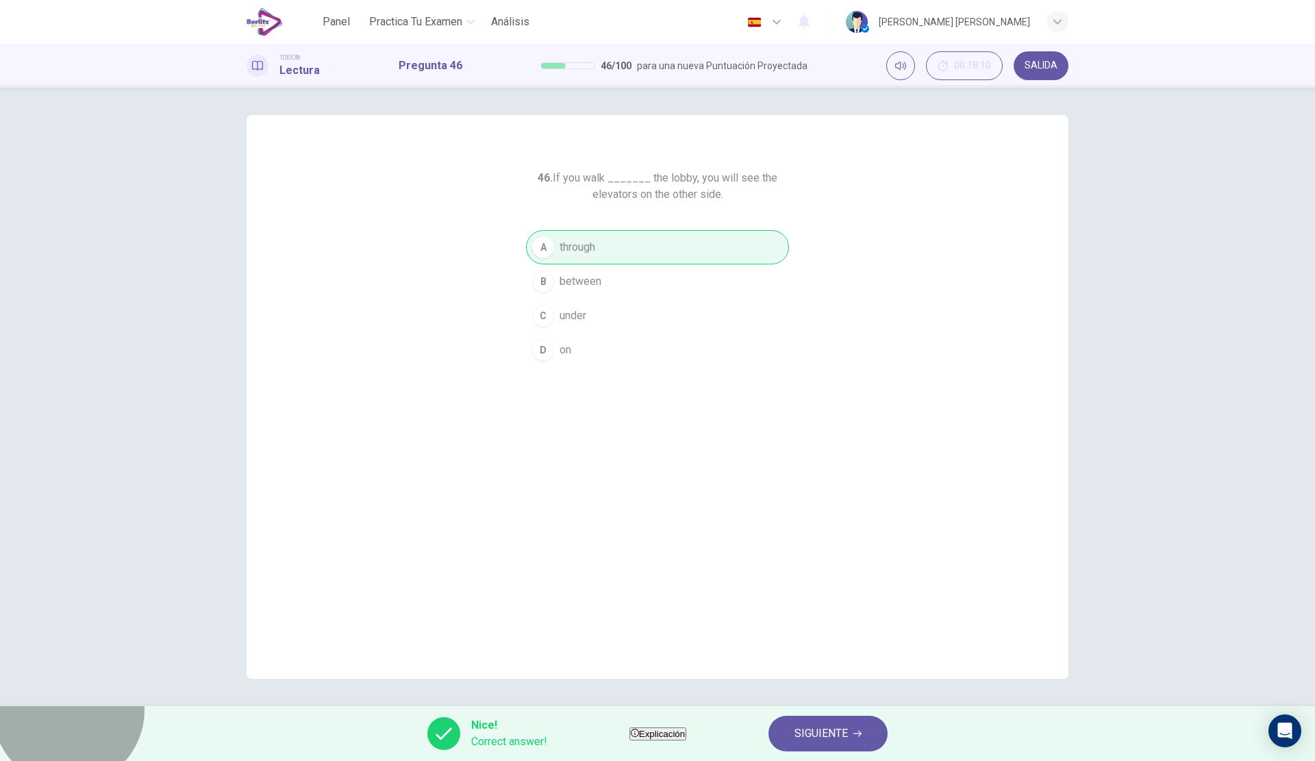
drag, startPoint x: 669, startPoint y: 720, endPoint x: 666, endPoint y: 727, distance: 8.3
click at [666, 727] on button "Explicación" at bounding box center [657, 733] width 57 height 13
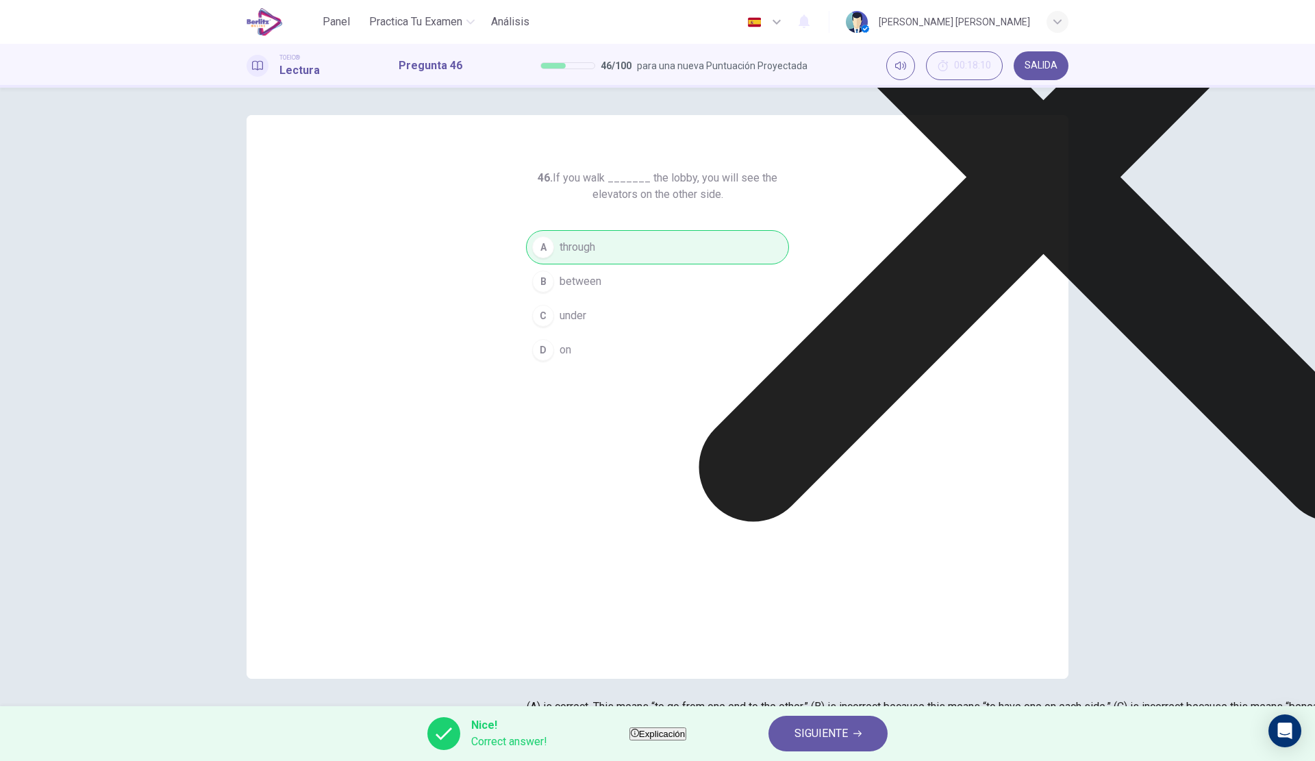
click at [755, 716] on div "Nice! Correct answer! Explicación SIGUIENTE" at bounding box center [657, 733] width 1315 height 55
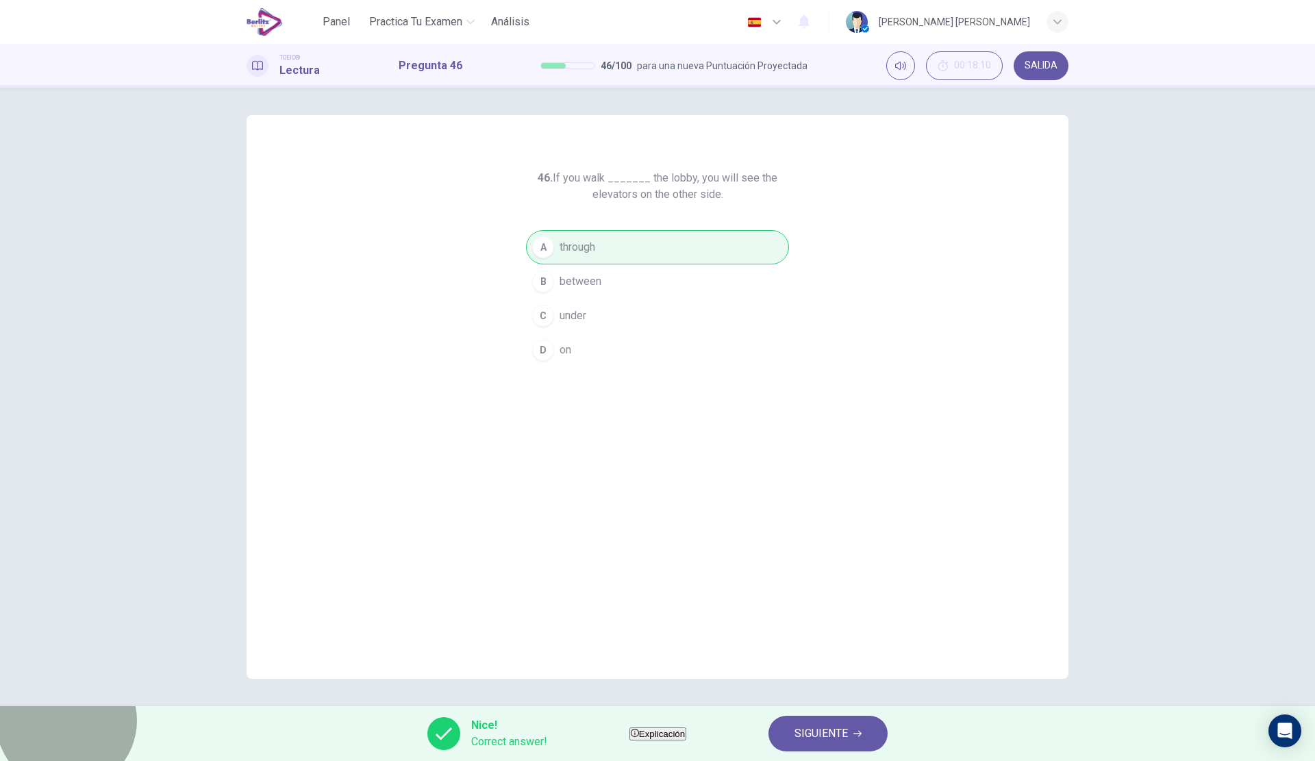
click at [667, 730] on span "Explicación" at bounding box center [662, 734] width 46 height 10
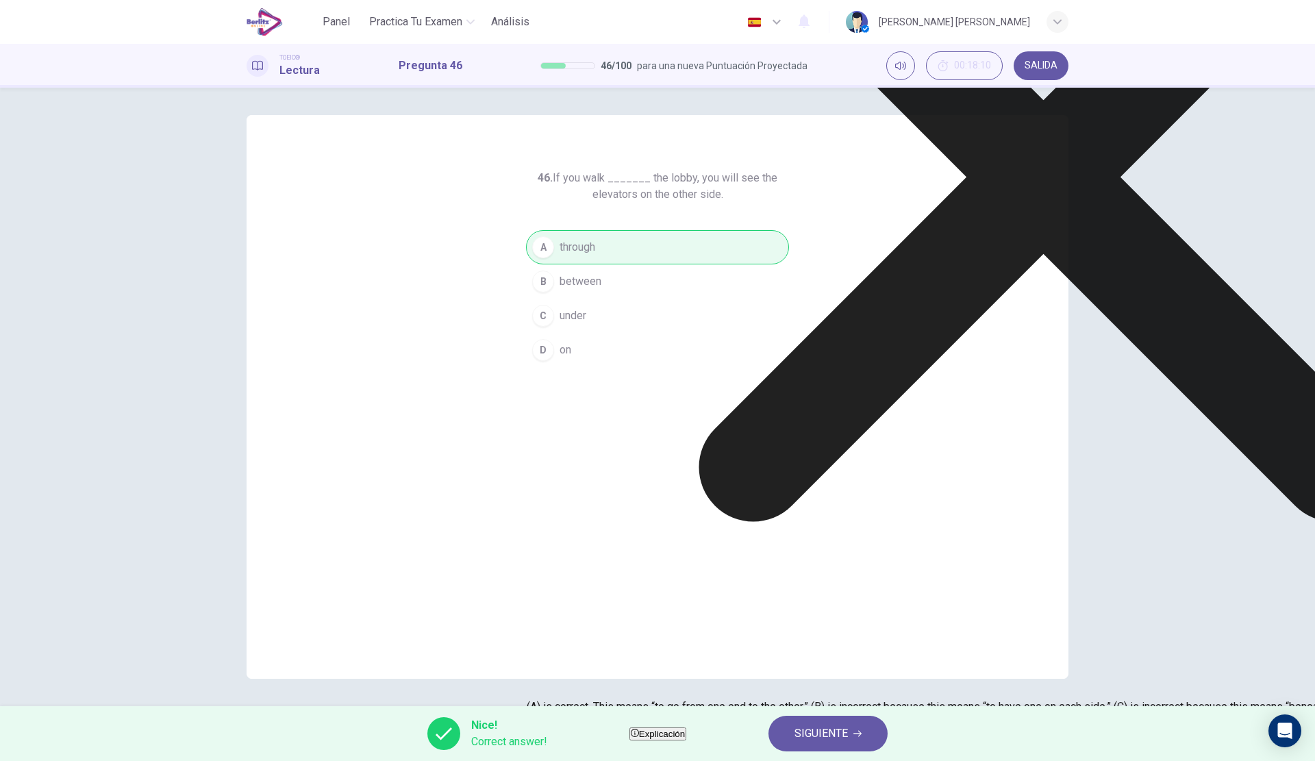
click at [753, 734] on div "Nice! Correct answer! Explicación SIGUIENTE" at bounding box center [657, 733] width 1315 height 55
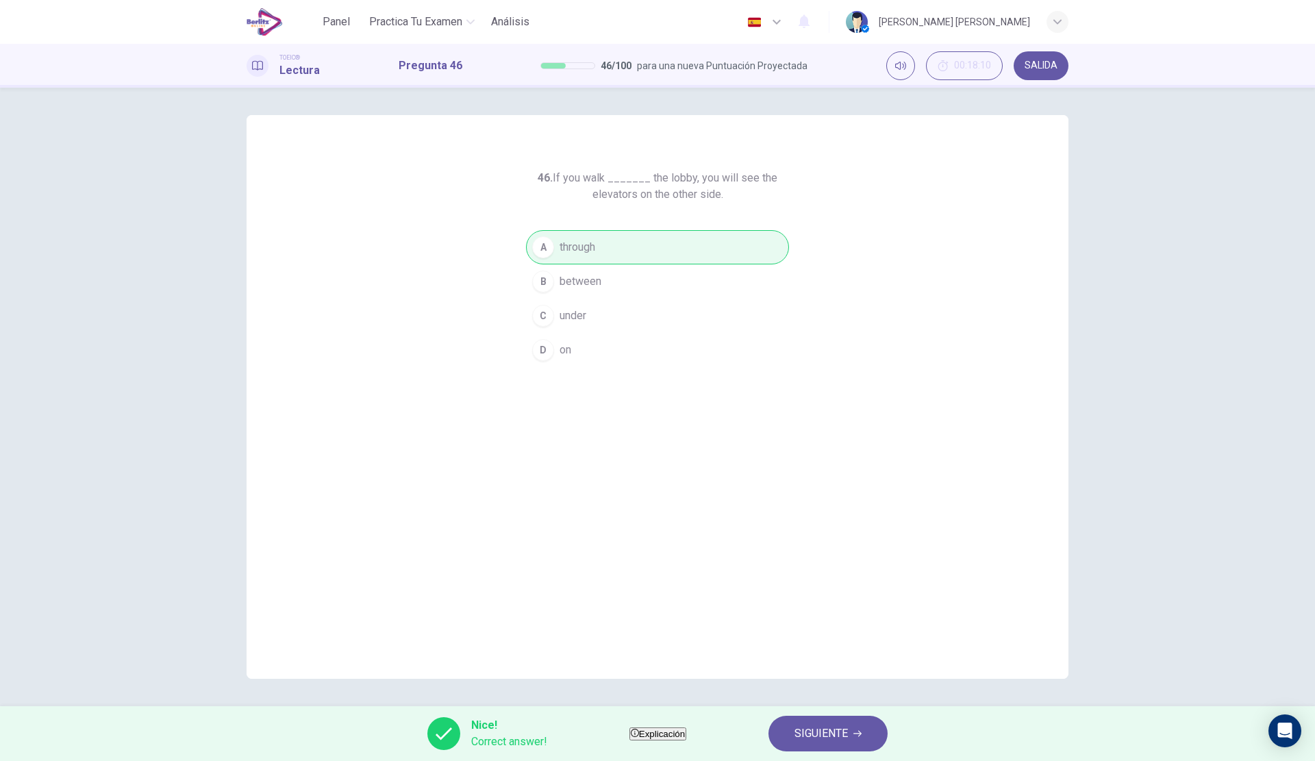
click at [815, 729] on button "SIGUIENTE" at bounding box center [827, 733] width 119 height 36
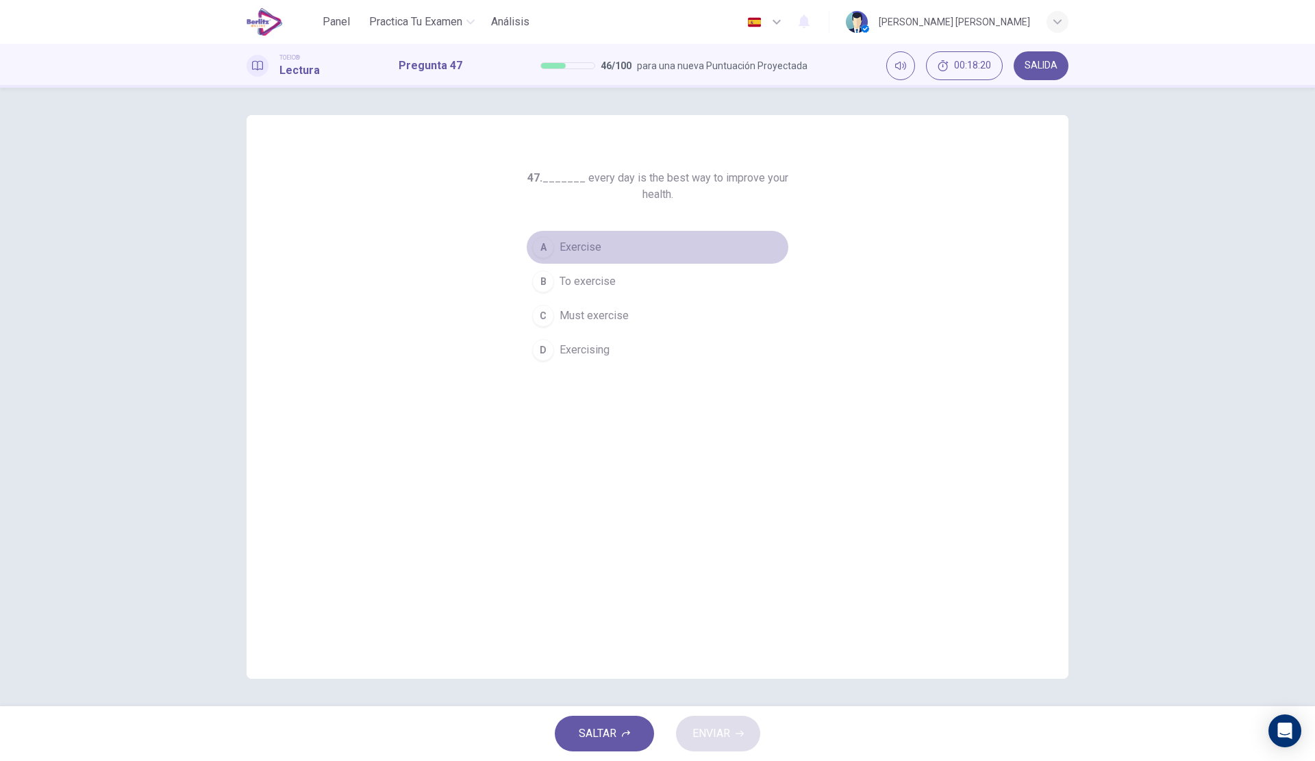
click at [623, 250] on button "A Exercise" at bounding box center [657, 247] width 263 height 34
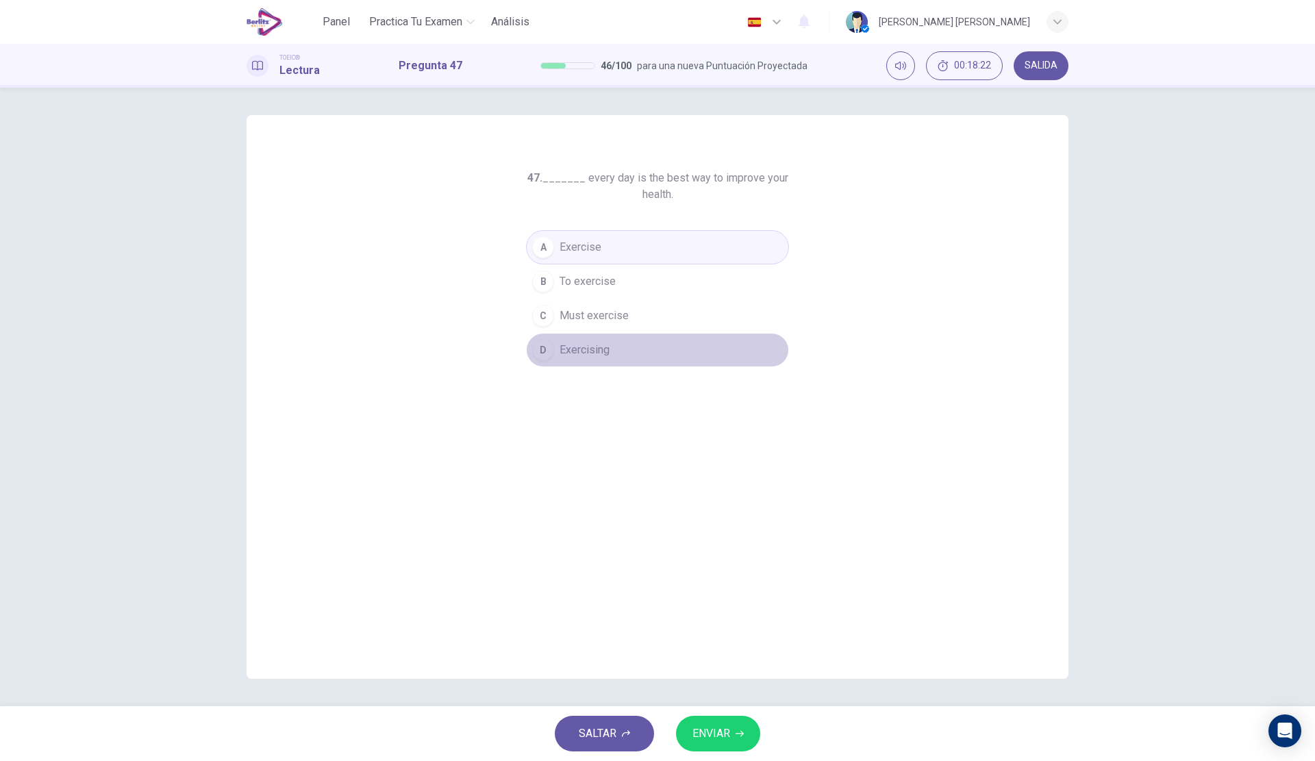
click at [629, 354] on button "D Exercising" at bounding box center [657, 350] width 263 height 34
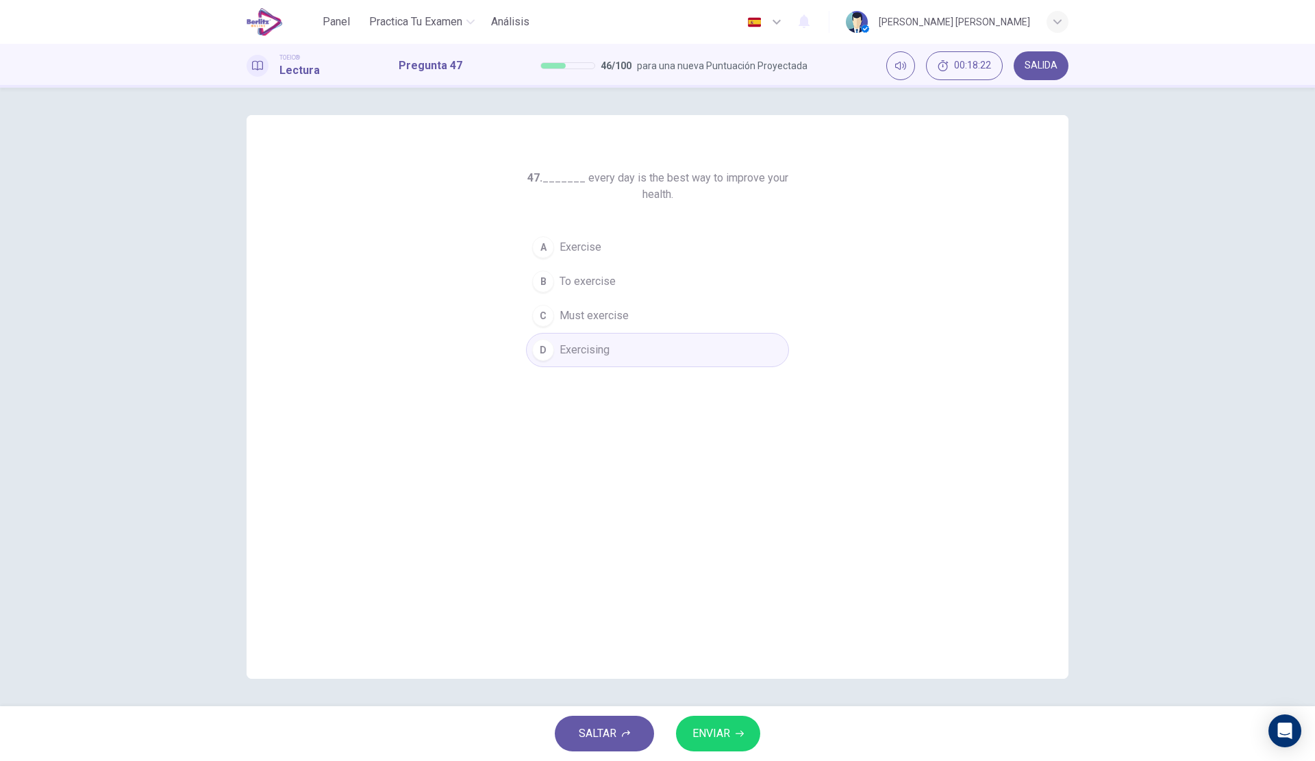
click at [711, 726] on span "ENVIAR" at bounding box center [711, 733] width 38 height 19
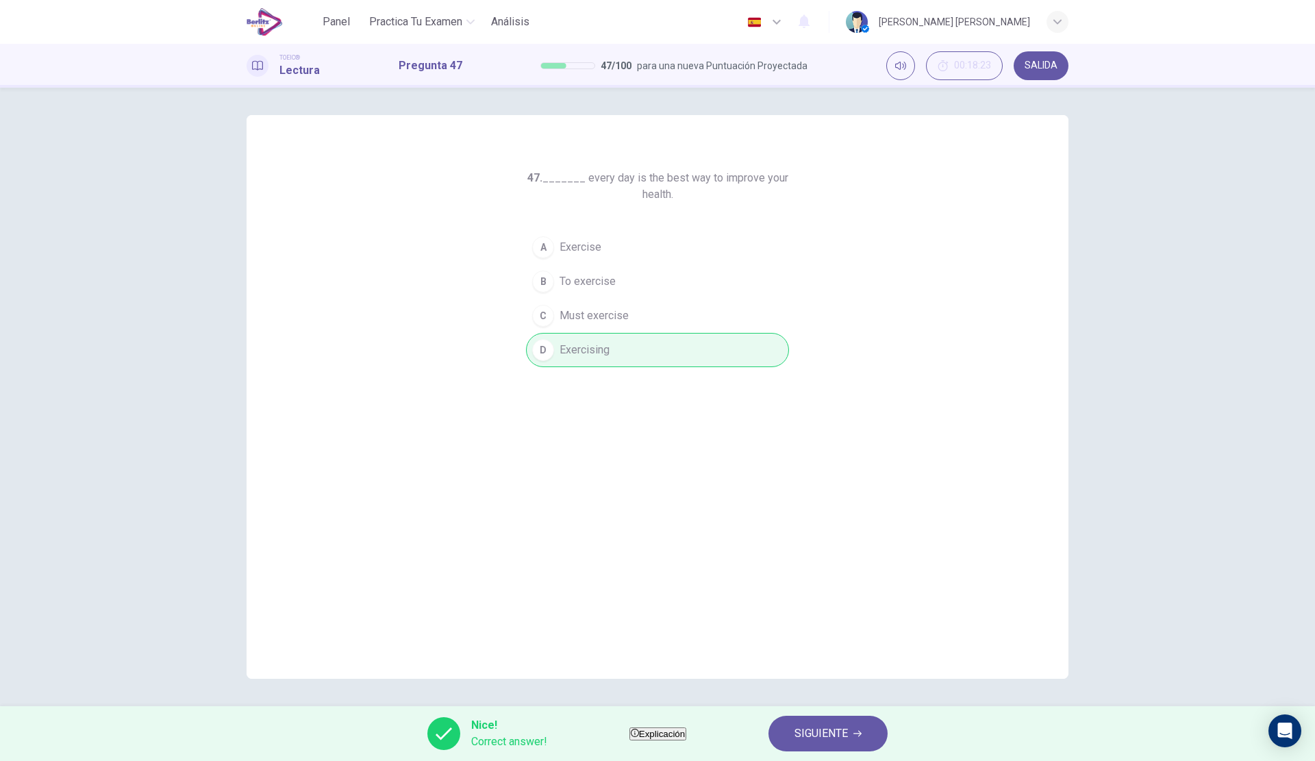
click at [818, 725] on button "SIGUIENTE" at bounding box center [827, 733] width 119 height 36
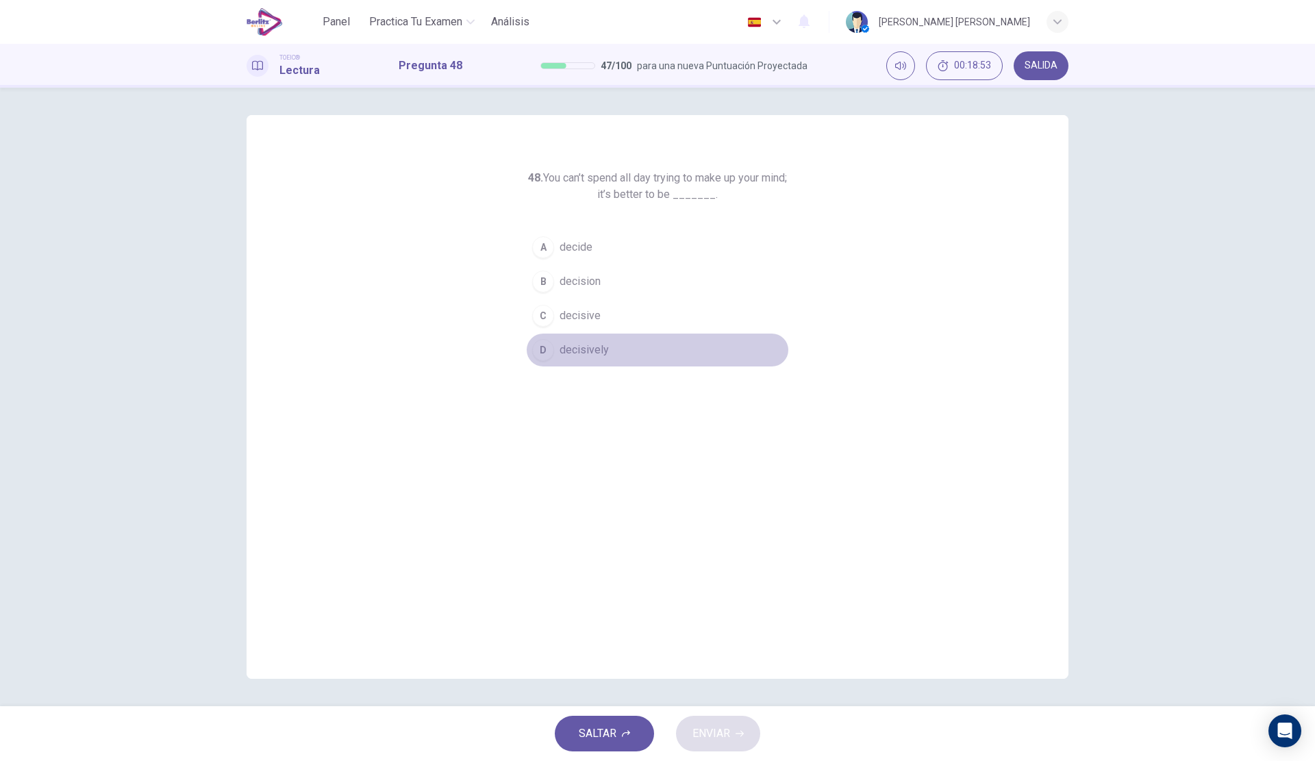
click at [592, 360] on button "D decisively" at bounding box center [657, 350] width 263 height 34
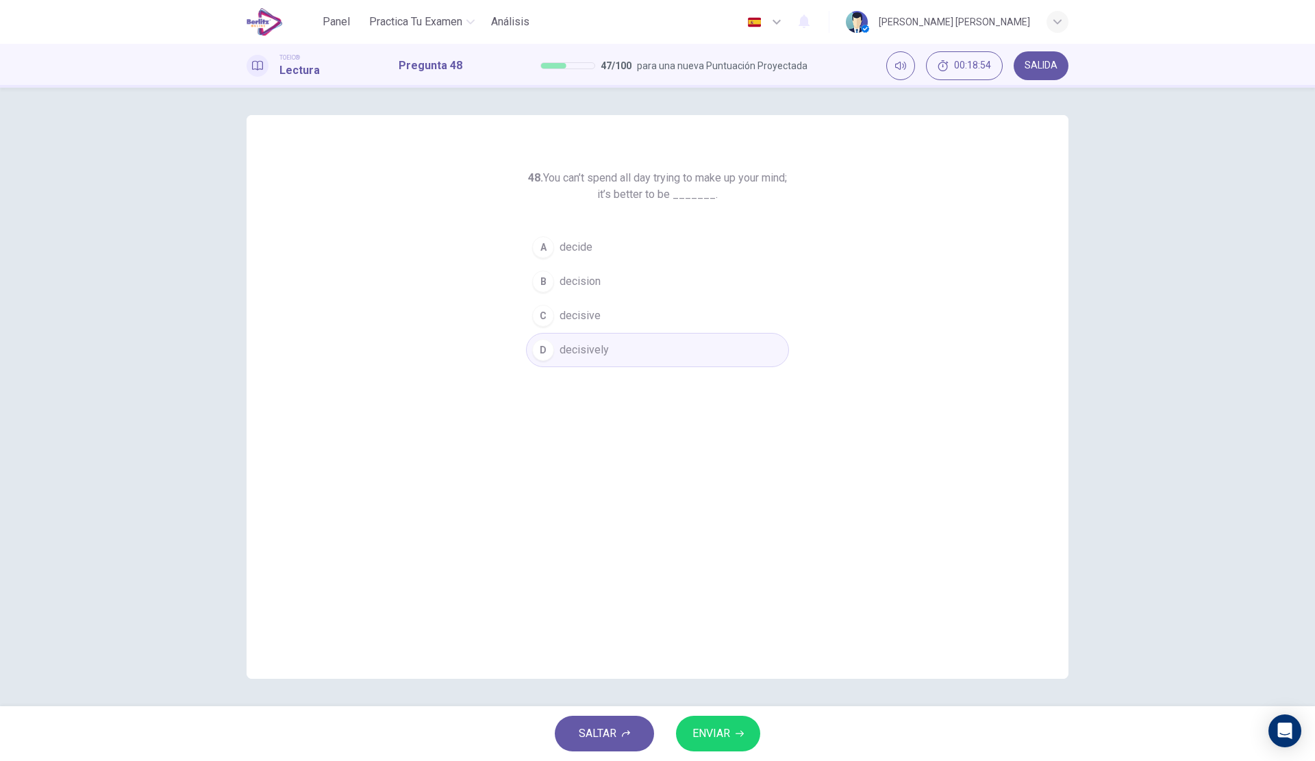
click at [714, 733] on span "ENVIAR" at bounding box center [711, 733] width 38 height 19
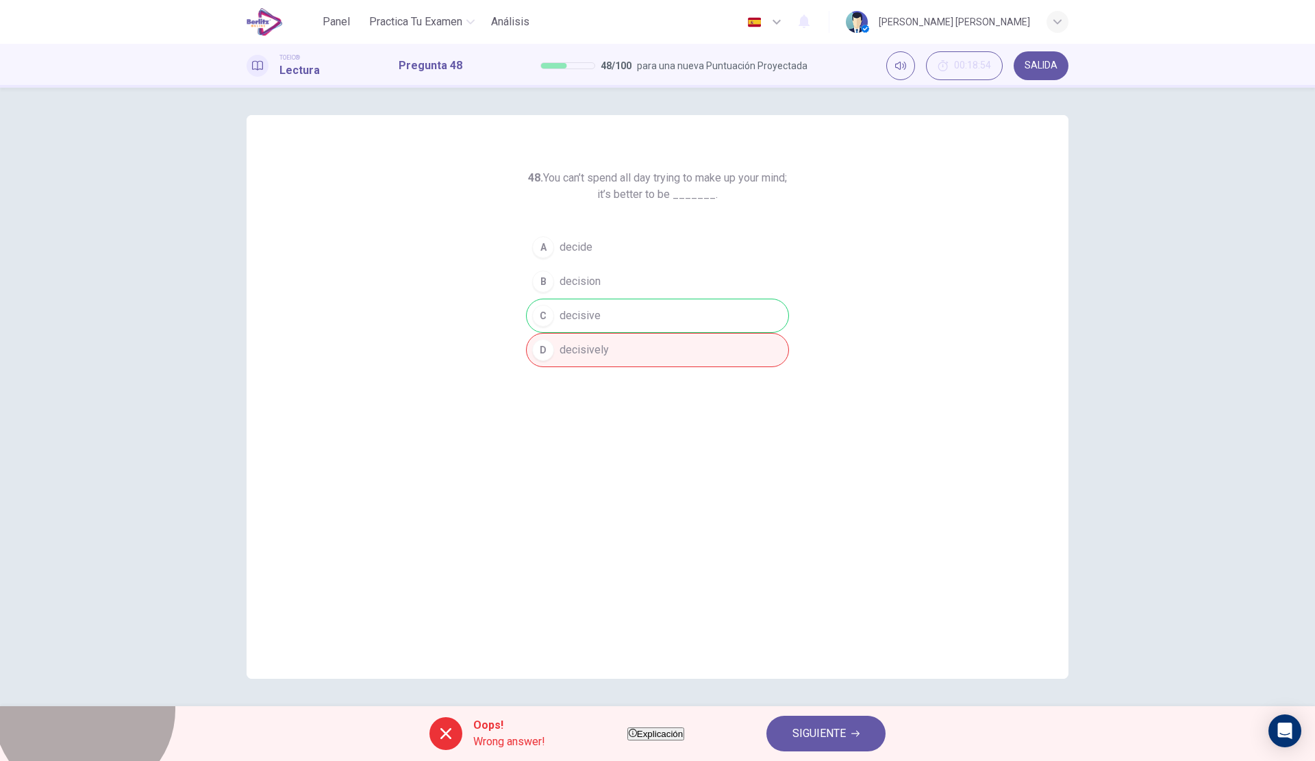
click at [683, 727] on button "Explicación" at bounding box center [655, 733] width 57 height 13
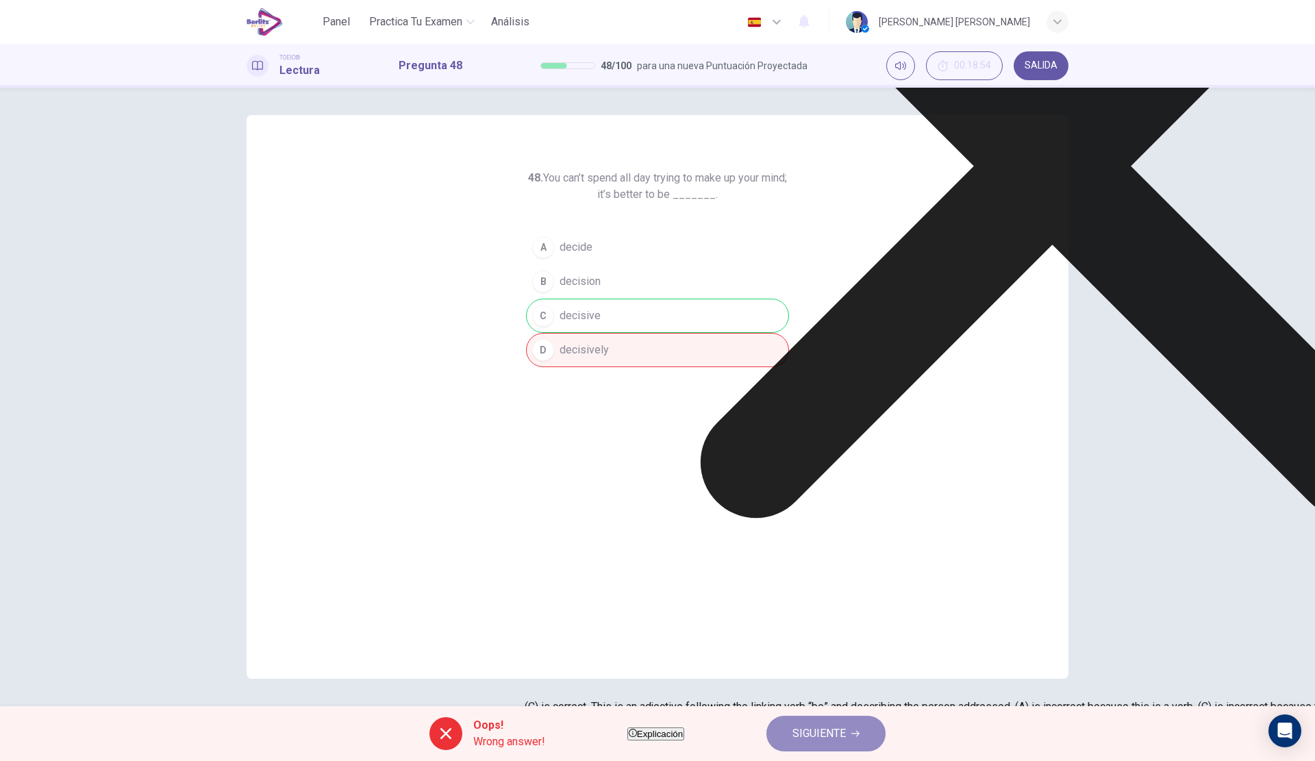
click at [846, 724] on span "SIGUIENTE" at bounding box center [818, 733] width 53 height 19
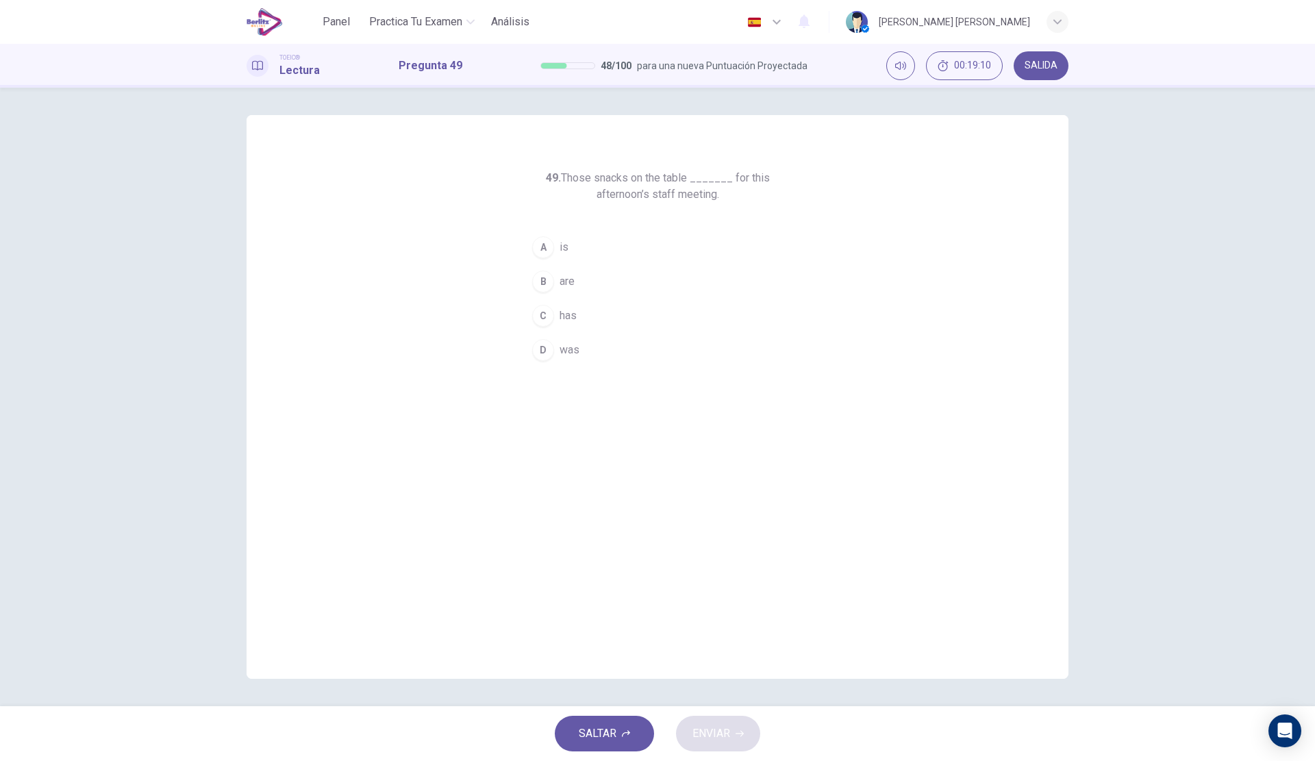
click at [563, 245] on span "is" at bounding box center [563, 247] width 9 height 16
click at [711, 728] on span "ENVIAR" at bounding box center [711, 733] width 38 height 19
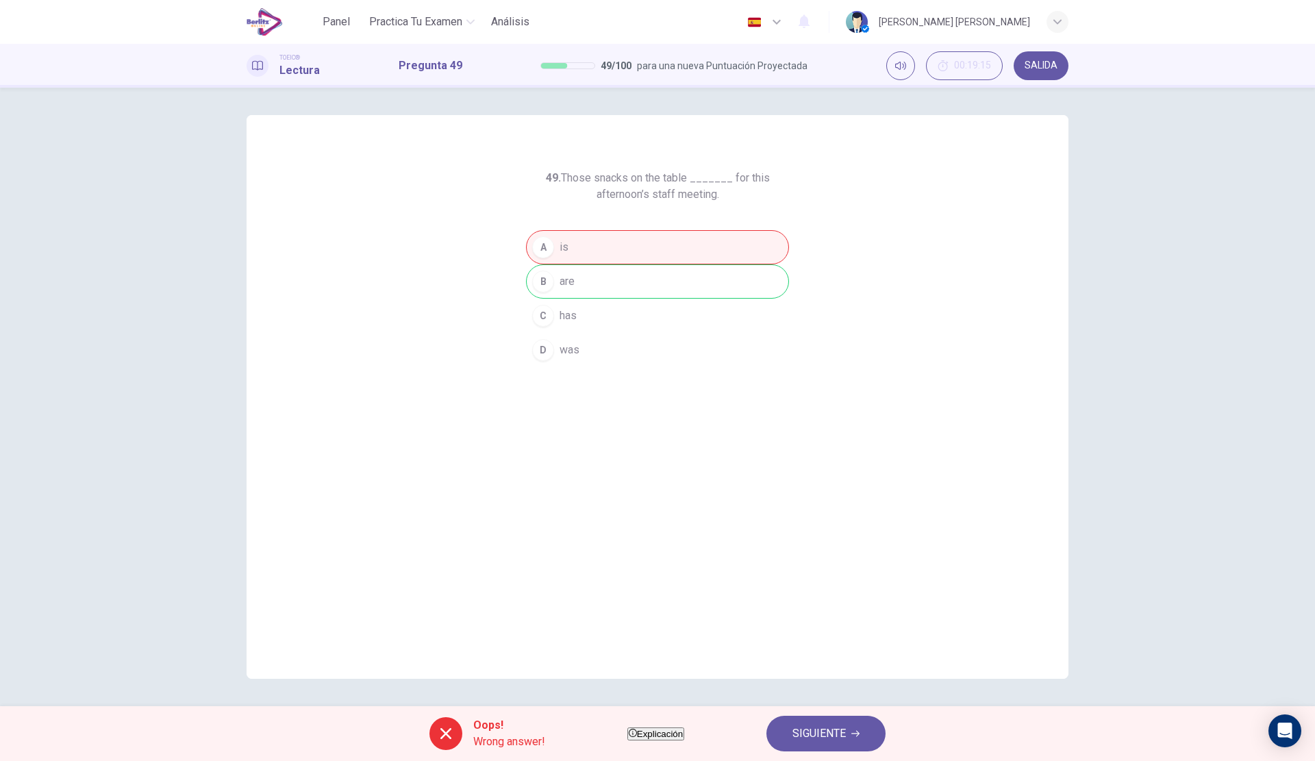
click at [858, 722] on button "SIGUIENTE" at bounding box center [825, 733] width 119 height 36
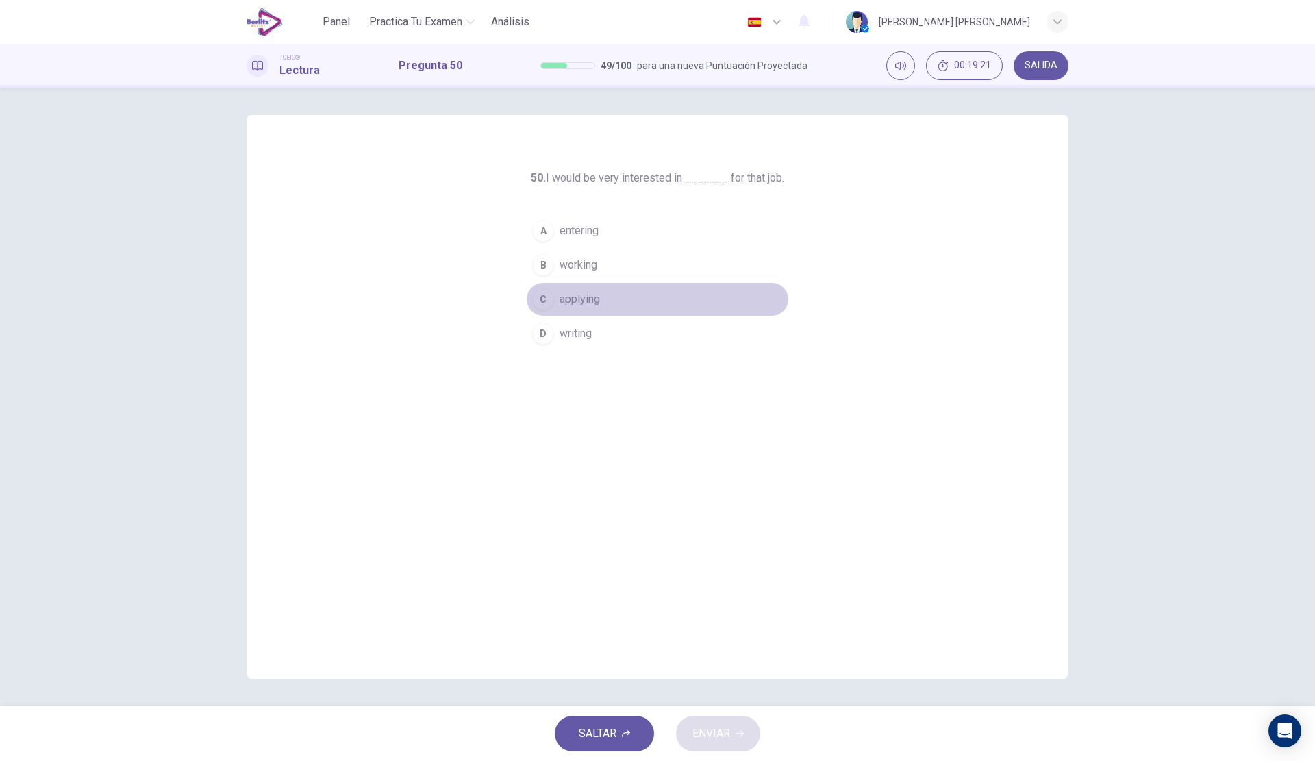
click at [587, 305] on span "applying" at bounding box center [579, 299] width 40 height 16
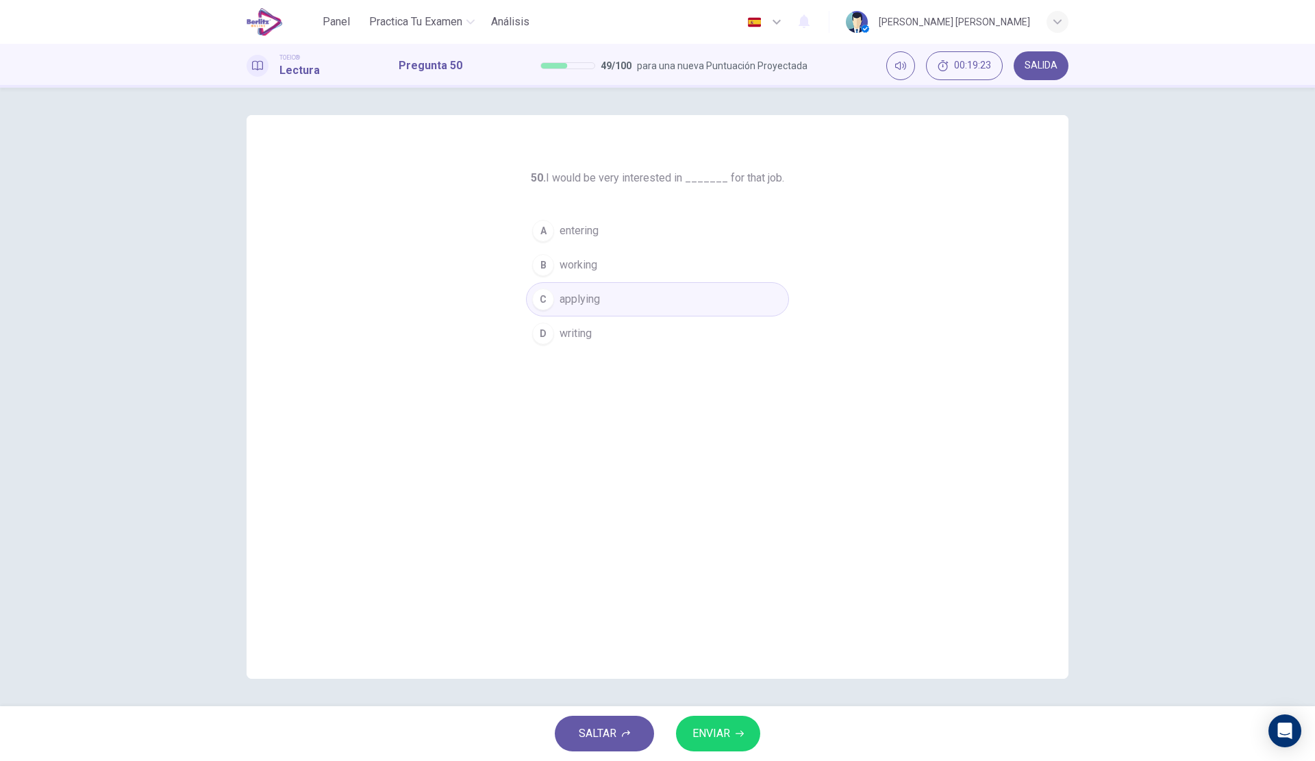
click at [734, 716] on button "ENVIAR" at bounding box center [718, 733] width 84 height 36
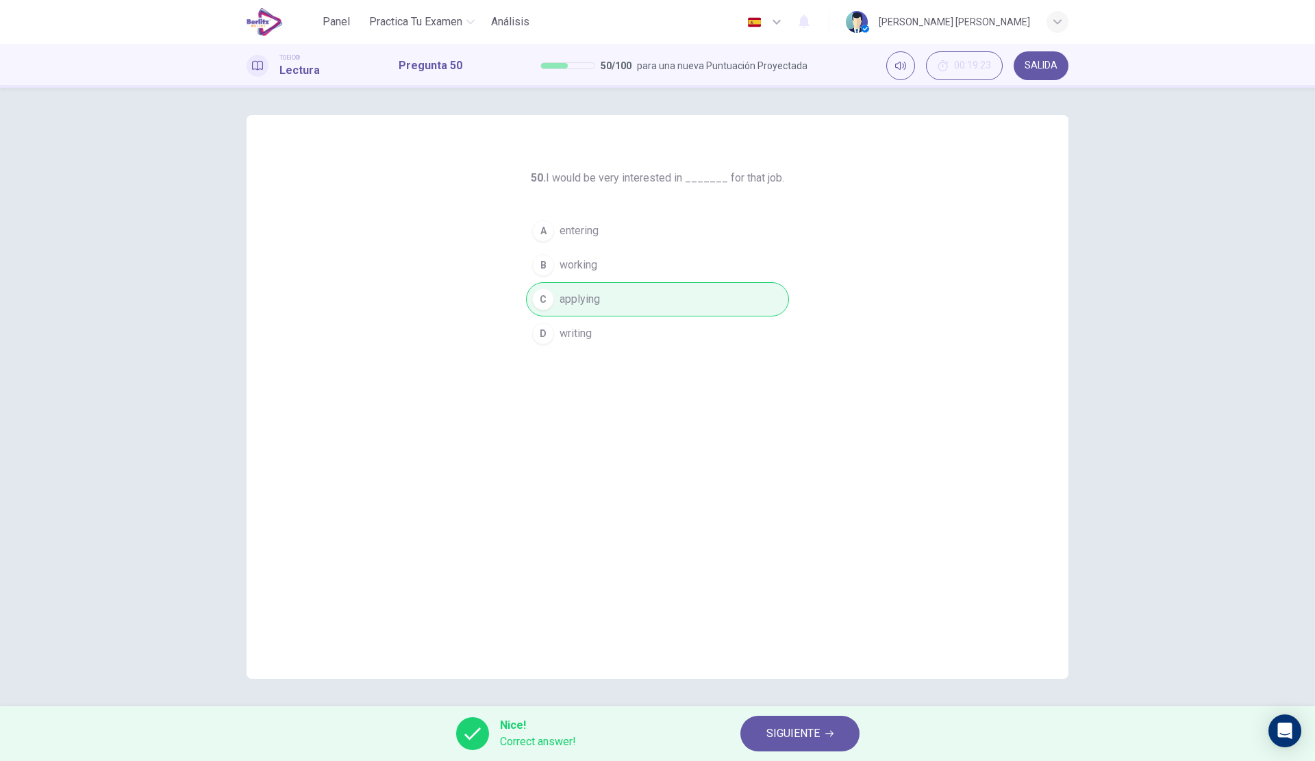
click at [782, 726] on span "SIGUIENTE" at bounding box center [792, 733] width 53 height 19
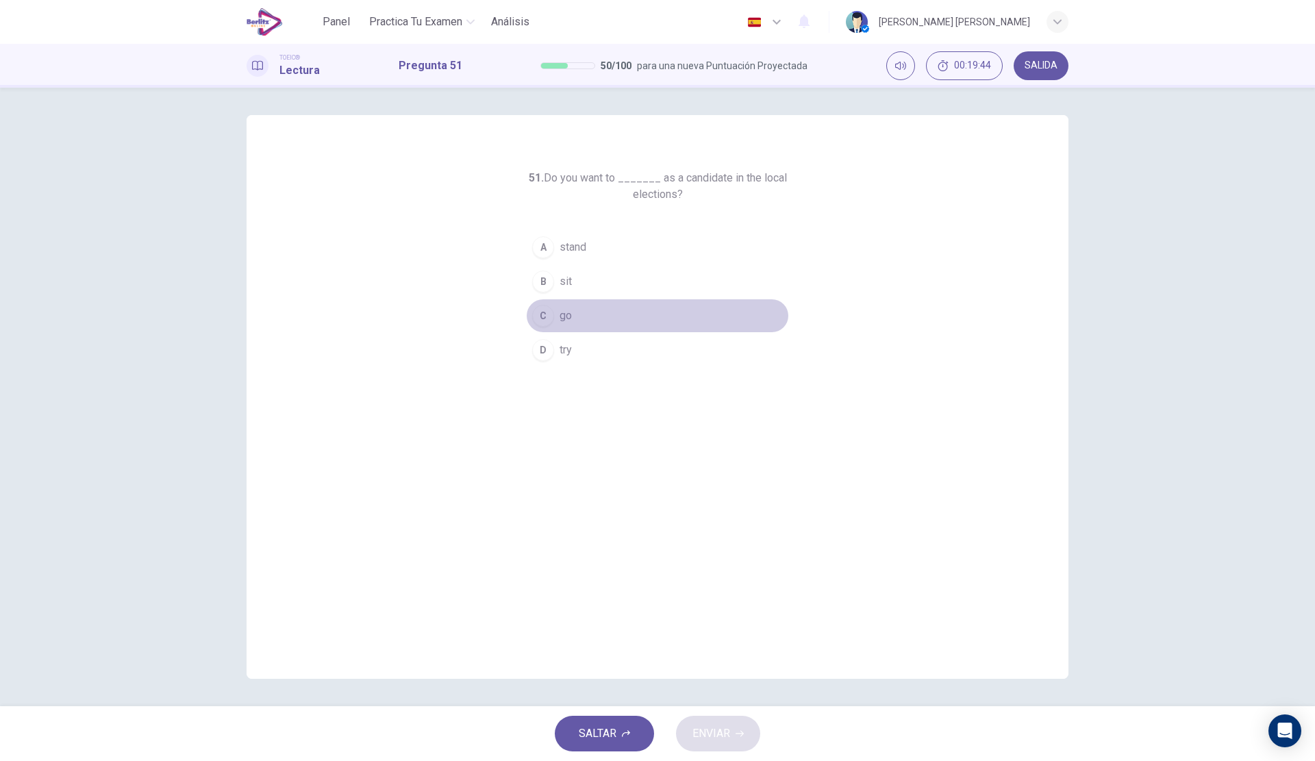
click at [590, 314] on button "C go" at bounding box center [657, 316] width 263 height 34
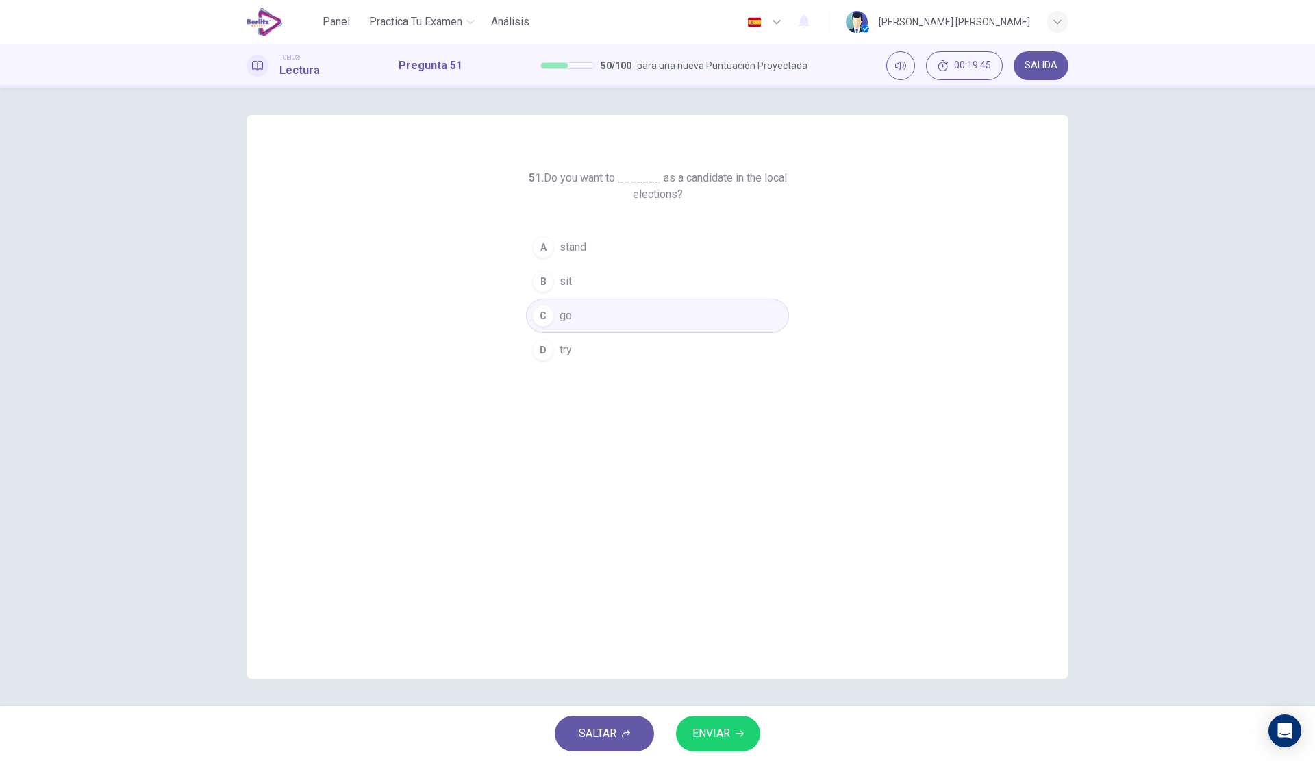
click at [701, 726] on span "ENVIAR" at bounding box center [711, 733] width 38 height 19
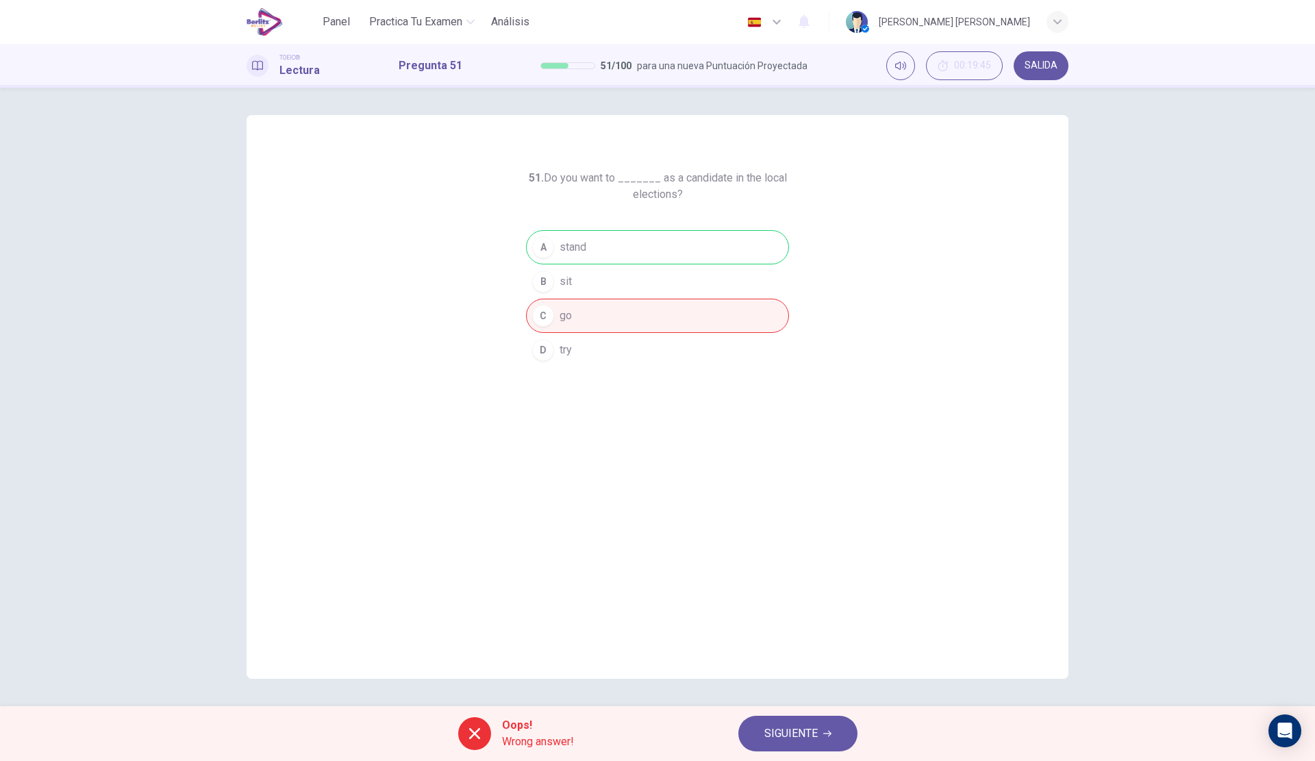
click at [804, 728] on span "SIGUIENTE" at bounding box center [790, 733] width 53 height 19
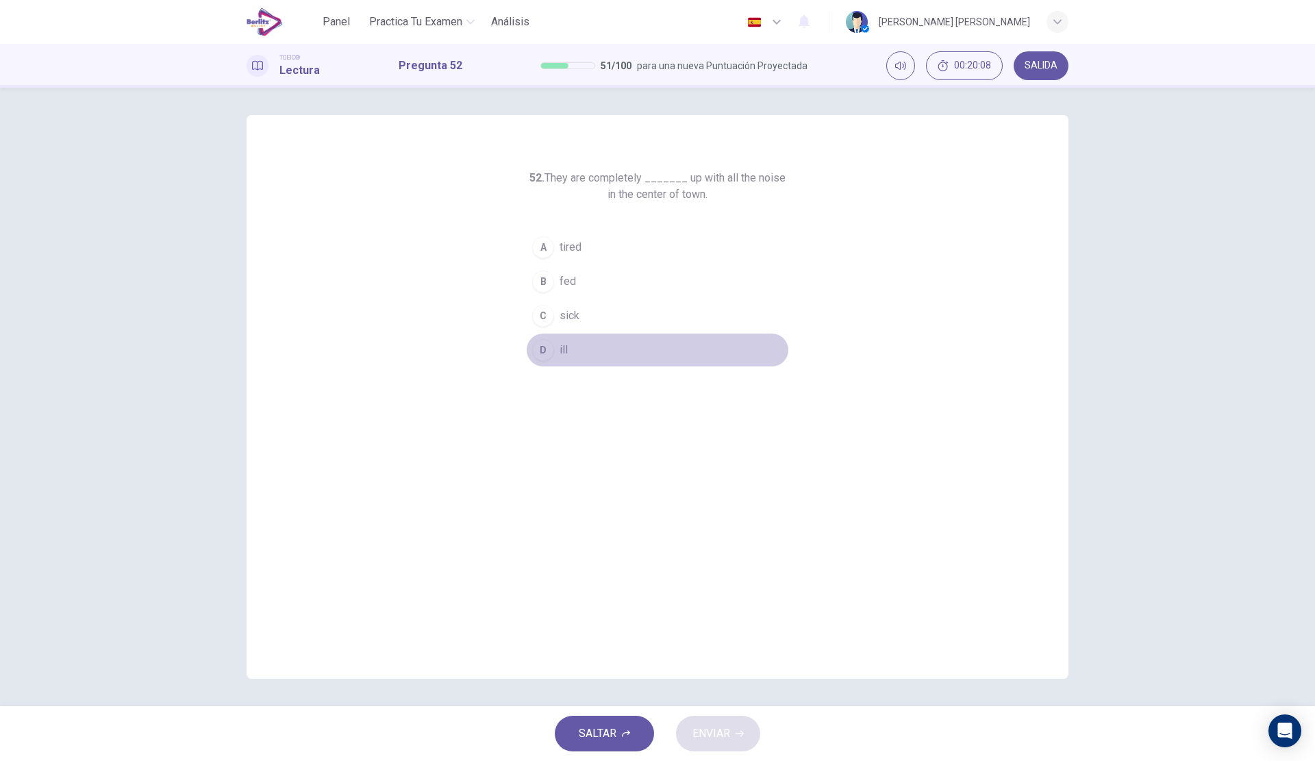
click at [592, 346] on button "D ill" at bounding box center [657, 350] width 263 height 34
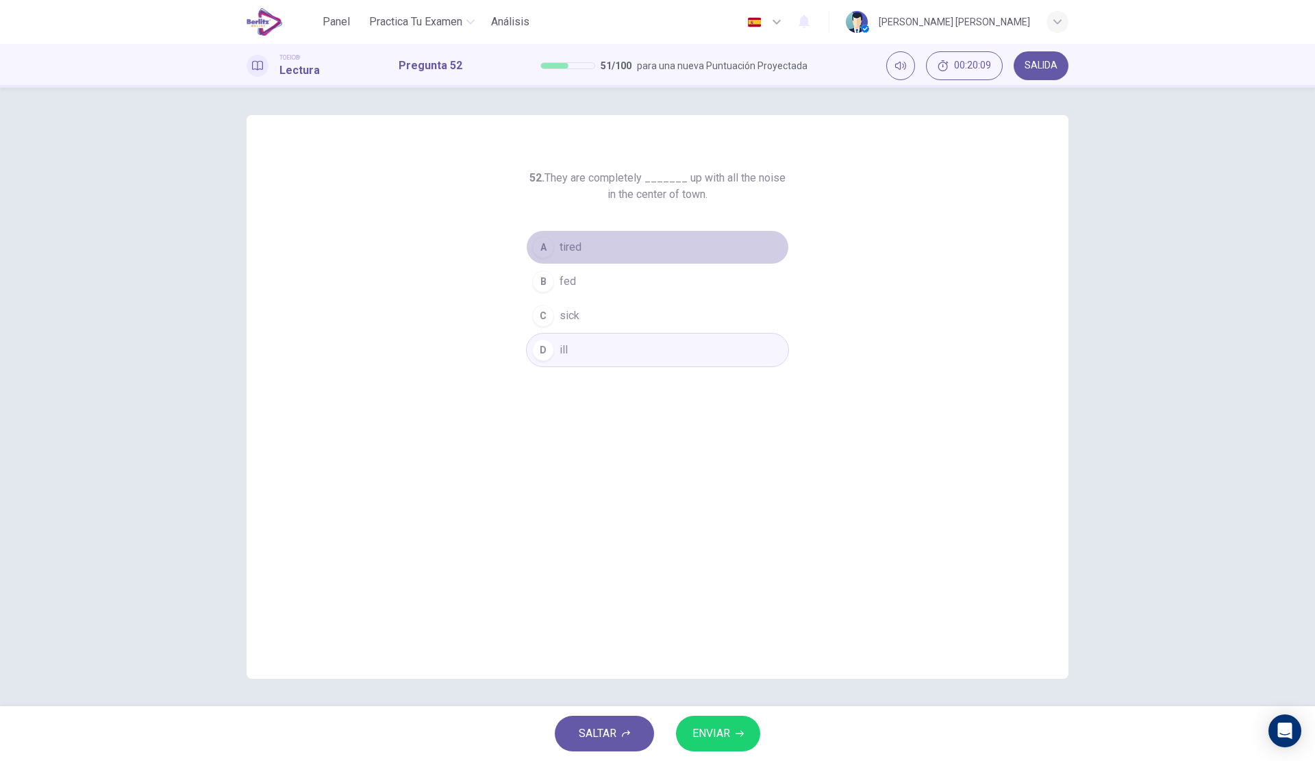
click at [607, 253] on button "A tired" at bounding box center [657, 247] width 263 height 34
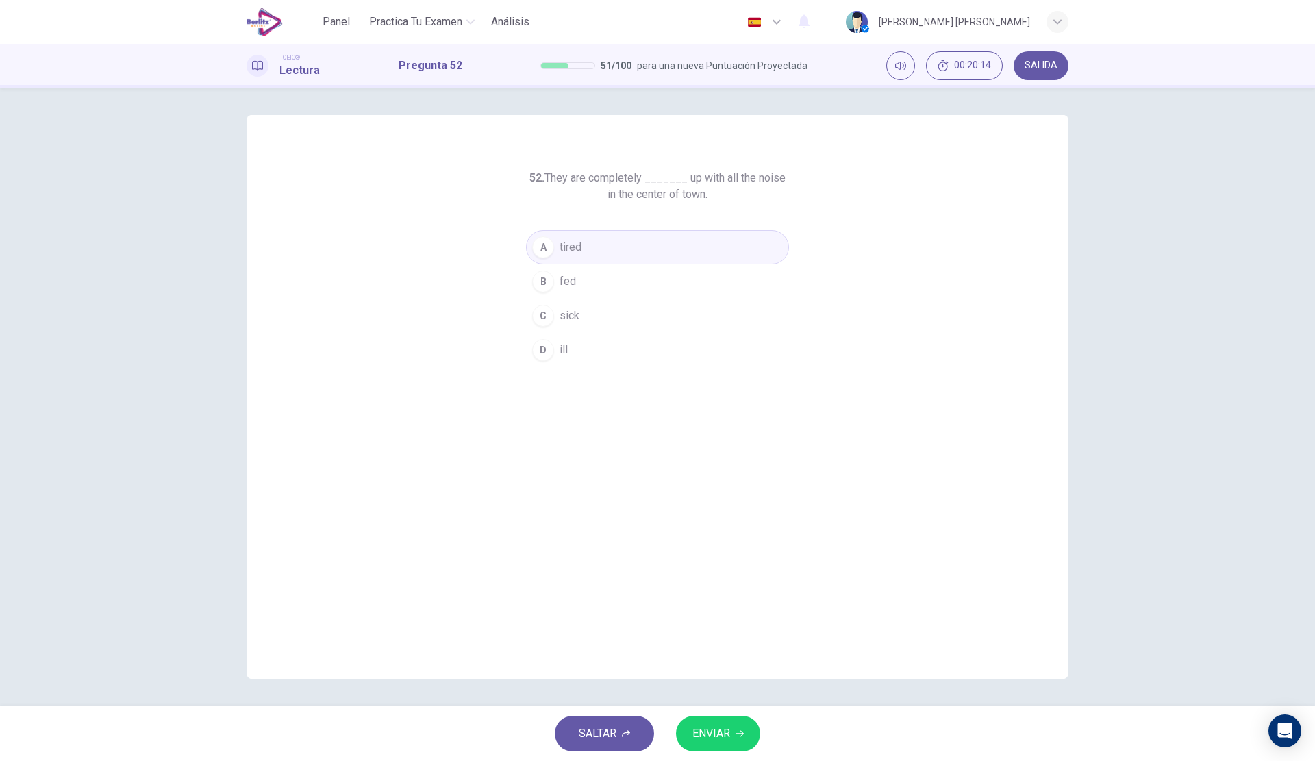
click at [644, 335] on button "D ill" at bounding box center [657, 350] width 263 height 34
click at [714, 735] on span "ENVIAR" at bounding box center [711, 733] width 38 height 19
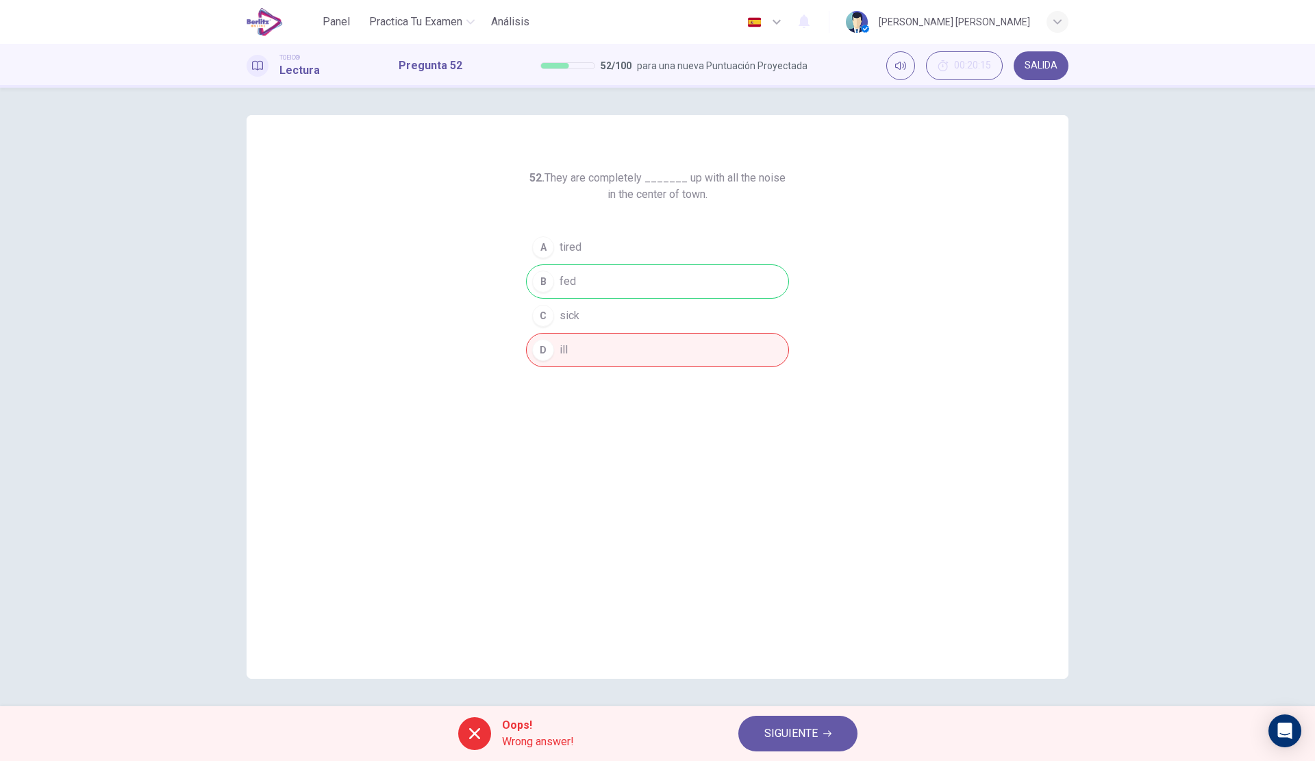
click at [792, 727] on span "SIGUIENTE" at bounding box center [790, 733] width 53 height 19
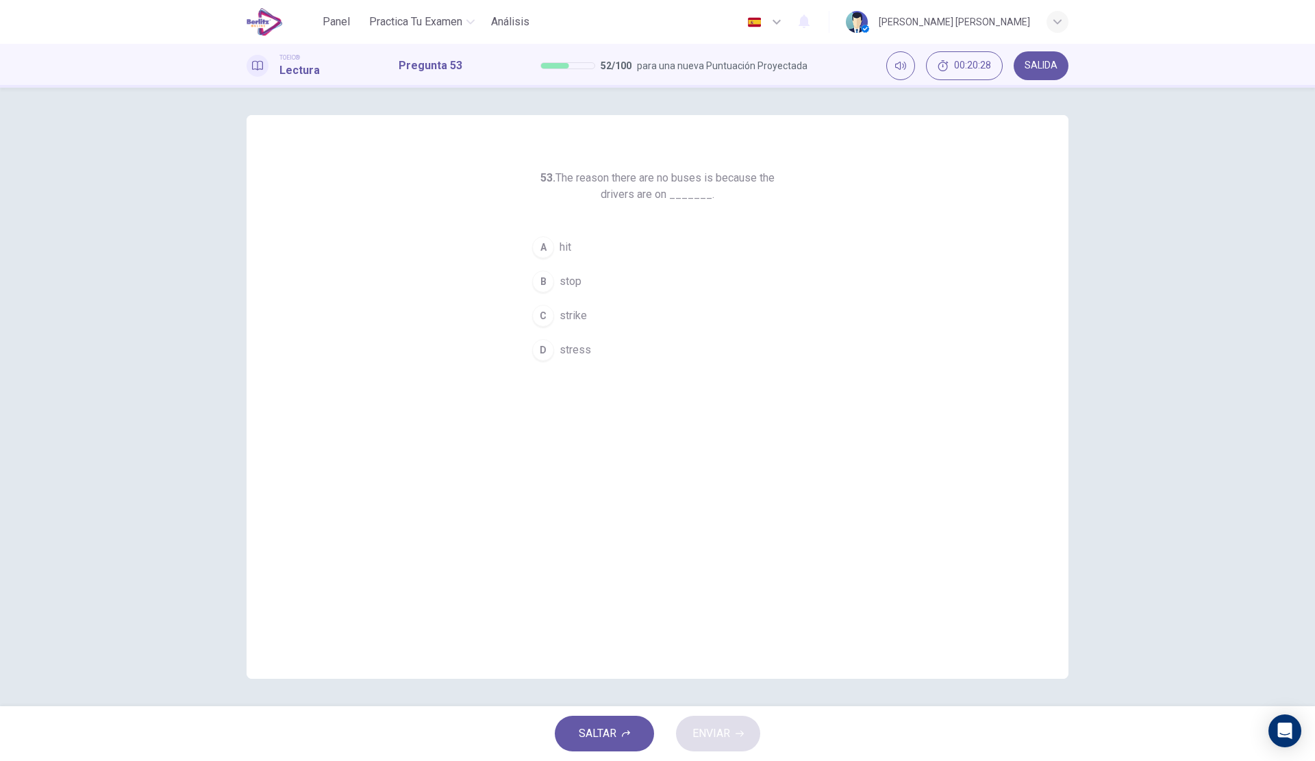
click at [610, 355] on button "D stress" at bounding box center [657, 350] width 263 height 34
click at [707, 724] on span "ENVIAR" at bounding box center [711, 733] width 38 height 19
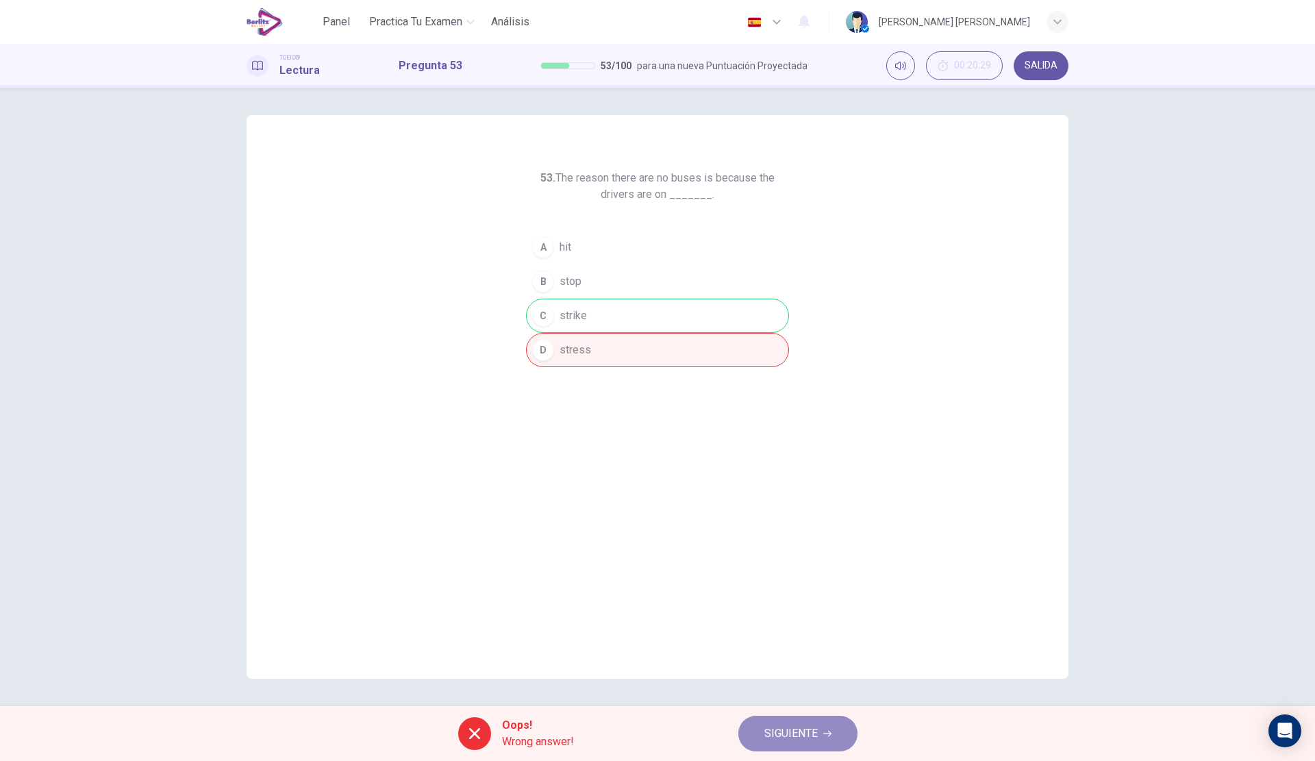
click at [805, 725] on span "SIGUIENTE" at bounding box center [790, 733] width 53 height 19
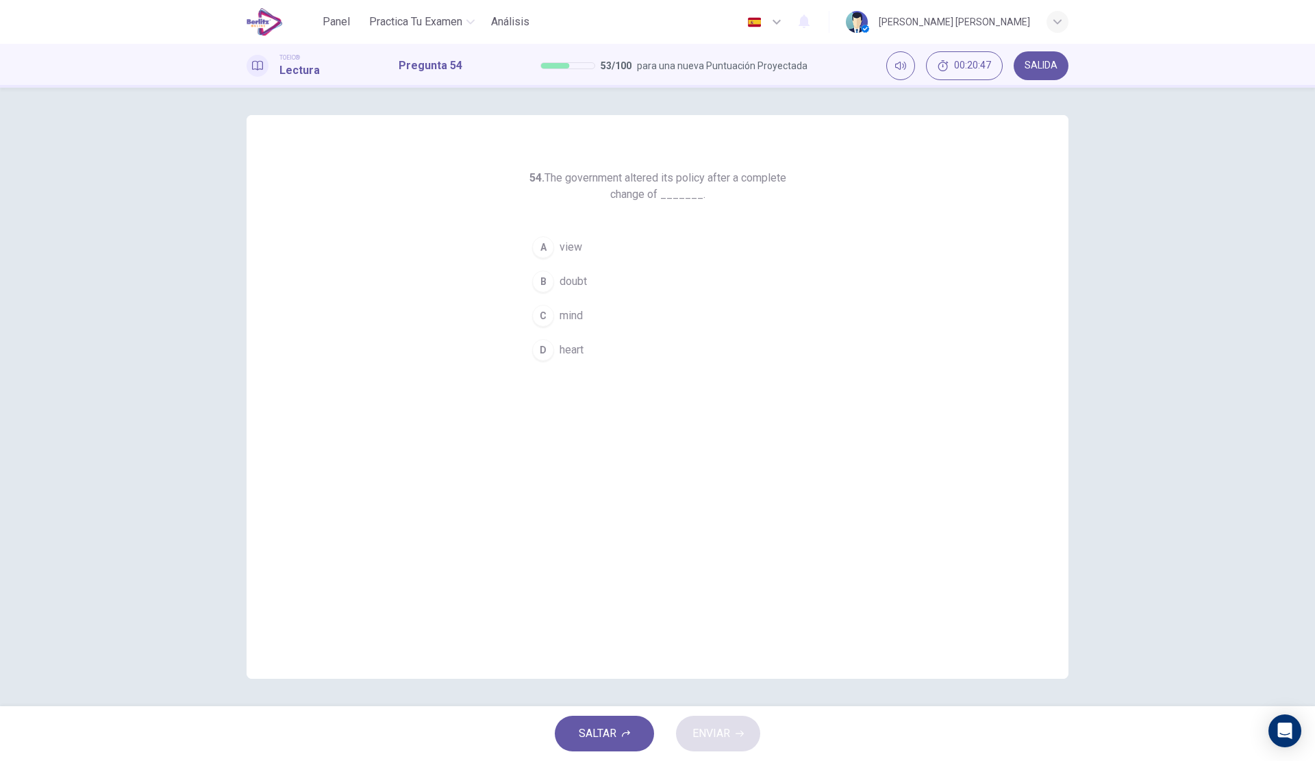
click at [146, 317] on div "54. The government altered its policy after a complete change of _______. A vie…" at bounding box center [657, 397] width 1315 height 618
click at [603, 245] on button "A view" at bounding box center [657, 247] width 263 height 34
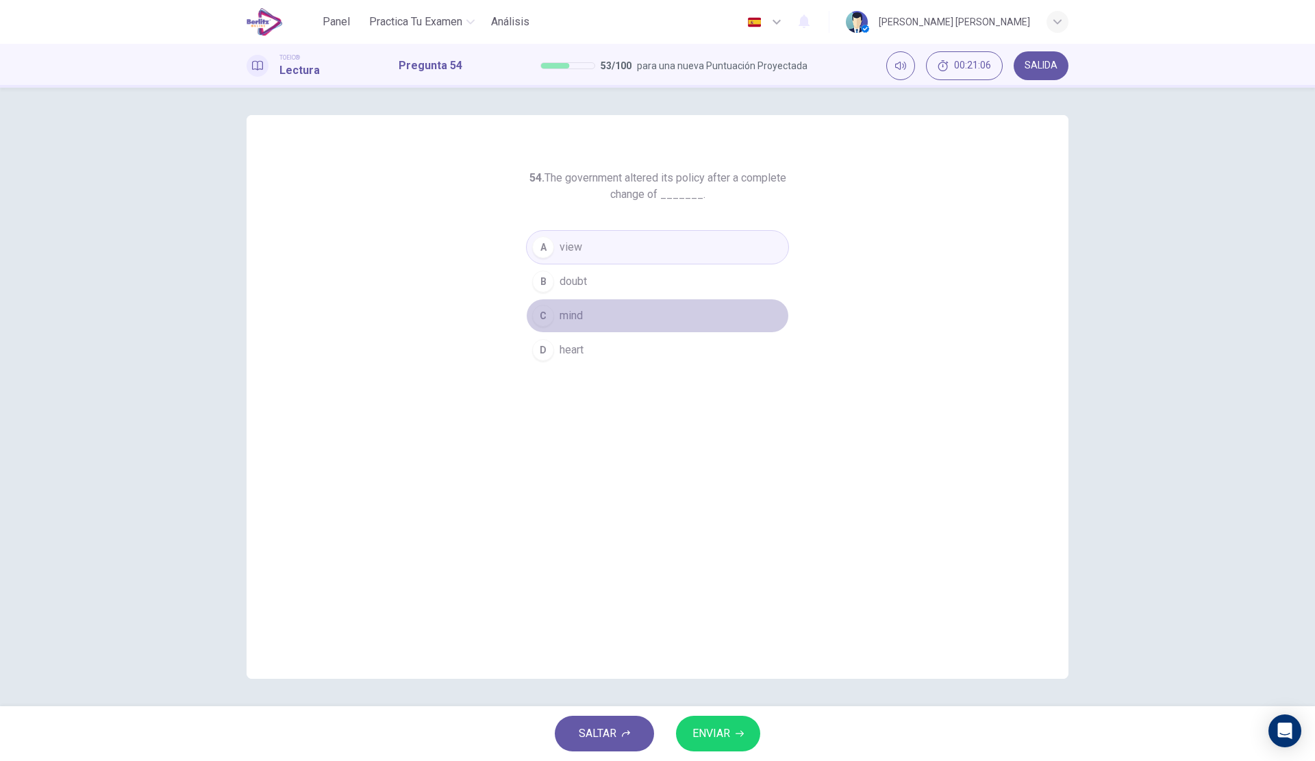
click at [599, 327] on button "C mind" at bounding box center [657, 316] width 263 height 34
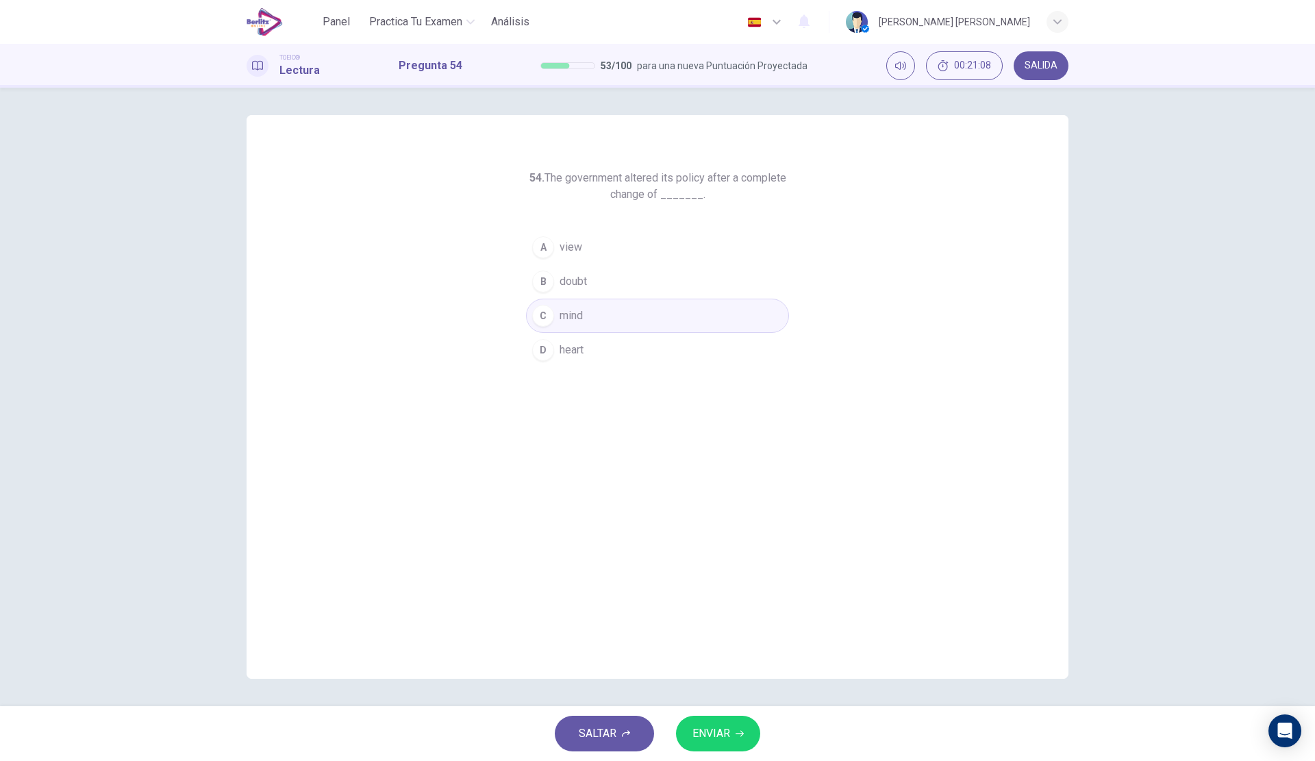
click at [707, 712] on div "SALTAR ENVIAR" at bounding box center [657, 733] width 1315 height 55
click at [707, 725] on span "ENVIAR" at bounding box center [711, 733] width 38 height 19
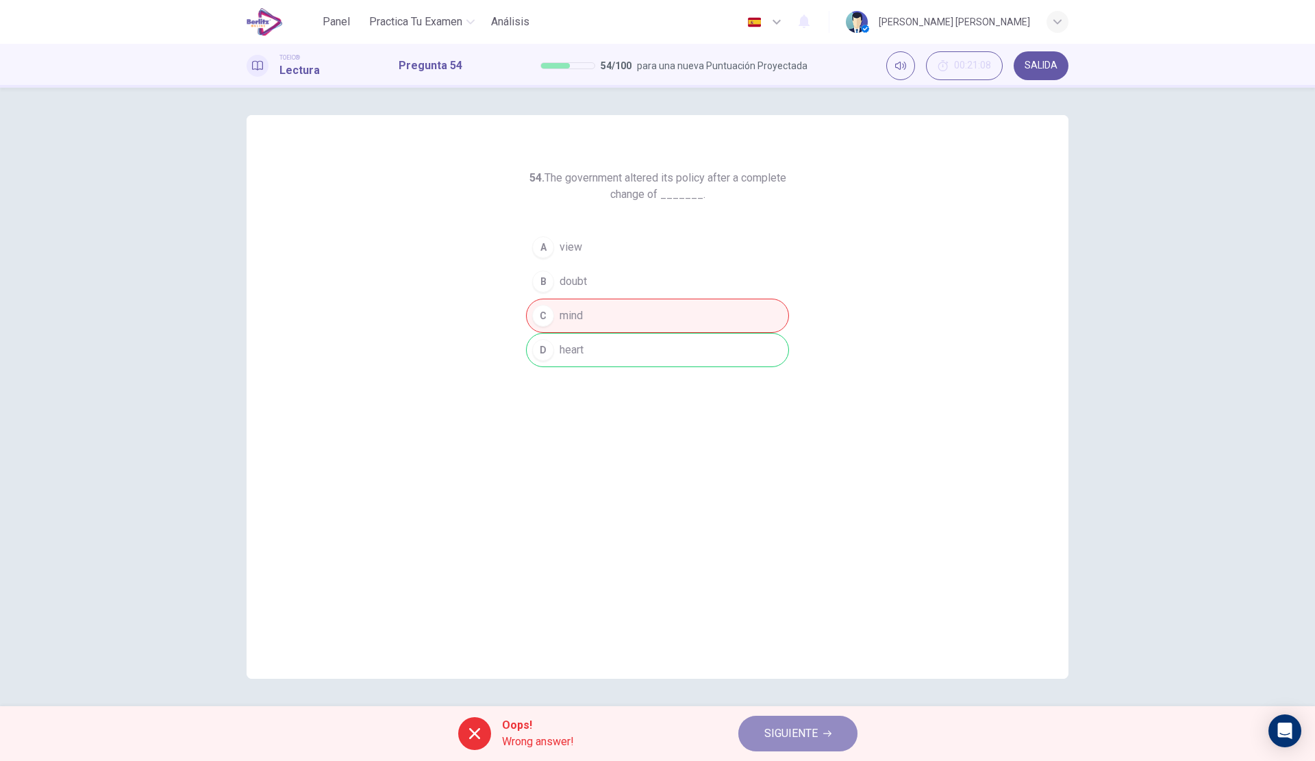
click at [785, 728] on span "SIGUIENTE" at bounding box center [790, 733] width 53 height 19
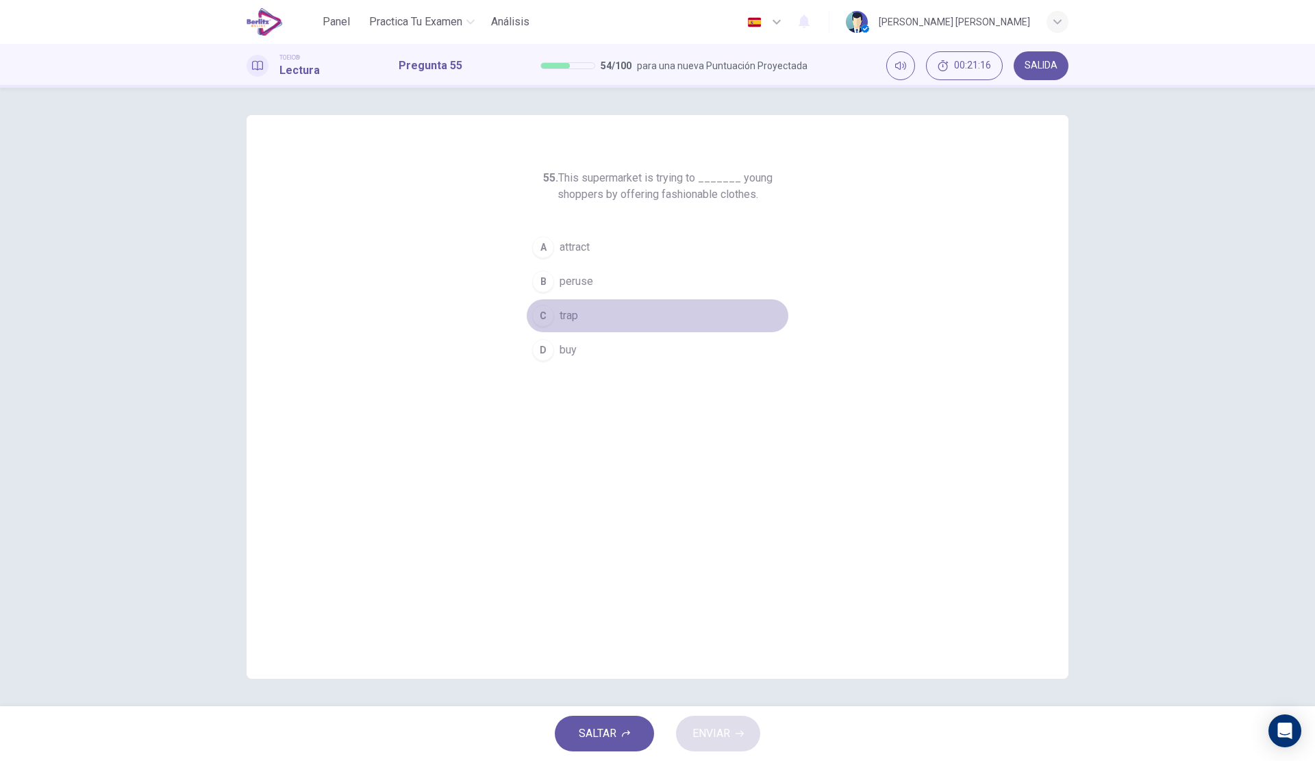
click at [611, 316] on button "C trap" at bounding box center [657, 316] width 263 height 34
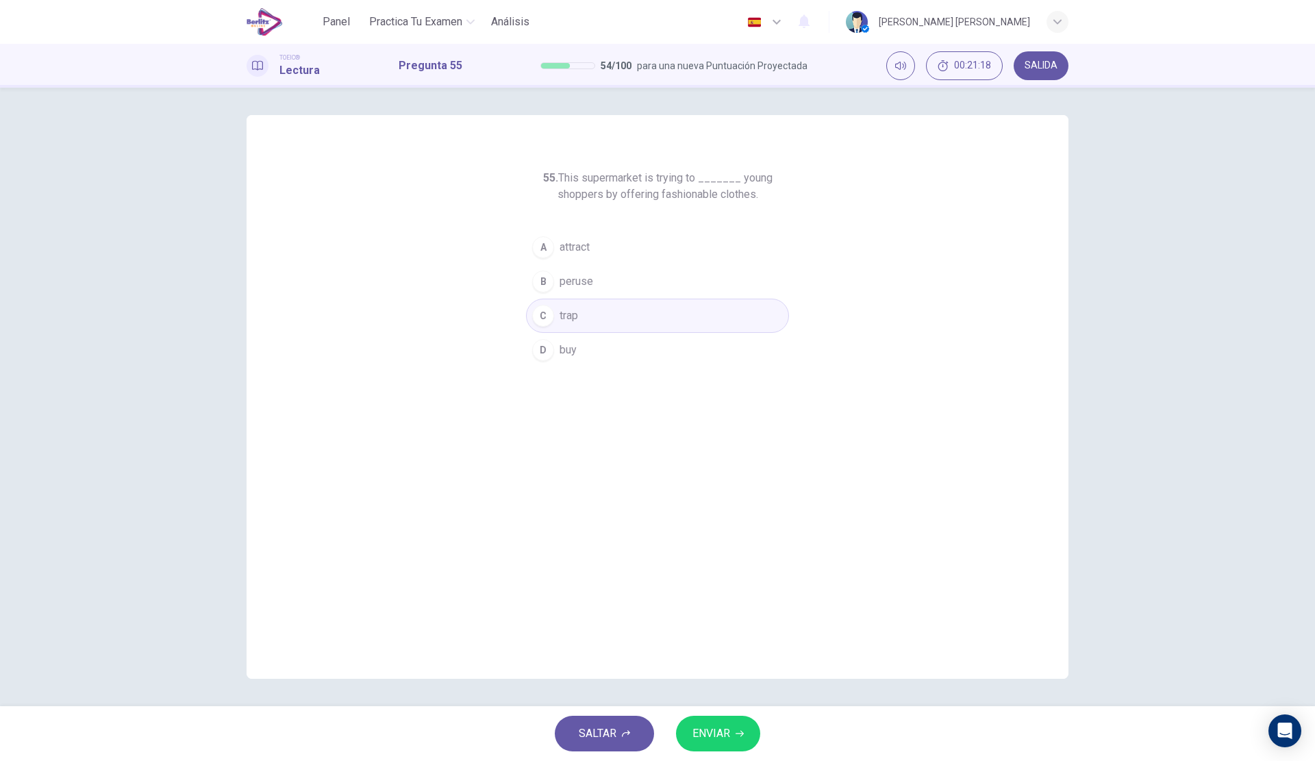
click at [723, 725] on span "ENVIAR" at bounding box center [711, 733] width 38 height 19
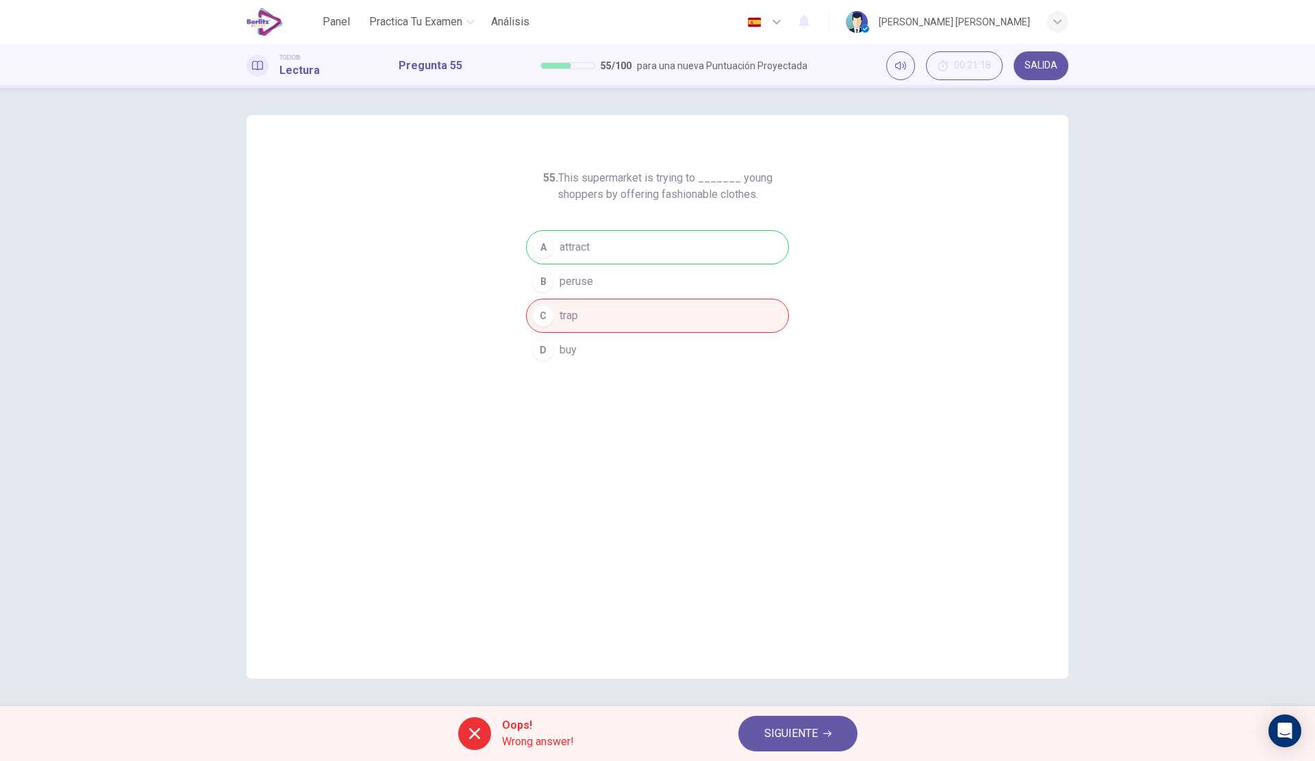
click at [789, 723] on button "SIGUIENTE" at bounding box center [797, 733] width 119 height 36
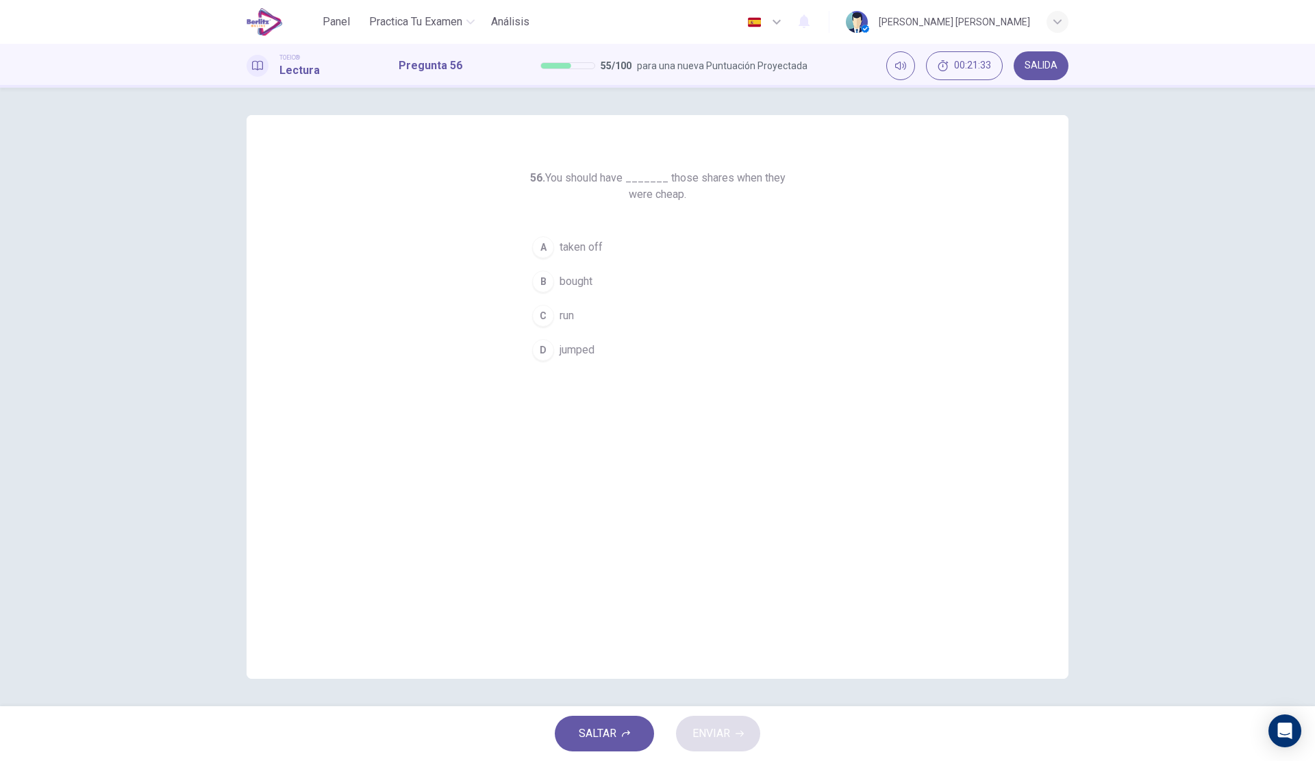
click at [592, 283] on span "bought" at bounding box center [575, 281] width 33 height 16
click at [700, 724] on span "ENVIAR" at bounding box center [711, 733] width 38 height 19
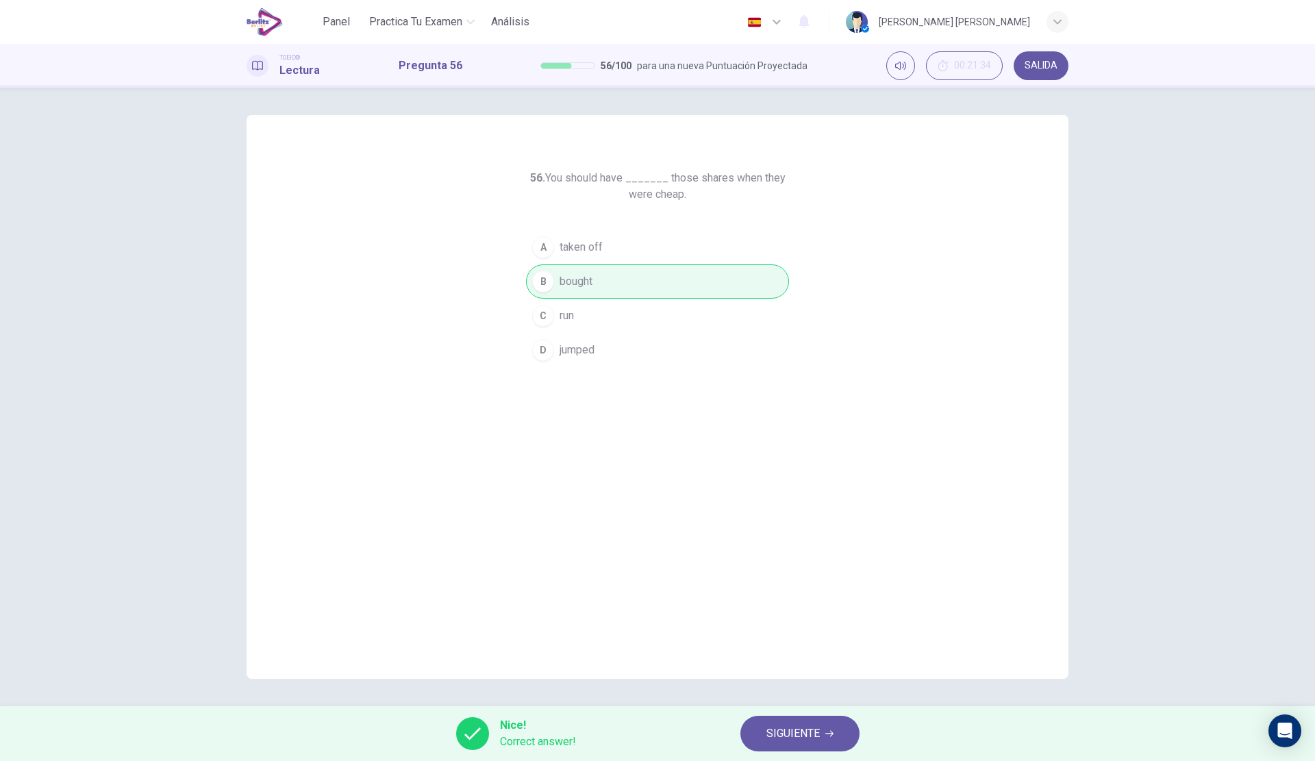
click at [776, 729] on span "SIGUIENTE" at bounding box center [792, 733] width 53 height 19
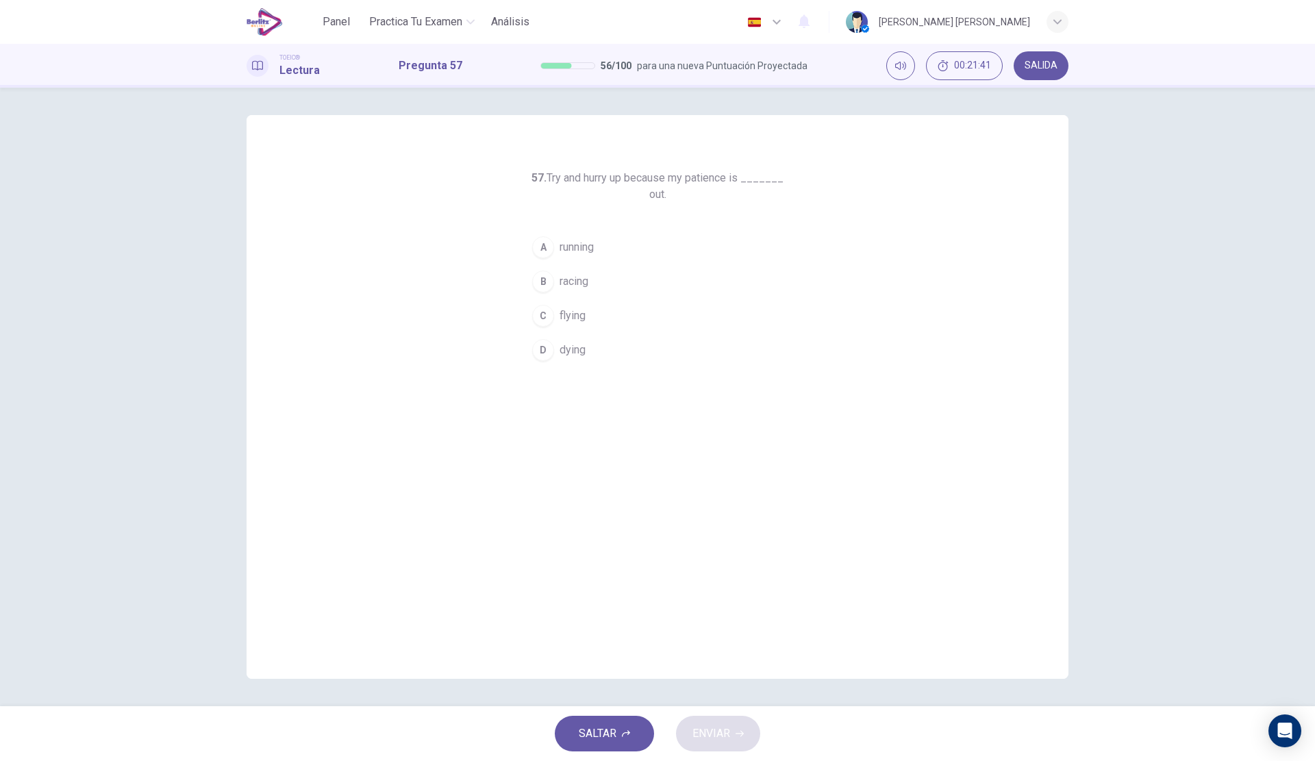
click at [587, 285] on span "racing" at bounding box center [573, 281] width 29 height 16
click at [742, 742] on button "ENVIAR" at bounding box center [718, 733] width 84 height 36
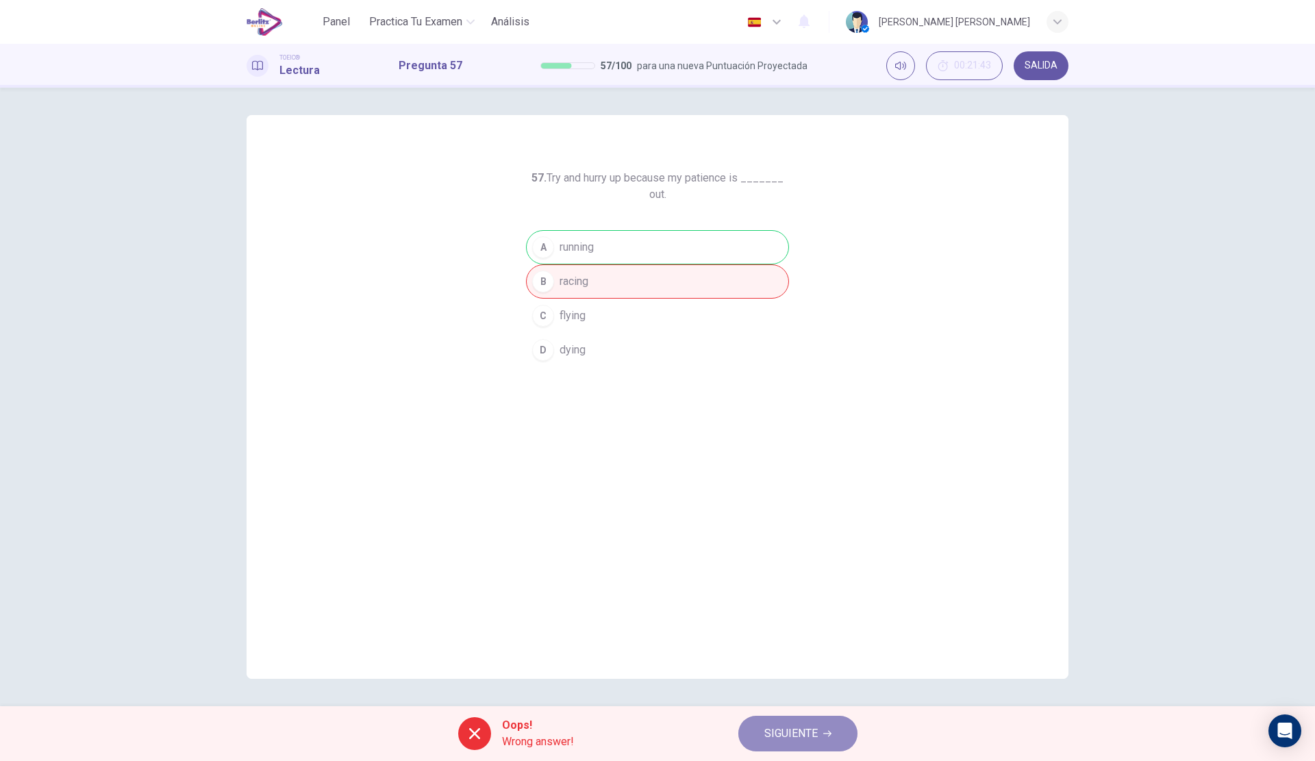
click at [817, 727] on span "SIGUIENTE" at bounding box center [790, 733] width 53 height 19
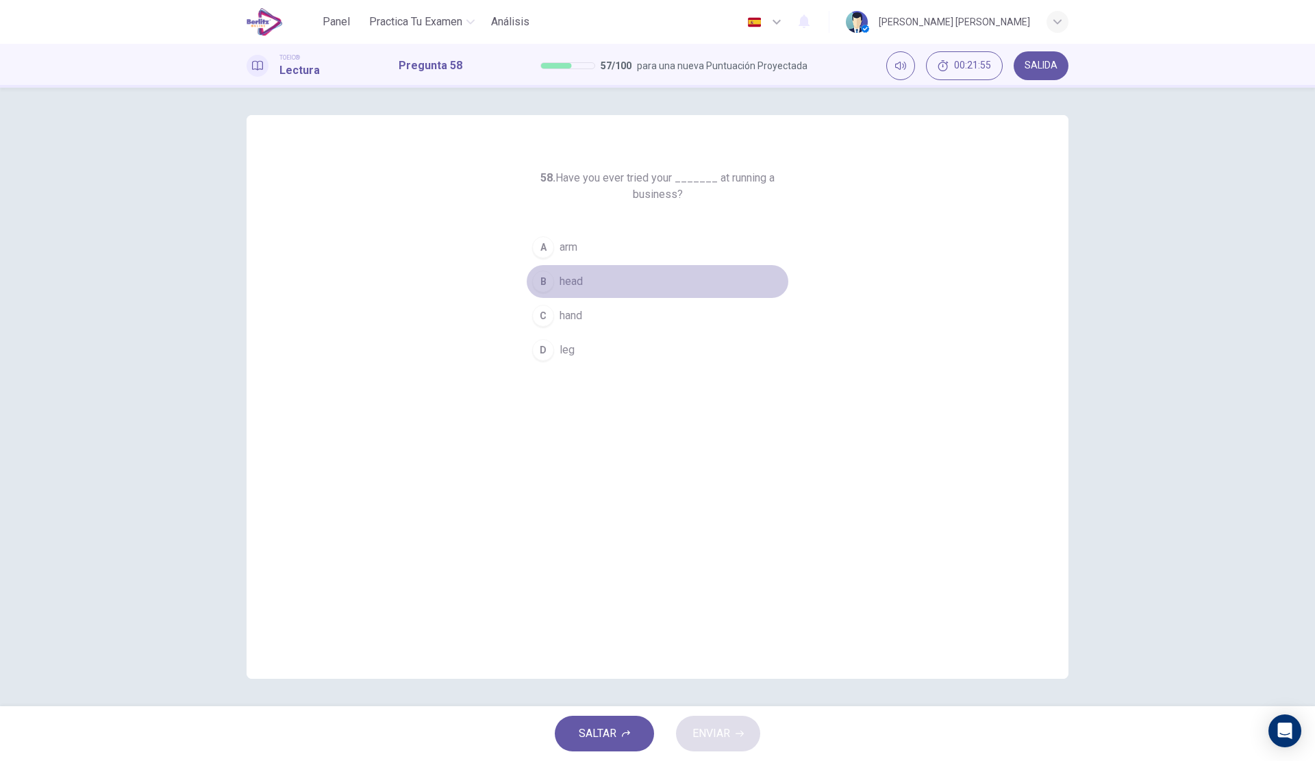
click at [617, 279] on button "B head" at bounding box center [657, 281] width 263 height 34
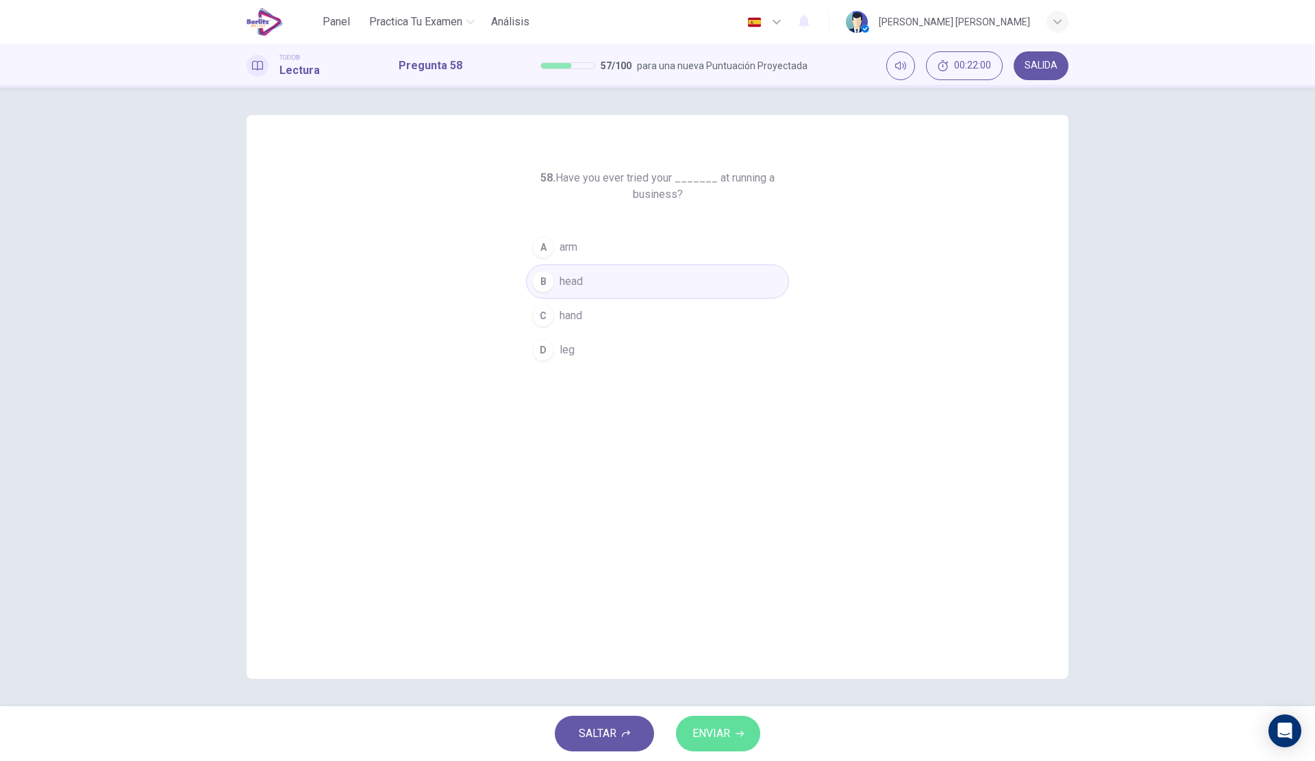
click at [711, 739] on span "ENVIAR" at bounding box center [711, 733] width 38 height 19
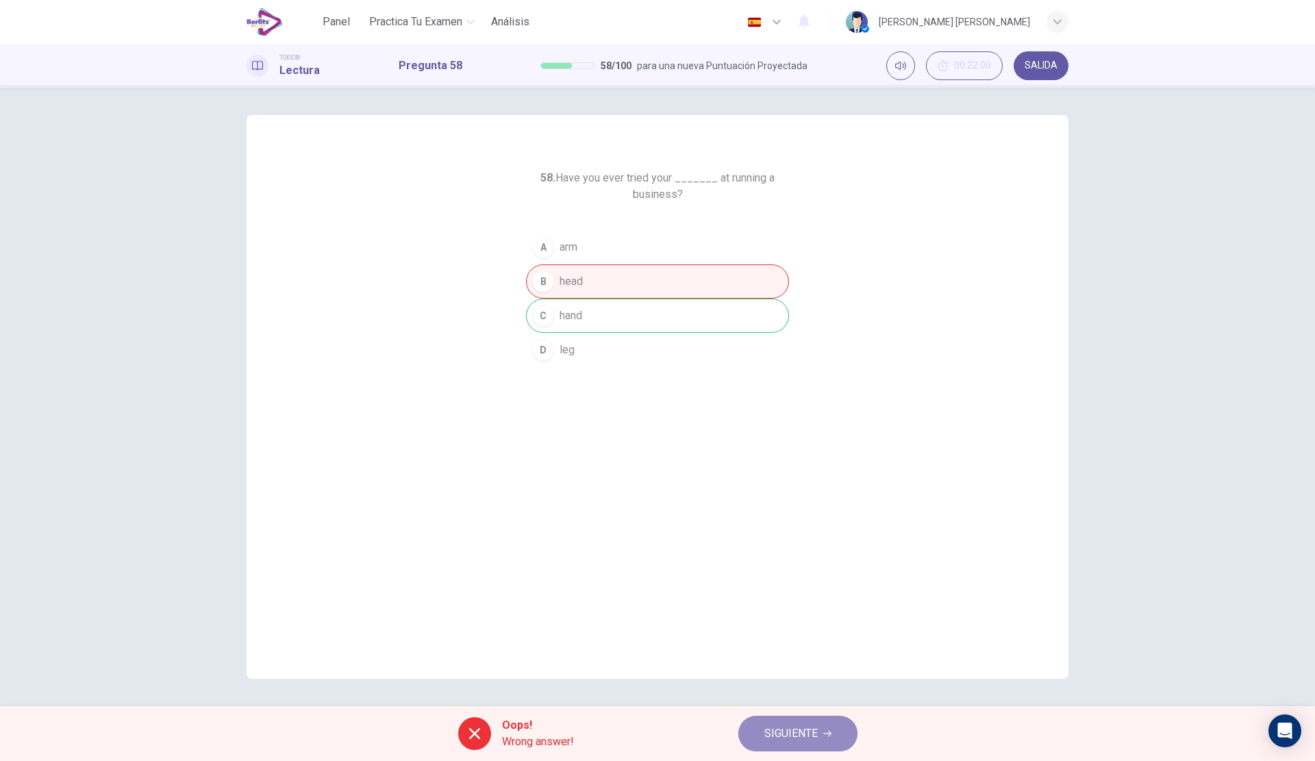
click at [802, 730] on span "SIGUIENTE" at bounding box center [790, 733] width 53 height 19
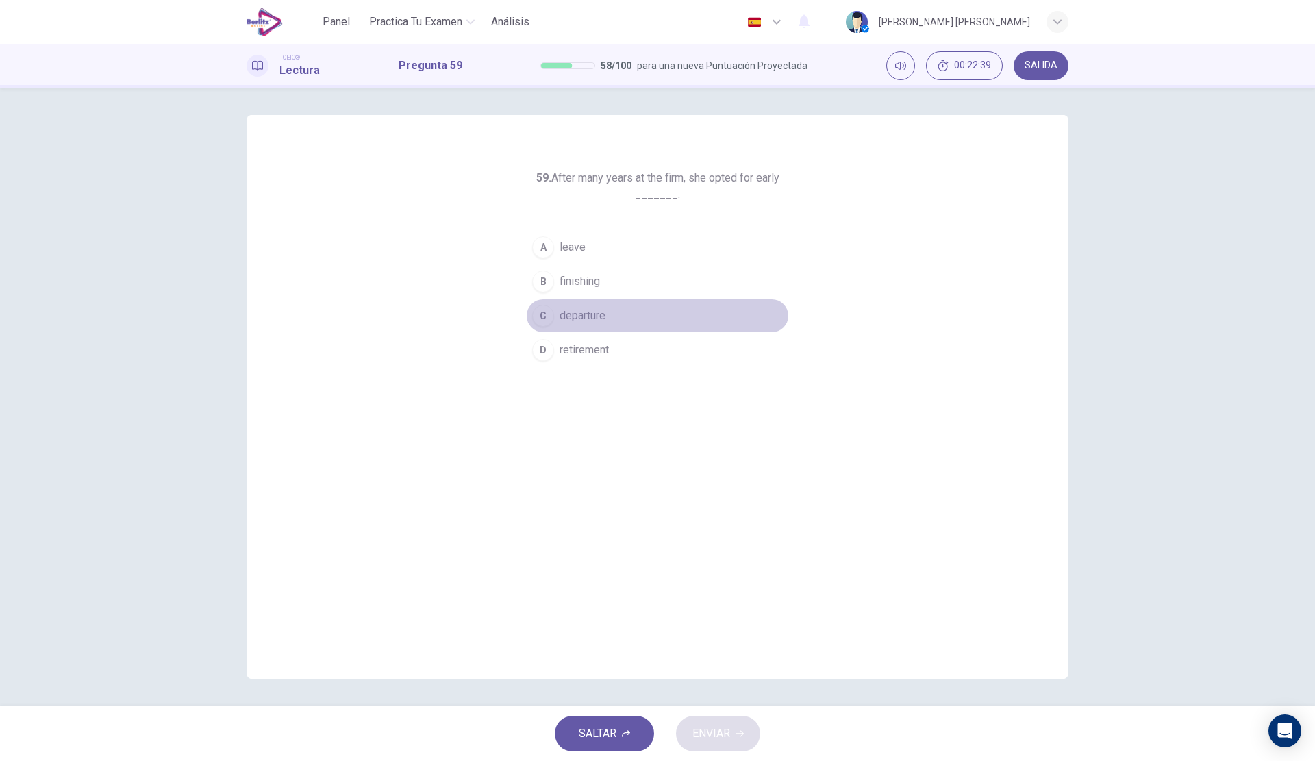
click at [594, 310] on span "departure" at bounding box center [582, 315] width 46 height 16
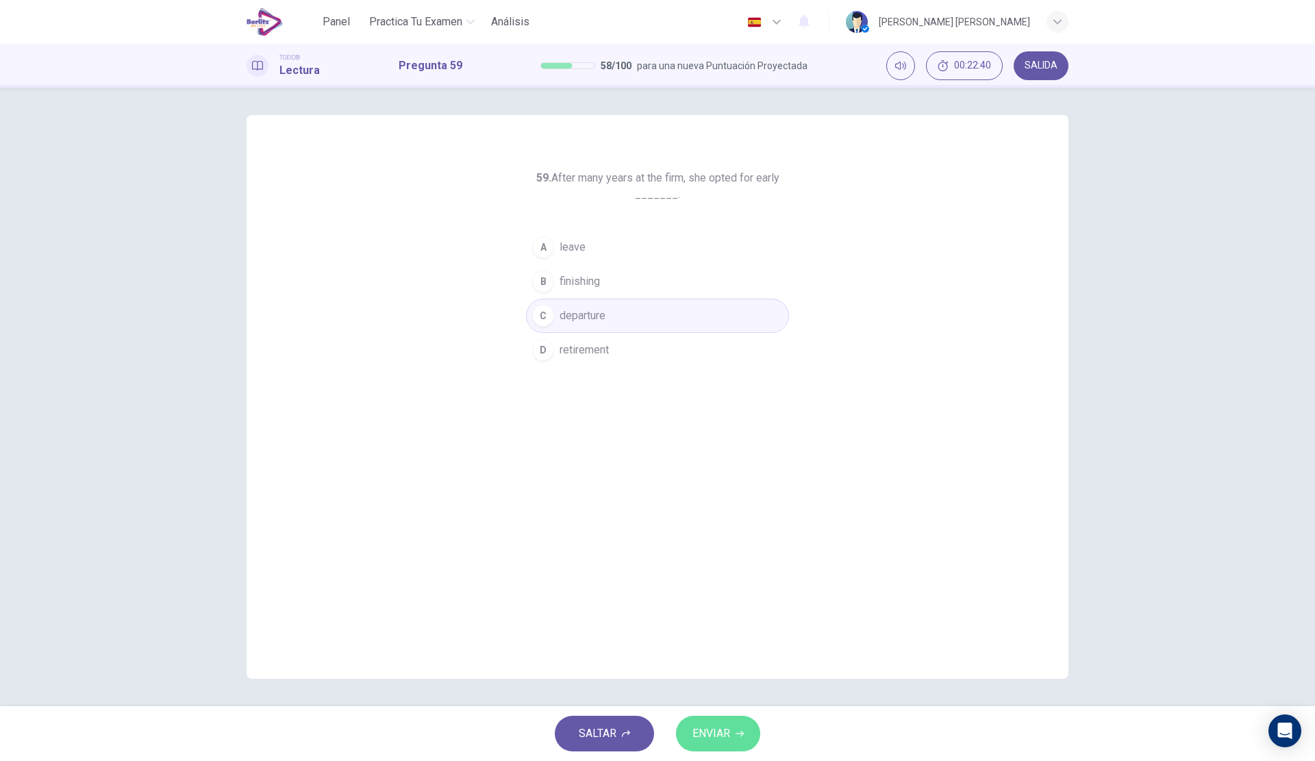
click at [731, 735] on button "ENVIAR" at bounding box center [718, 733] width 84 height 36
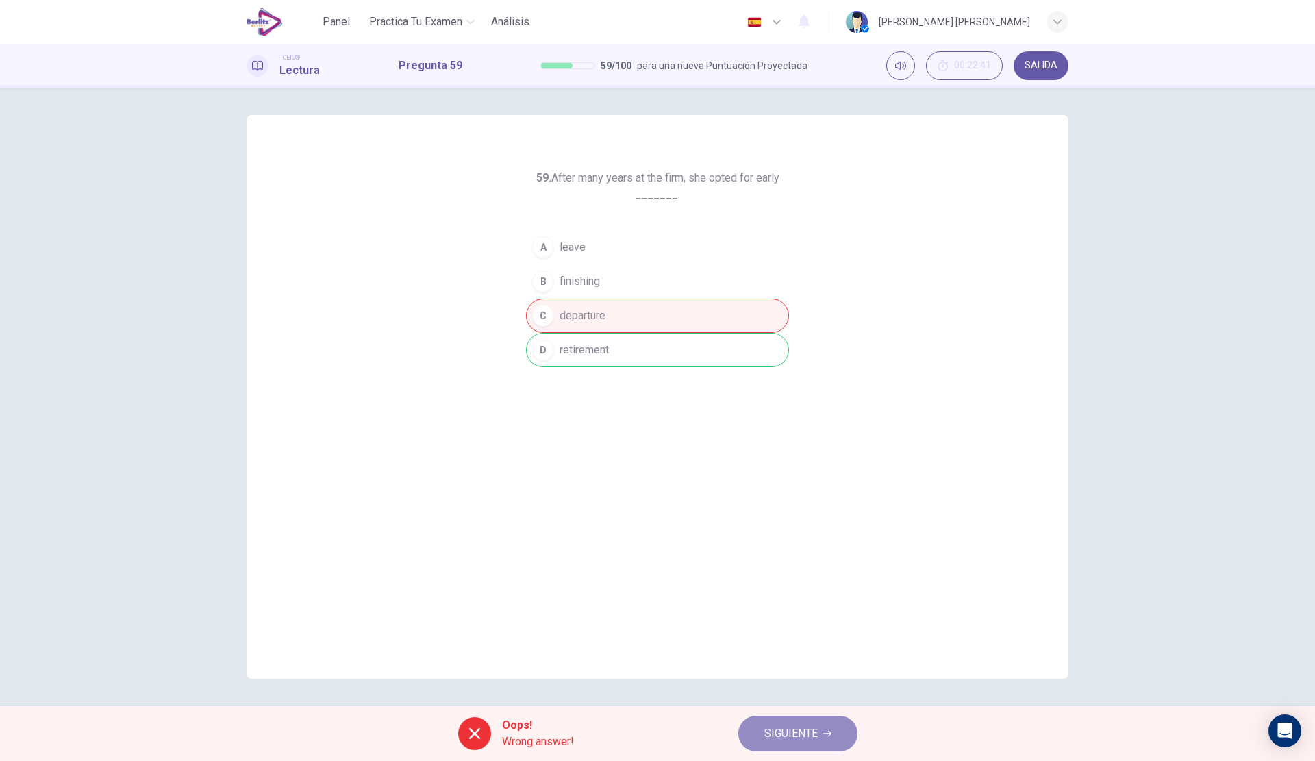
click at [812, 722] on button "SIGUIENTE" at bounding box center [797, 733] width 119 height 36
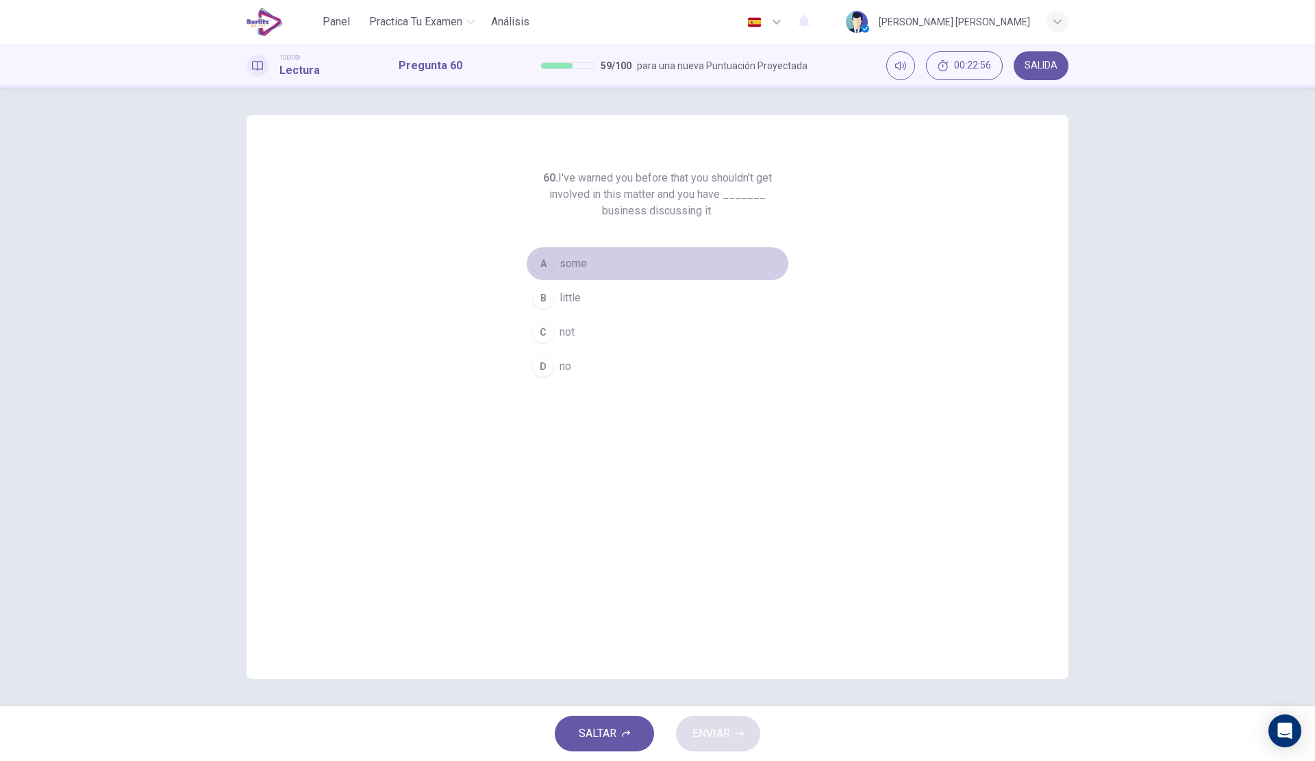
click at [583, 264] on span "some" at bounding box center [572, 263] width 27 height 16
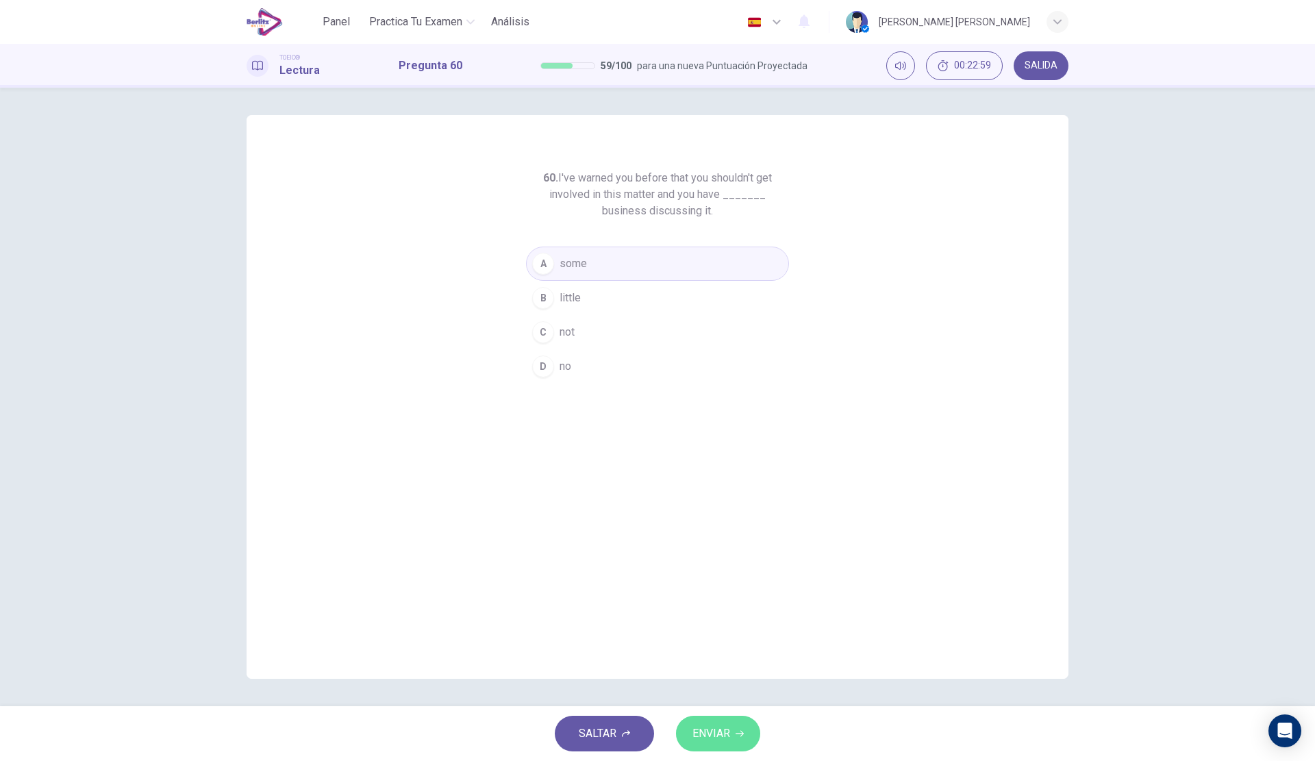
click at [694, 724] on span "ENVIAR" at bounding box center [711, 733] width 38 height 19
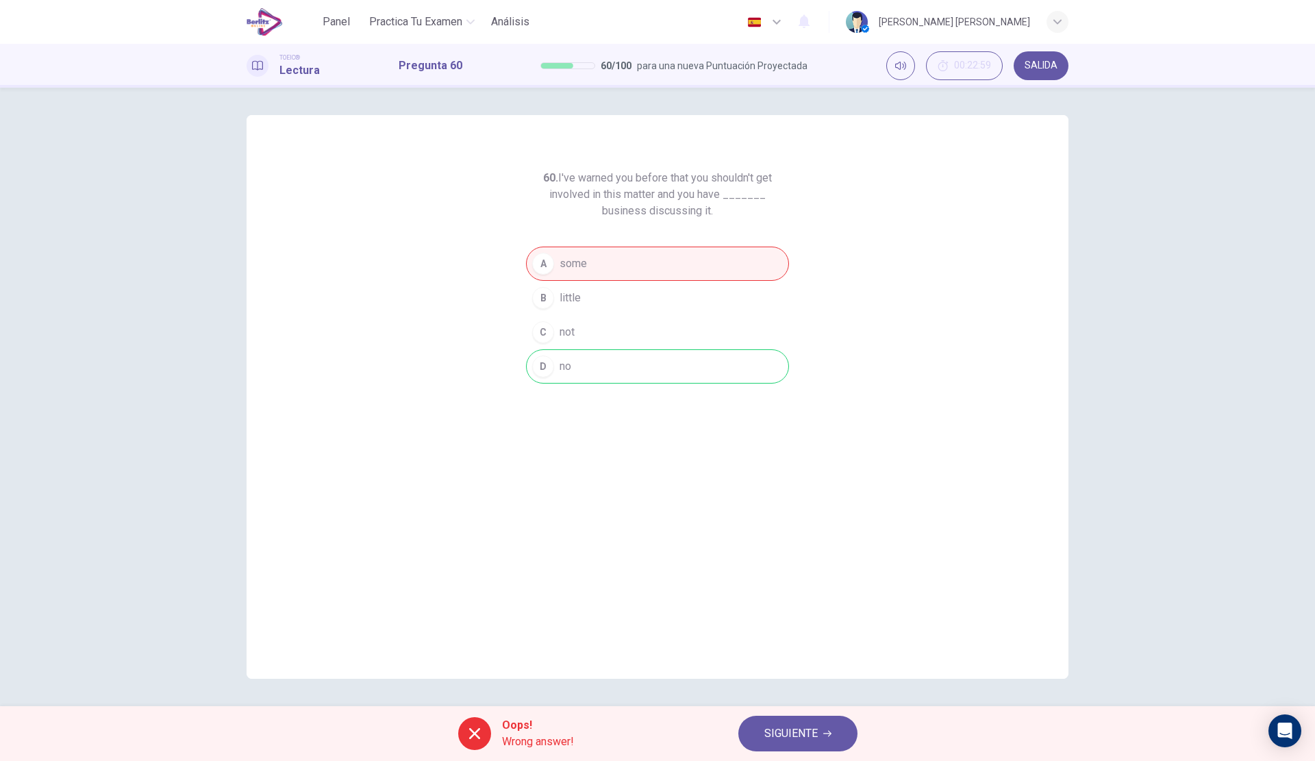
click at [768, 710] on div "Oops! Wrong answer! SIGUIENTE" at bounding box center [657, 733] width 1315 height 55
click at [813, 731] on span "SIGUIENTE" at bounding box center [790, 733] width 53 height 19
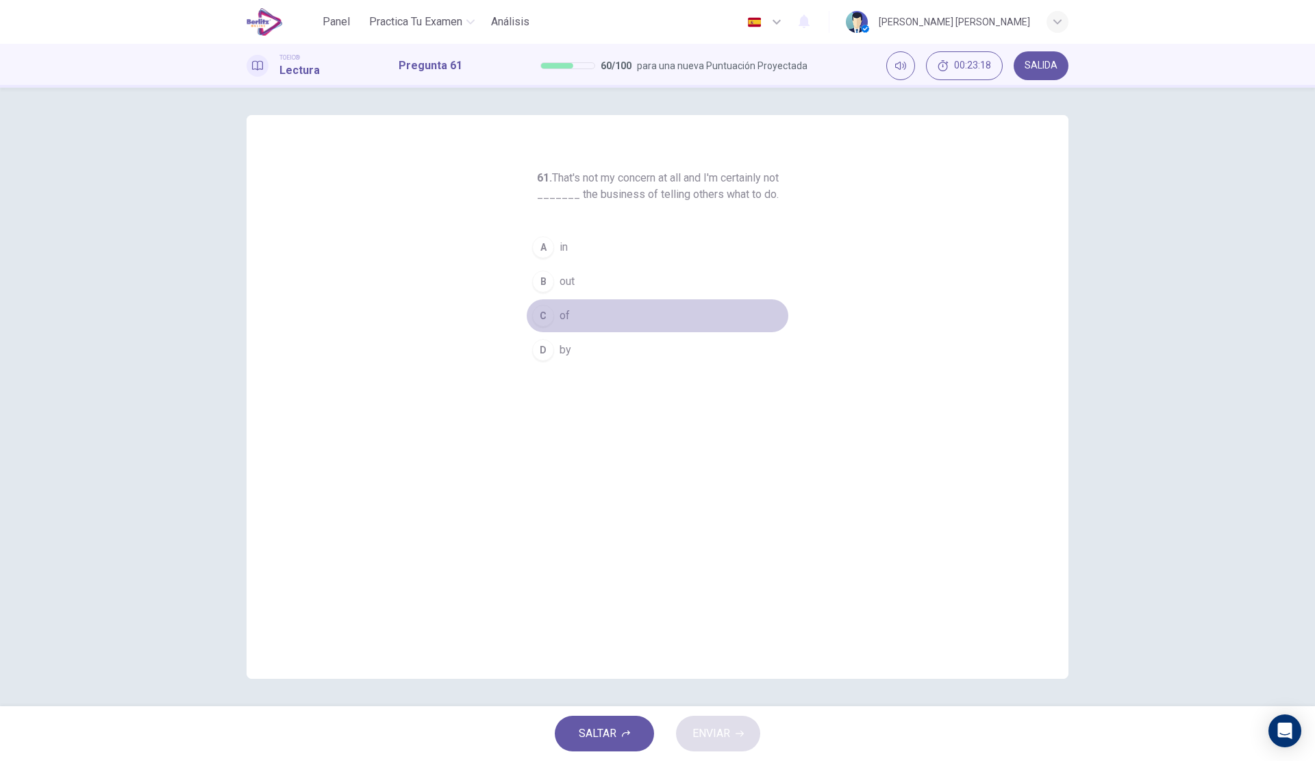
click at [582, 314] on button "C of" at bounding box center [657, 316] width 263 height 34
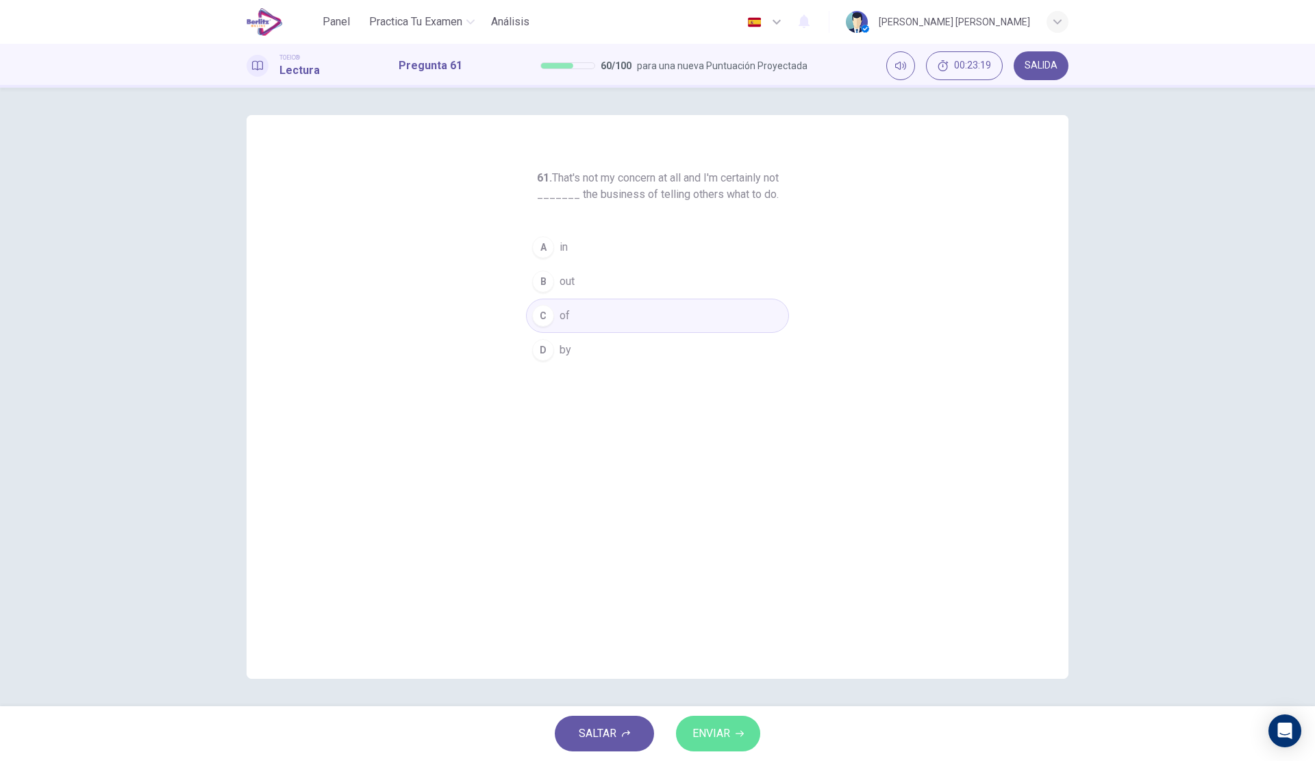
click at [714, 724] on span "ENVIAR" at bounding box center [711, 733] width 38 height 19
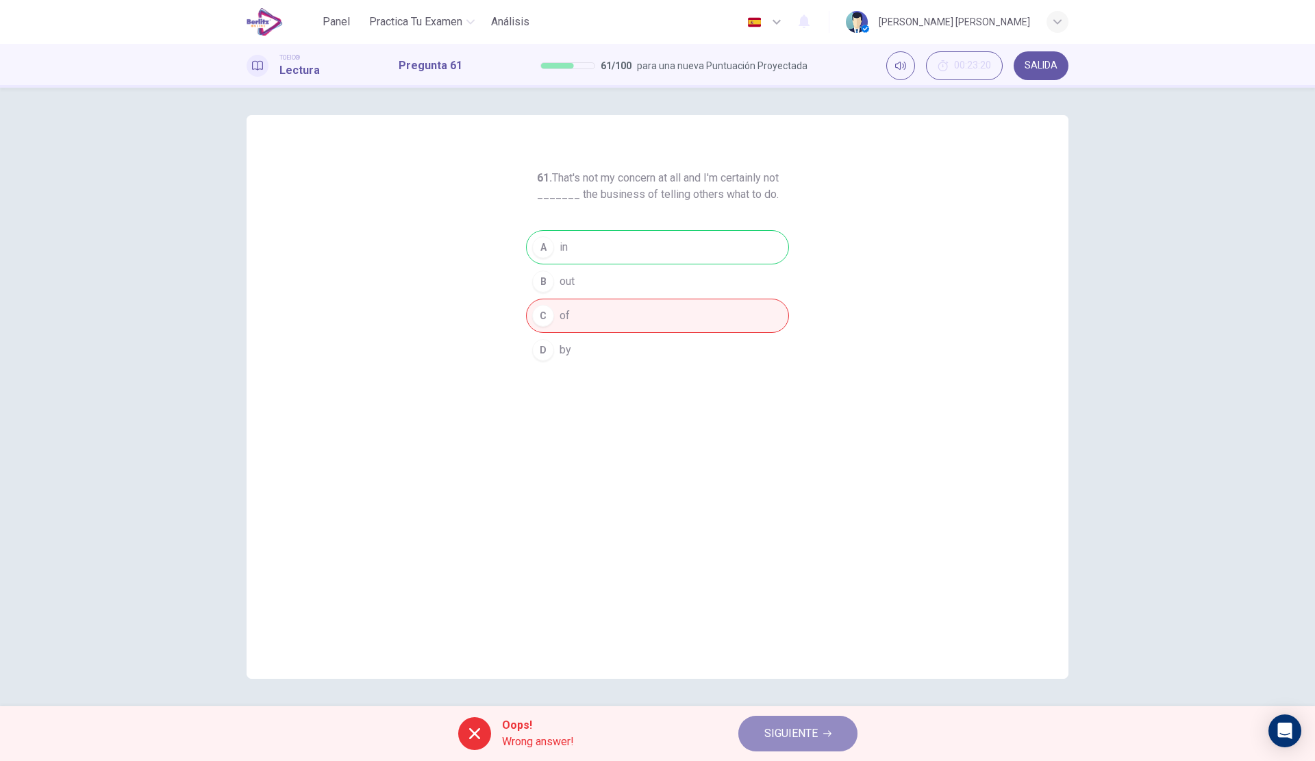
click at [816, 729] on span "SIGUIENTE" at bounding box center [790, 733] width 53 height 19
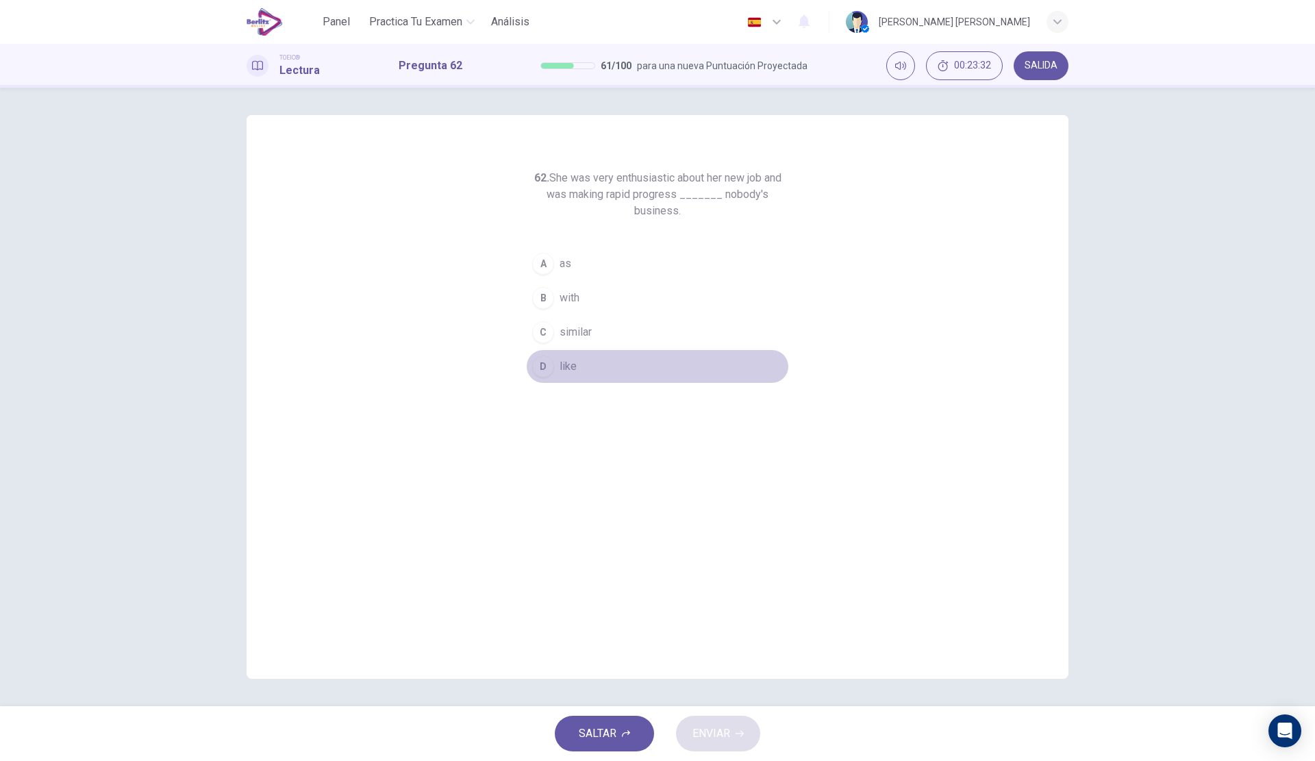
click at [577, 360] on button "D like" at bounding box center [657, 366] width 263 height 34
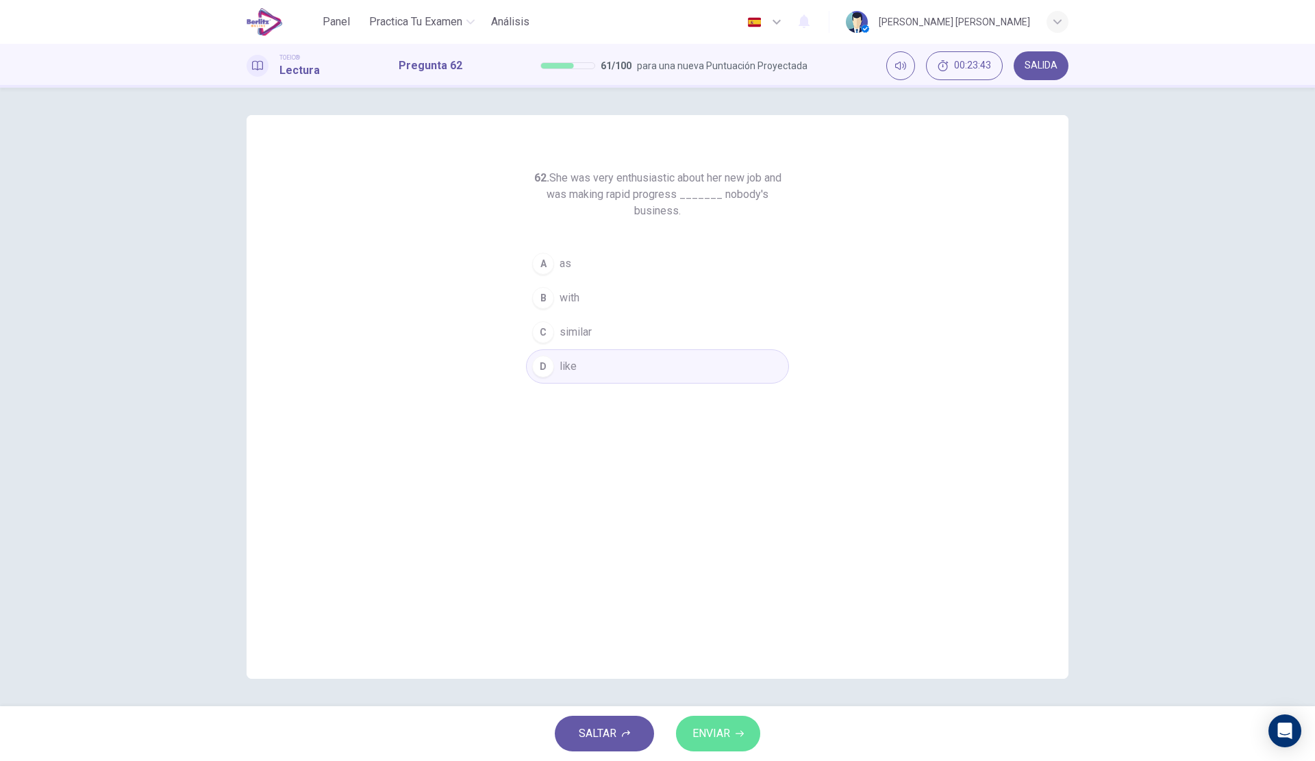
click at [718, 737] on span "ENVIAR" at bounding box center [711, 733] width 38 height 19
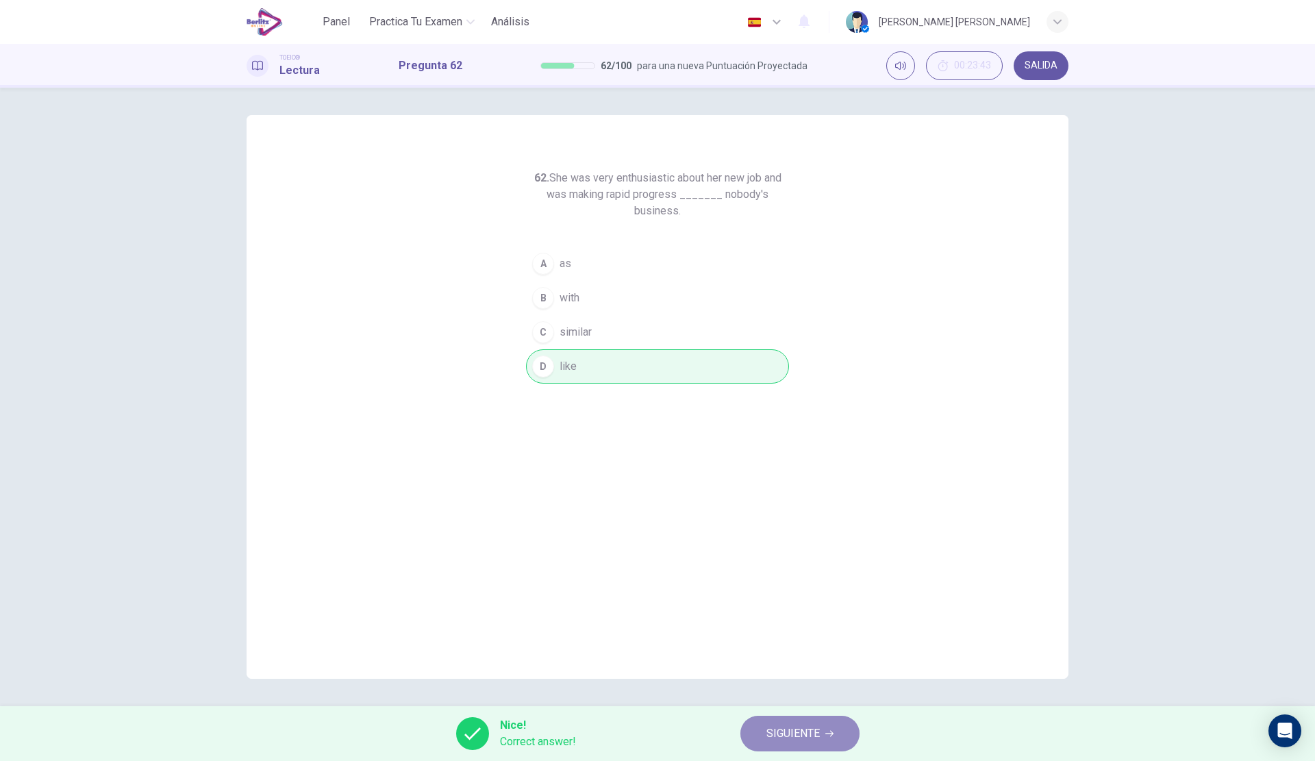
click at [785, 723] on button "SIGUIENTE" at bounding box center [799, 733] width 119 height 36
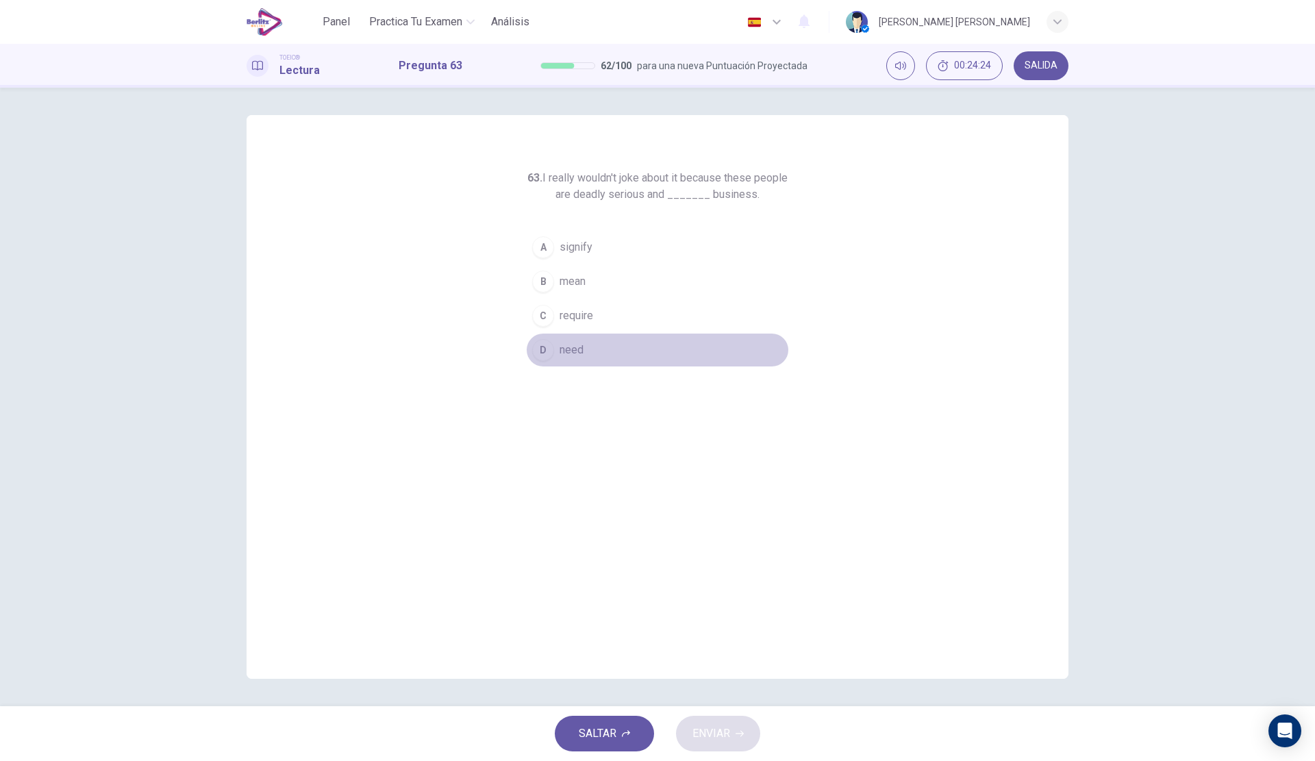
click at [596, 346] on button "D need" at bounding box center [657, 350] width 263 height 34
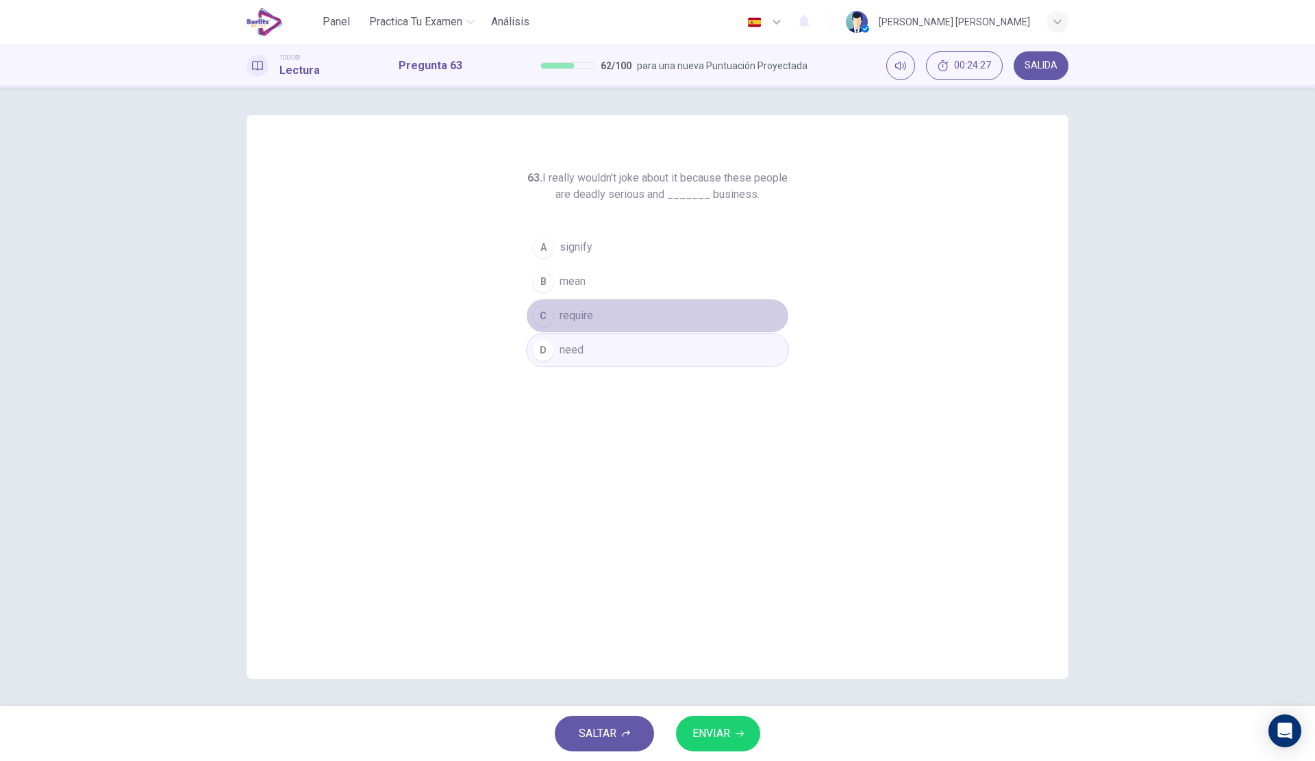
click at [618, 318] on button "C require" at bounding box center [657, 316] width 263 height 34
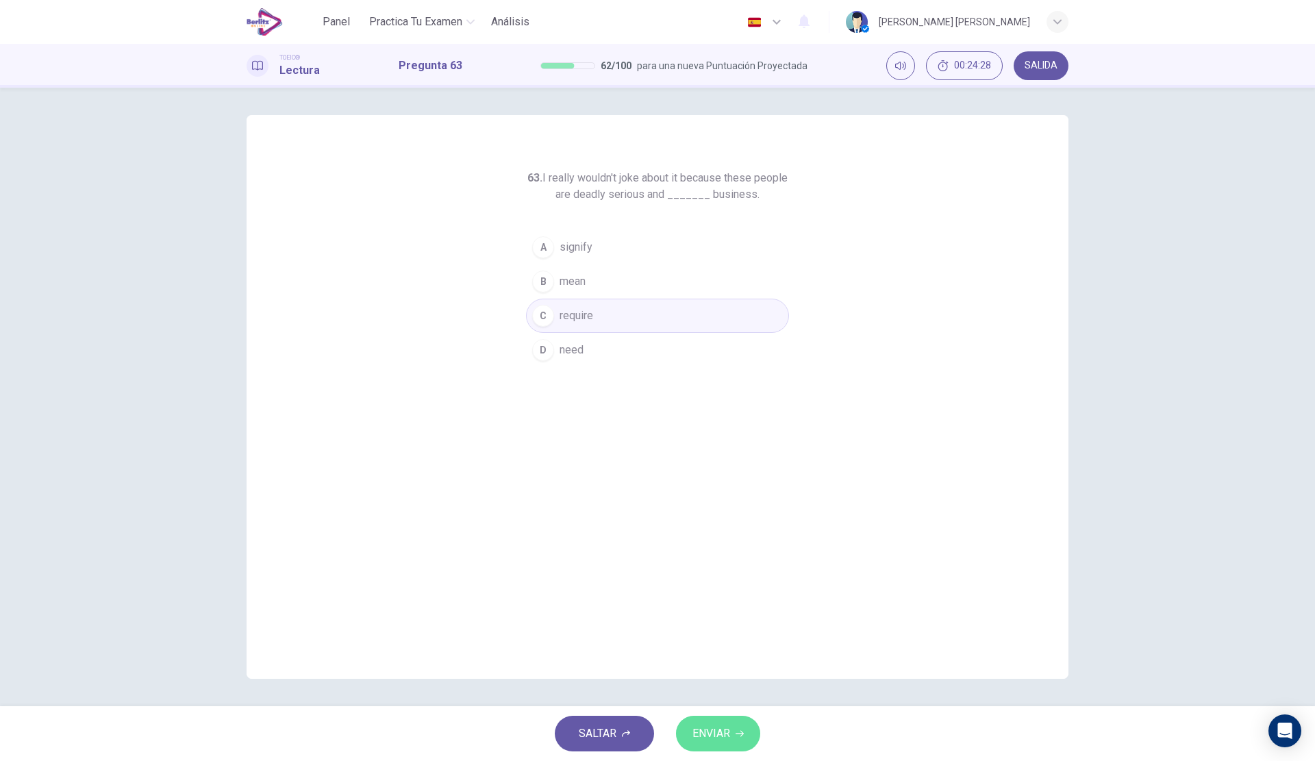
click at [713, 733] on span "ENVIAR" at bounding box center [711, 733] width 38 height 19
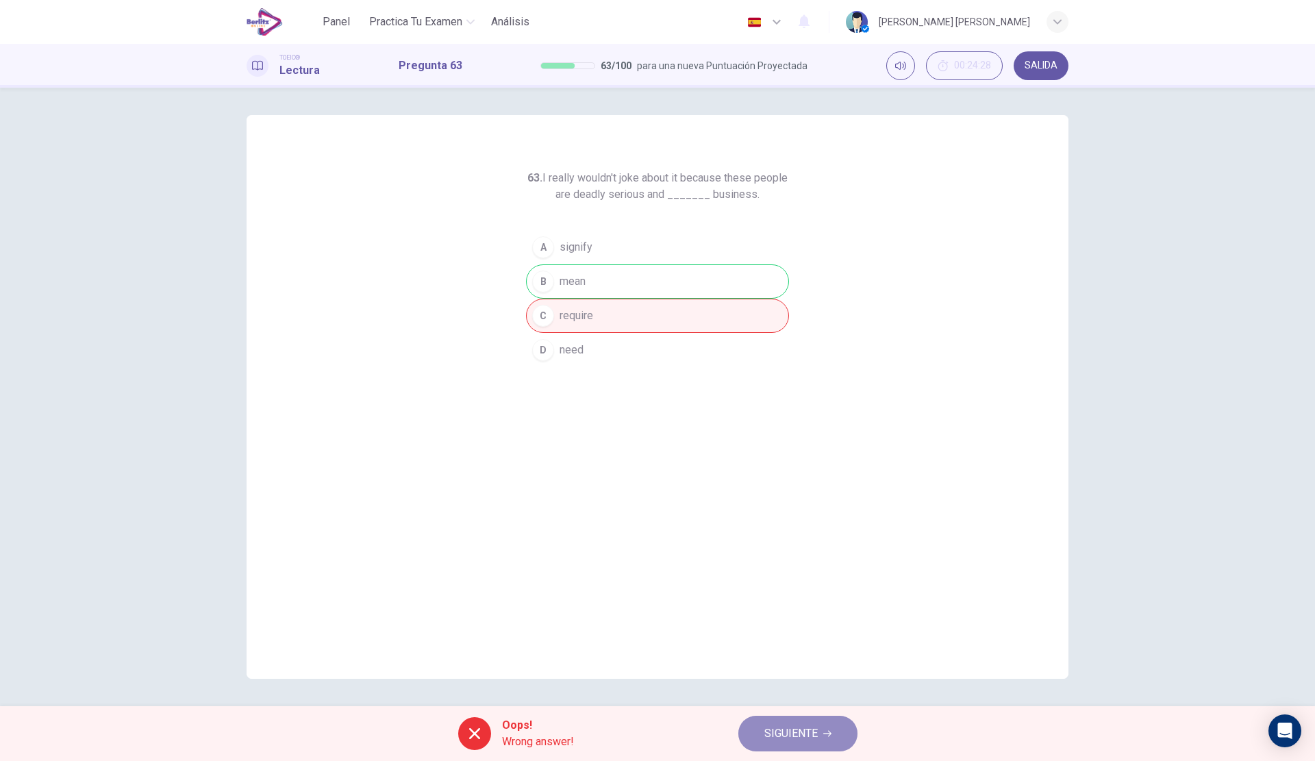
click at [828, 725] on button "SIGUIENTE" at bounding box center [797, 733] width 119 height 36
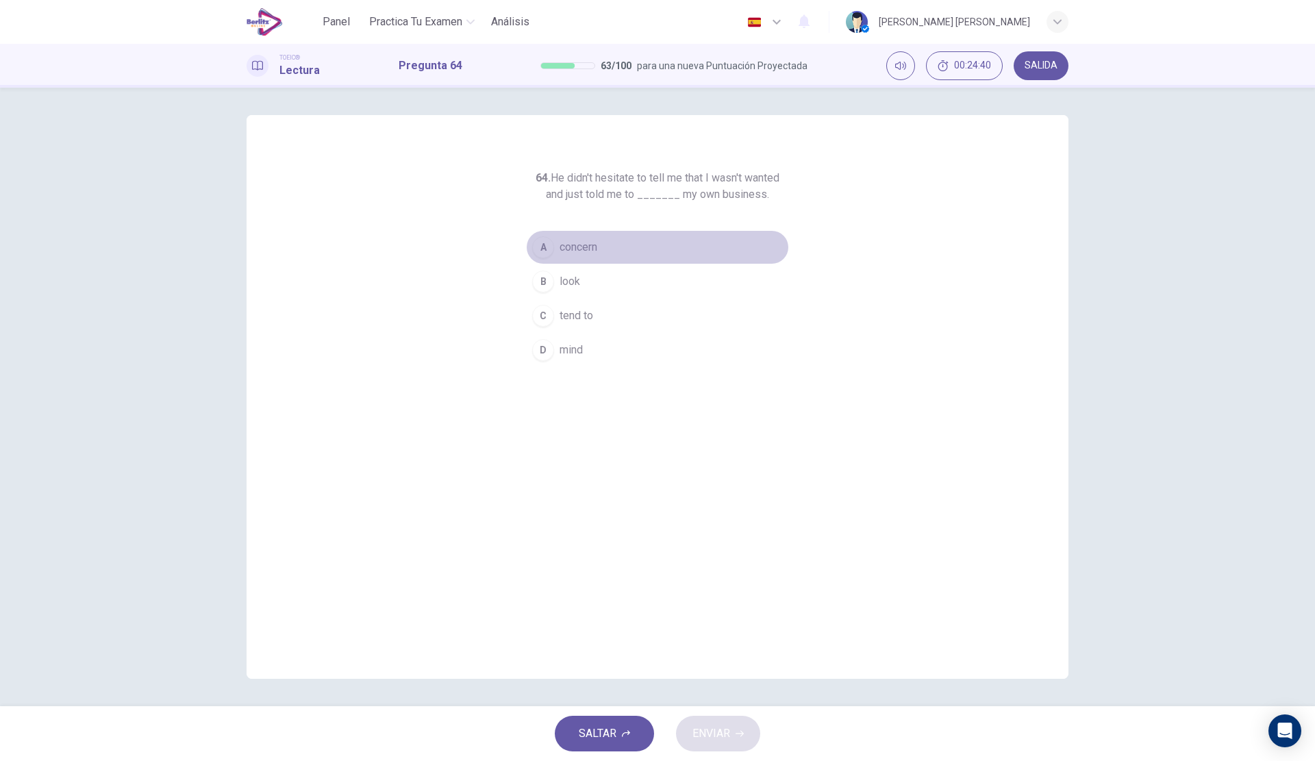
click at [592, 249] on span "concern" at bounding box center [578, 247] width 38 height 16
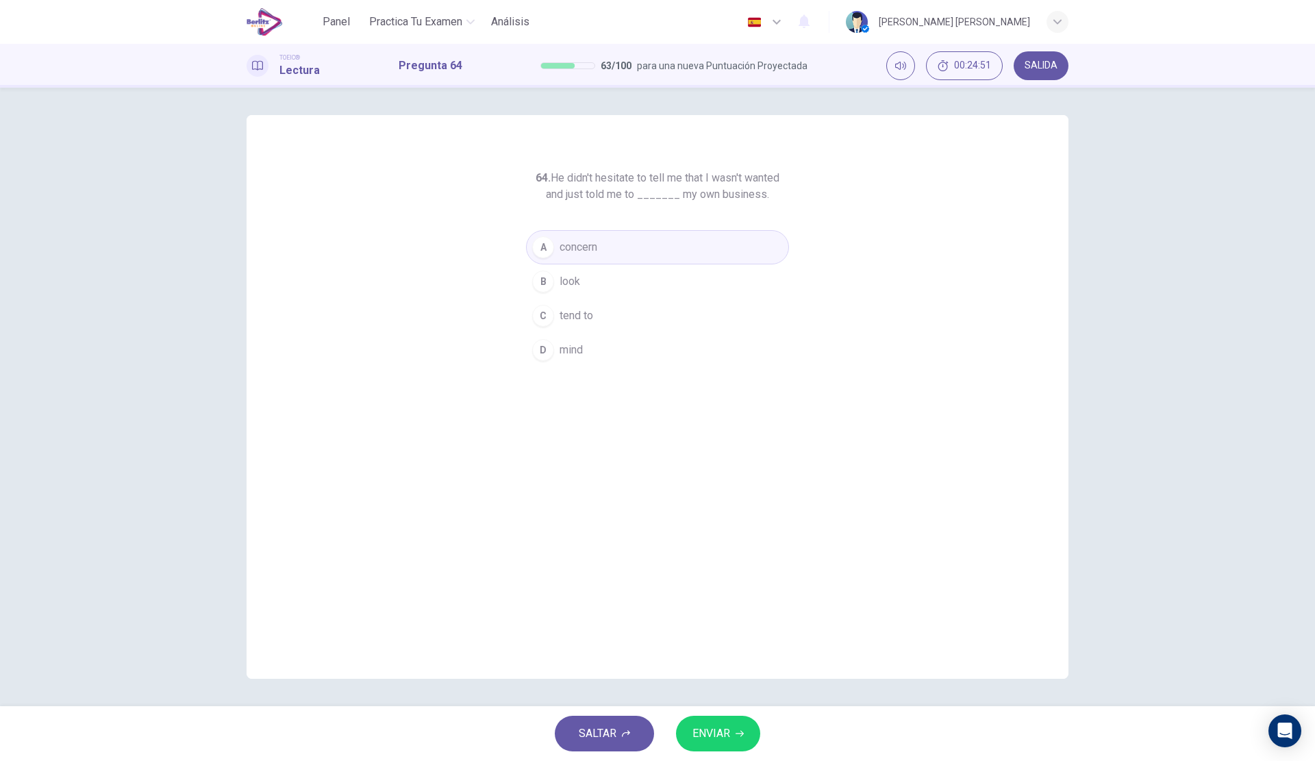
click at [731, 733] on button "ENVIAR" at bounding box center [718, 733] width 84 height 36
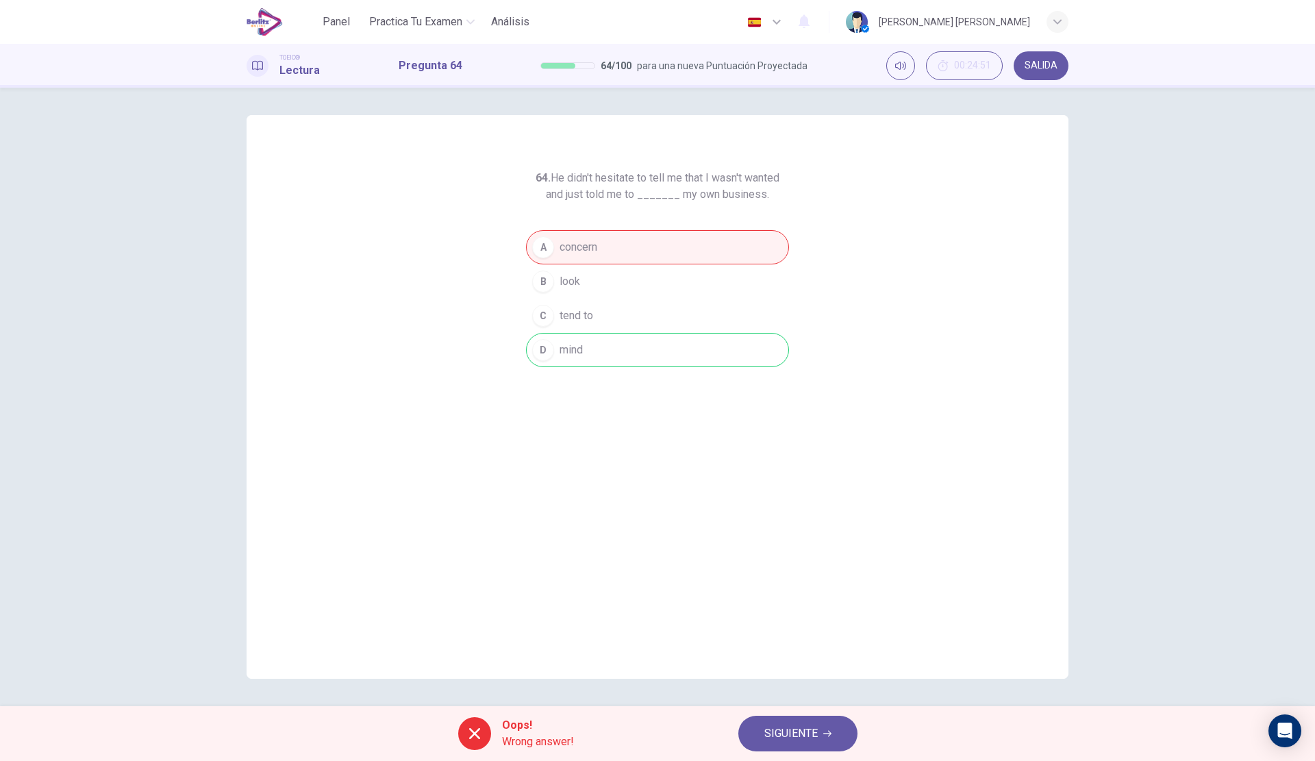
click at [786, 740] on span "SIGUIENTE" at bounding box center [790, 733] width 53 height 19
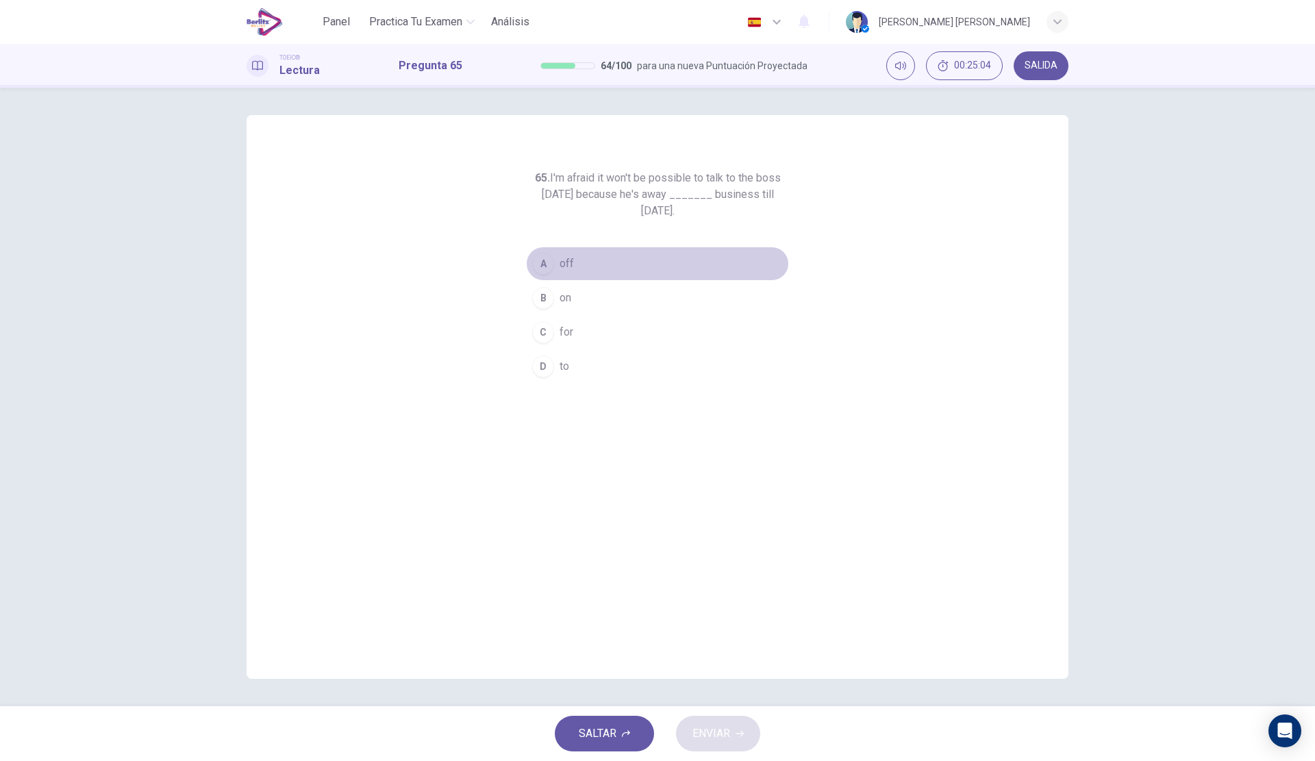
click at [577, 262] on button "A off" at bounding box center [657, 263] width 263 height 34
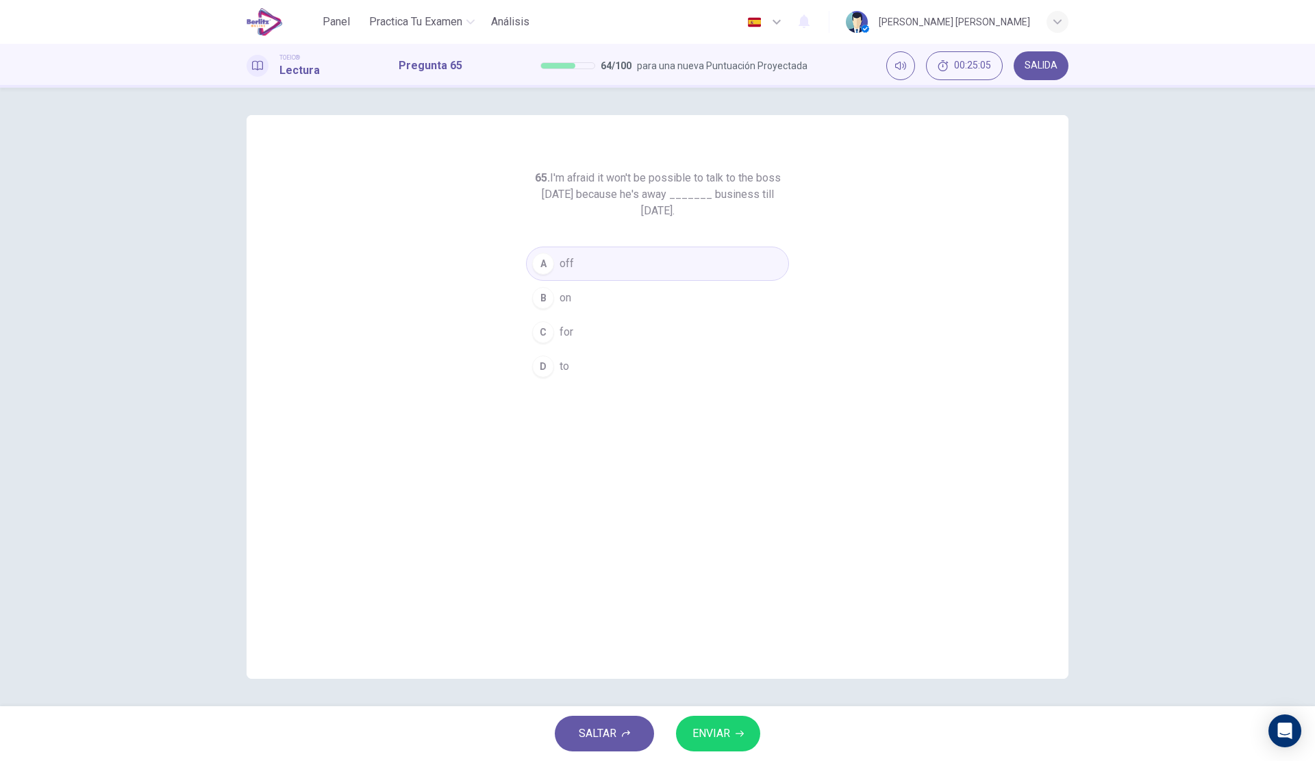
click at [716, 731] on span "ENVIAR" at bounding box center [711, 733] width 38 height 19
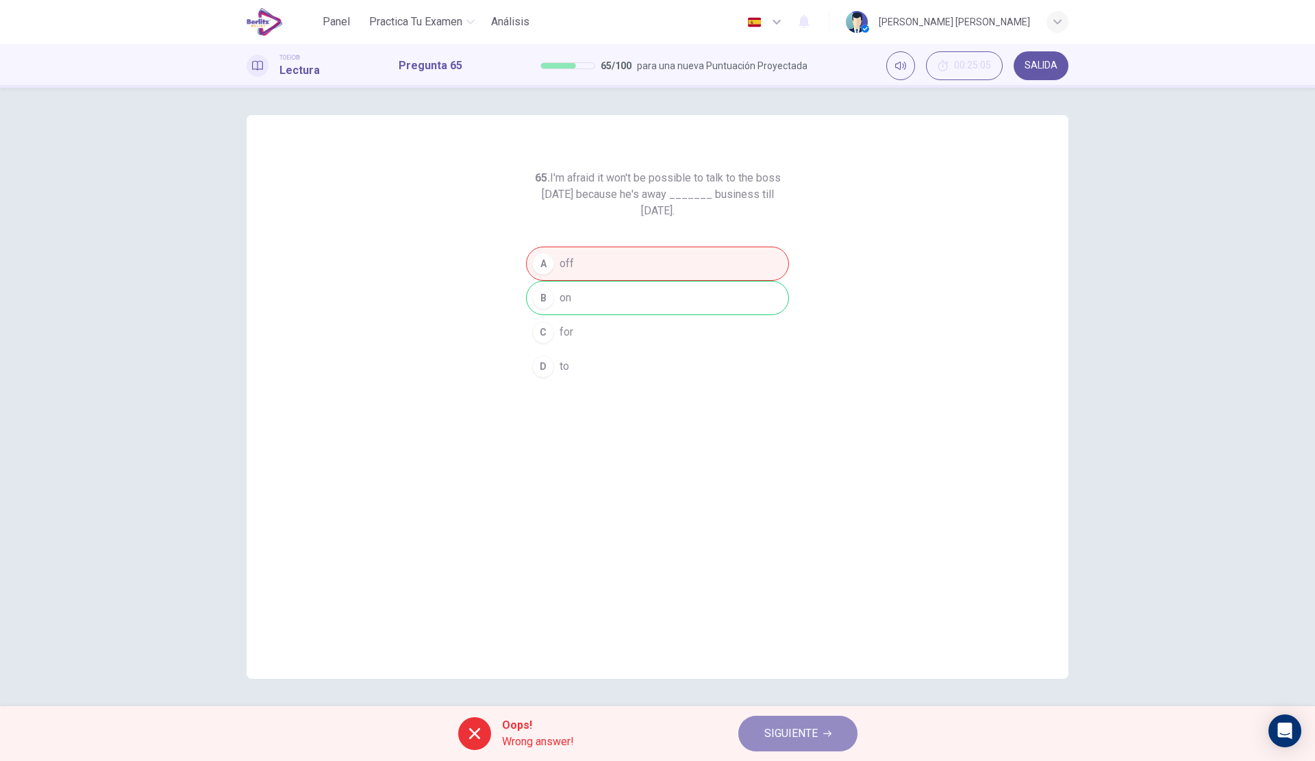
click at [794, 740] on span "SIGUIENTE" at bounding box center [790, 733] width 53 height 19
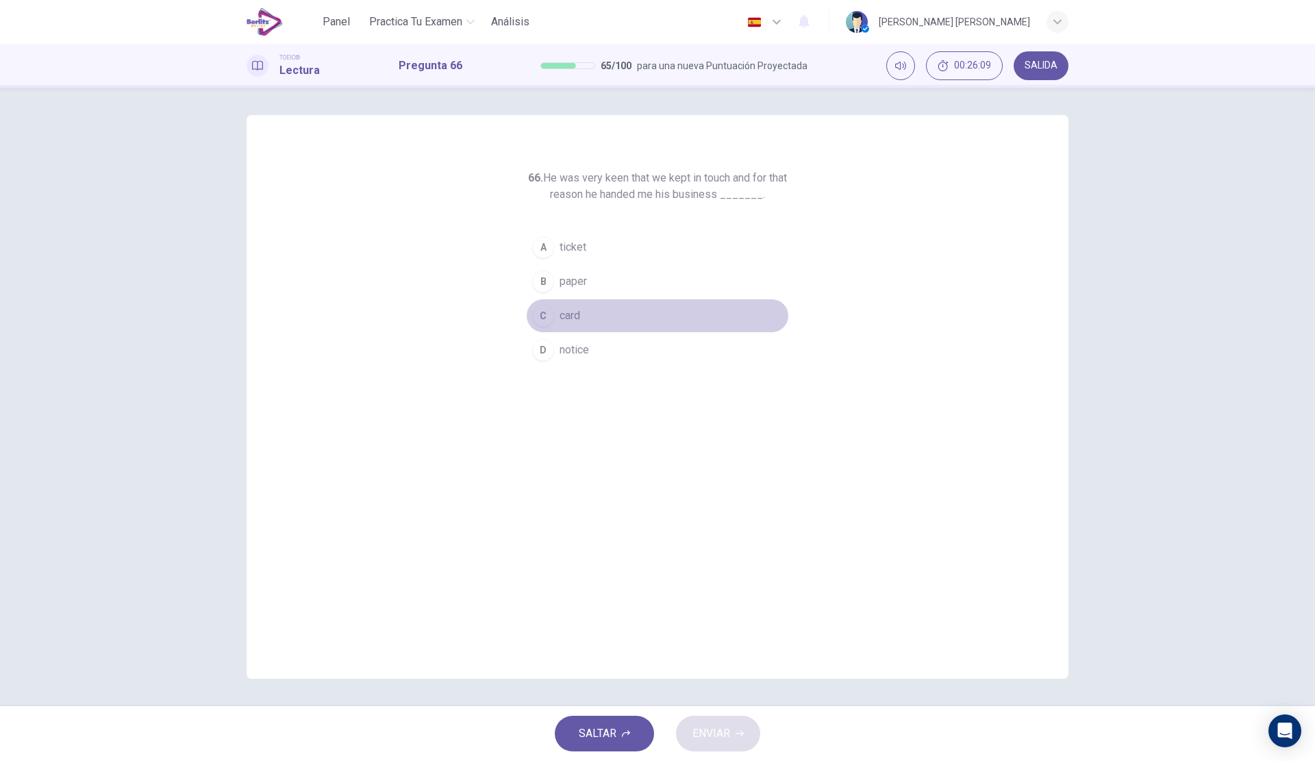
click at [587, 317] on button "C card" at bounding box center [657, 316] width 263 height 34
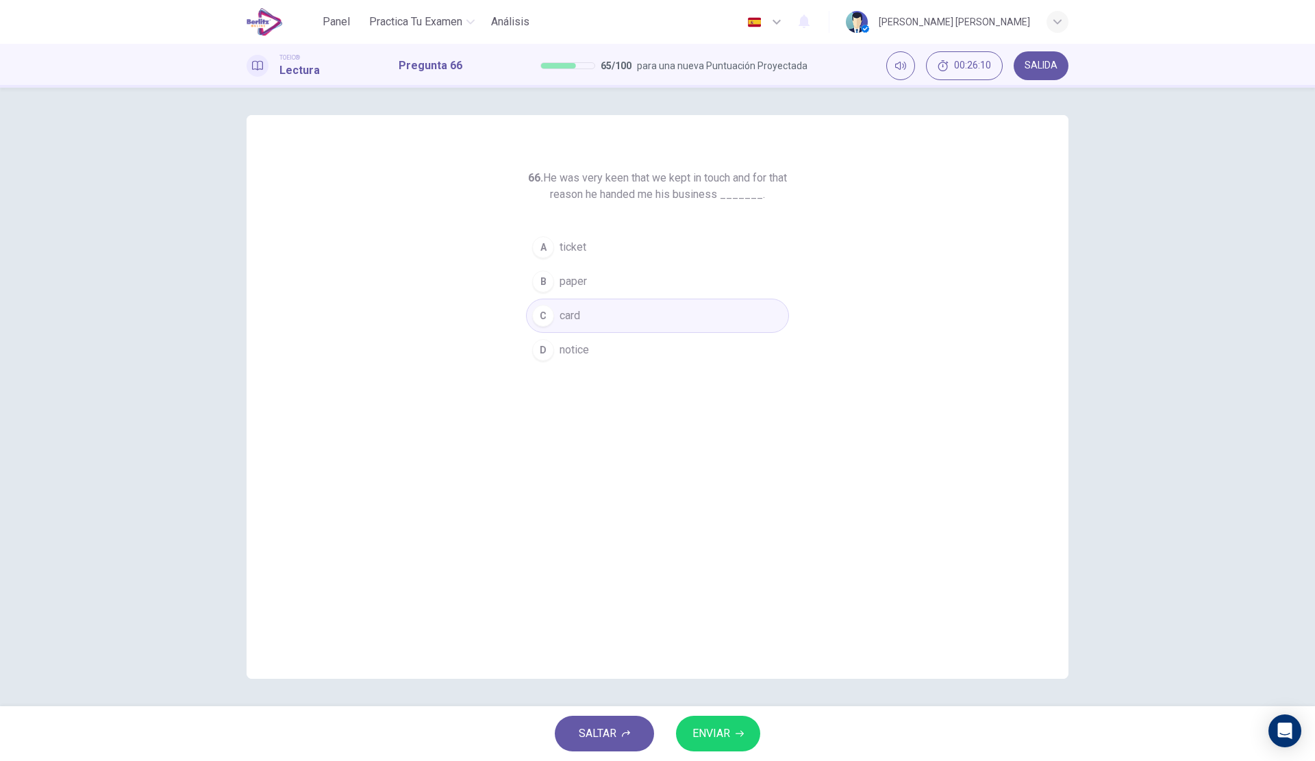
click at [732, 724] on button "ENVIAR" at bounding box center [718, 733] width 84 height 36
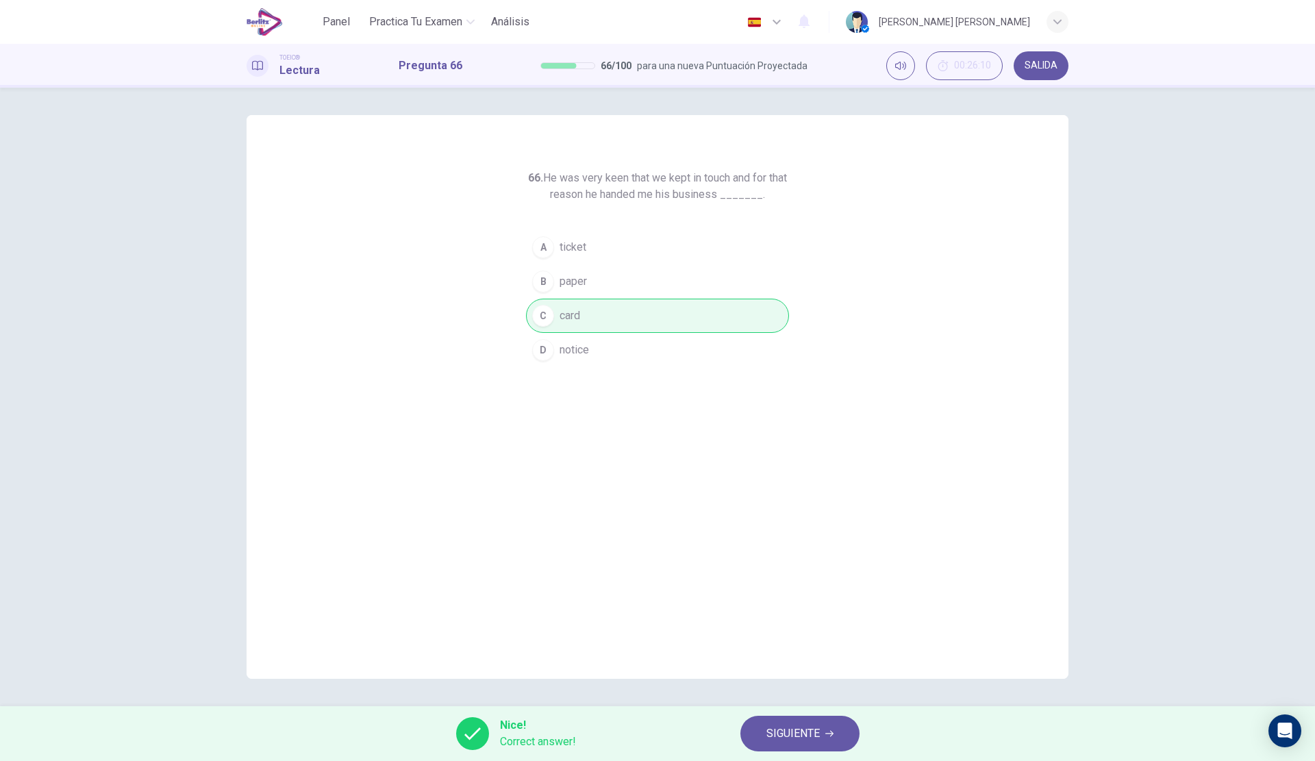
click at [807, 720] on button "SIGUIENTE" at bounding box center [799, 733] width 119 height 36
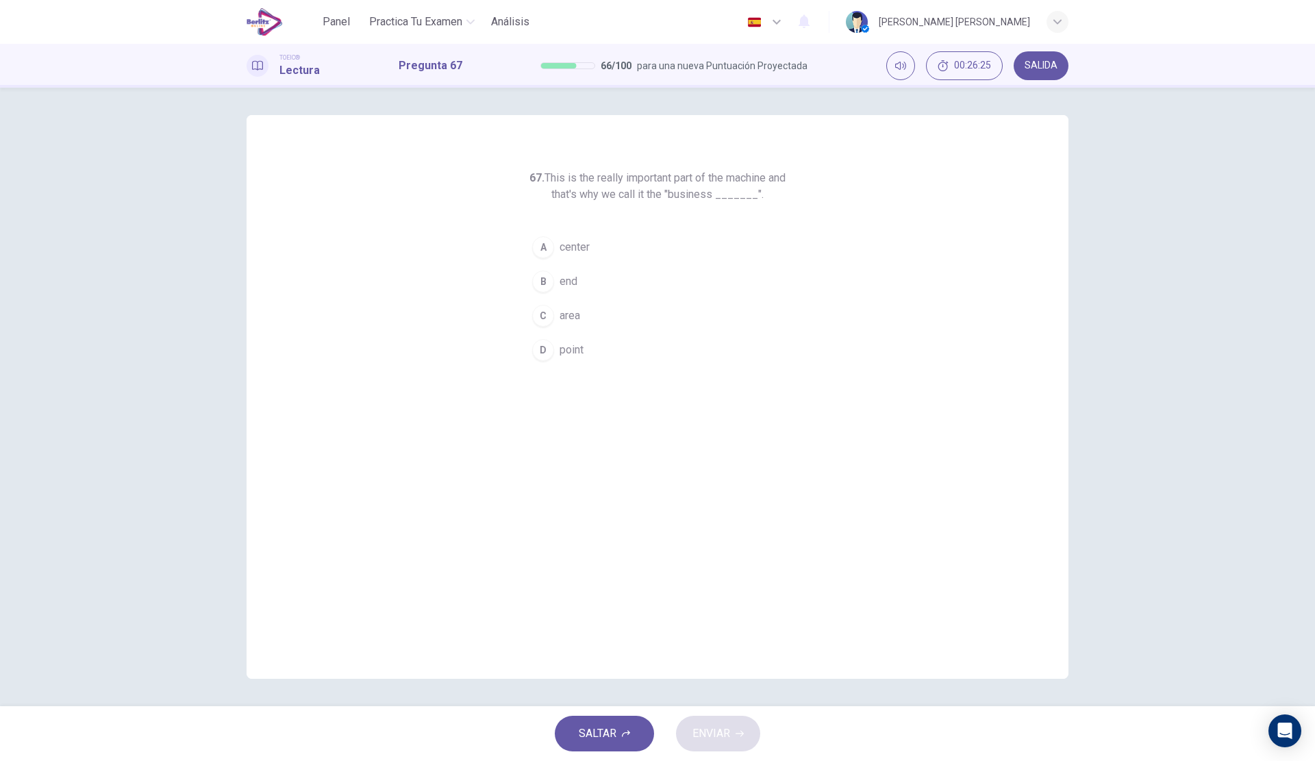
click at [587, 250] on span "center" at bounding box center [574, 247] width 30 height 16
click at [722, 727] on span "ENVIAR" at bounding box center [711, 733] width 38 height 19
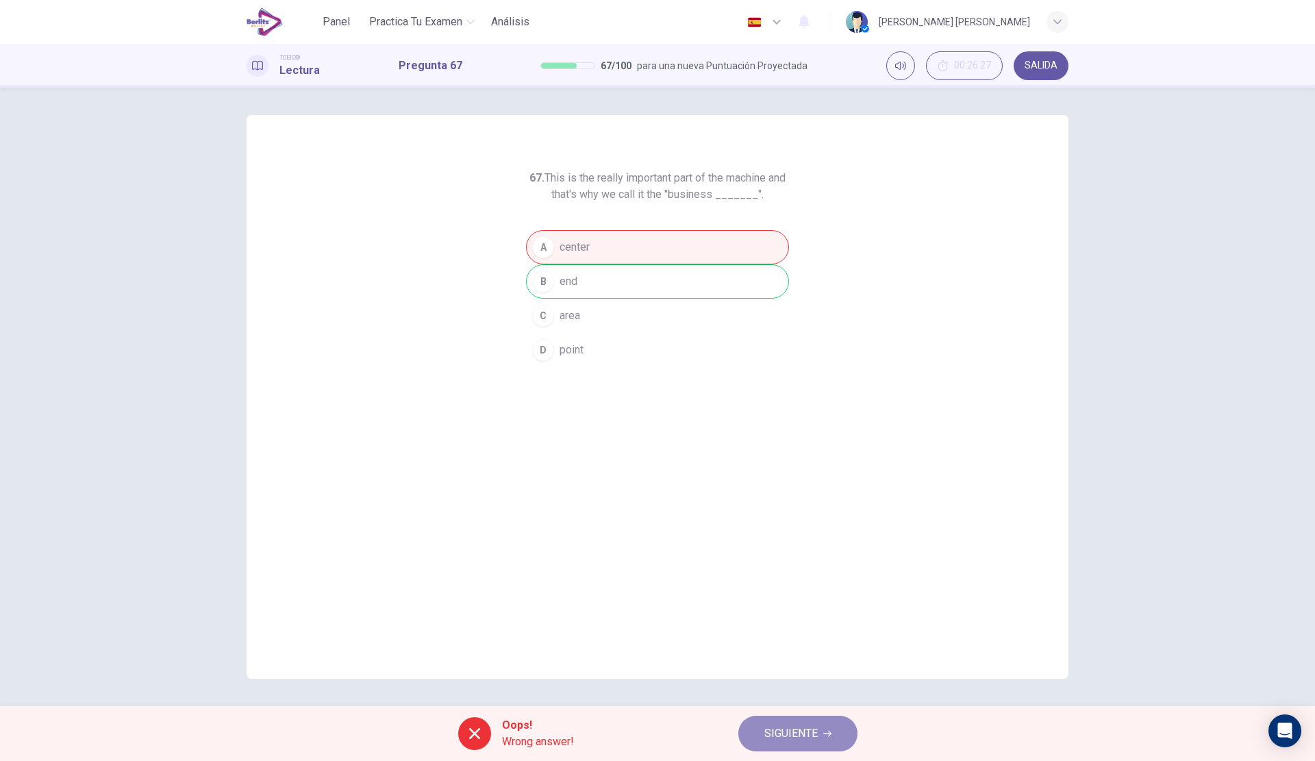
click at [805, 723] on button "SIGUIENTE" at bounding box center [797, 733] width 119 height 36
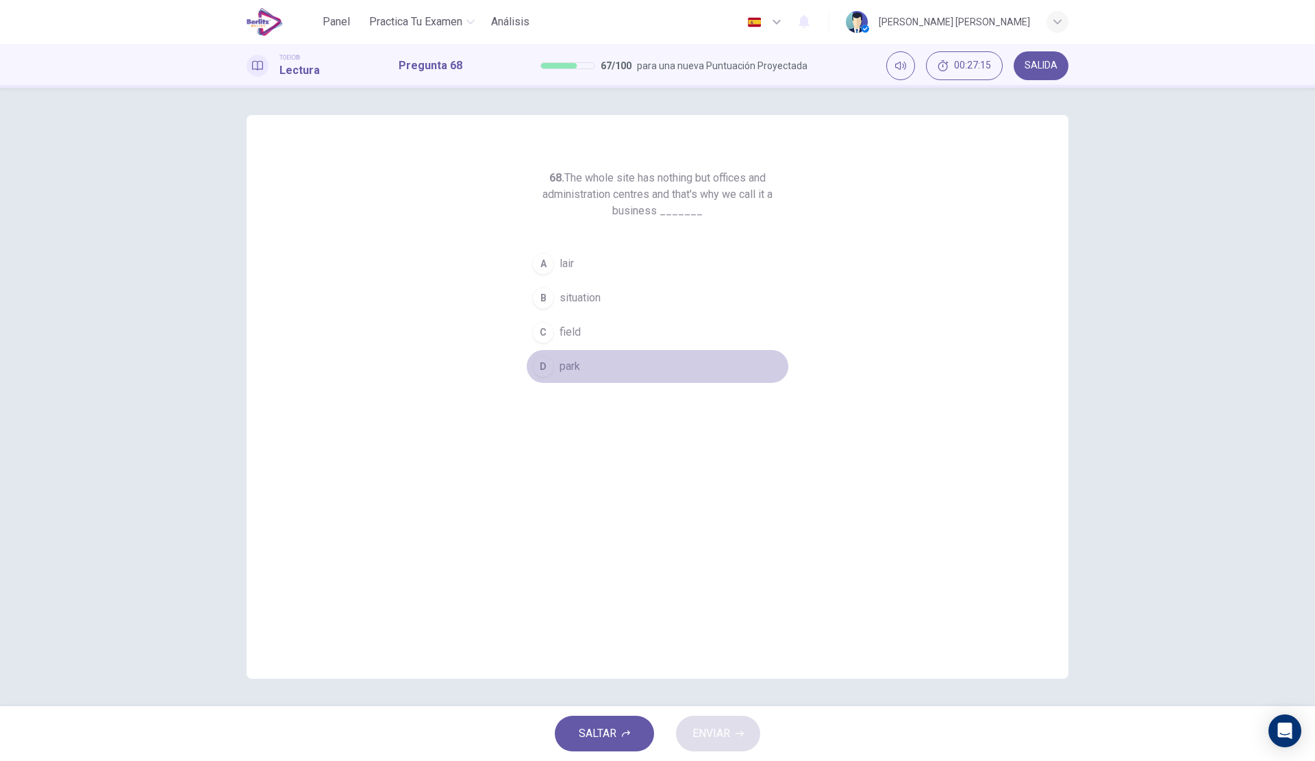
click at [577, 373] on span "park" at bounding box center [569, 366] width 21 height 16
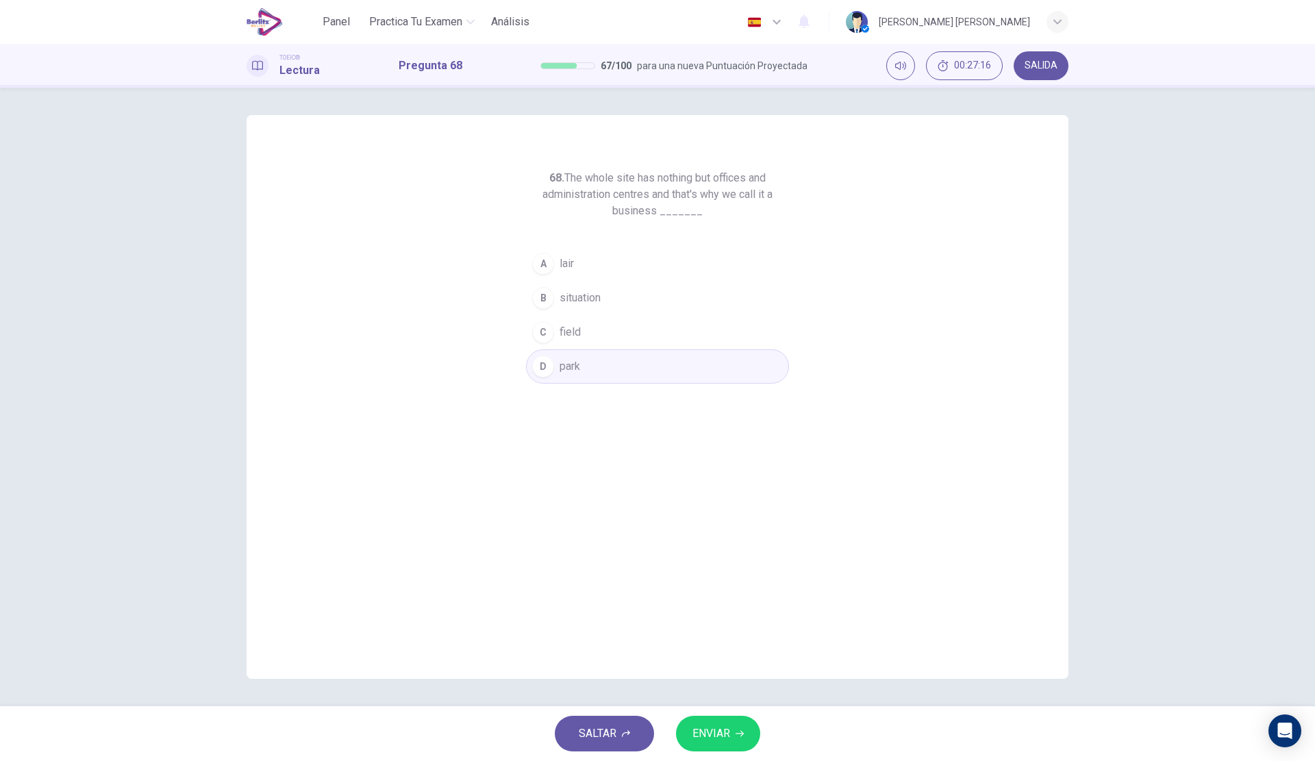
click at [723, 732] on span "ENVIAR" at bounding box center [711, 733] width 38 height 19
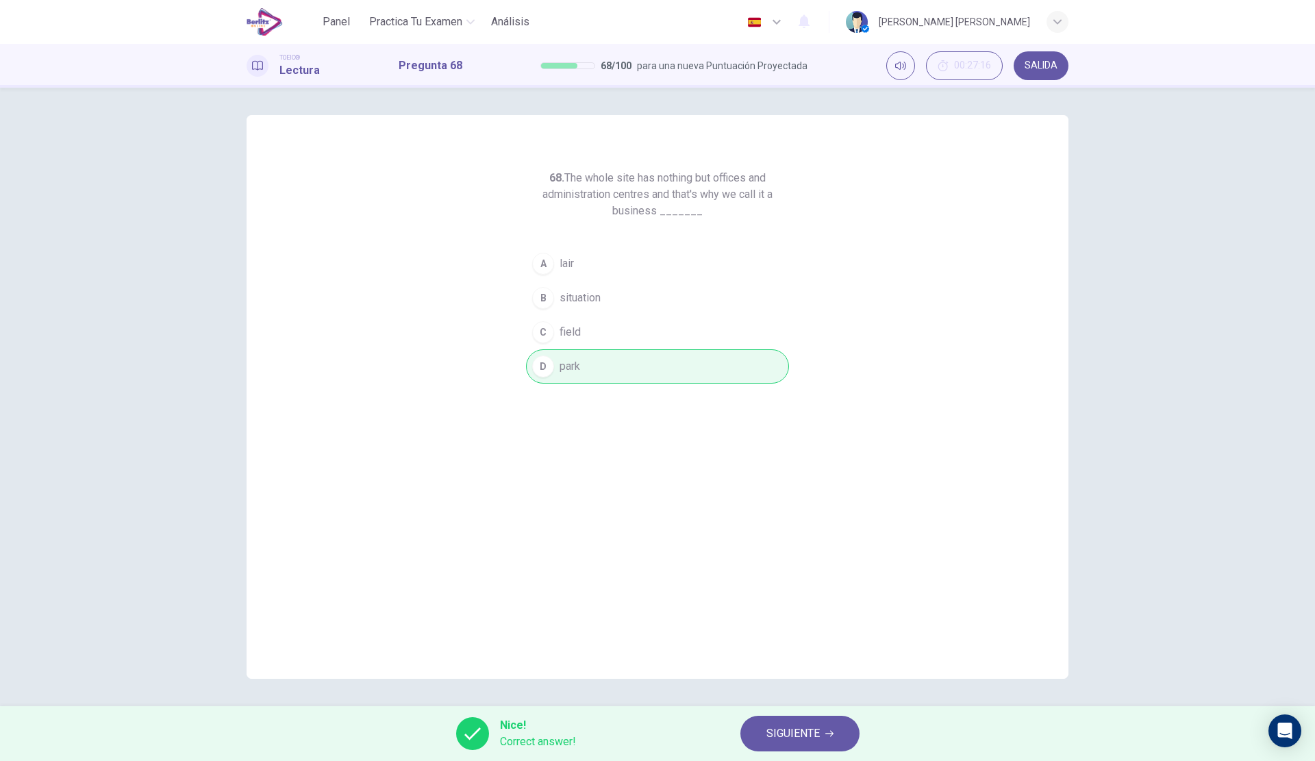
click at [794, 730] on span "SIGUIENTE" at bounding box center [792, 733] width 53 height 19
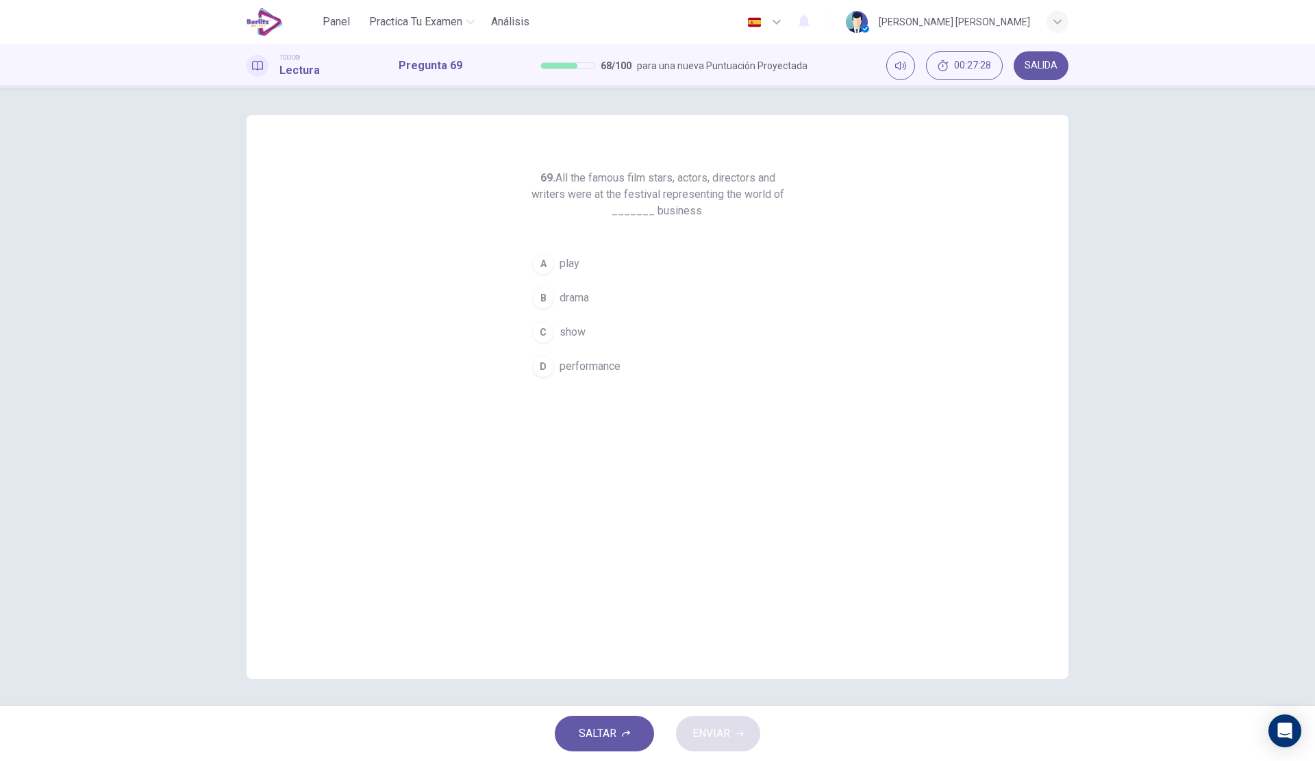
click at [620, 372] on span "performance" at bounding box center [589, 366] width 61 height 16
click at [712, 726] on span "ENVIAR" at bounding box center [711, 733] width 38 height 19
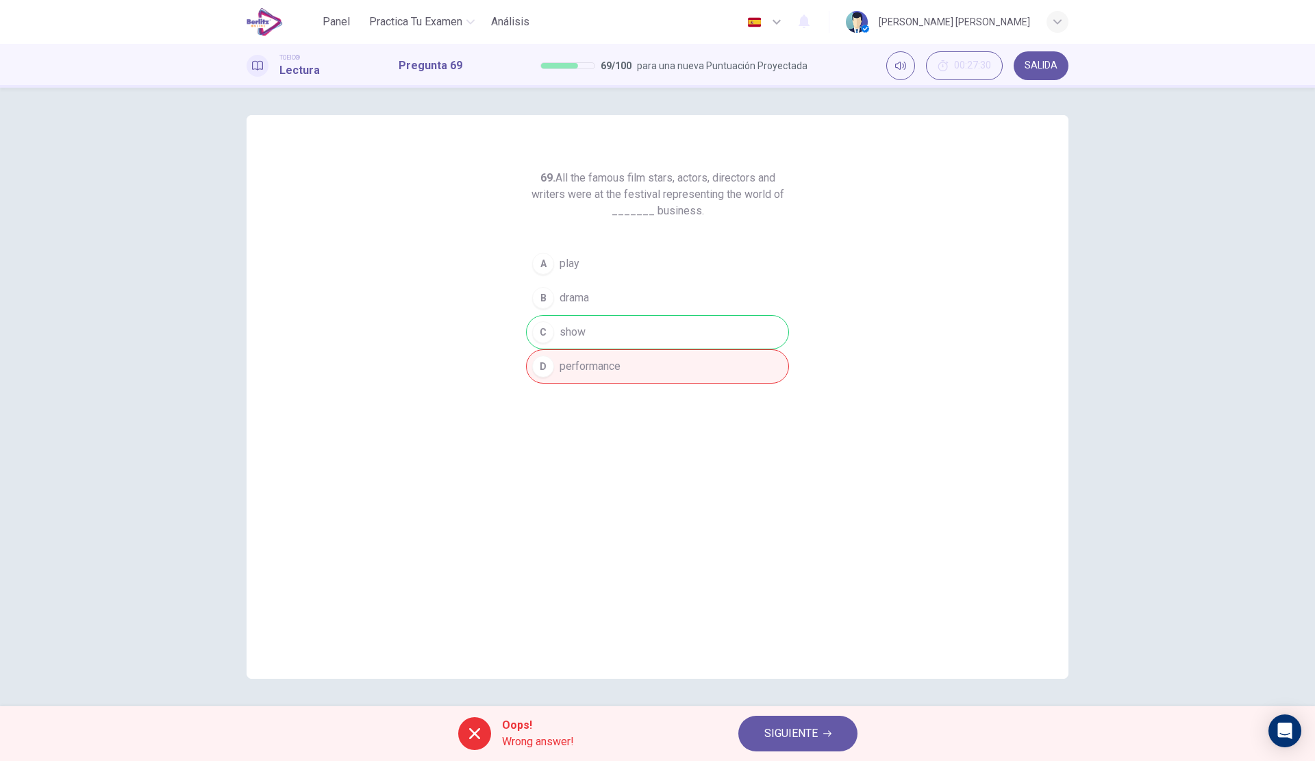
click at [758, 725] on button "SIGUIENTE" at bounding box center [797, 733] width 119 height 36
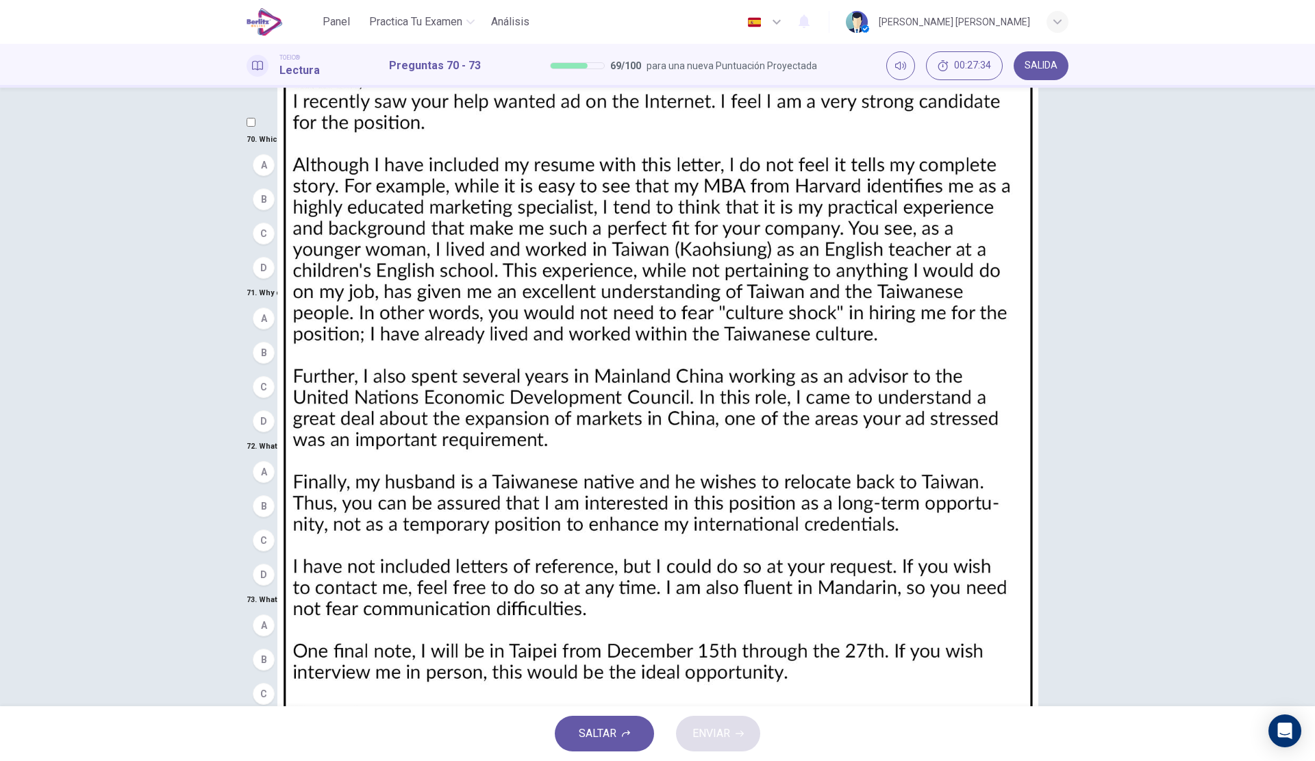
click at [783, 292] on img at bounding box center [657, 380] width 1315 height 761
click at [23, 760] on div at bounding box center [657, 761] width 1315 height 0
drag, startPoint x: 646, startPoint y: 314, endPoint x: 644, endPoint y: 332, distance: 17.9
click at [644, 332] on div "70 . Which of the following does [PERSON_NAME] feel is her greatest strength? A…" at bounding box center [657, 437] width 822 height 613
click at [802, 246] on img at bounding box center [657, 380] width 1315 height 761
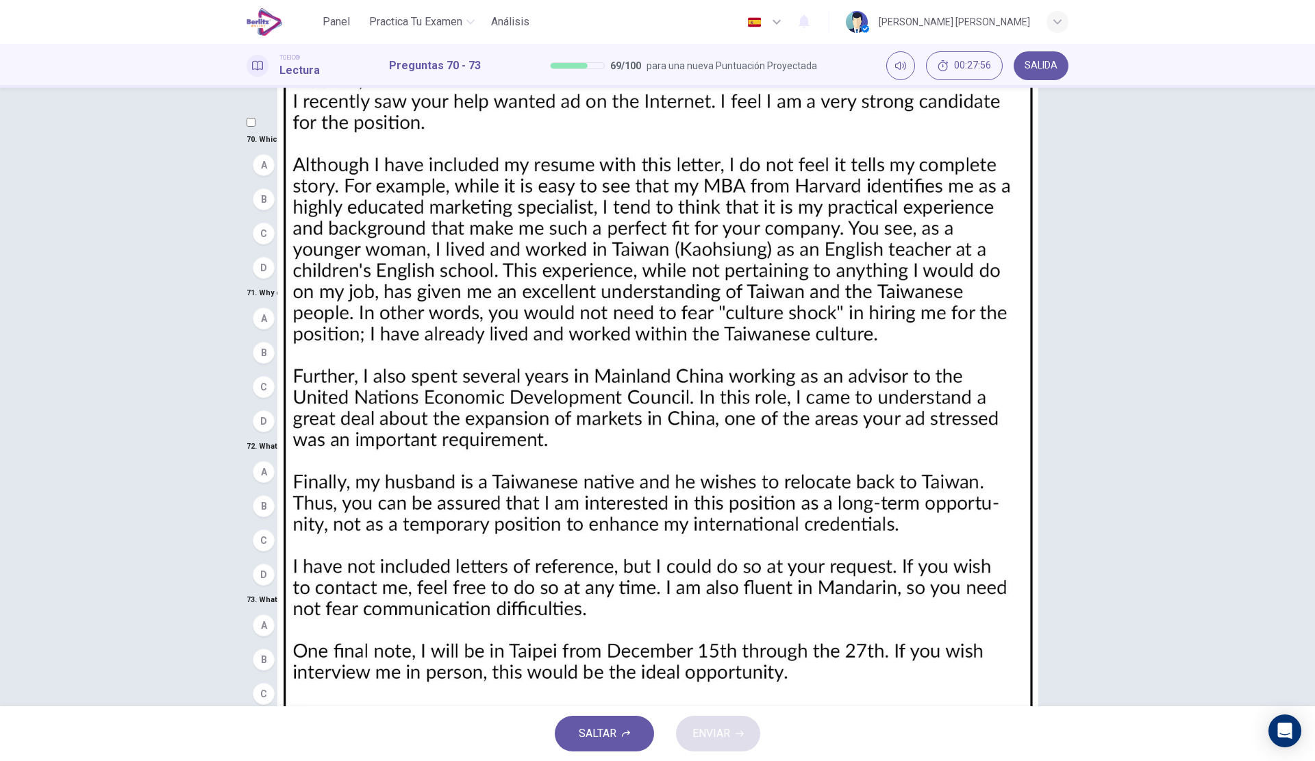
click at [1, 760] on div at bounding box center [657, 761] width 1315 height 0
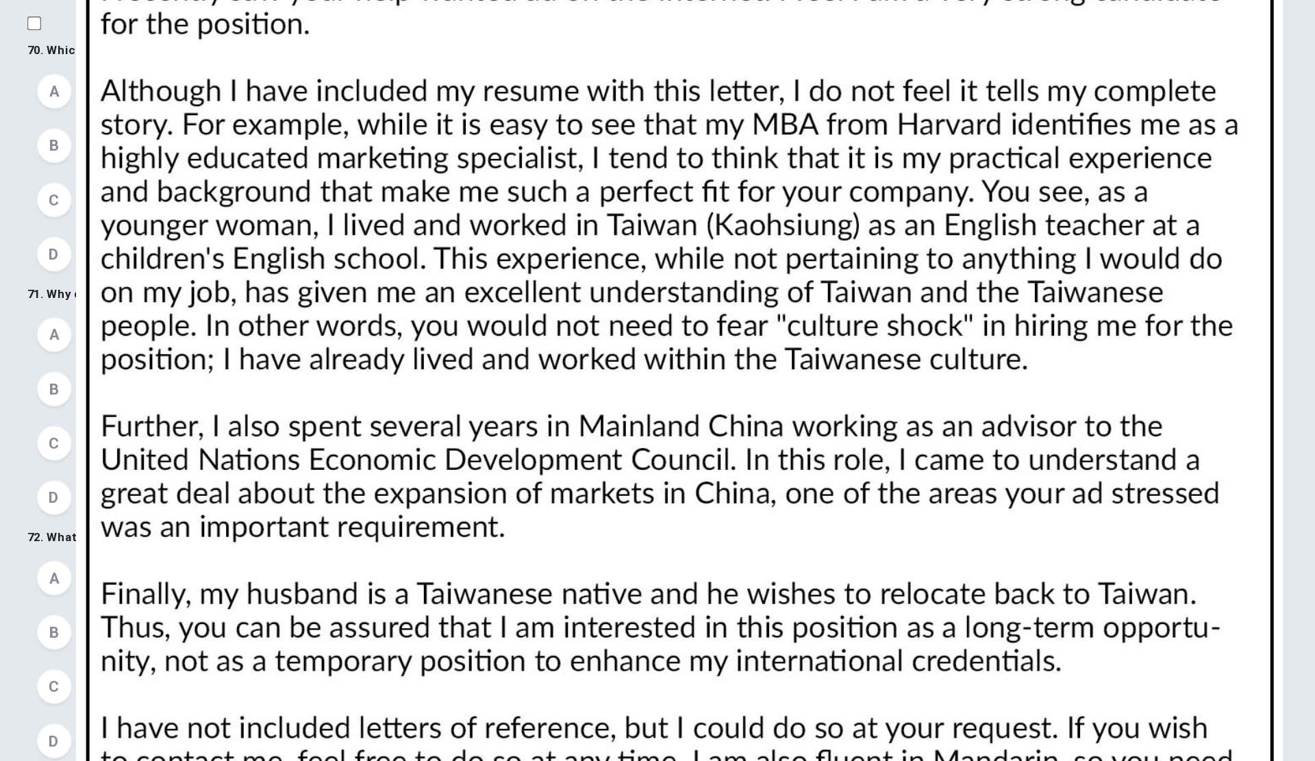
click at [308, 276] on span "Her previous time in [GEOGRAPHIC_DATA]" at bounding box center [381, 267] width 203 height 16
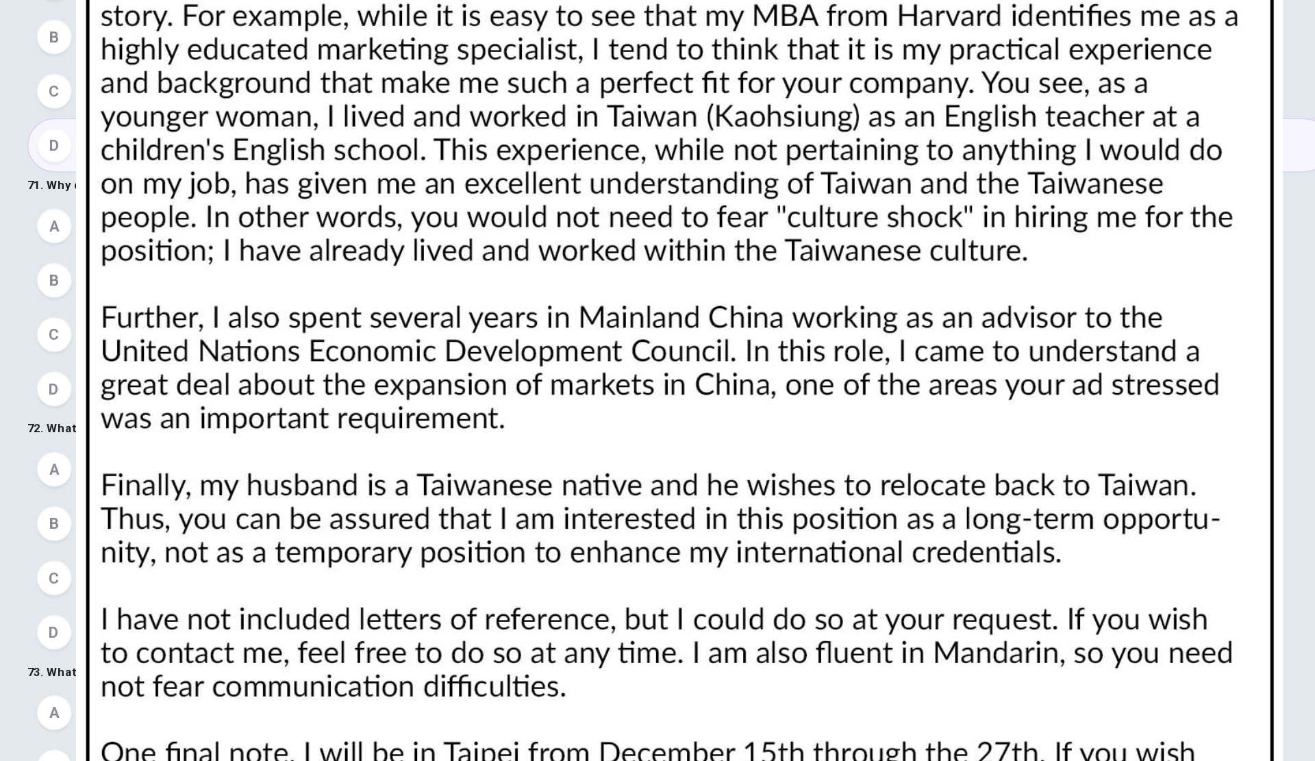
click at [312, 361] on span "She has previous experience there" at bounding box center [363, 352] width 166 height 16
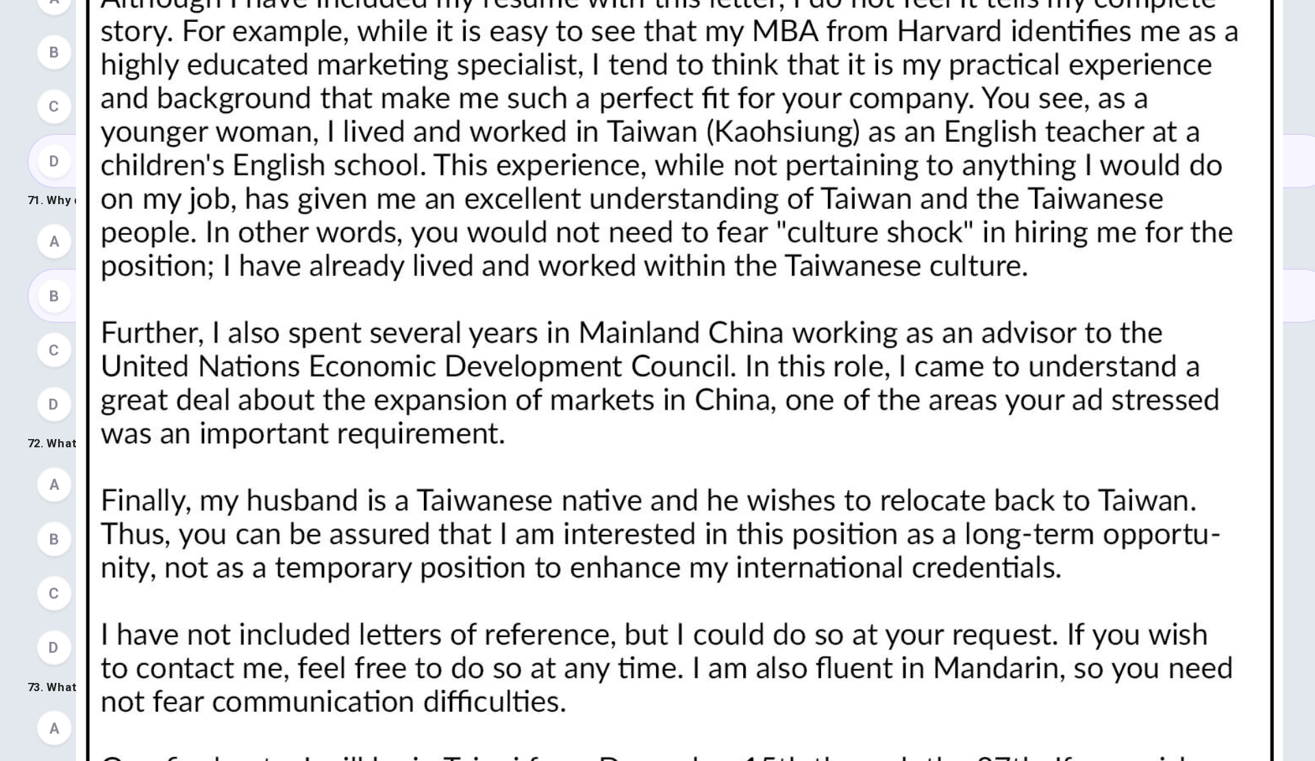
scroll to position [283, 0]
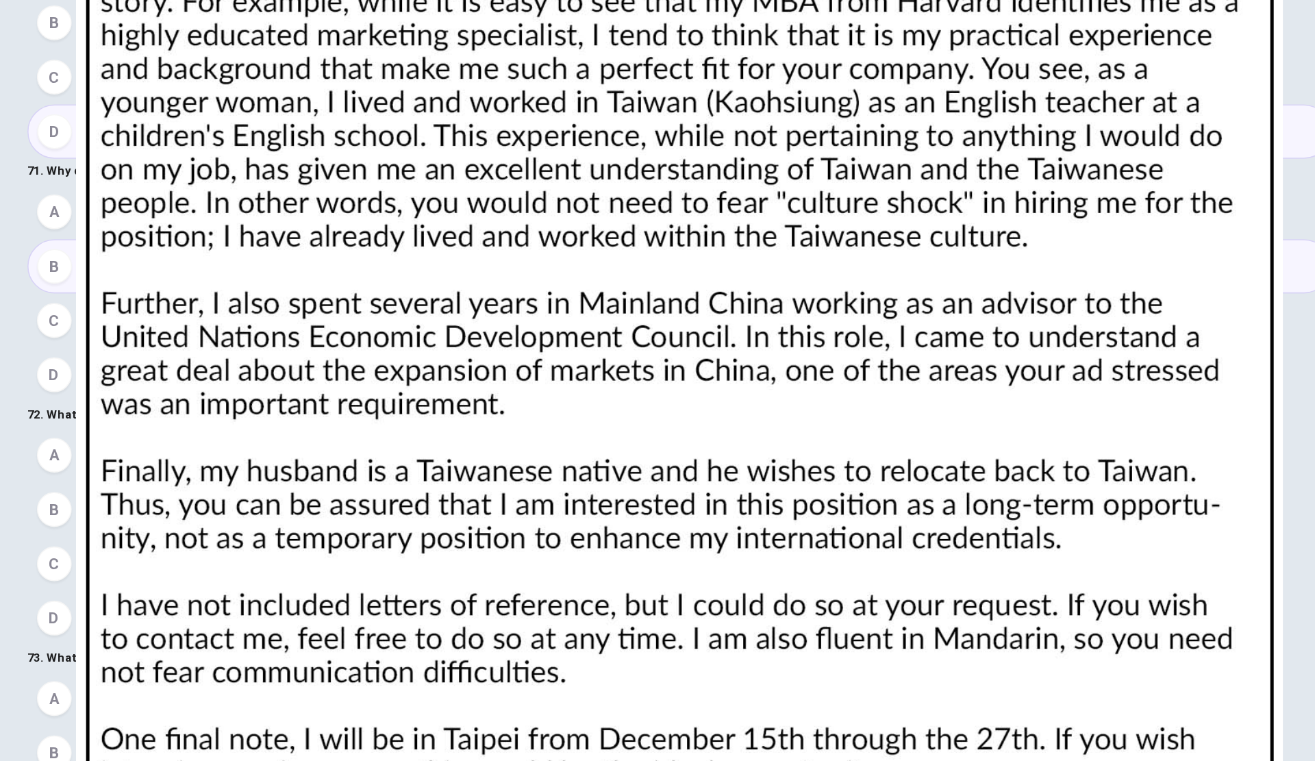
click at [309, 489] on button "B Her international credentials" at bounding box center [657, 506] width 822 height 34
click at [260, 382] on div "70 . Which of the following does [PERSON_NAME] feel is her greatest strength? A…" at bounding box center [657, 437] width 822 height 613
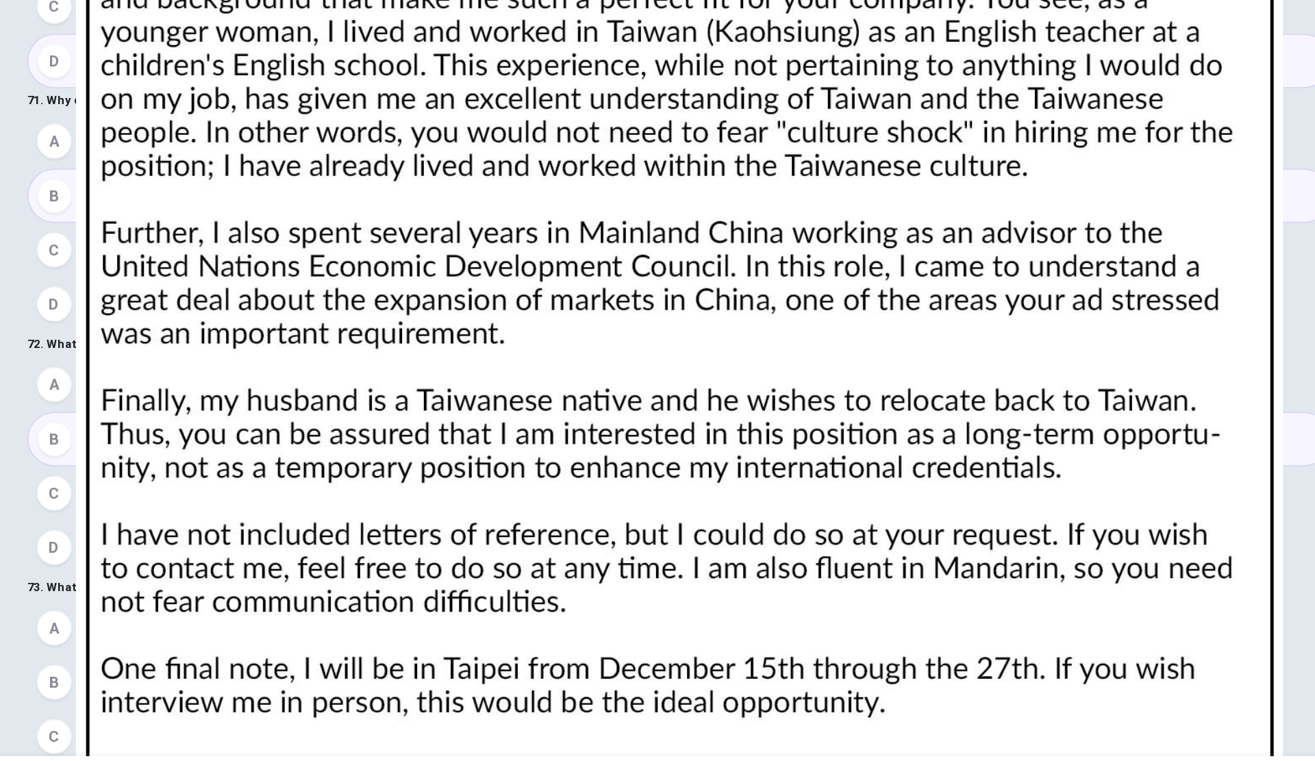
click at [326, 720] on span "Provide reference letters" at bounding box center [340, 728] width 121 height 16
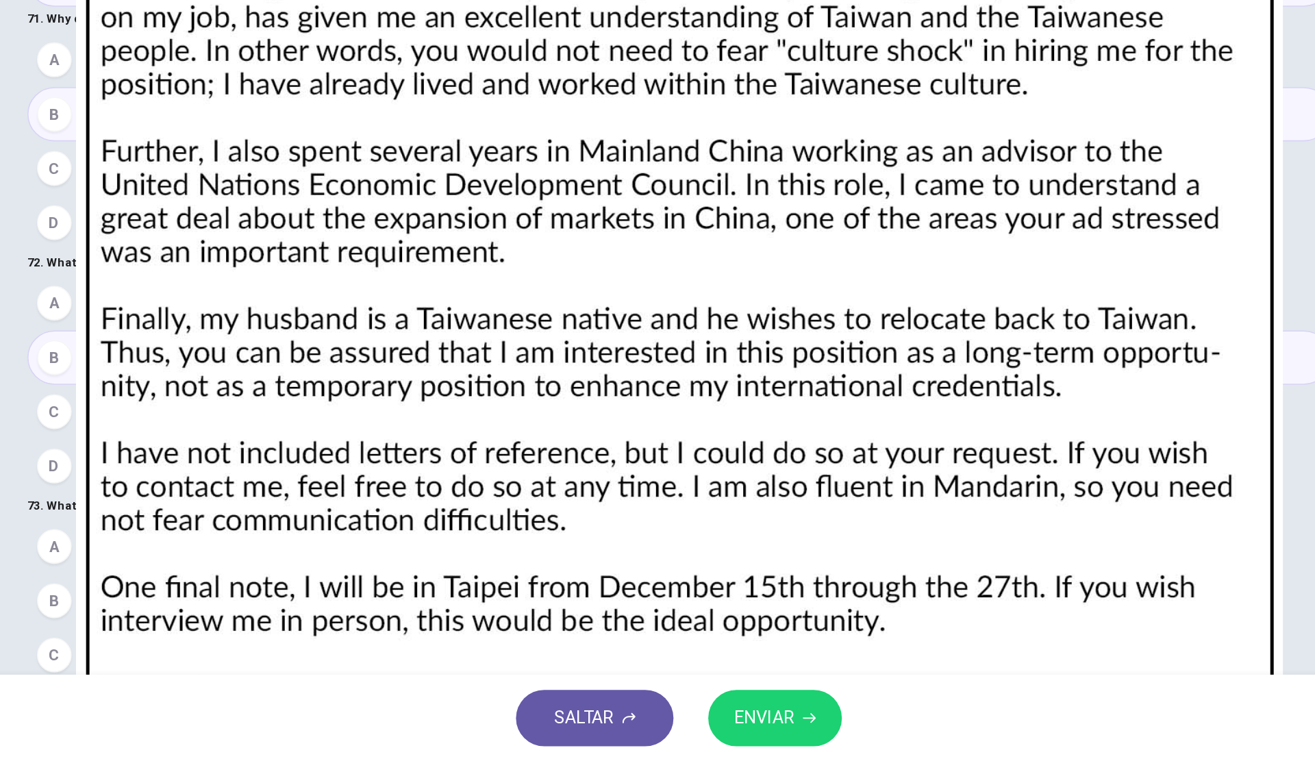
scroll to position [286, 0]
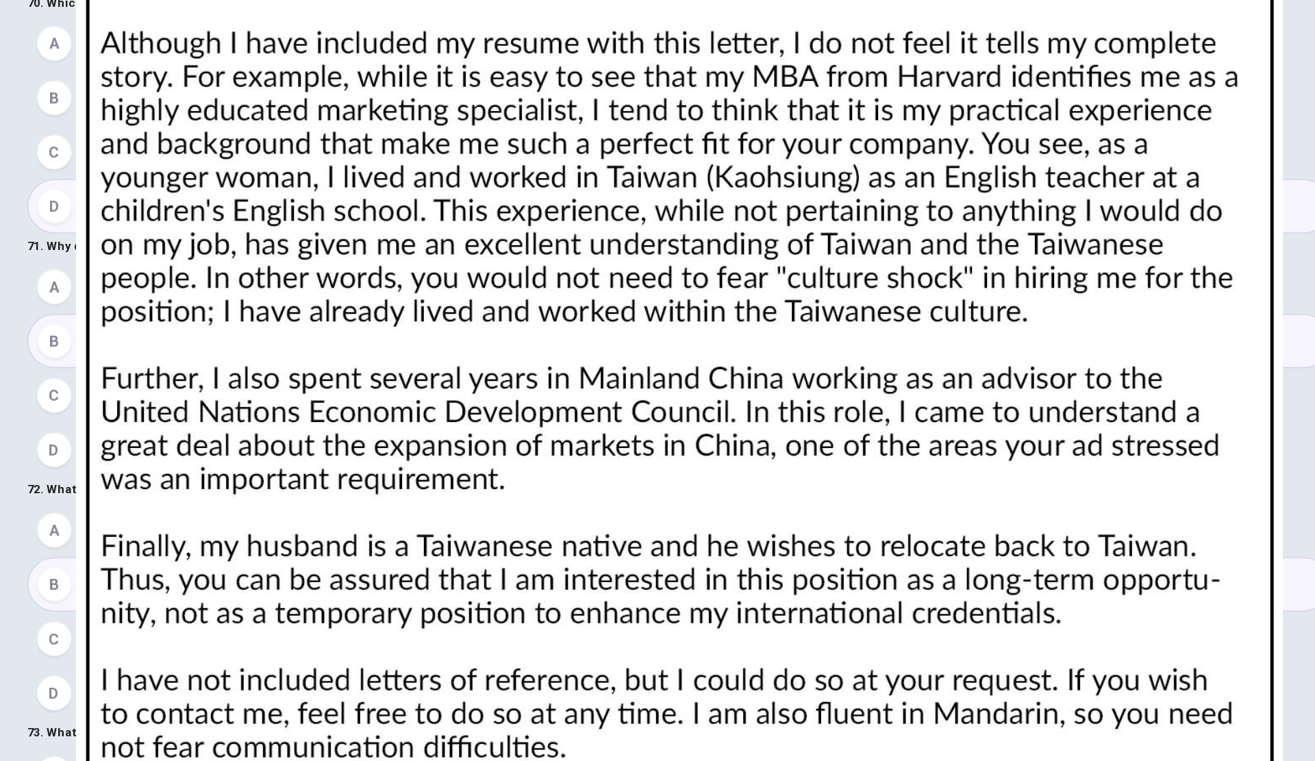
click at [886, 745] on div "CLIC PARA ZOOM" at bounding box center [657, 759] width 822 height 29
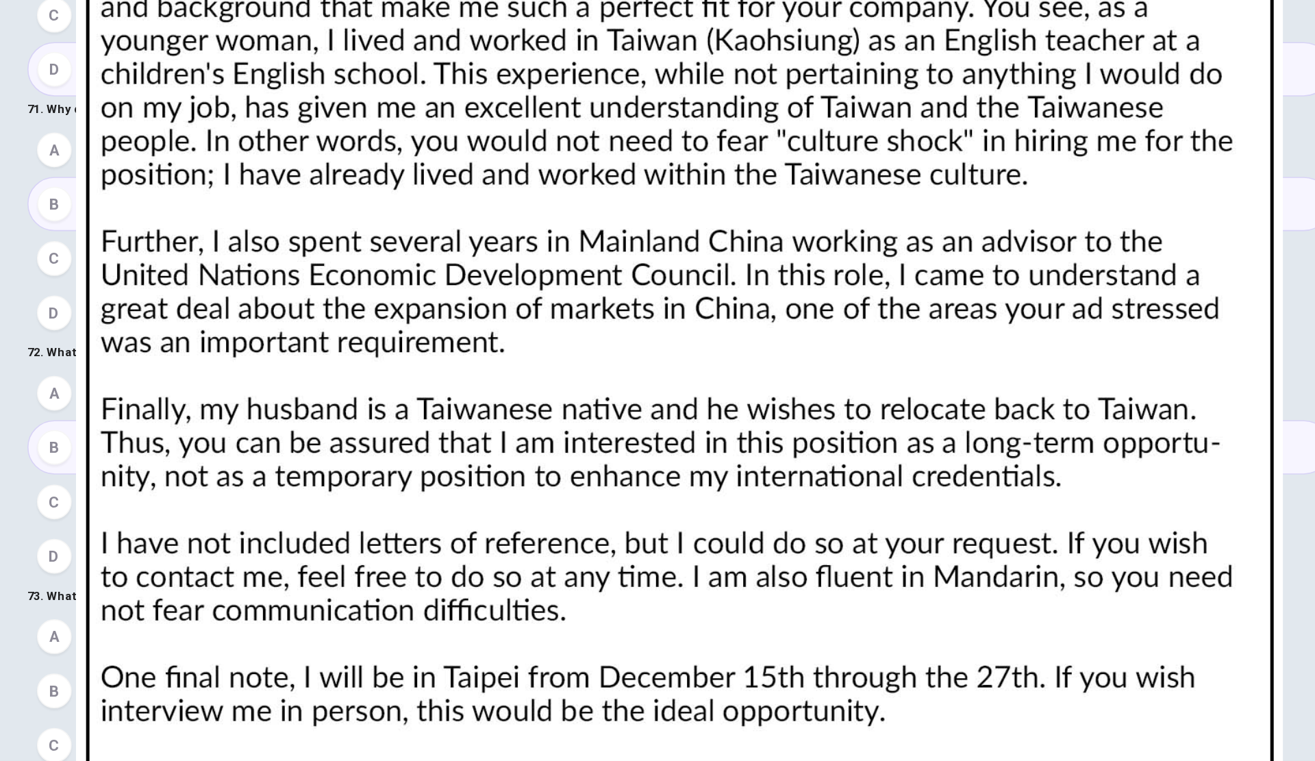
click at [318, 685] on span "Study Mandarin" at bounding box center [317, 693] width 74 height 16
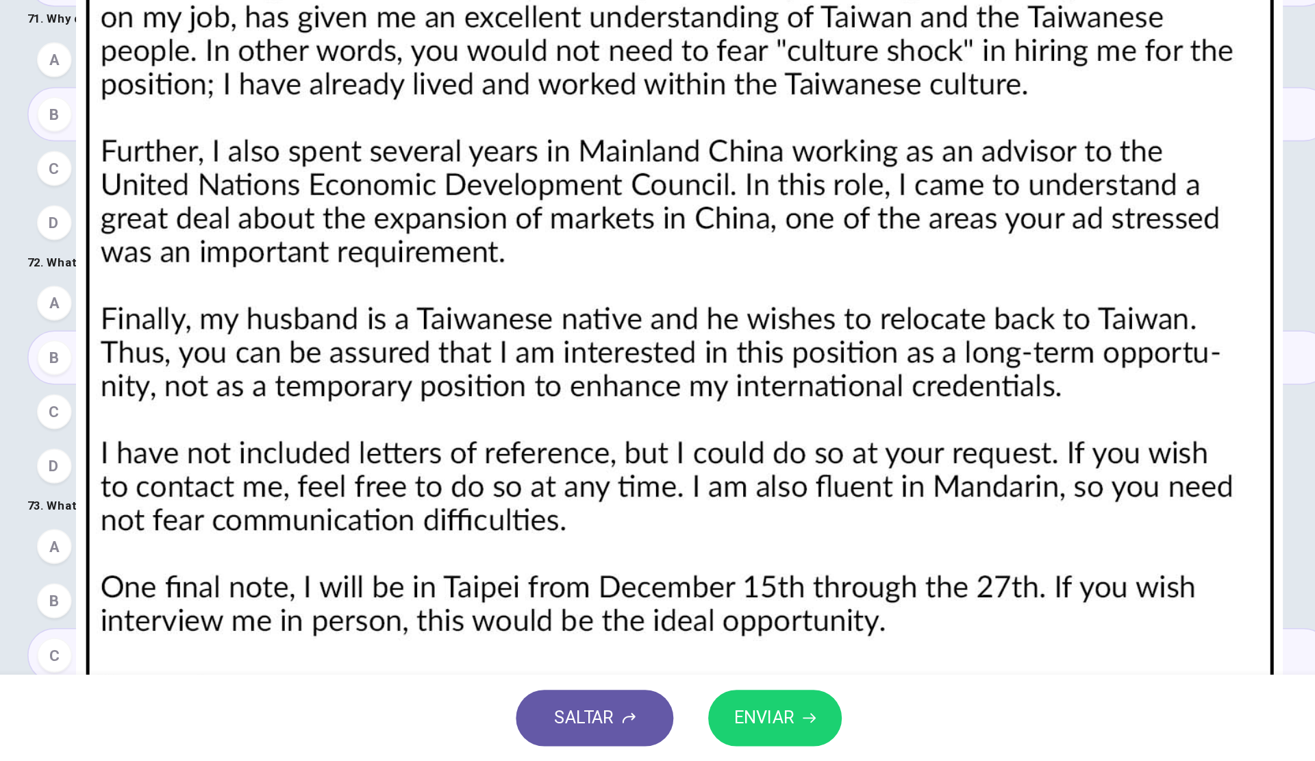
click at [738, 729] on button "ENVIAR" at bounding box center [718, 733] width 84 height 36
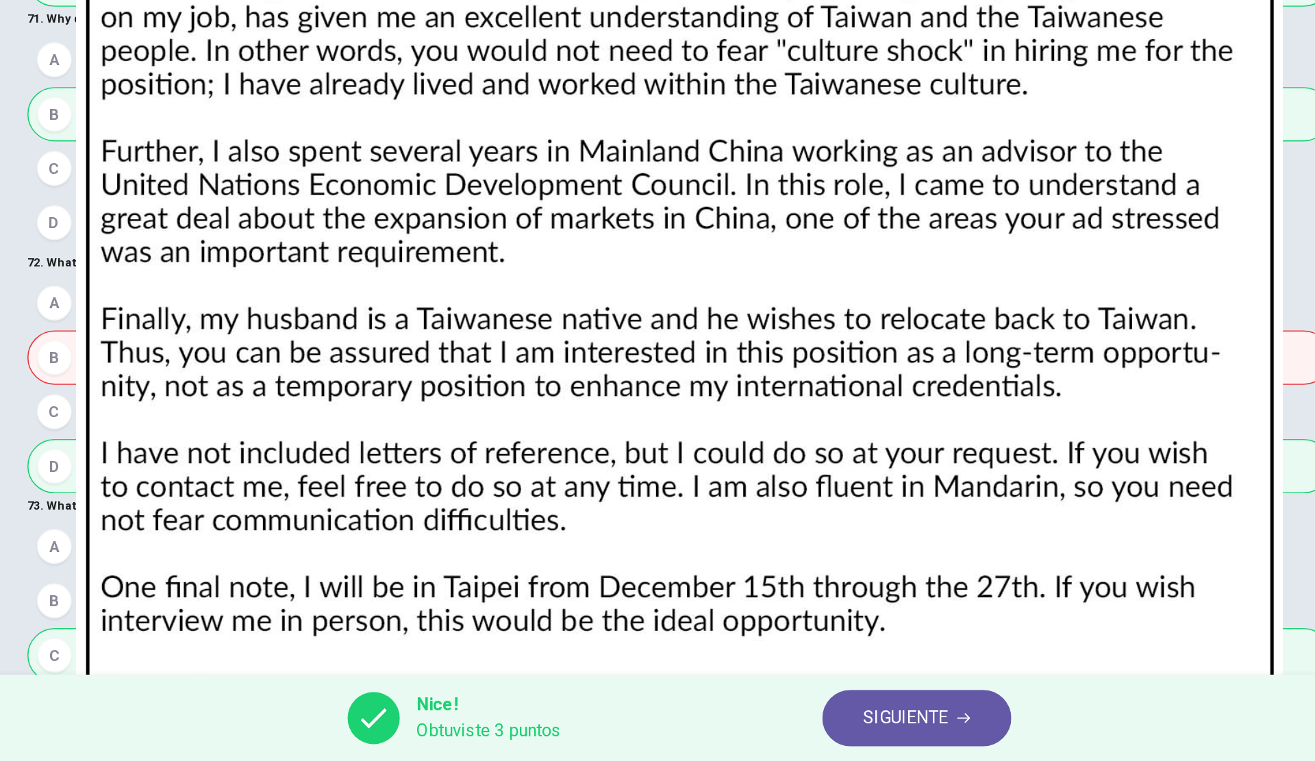
click at [815, 743] on button "SIGUIENTE" at bounding box center [807, 733] width 119 height 36
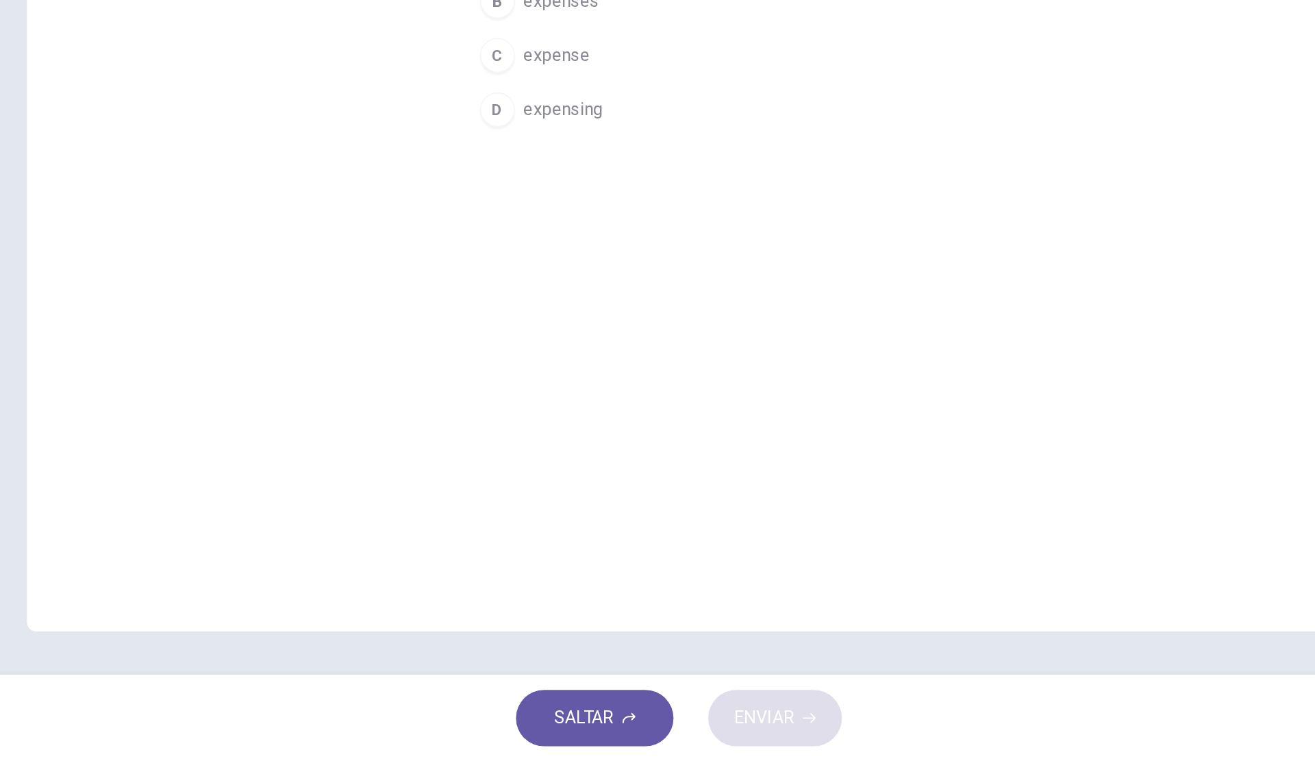
click at [983, 509] on div "74. The office manager was concerned that the company would buy an _______ corp…" at bounding box center [657, 396] width 822 height 563
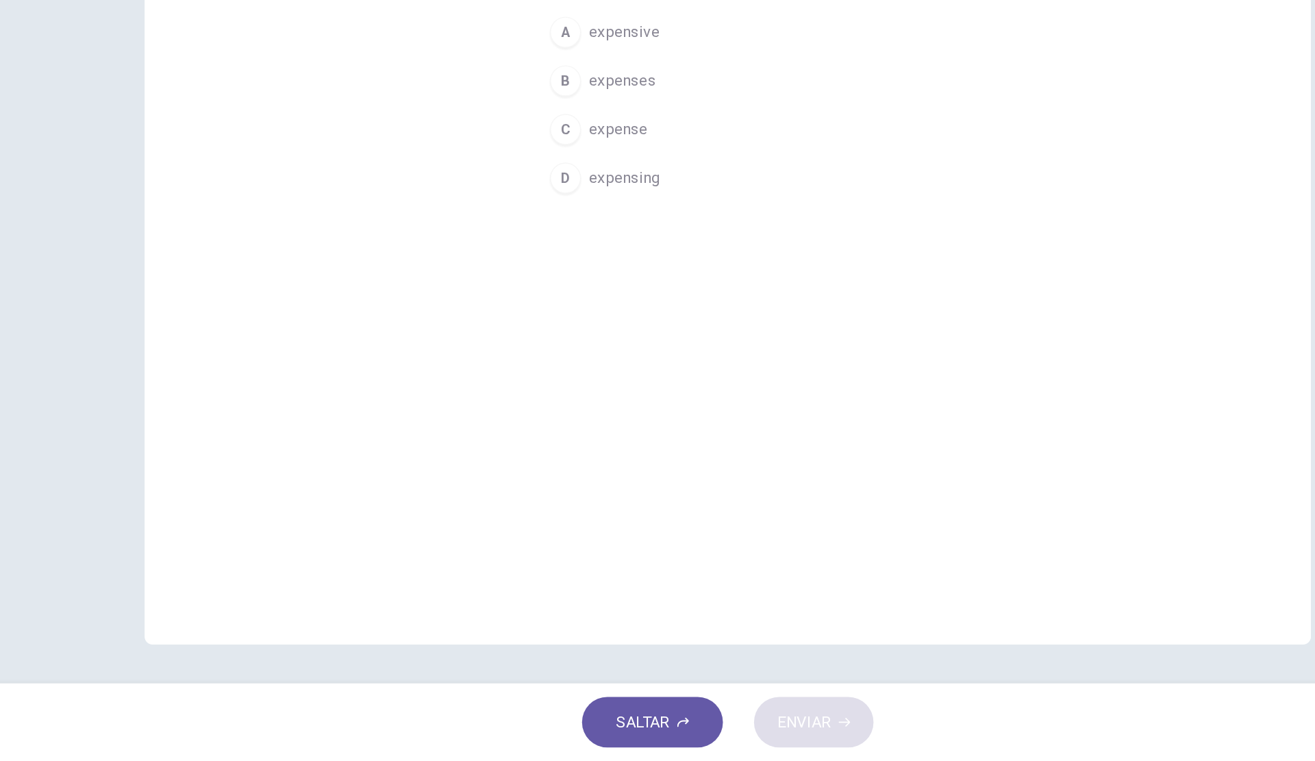
scroll to position [0, 0]
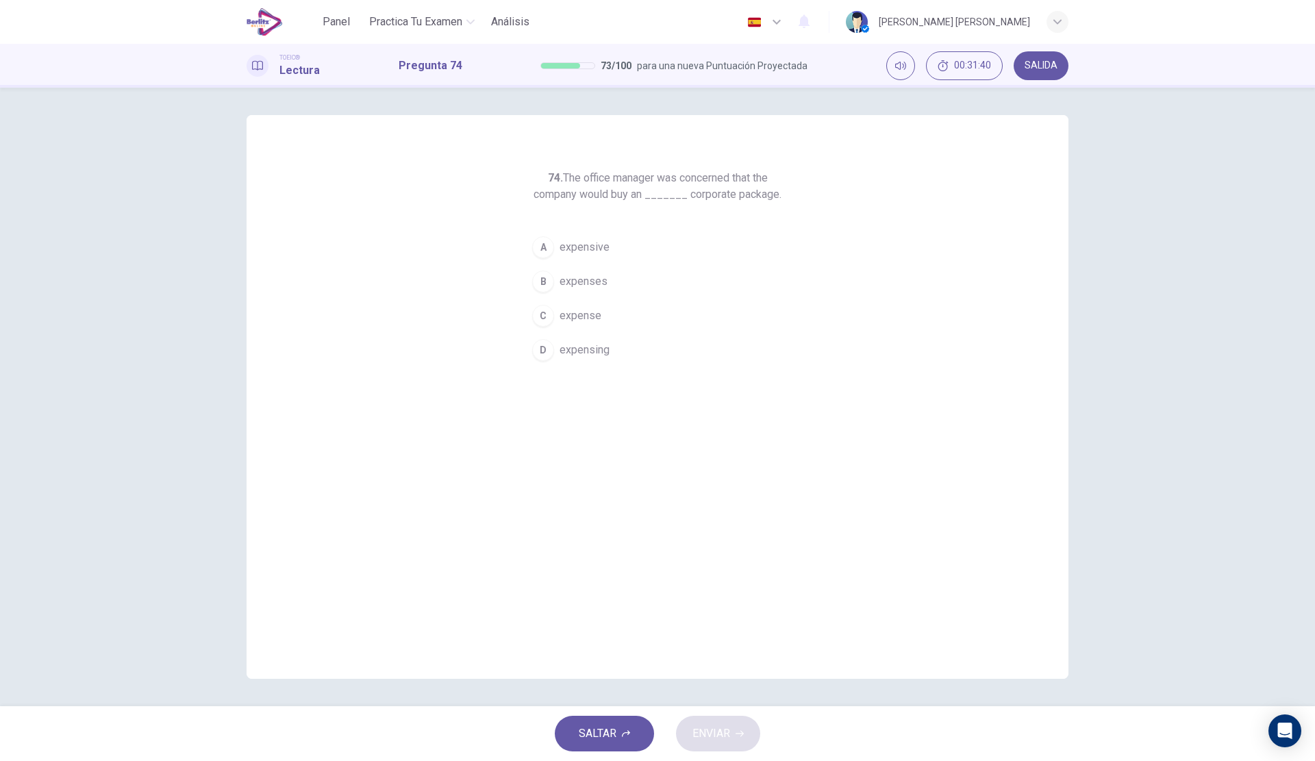
click at [600, 246] on span "expensive" at bounding box center [584, 247] width 50 height 16
click at [735, 728] on button "ENVIAR" at bounding box center [718, 733] width 84 height 36
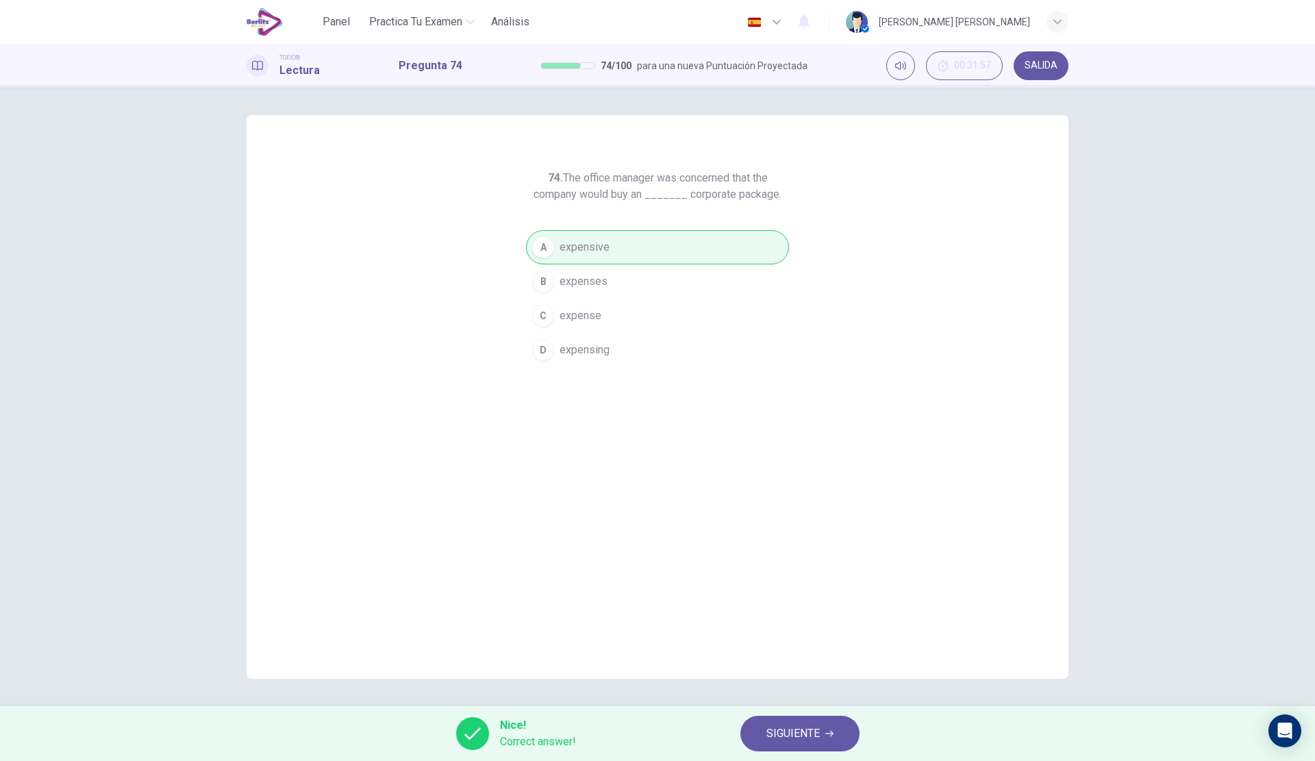
click at [735, 728] on div "Nice! Correct answer! SIGUIENTE" at bounding box center [657, 733] width 1315 height 55
click at [769, 729] on span "SIGUIENTE" at bounding box center [792, 733] width 53 height 19
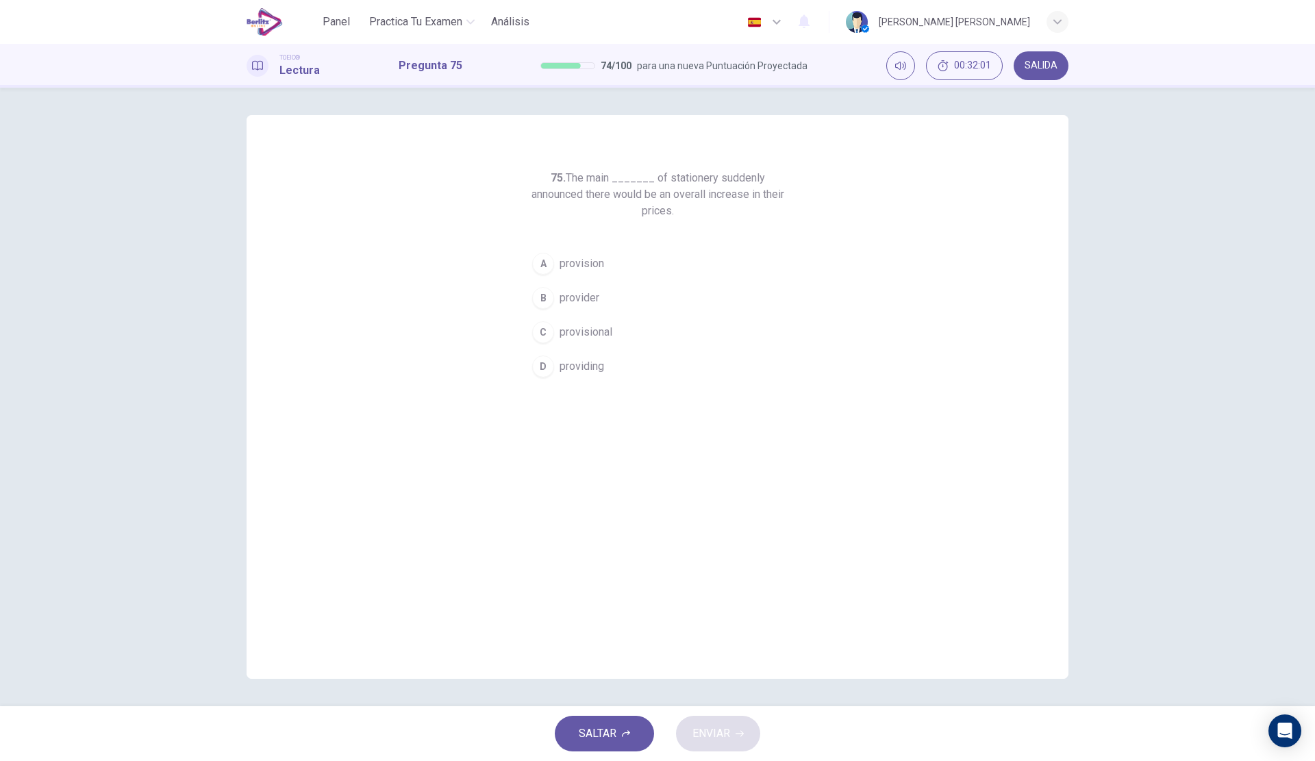
click at [603, 294] on button "B provider" at bounding box center [657, 298] width 263 height 34
click at [737, 733] on icon "button" at bounding box center [739, 734] width 8 height 6
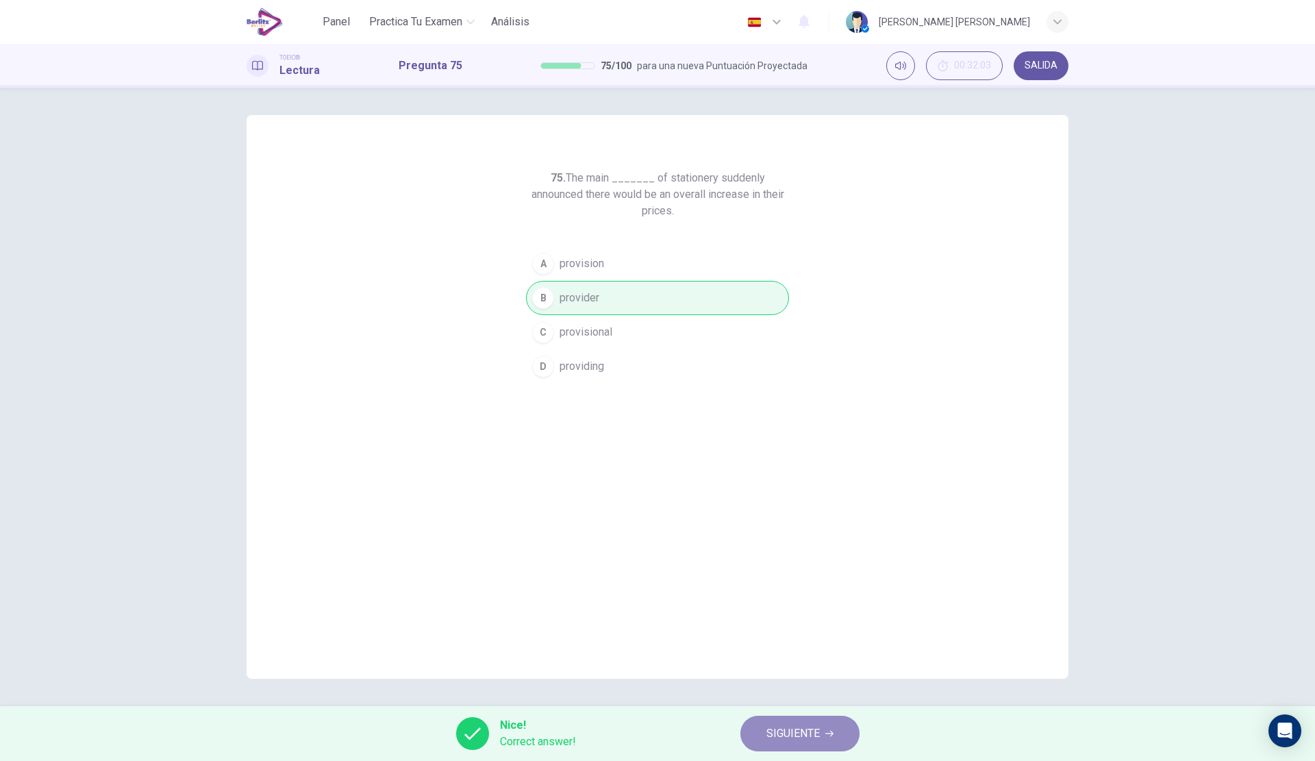
click at [822, 725] on button "SIGUIENTE" at bounding box center [799, 733] width 119 height 36
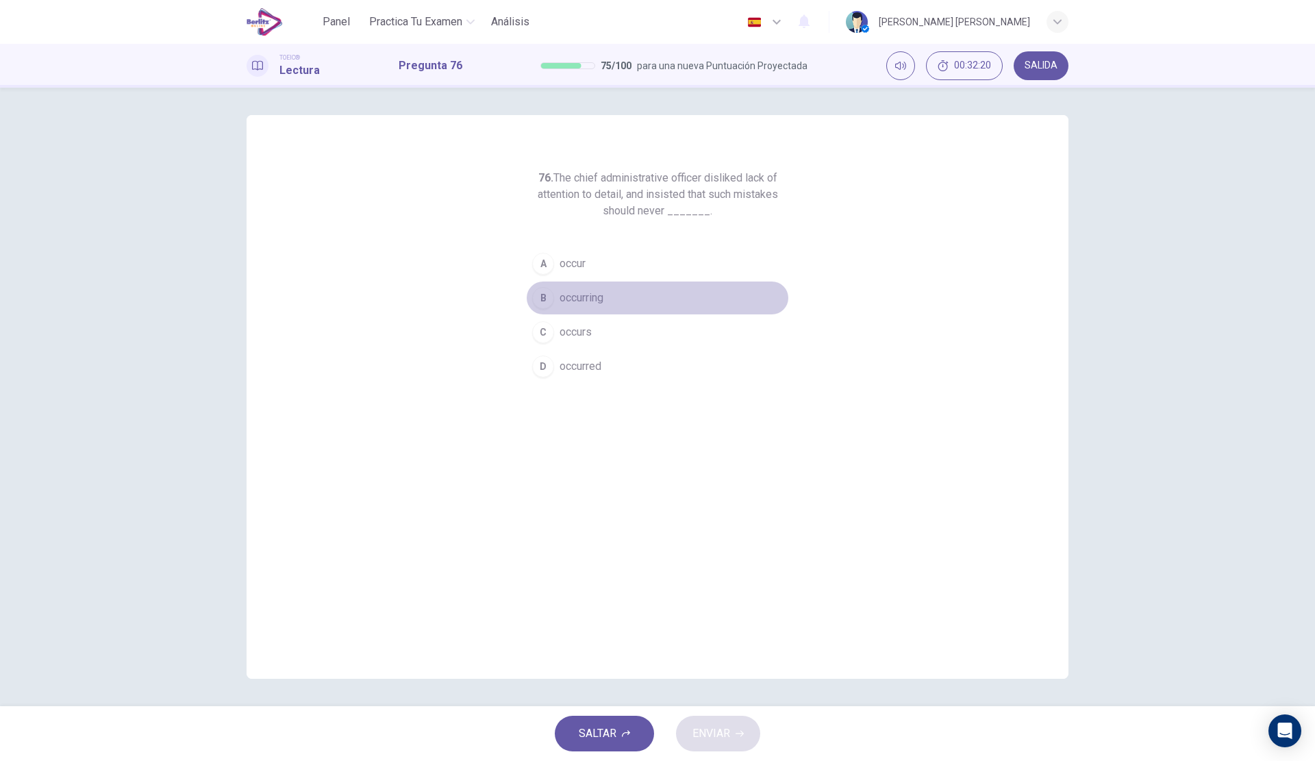
click at [601, 303] on span "occurring" at bounding box center [581, 298] width 44 height 16
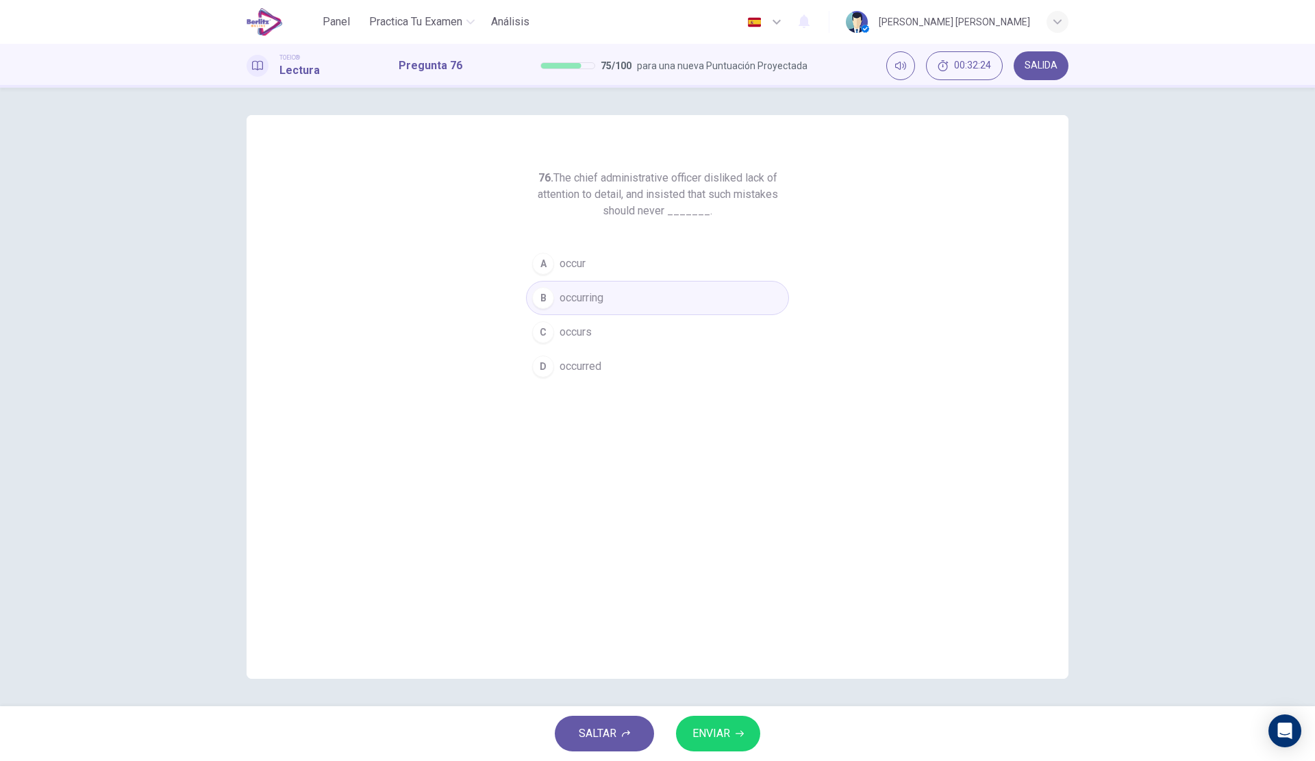
click at [638, 362] on button "D occurred" at bounding box center [657, 366] width 263 height 34
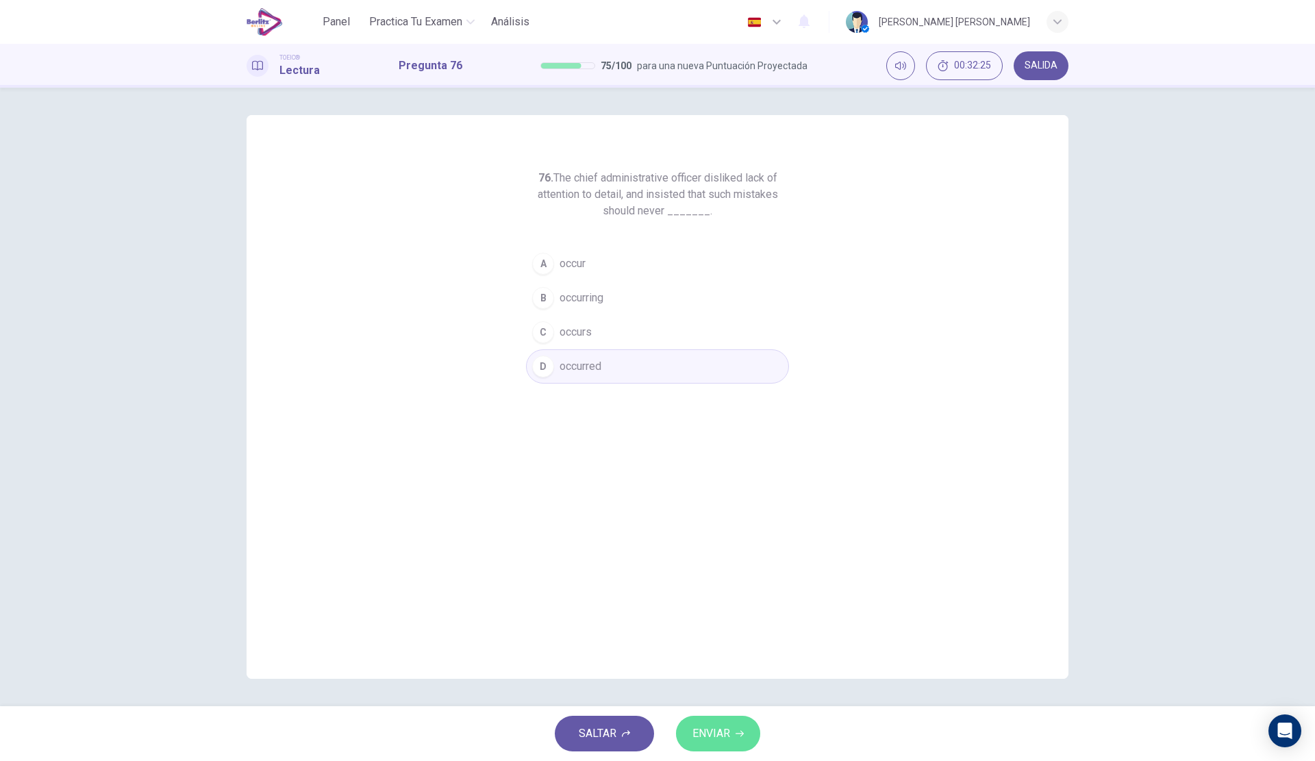
click at [715, 731] on span "ENVIAR" at bounding box center [711, 733] width 38 height 19
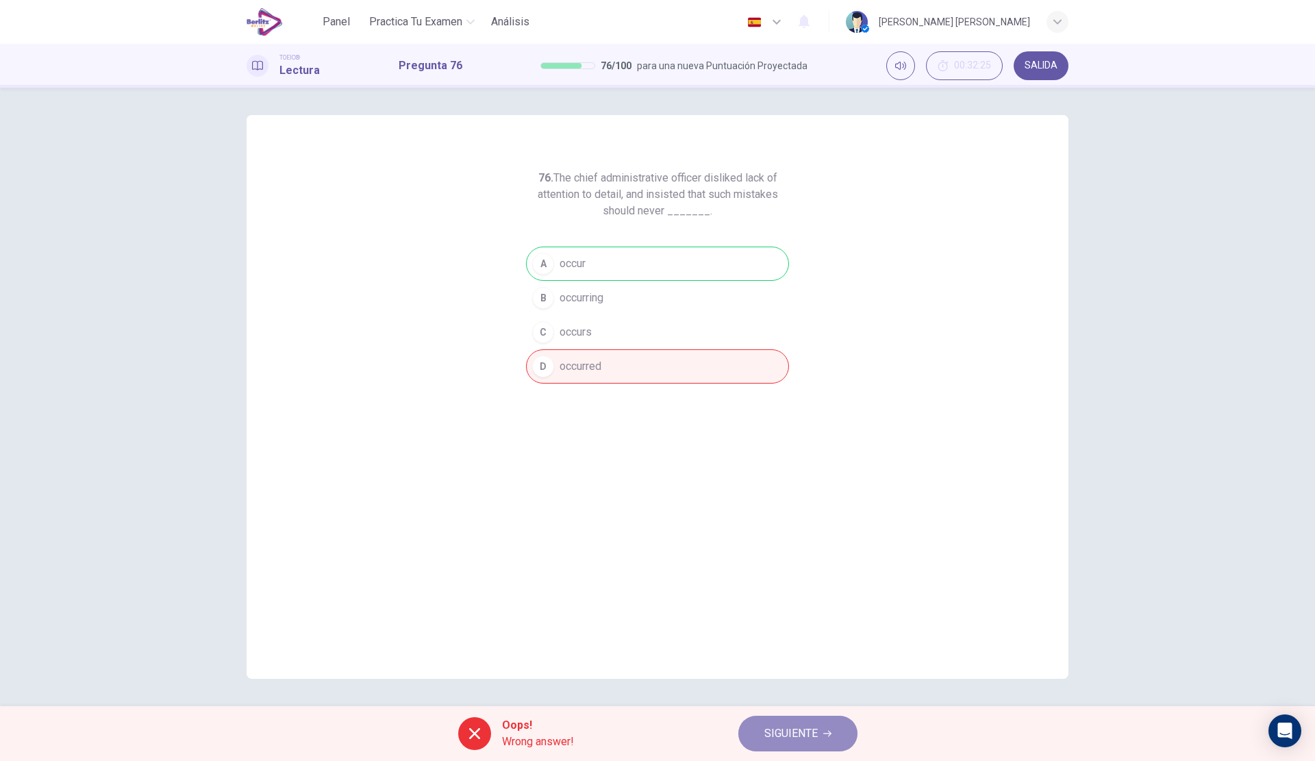
click at [797, 716] on button "SIGUIENTE" at bounding box center [797, 733] width 119 height 36
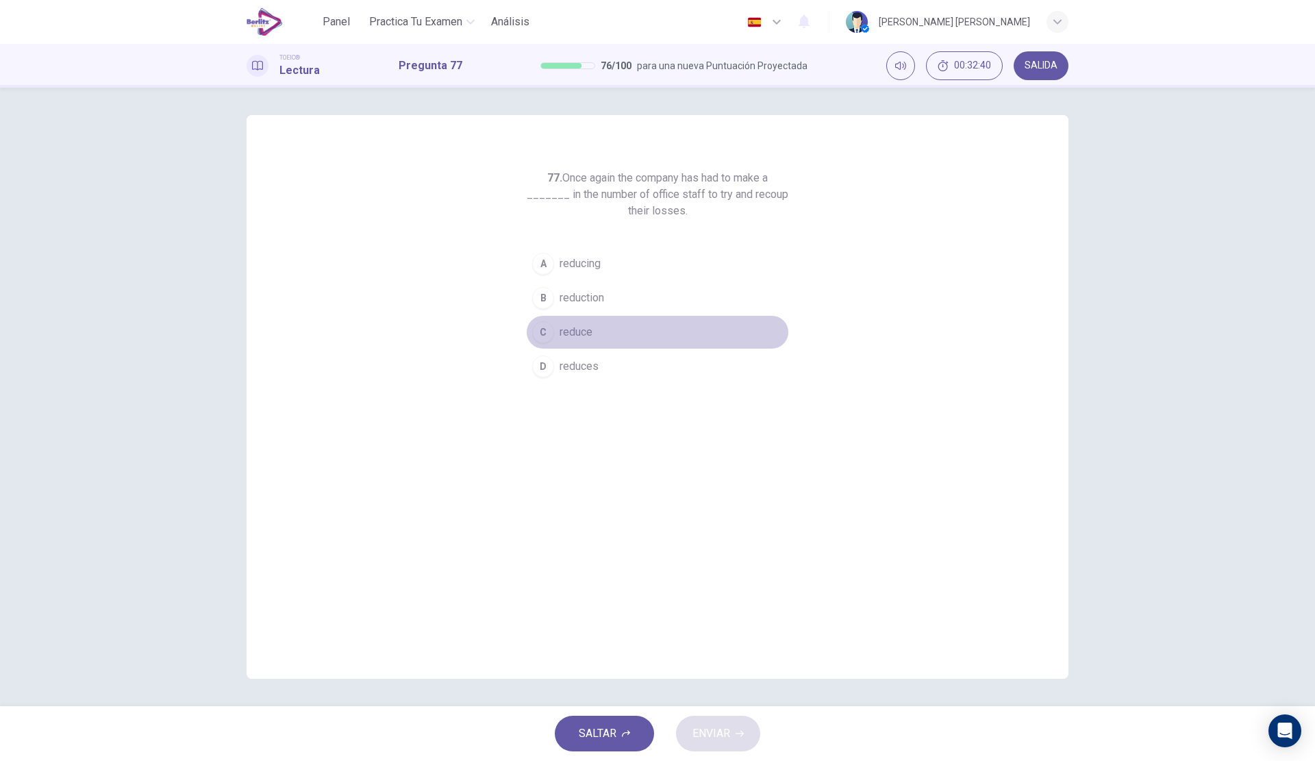
click at [602, 328] on button "C reduce" at bounding box center [657, 332] width 263 height 34
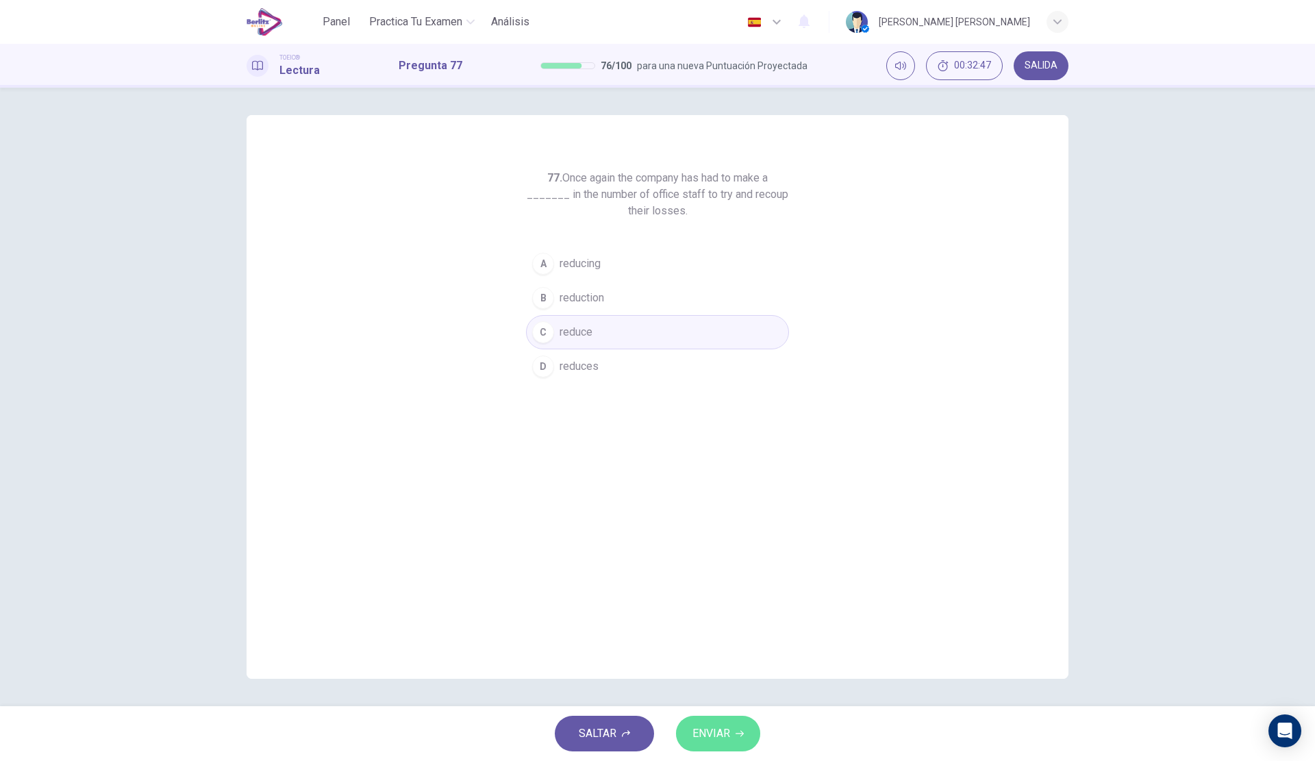
click at [721, 725] on span "ENVIAR" at bounding box center [711, 733] width 38 height 19
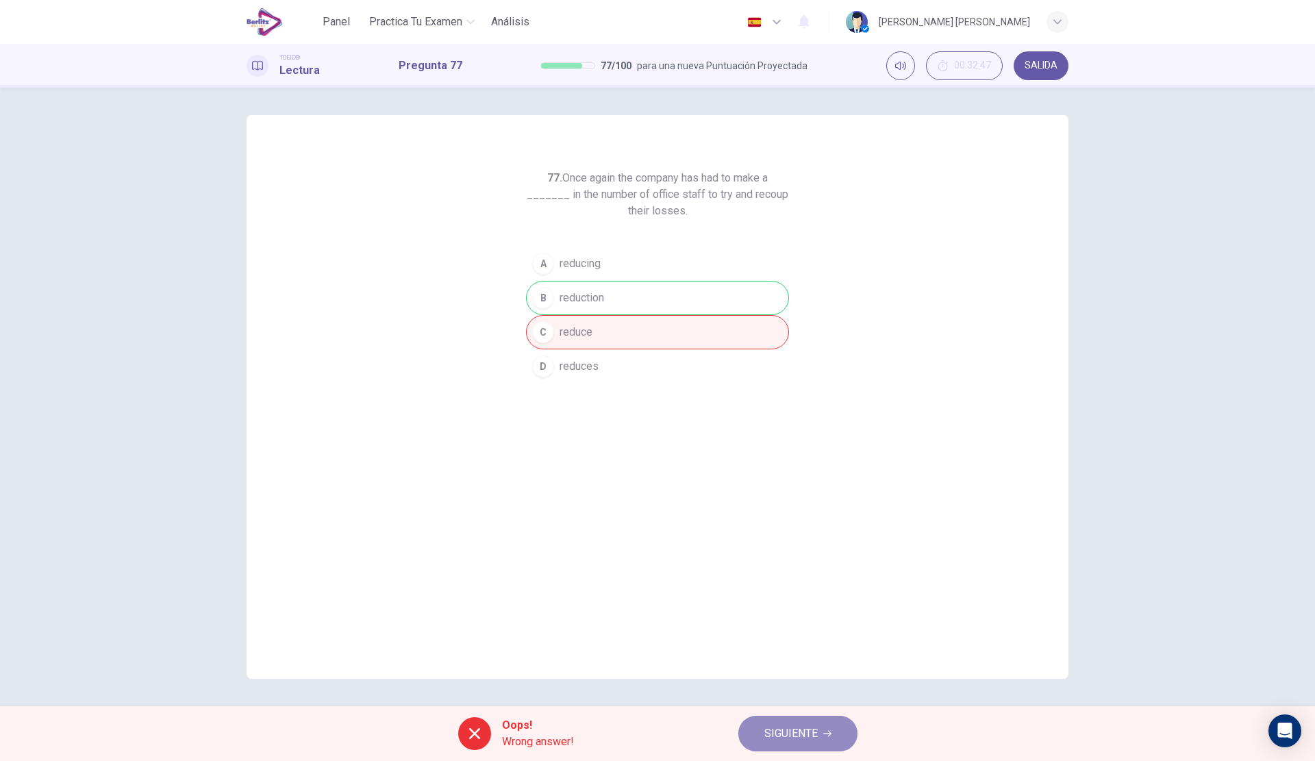
click at [784, 726] on span "SIGUIENTE" at bounding box center [790, 733] width 53 height 19
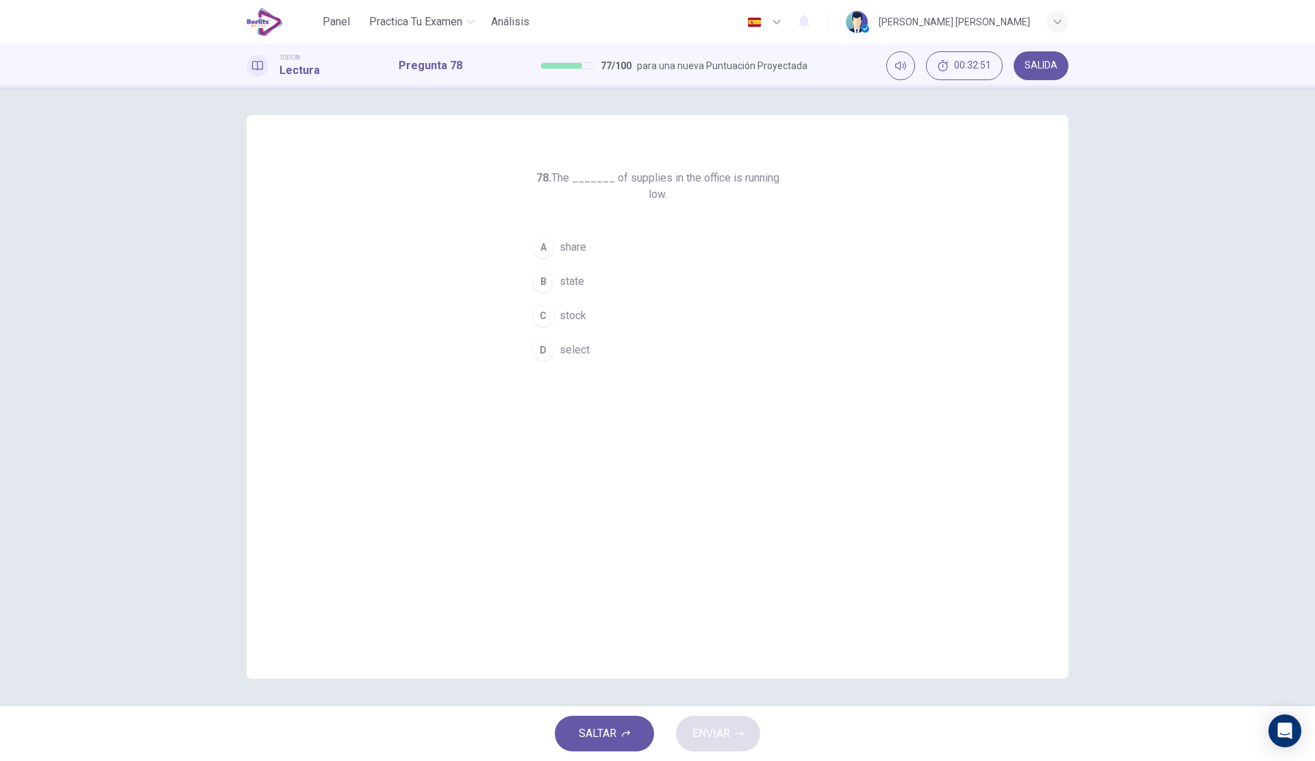
click at [595, 299] on button "C stock" at bounding box center [657, 316] width 263 height 34
click at [721, 731] on span "ENVIAR" at bounding box center [711, 733] width 38 height 19
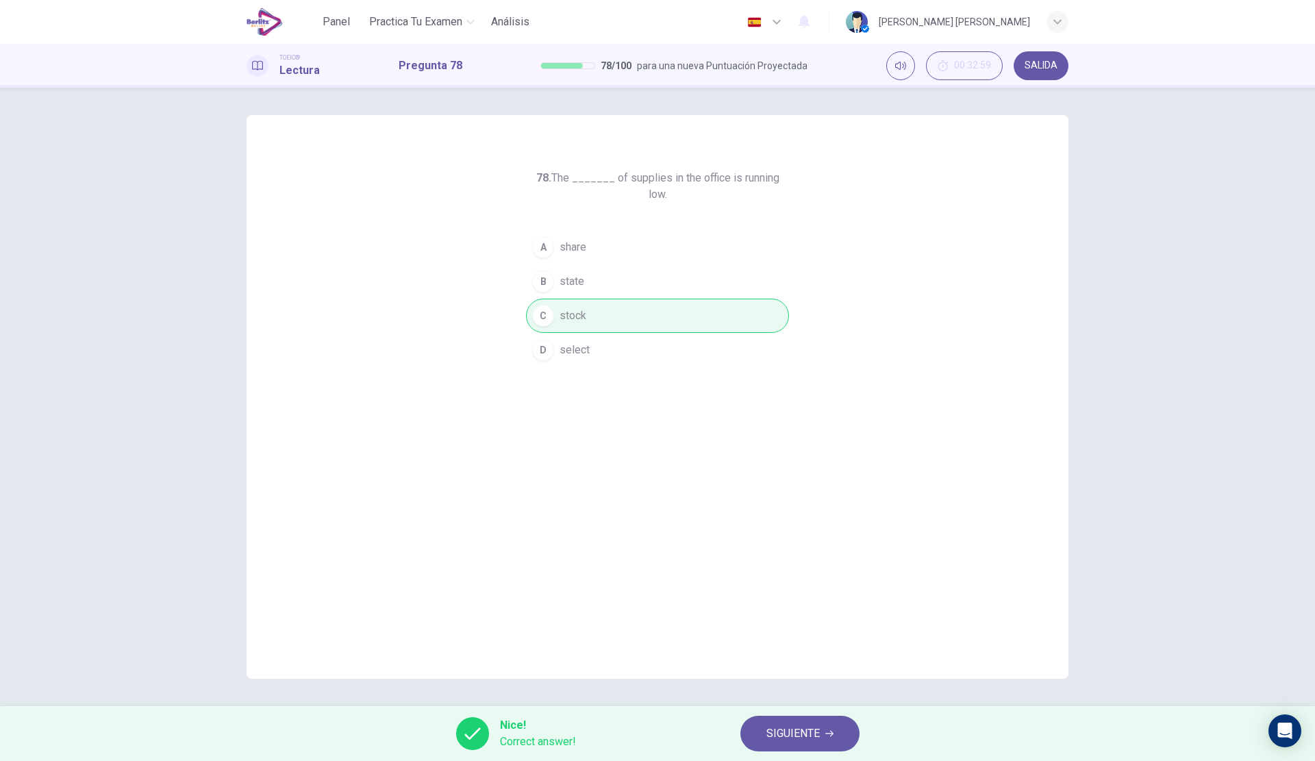
click at [774, 727] on span "SIGUIENTE" at bounding box center [792, 733] width 53 height 19
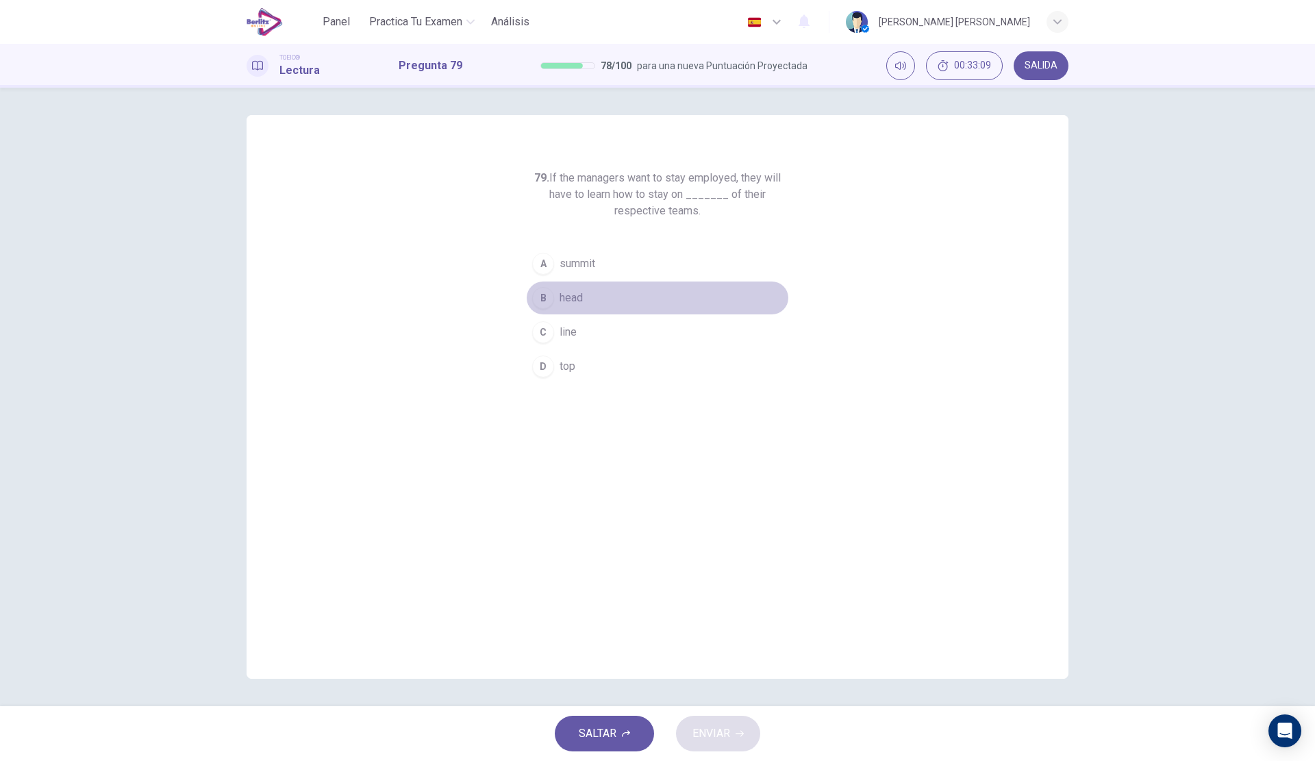
click at [591, 299] on button "B head" at bounding box center [657, 298] width 263 height 34
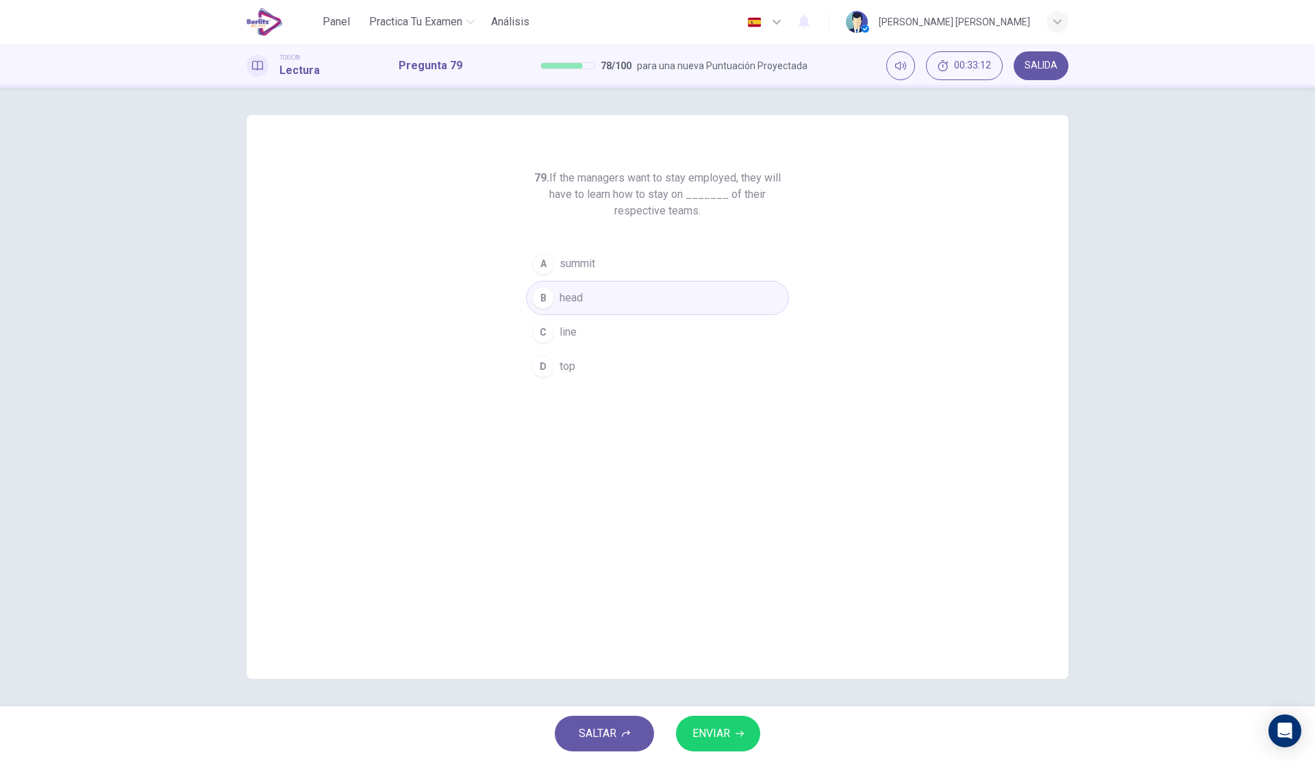
click at [746, 738] on button "ENVIAR" at bounding box center [718, 733] width 84 height 36
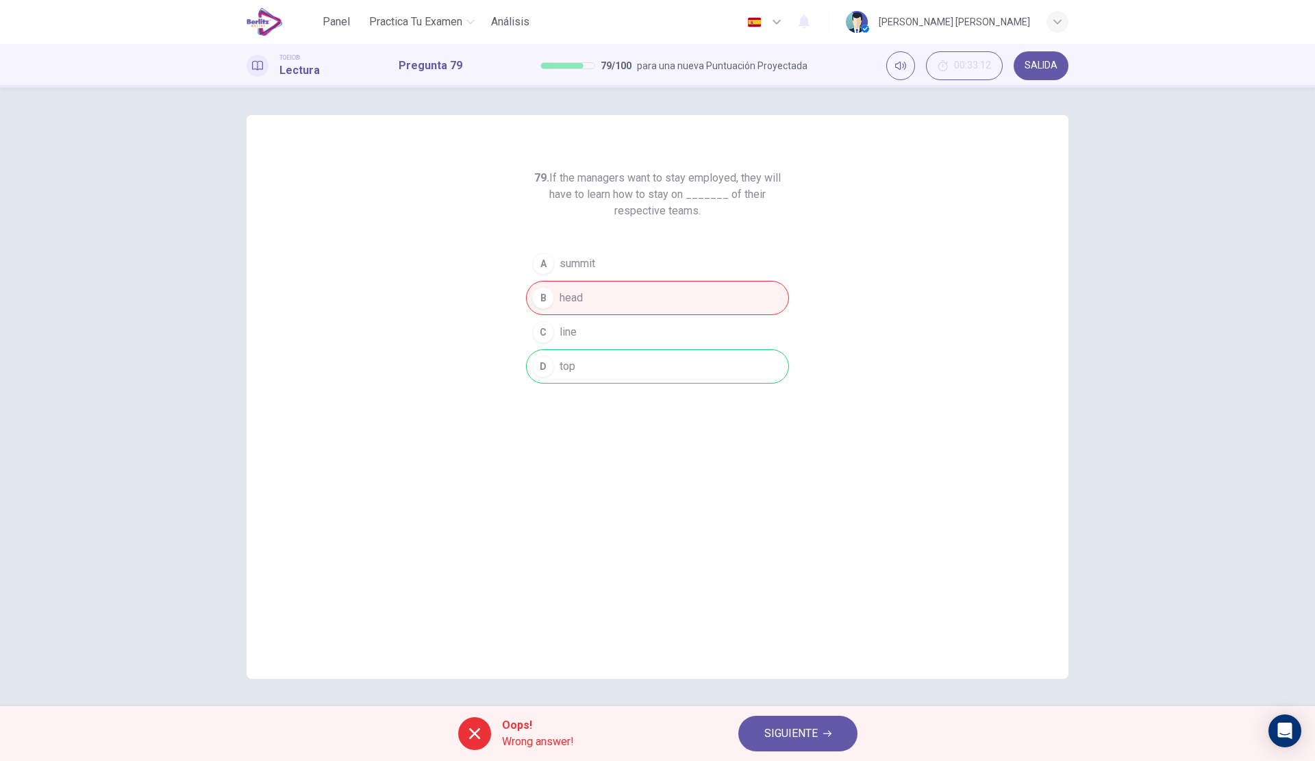
click at [155, 225] on div "79. If the managers want to stay employed, they will have to learn how to stay …" at bounding box center [657, 397] width 1315 height 618
click at [790, 724] on span "SIGUIENTE" at bounding box center [790, 733] width 53 height 19
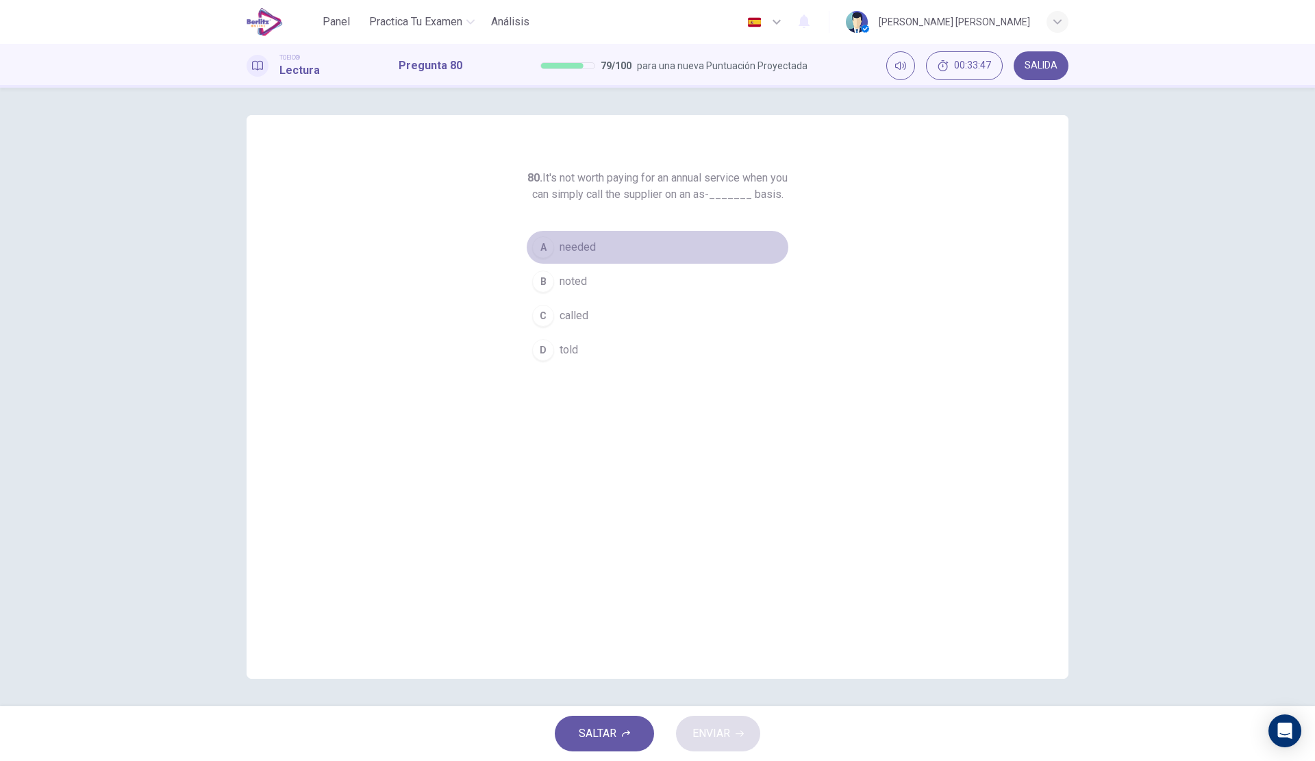
click at [589, 255] on span "needed" at bounding box center [577, 247] width 36 height 16
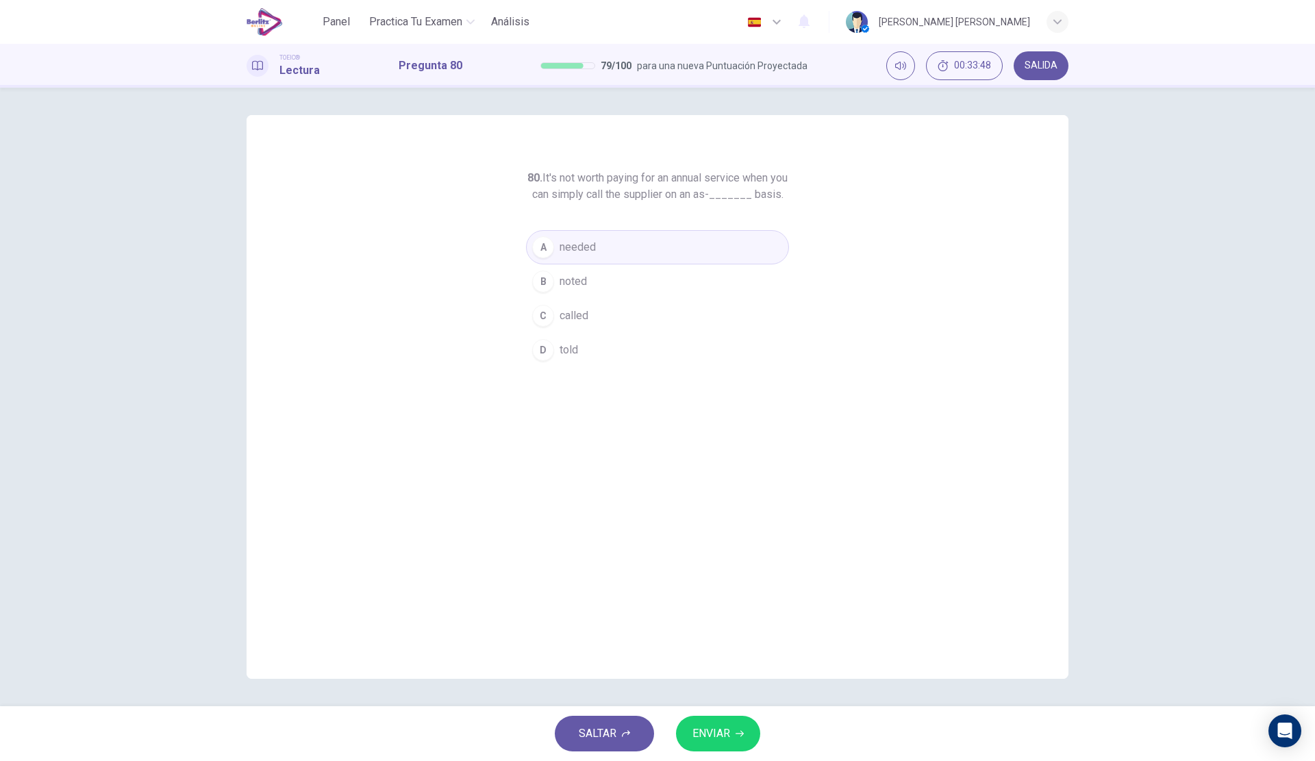
click at [701, 714] on div "SALTAR ENVIAR" at bounding box center [657, 733] width 1315 height 55
click at [709, 724] on span "ENVIAR" at bounding box center [711, 733] width 38 height 19
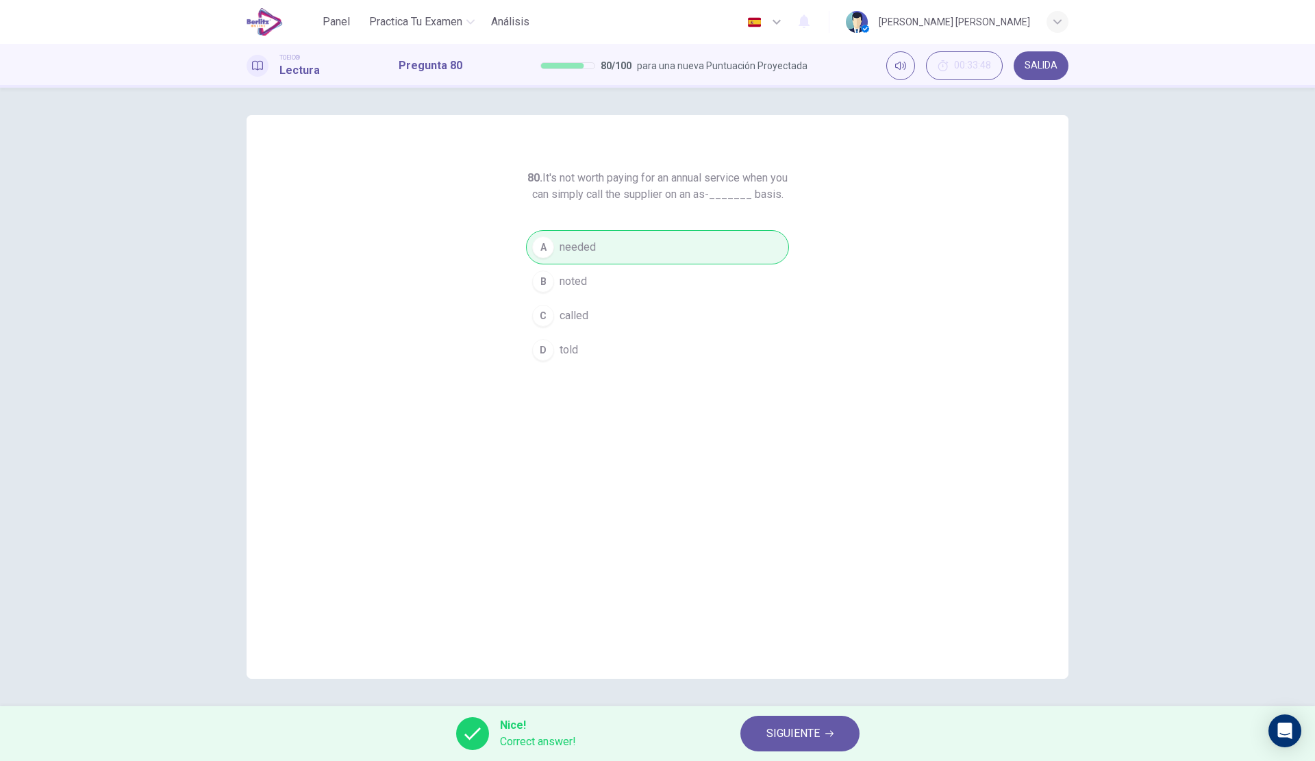
click at [793, 732] on span "SIGUIENTE" at bounding box center [792, 733] width 53 height 19
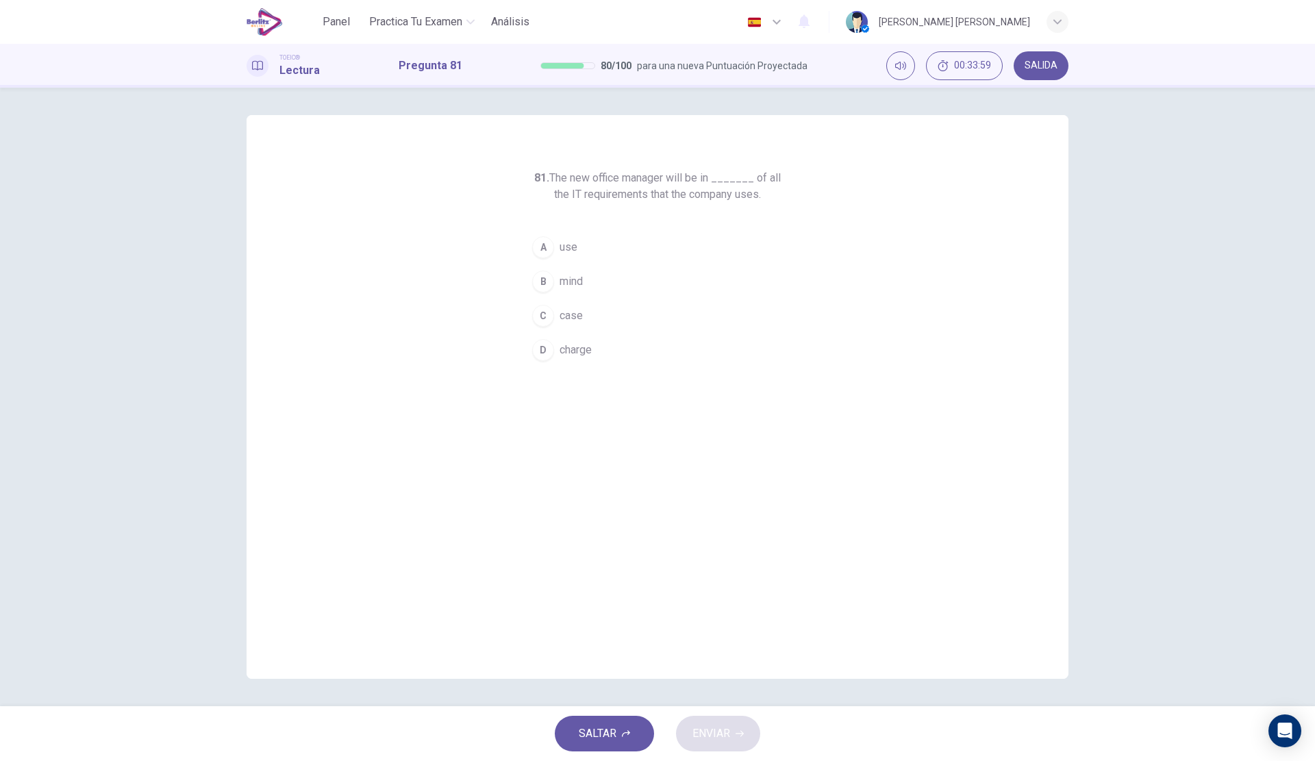
click at [584, 276] on button "B mind" at bounding box center [657, 281] width 263 height 34
click at [716, 711] on div "SALTAR ENVIAR" at bounding box center [657, 733] width 1315 height 55
click at [718, 729] on span "ENVIAR" at bounding box center [711, 733] width 38 height 19
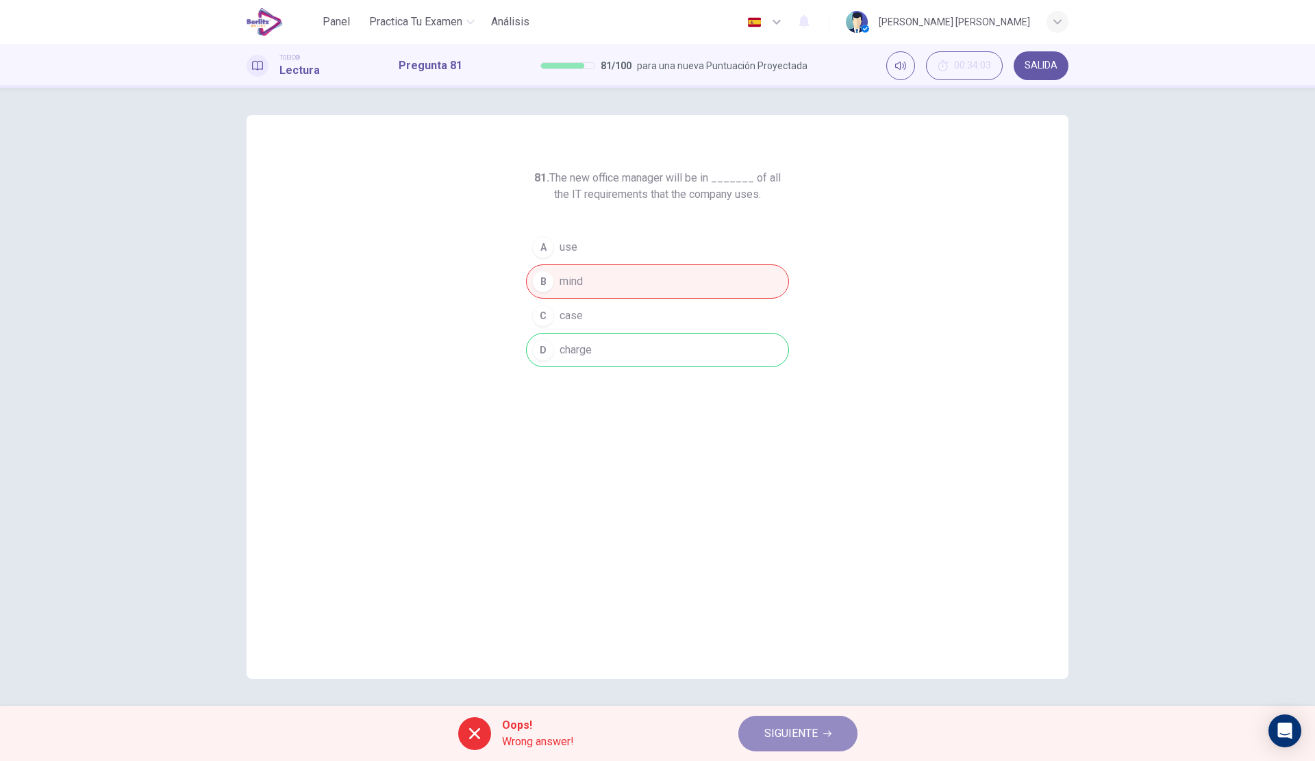
click at [776, 724] on span "SIGUIENTE" at bounding box center [790, 733] width 53 height 19
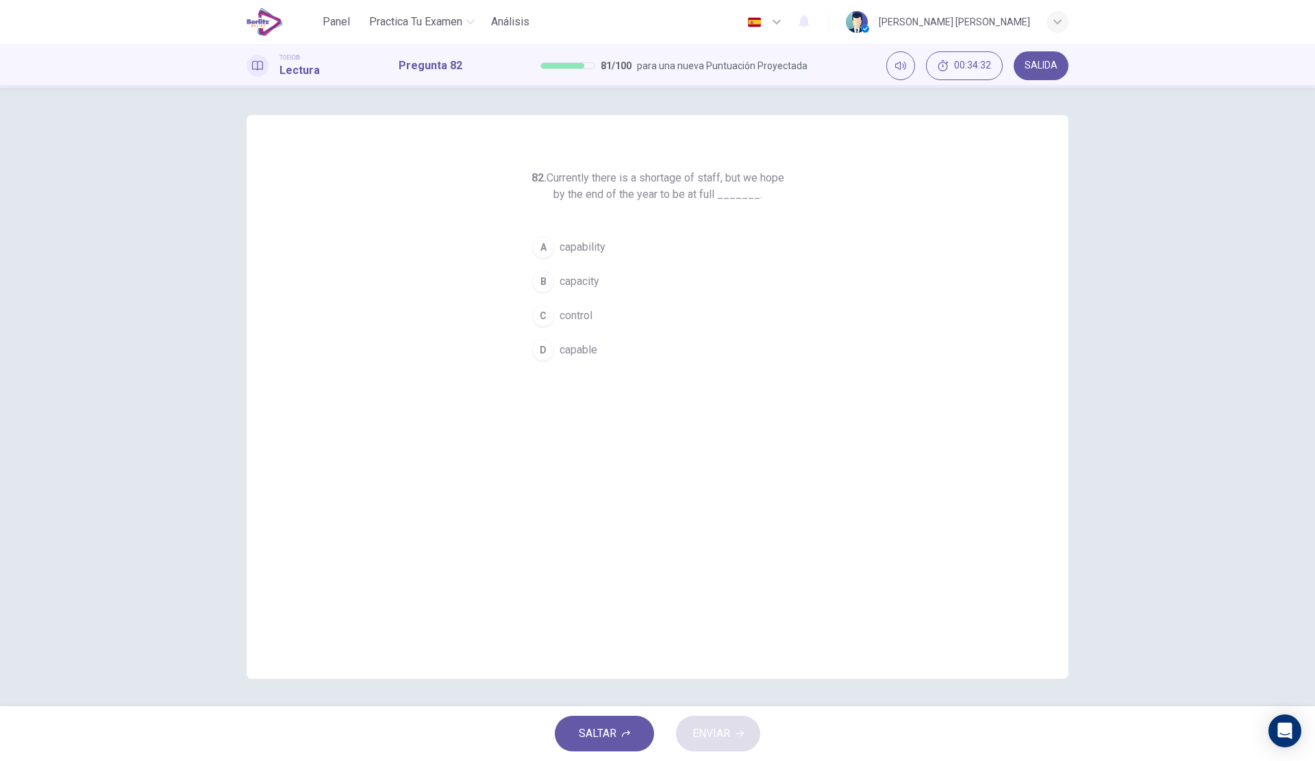
click at [583, 303] on button "C control" at bounding box center [657, 316] width 263 height 34
click at [727, 735] on span "ENVIAR" at bounding box center [711, 733] width 38 height 19
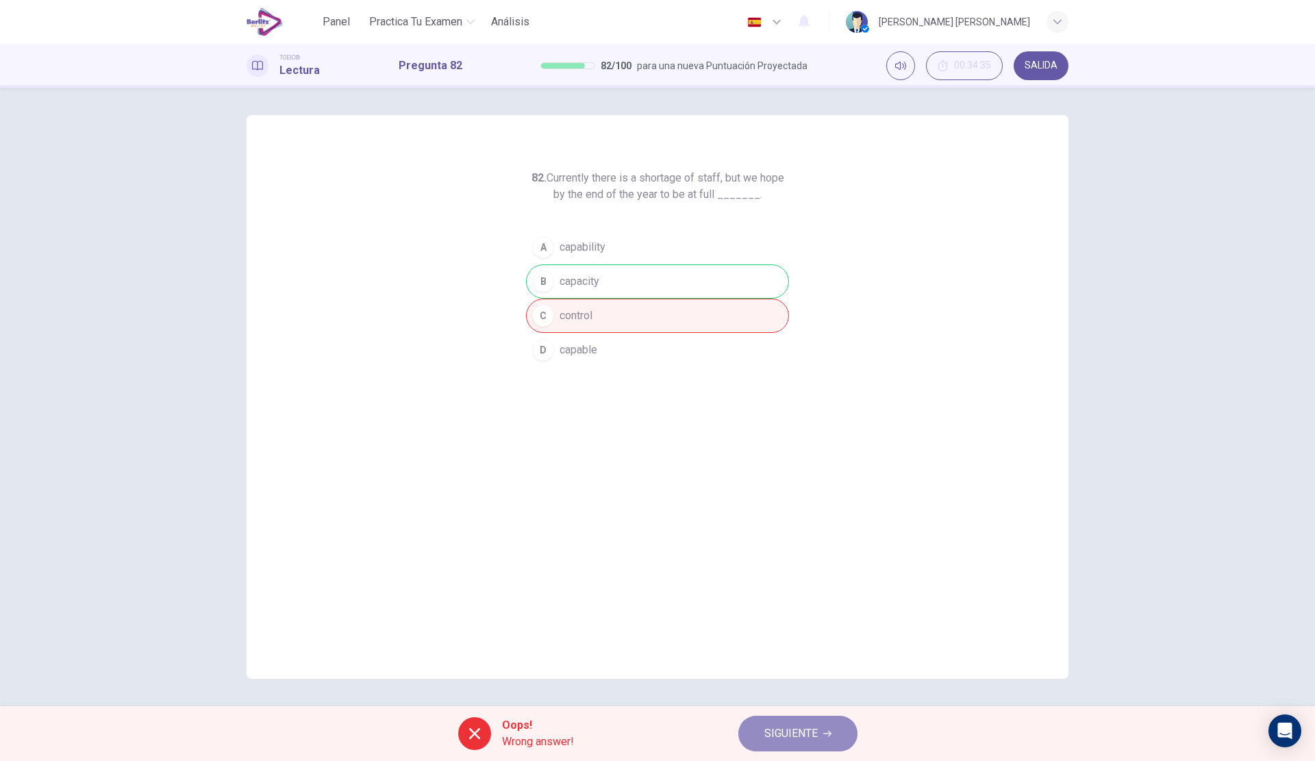
click at [785, 740] on span "SIGUIENTE" at bounding box center [790, 733] width 53 height 19
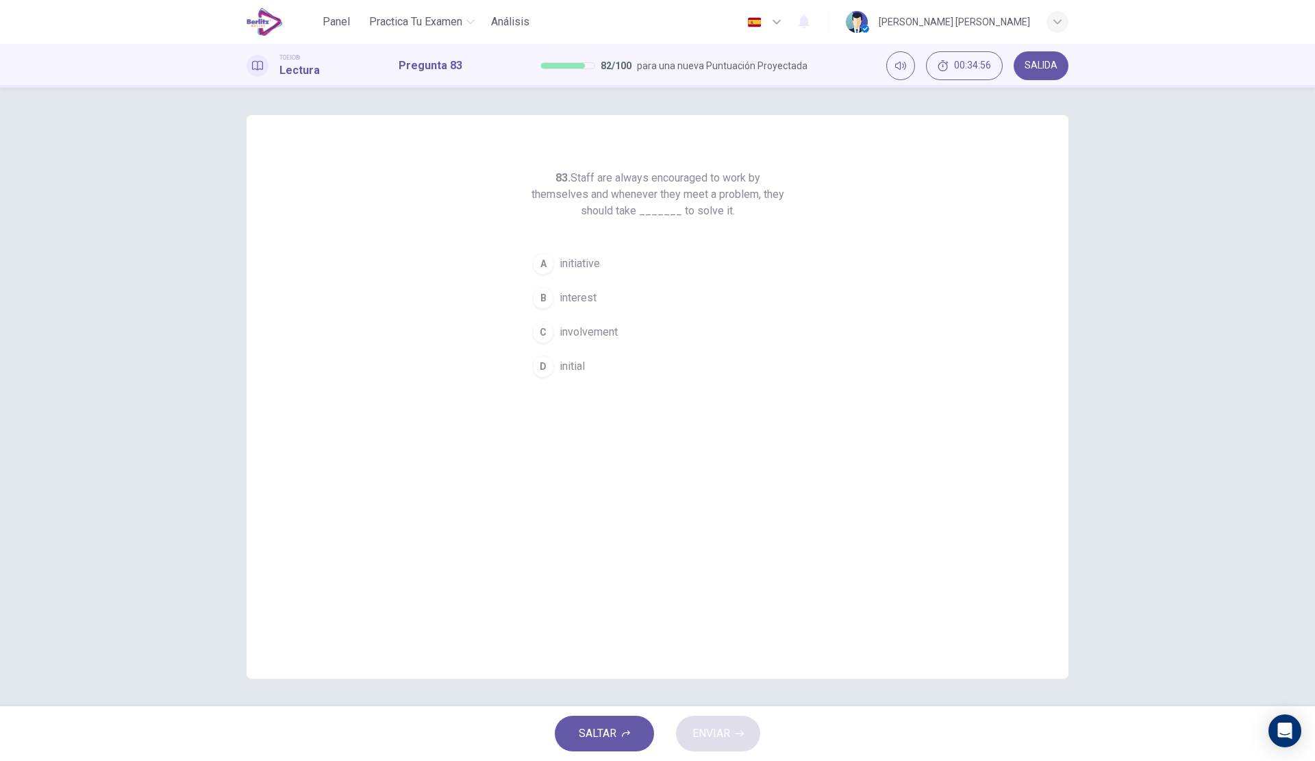
click at [574, 266] on span "initiative" at bounding box center [579, 263] width 40 height 16
click at [707, 729] on span "ENVIAR" at bounding box center [711, 733] width 38 height 19
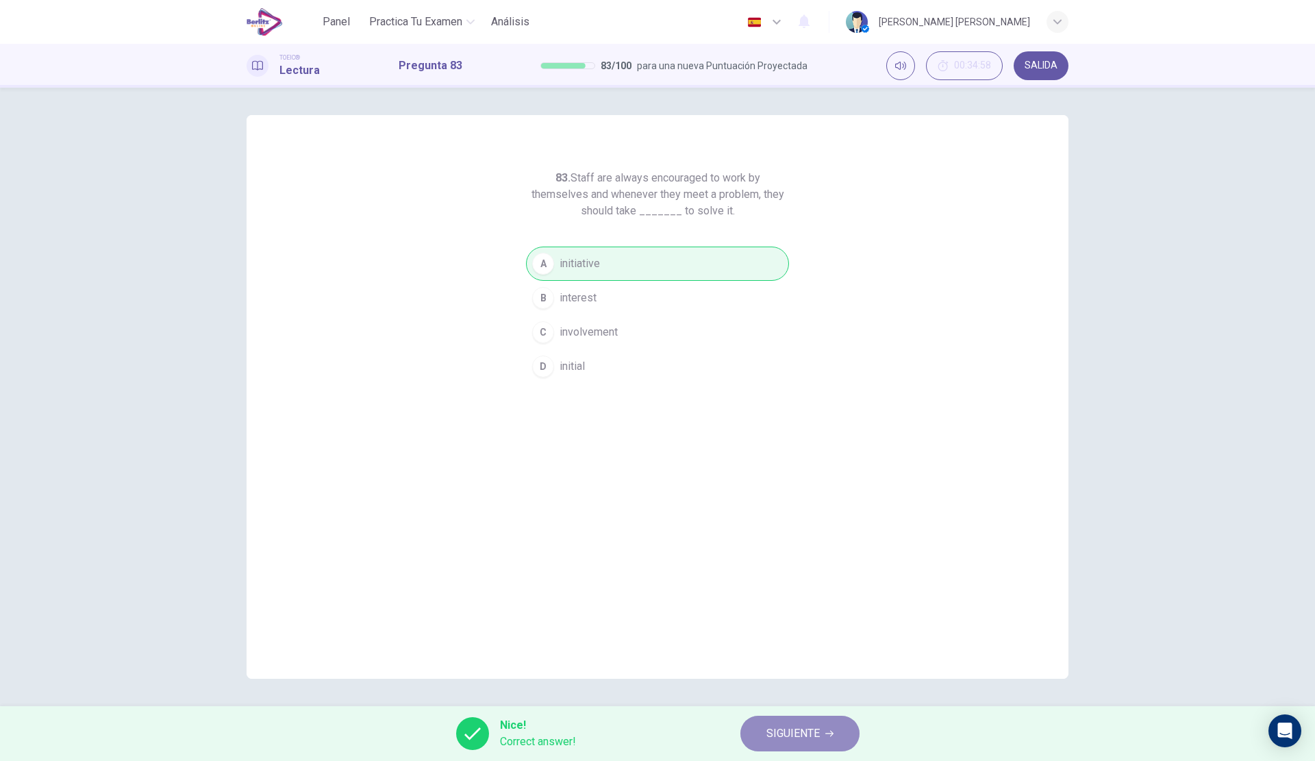
click at [771, 734] on span "SIGUIENTE" at bounding box center [792, 733] width 53 height 19
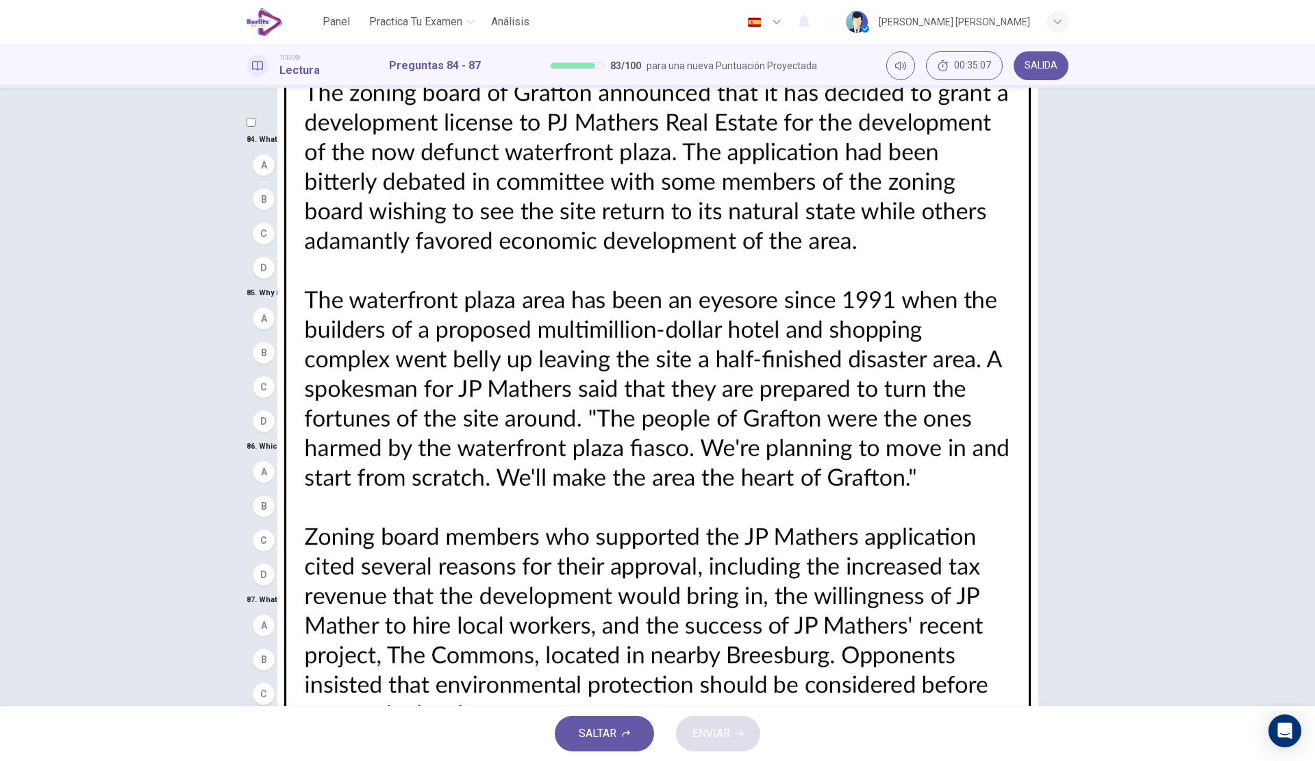
click at [456, 214] on button "B A development project" at bounding box center [657, 199] width 822 height 34
click at [436, 310] on span "It was never completely finished" at bounding box center [358, 318] width 156 height 16
click at [446, 532] on span "Similar projects have been successful in the past" at bounding box center [398, 540] width 236 height 16
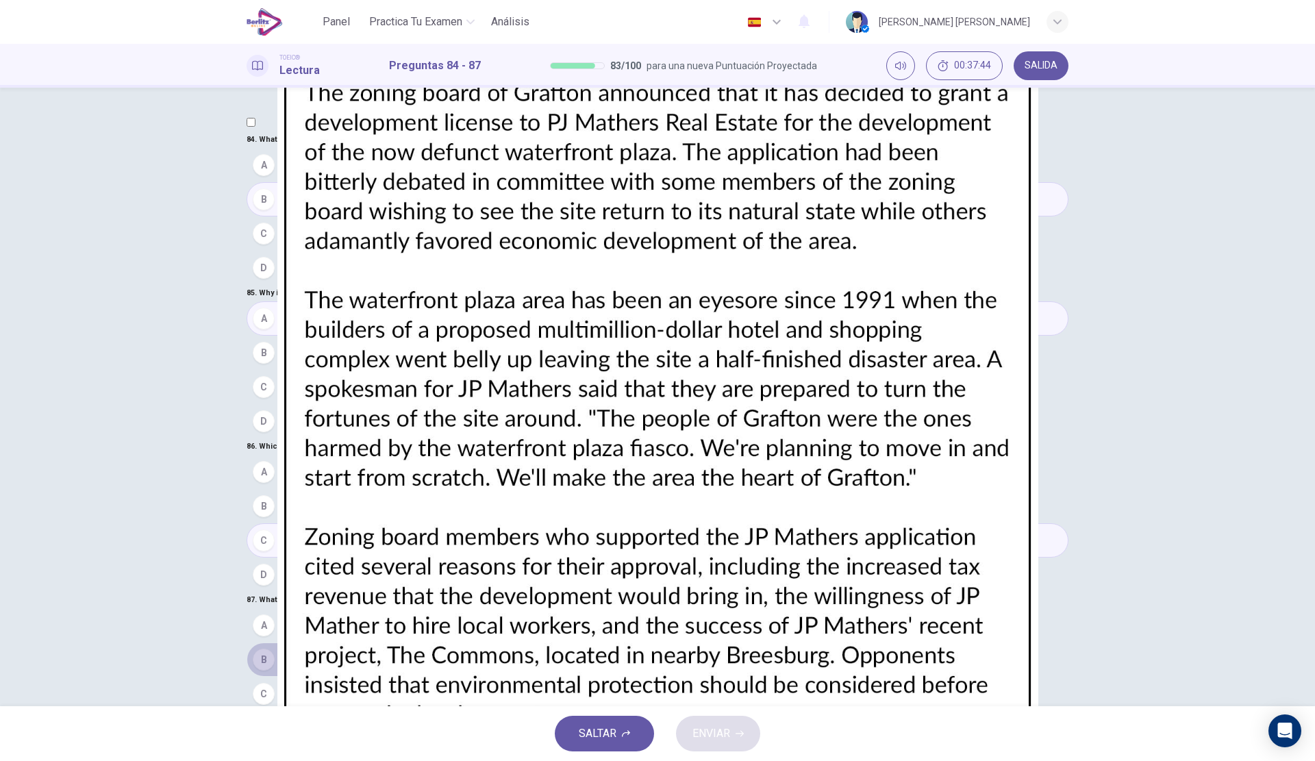
click at [355, 642] on button "B A building" at bounding box center [657, 659] width 822 height 34
click at [353, 711] on button "D A city" at bounding box center [657, 728] width 822 height 34
click at [711, 724] on span "ENVIAR" at bounding box center [711, 733] width 38 height 19
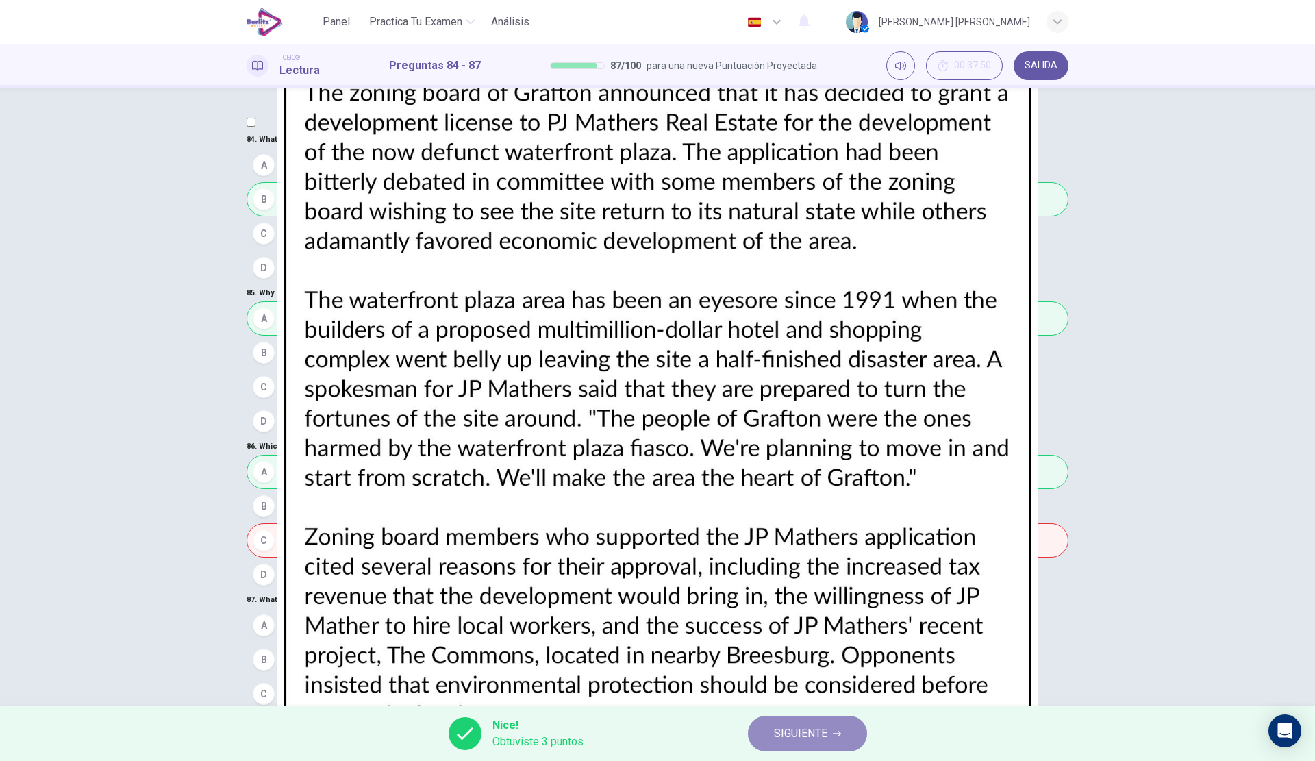
click at [819, 731] on span "SIGUIENTE" at bounding box center [800, 733] width 53 height 19
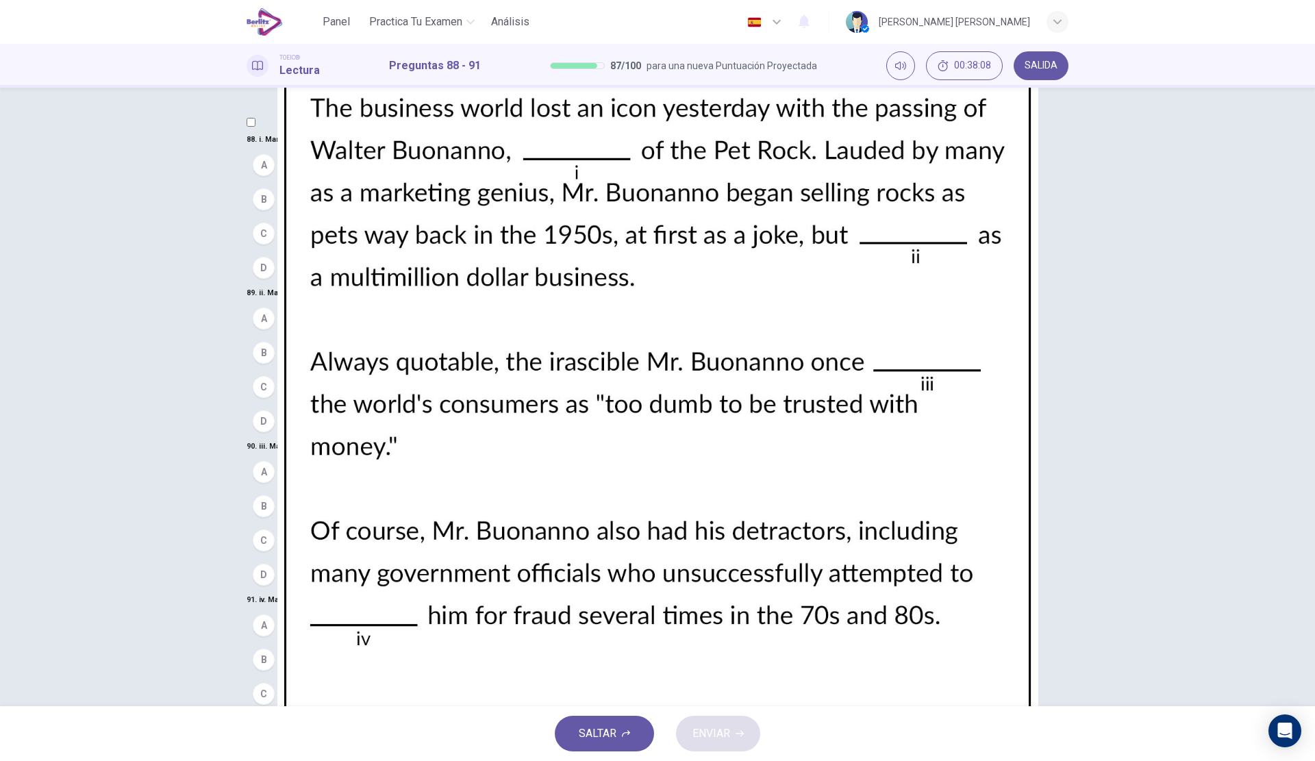
click at [346, 251] on button "C creator" at bounding box center [657, 233] width 822 height 34
click at [355, 335] on button "B soon" at bounding box center [657, 352] width 822 height 34
click at [344, 566] on span "characteristic" at bounding box center [312, 574] width 64 height 16
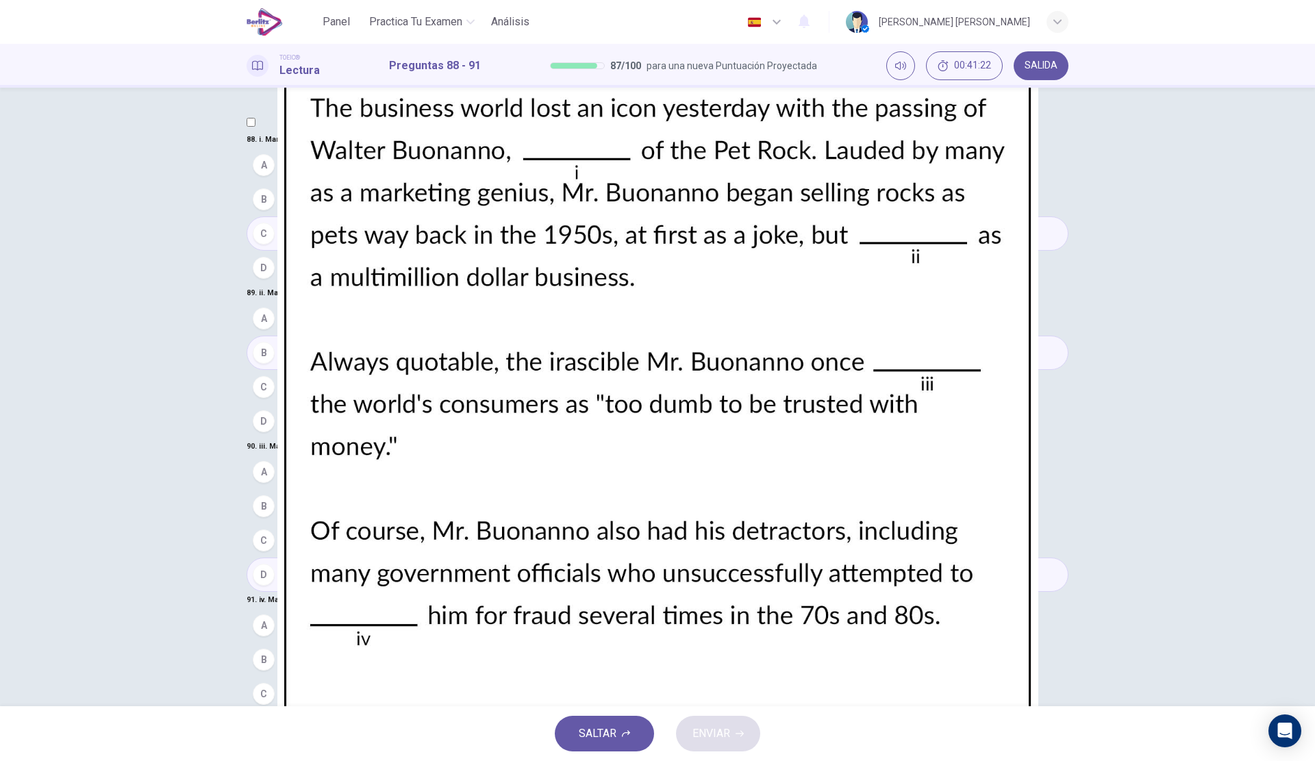
click at [353, 711] on button "D legislate" at bounding box center [657, 728] width 822 height 34
click at [718, 722] on button "ENVIAR" at bounding box center [718, 733] width 84 height 36
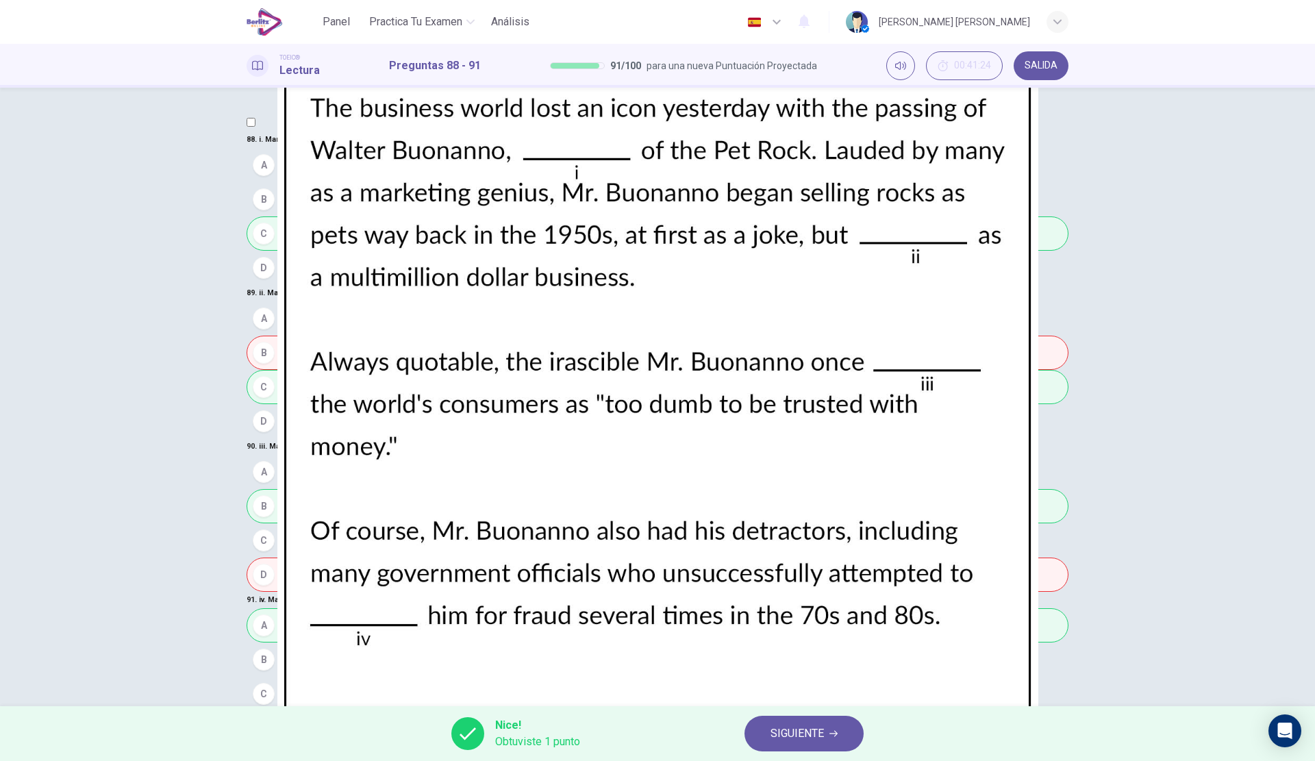
click at [822, 745] on button "SIGUIENTE" at bounding box center [803, 733] width 119 height 36
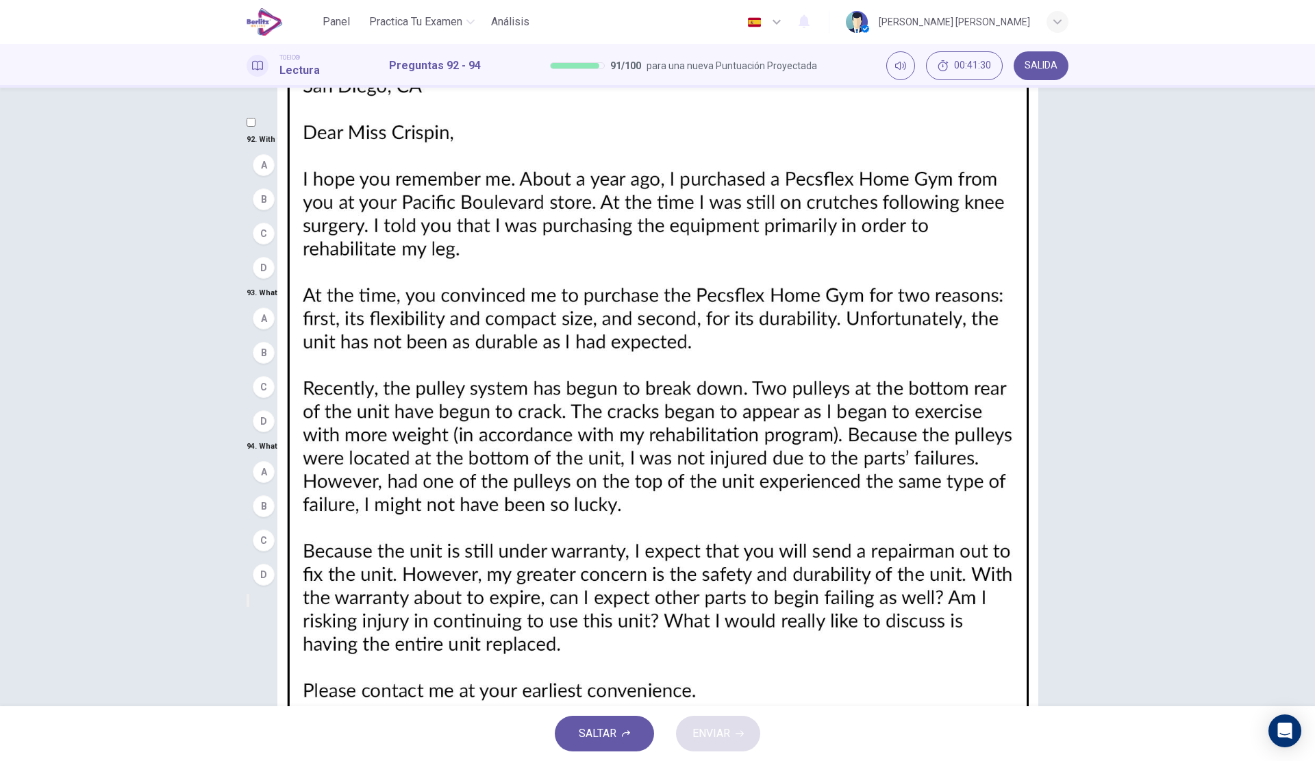
scroll to position [0, 0]
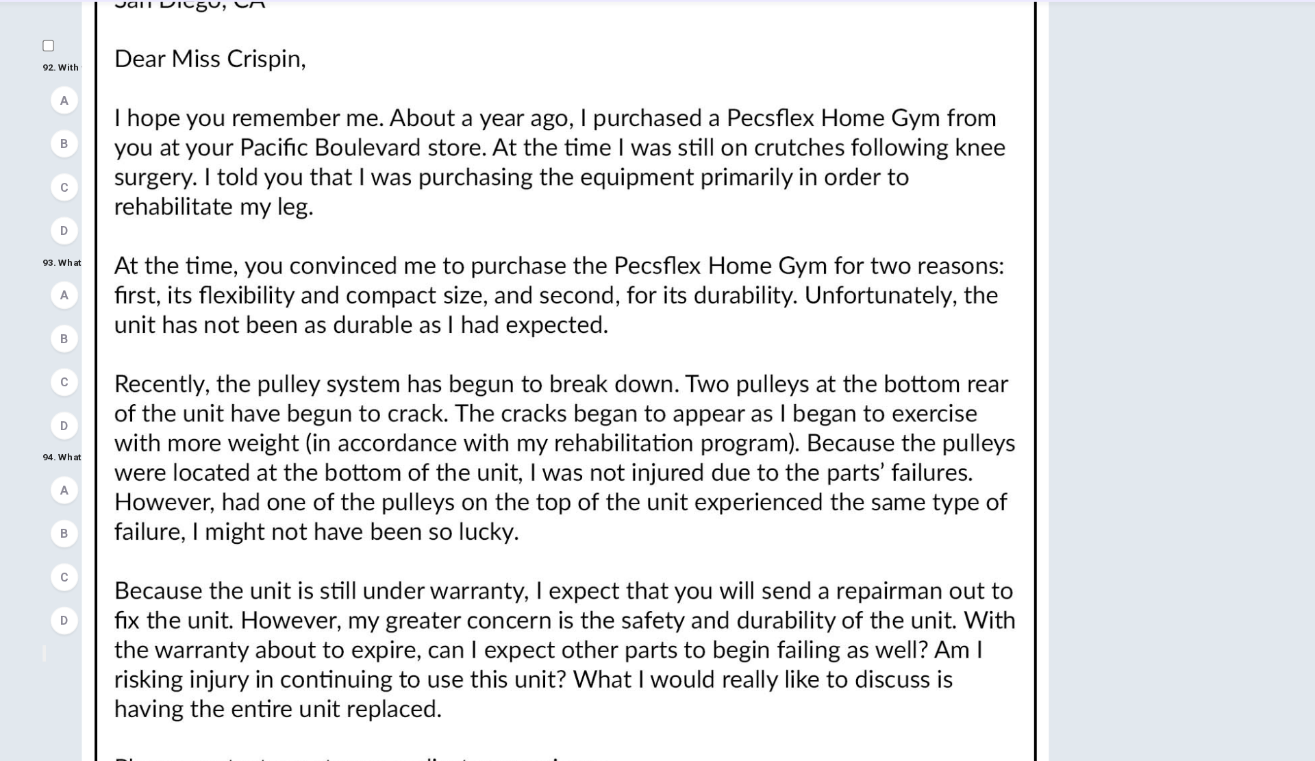
click at [301, 182] on button "A The durability of a product" at bounding box center [657, 165] width 822 height 34
click at [339, 361] on span "The product has a one-year warranty" at bounding box center [366, 352] width 173 height 16
click at [259, 500] on div "92 . With what is Mr. Strythers dissatisfied? A The durability of a product B T…" at bounding box center [657, 361] width 822 height 460
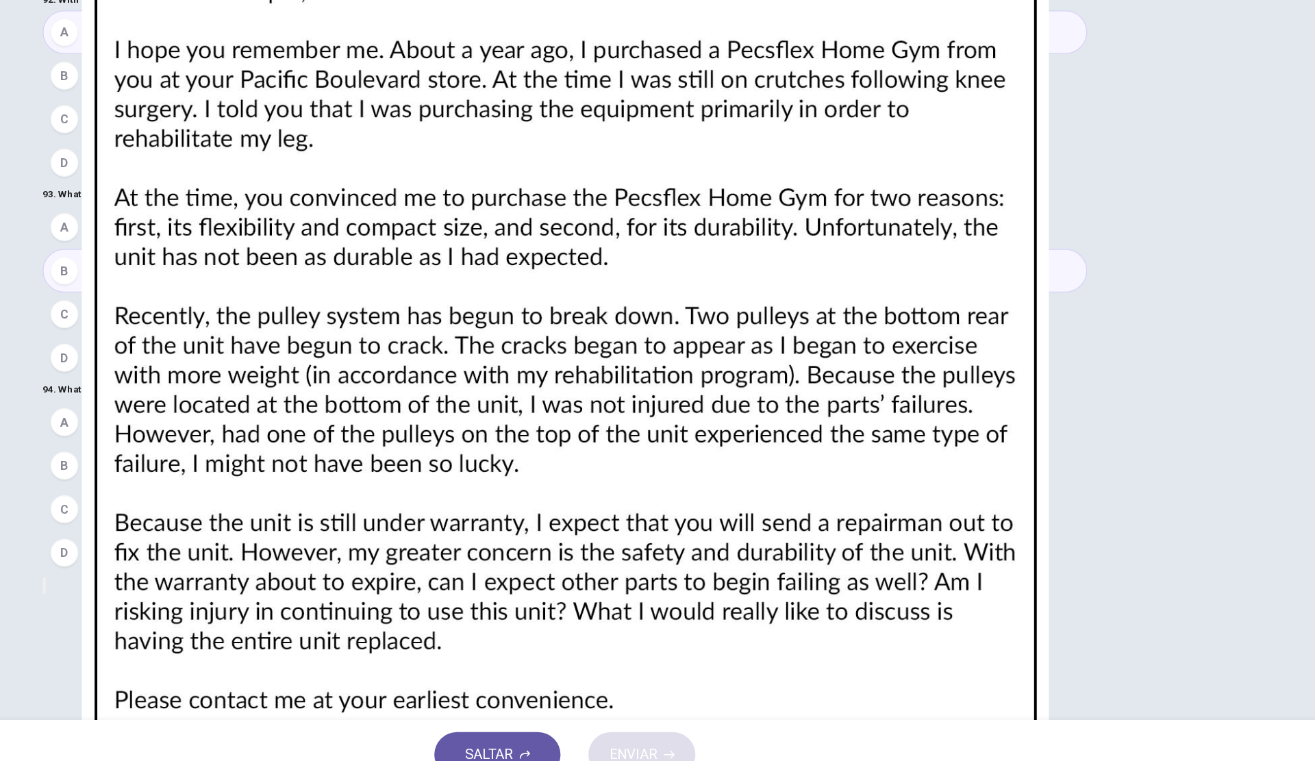
click at [251, 550] on div "92 . With what is Mr. Strythers dissatisfied? A The durability of a product B T…" at bounding box center [657, 361] width 822 height 460
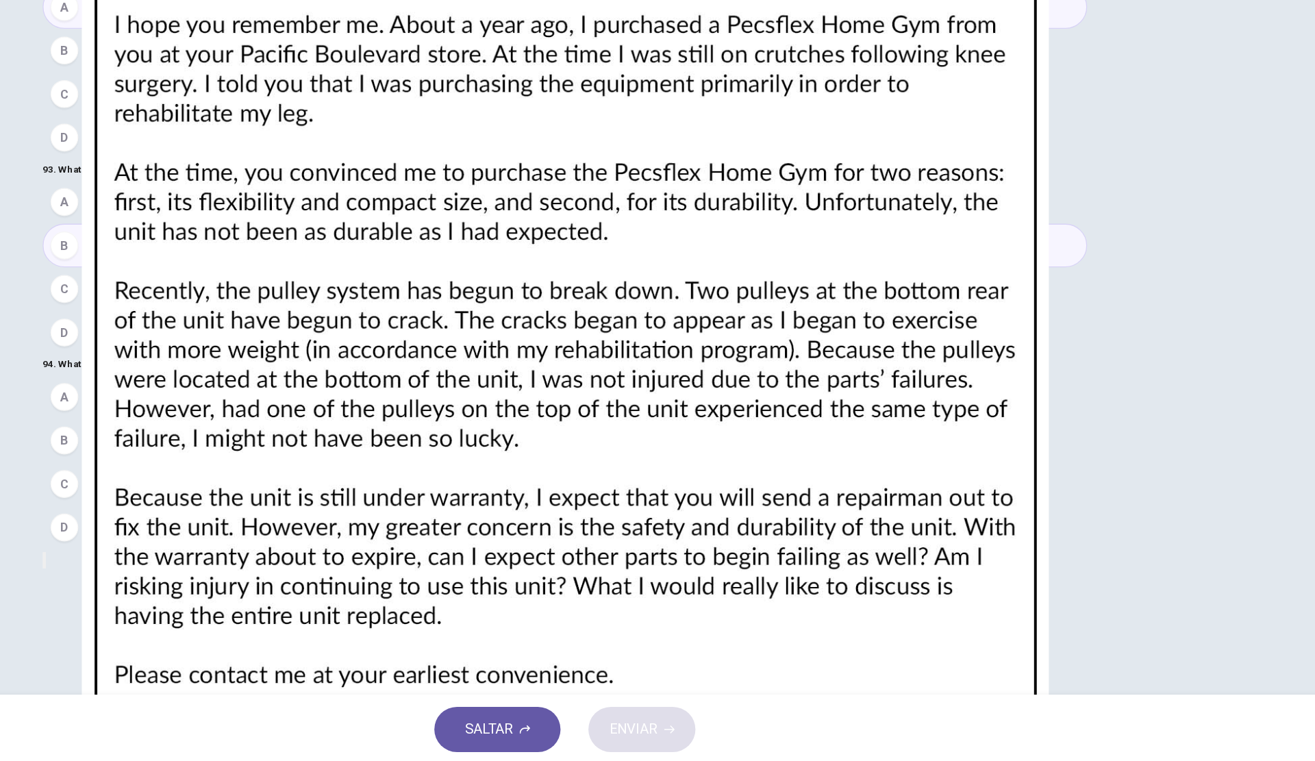
click at [334, 583] on span "A new Pecsflex Home Gym" at bounding box center [345, 574] width 131 height 16
click at [743, 742] on button "ENVIAR" at bounding box center [718, 733] width 84 height 36
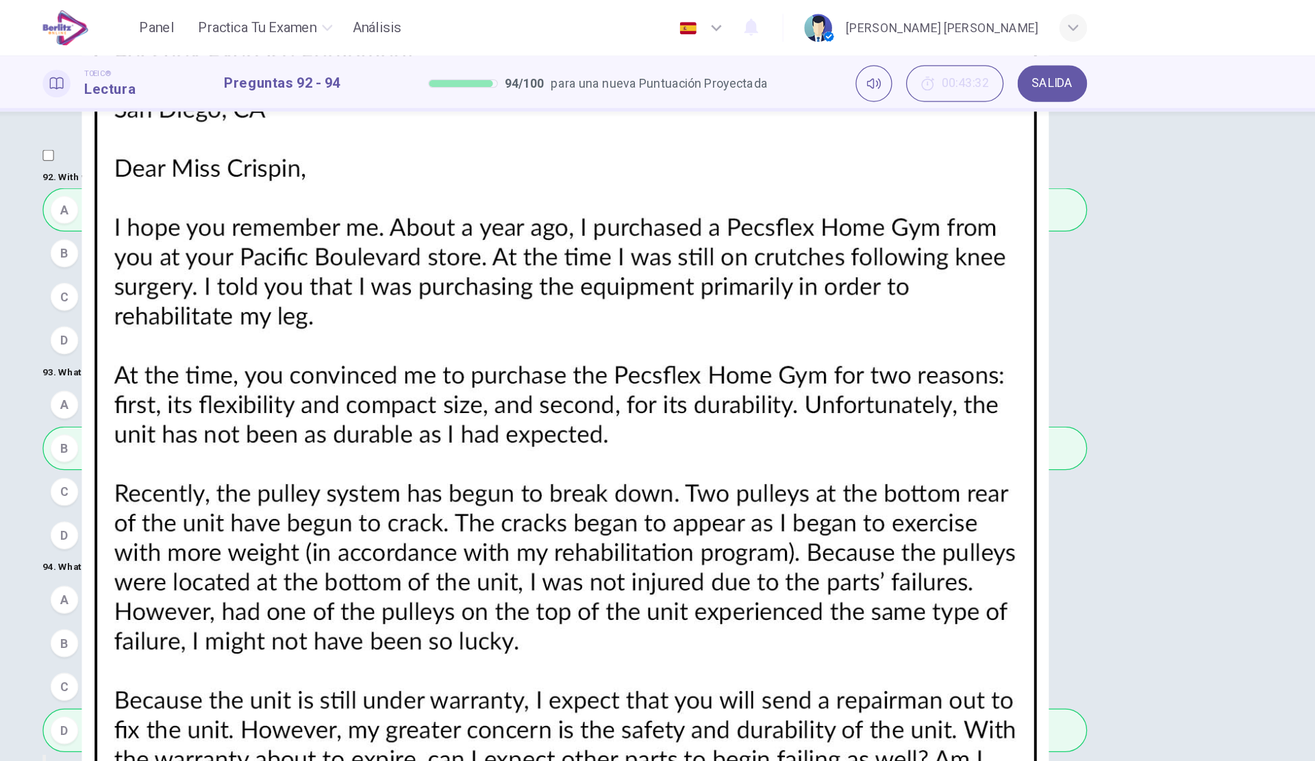
scroll to position [0, 0]
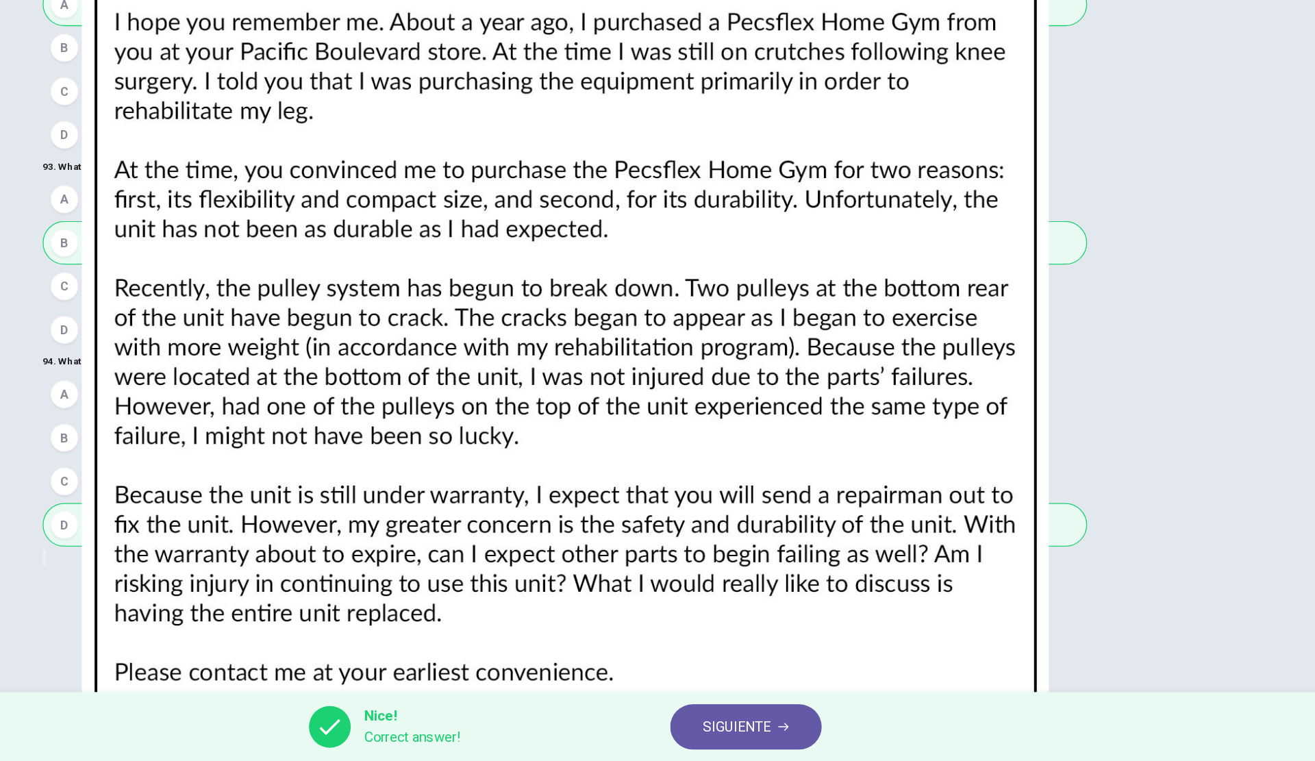
click at [813, 732] on span "SIGUIENTE" at bounding box center [792, 733] width 53 height 19
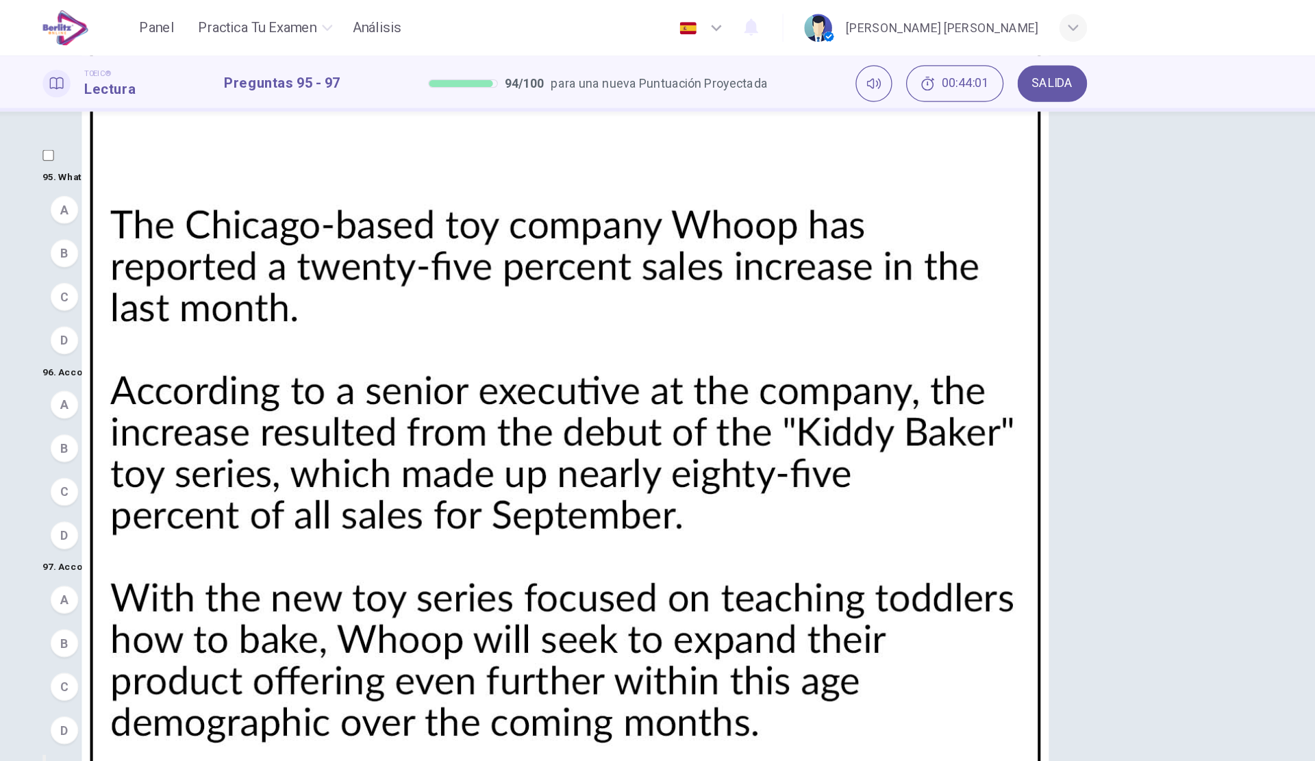
click at [334, 173] on span "It sells baked goods" at bounding box center [329, 165] width 99 height 16
click at [272, 277] on div "A It sells baked goods B The company will begin offering more products for chil…" at bounding box center [657, 216] width 822 height 137
click at [345, 318] on span "A successful new product launch" at bounding box center [358, 318] width 157 height 16
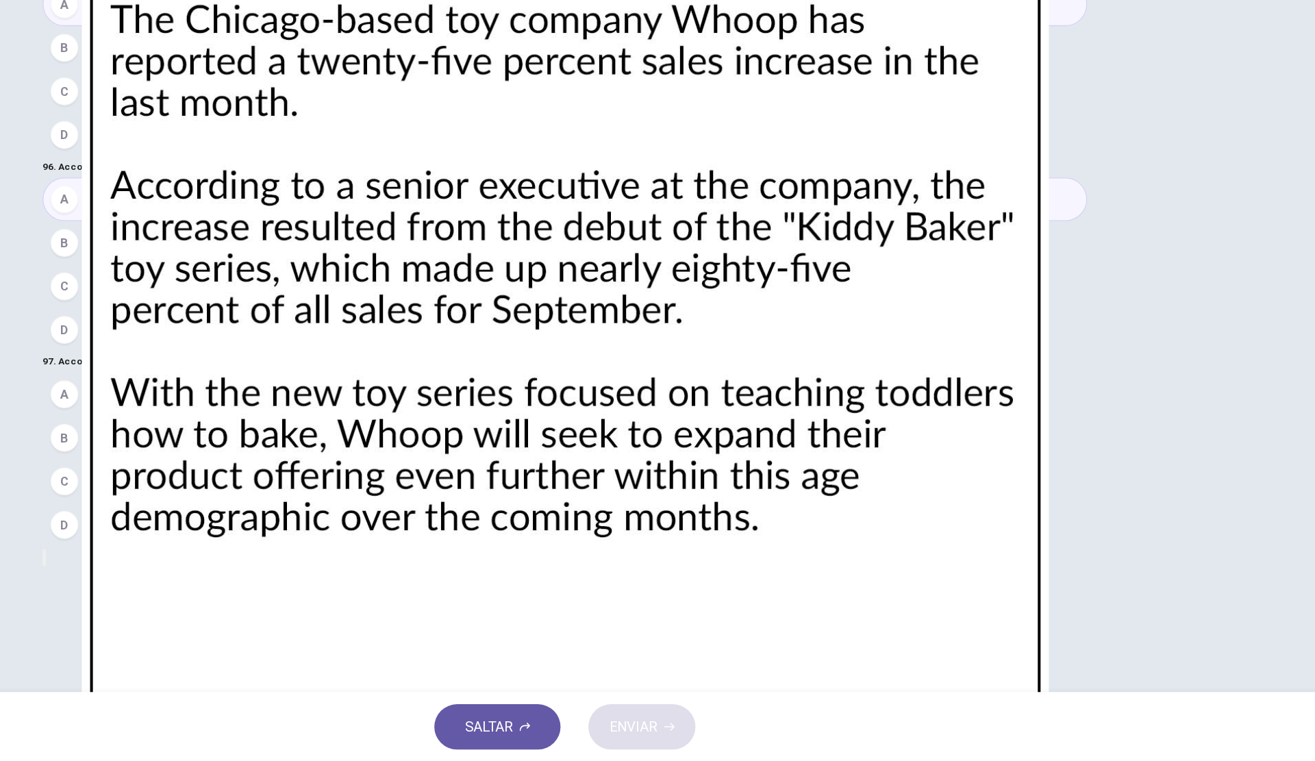
click at [316, 523] on button "B 25%" at bounding box center [657, 506] width 822 height 34
click at [732, 741] on button "ENVIAR" at bounding box center [718, 733] width 84 height 36
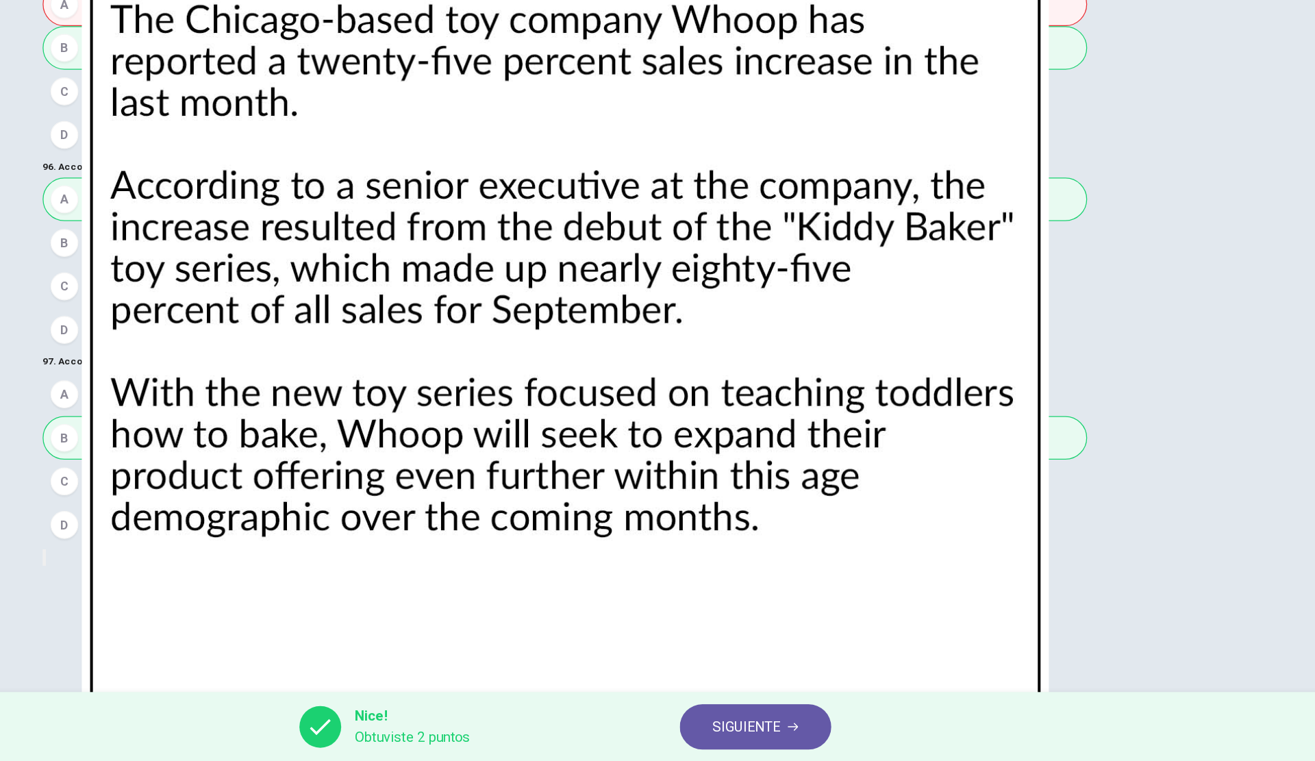
scroll to position [0, 0]
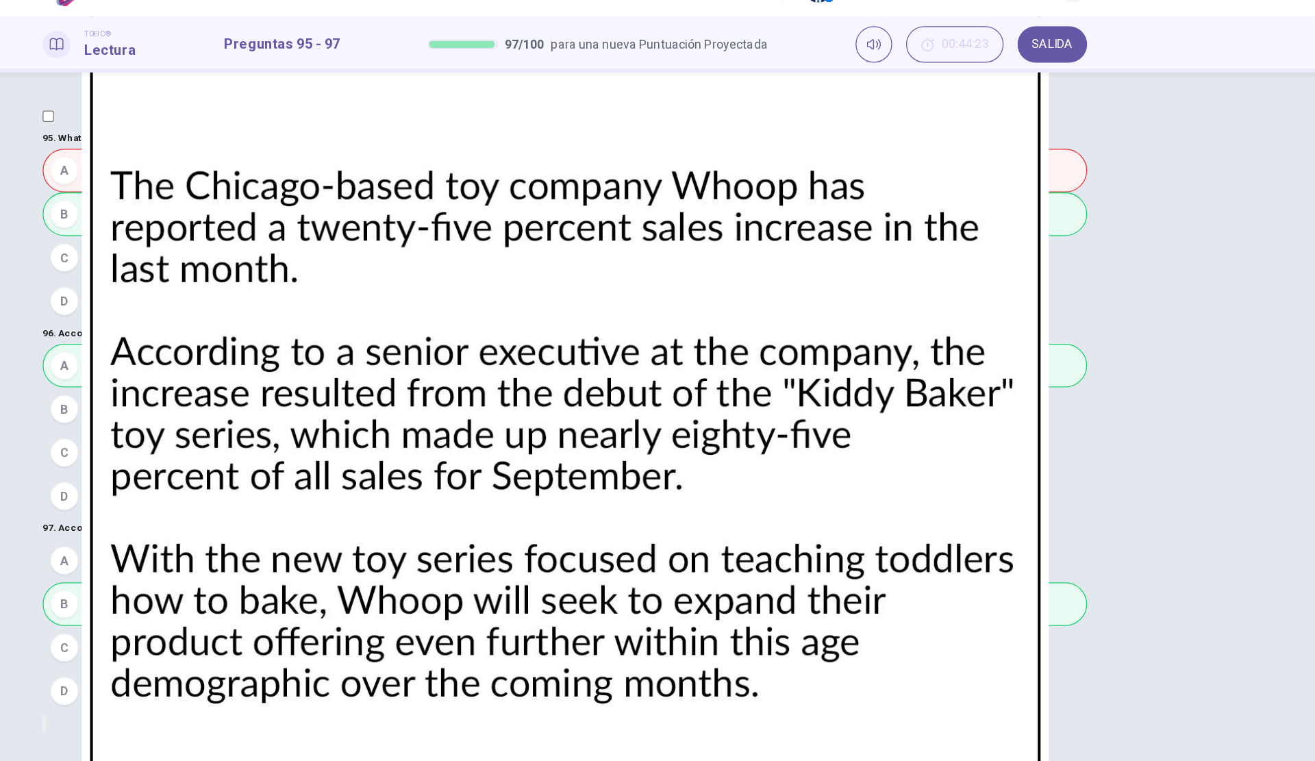
click at [769, 592] on div "CLIC PARA ZOOM" at bounding box center [657, 606] width 822 height 29
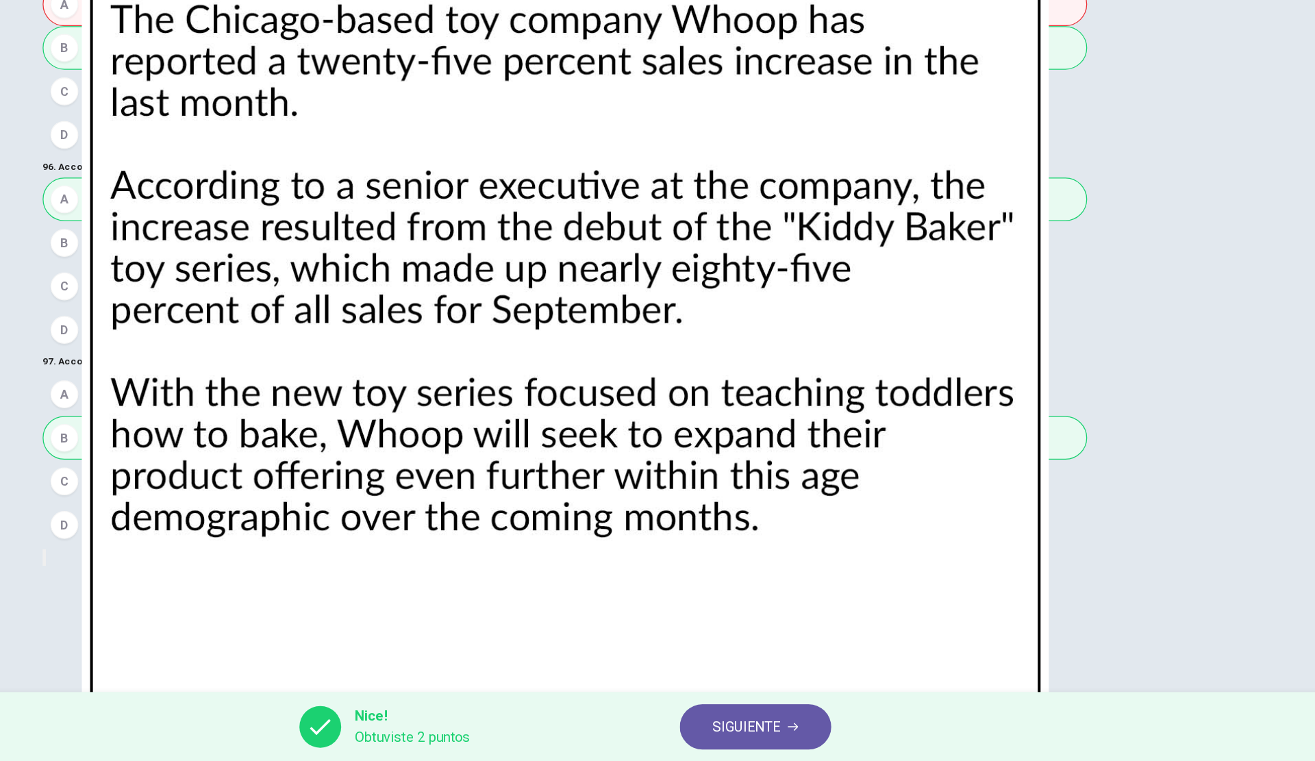
click at [794, 736] on span "SIGUIENTE" at bounding box center [800, 733] width 53 height 19
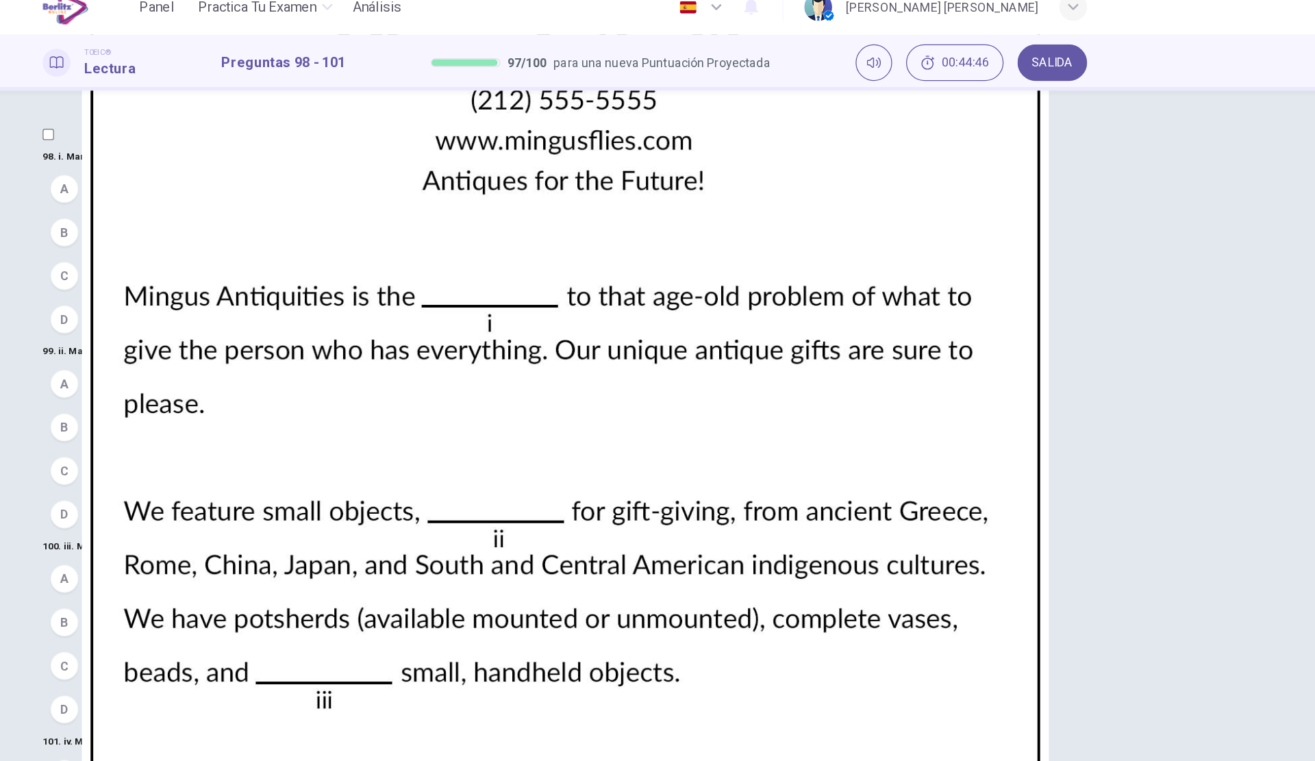
click at [300, 285] on button "D solution" at bounding box center [657, 268] width 822 height 34
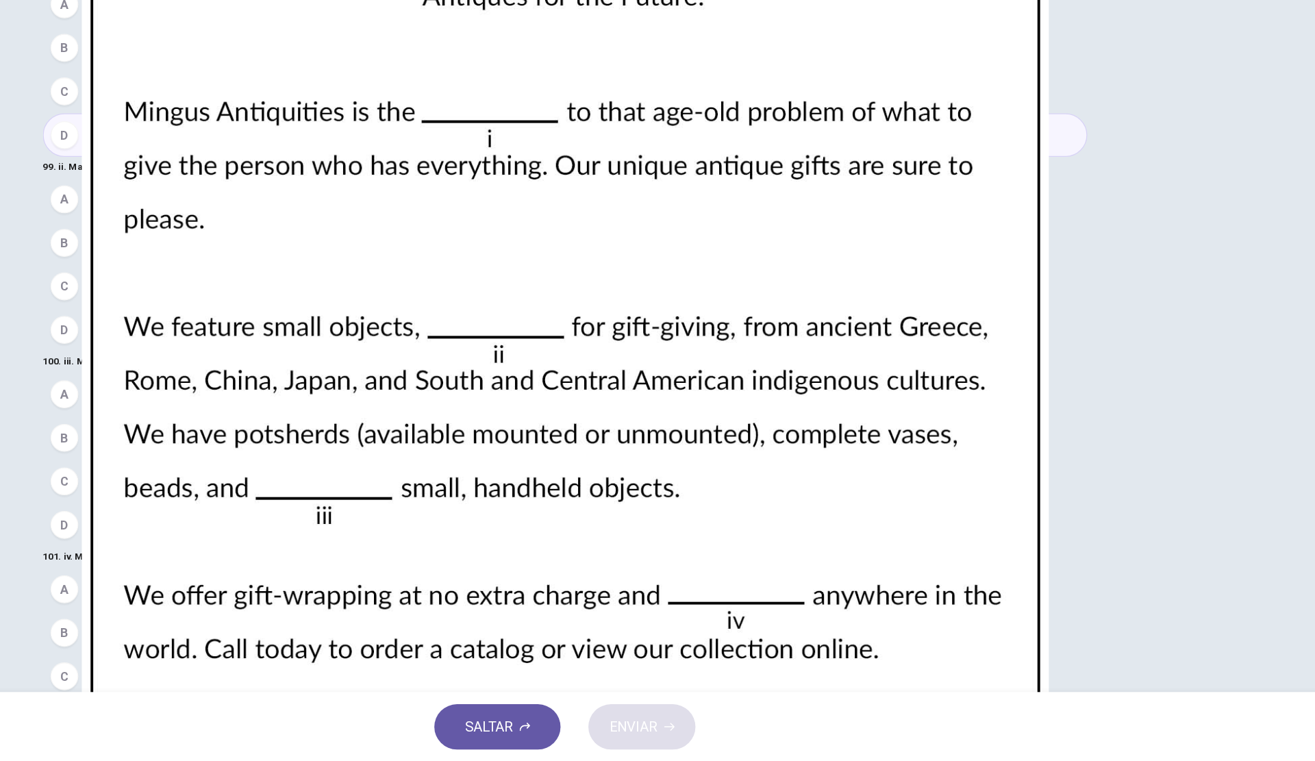
scroll to position [139, 0]
click at [303, 379] on span "ideal" at bounding box center [291, 387] width 23 height 16
click at [305, 464] on span "other" at bounding box center [292, 472] width 25 height 16
click at [318, 651] on span "delivery" at bounding box center [299, 659] width 38 height 16
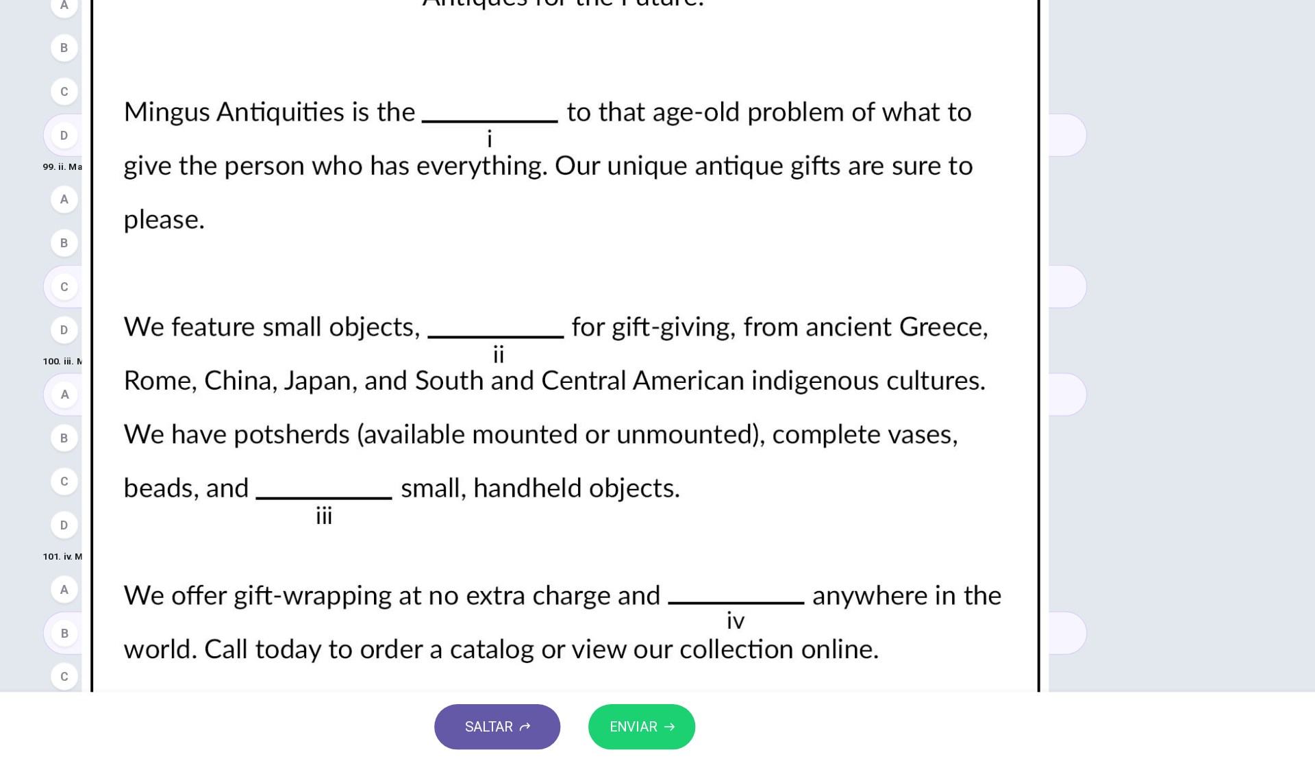
click at [751, 739] on button "ENVIAR" at bounding box center [718, 733] width 84 height 36
